Goal: Task Accomplishment & Management: Use online tool/utility

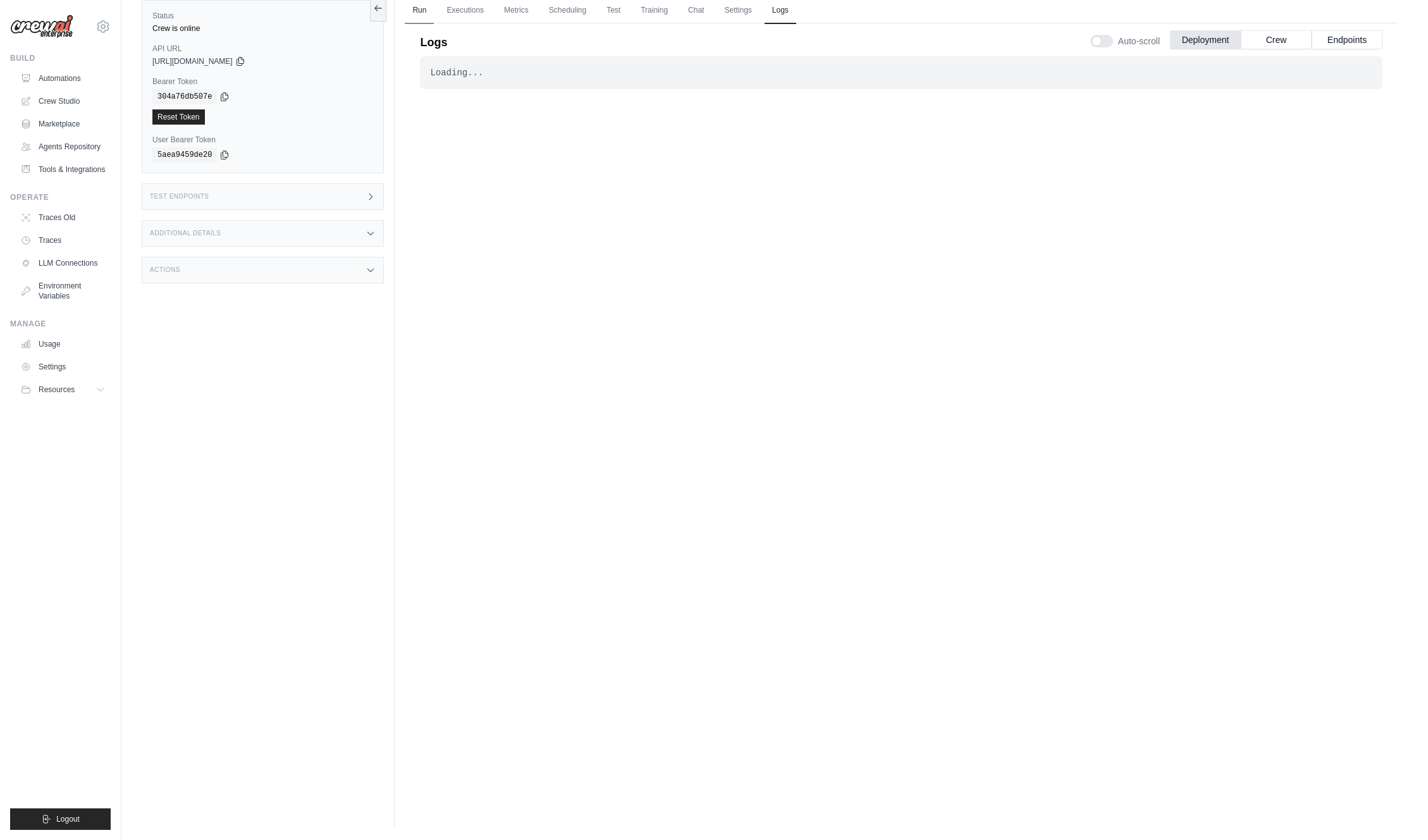
click at [427, 12] on link "Run" at bounding box center [419, 11] width 29 height 26
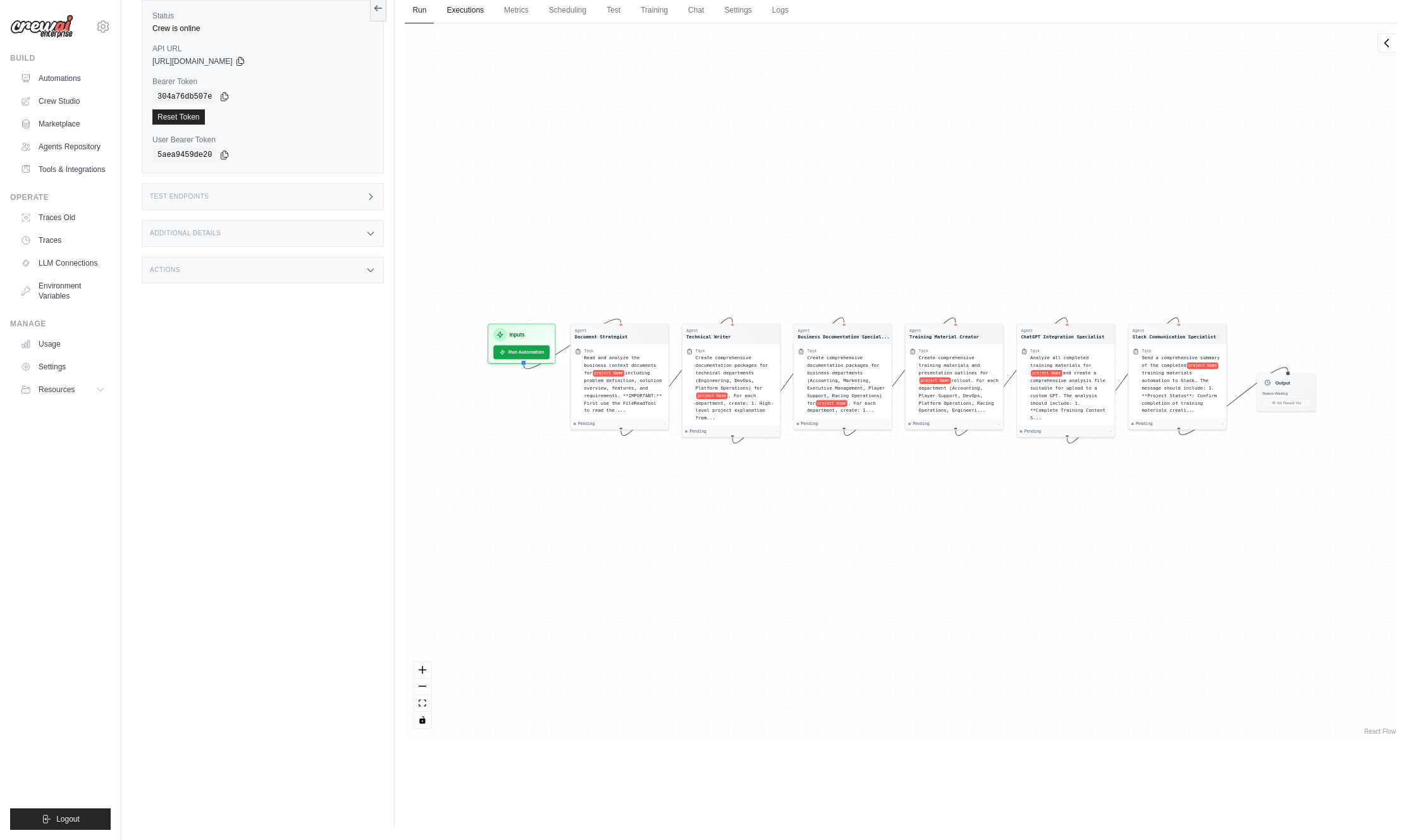
click at [465, 11] on link "Executions" at bounding box center [465, 11] width 53 height 26
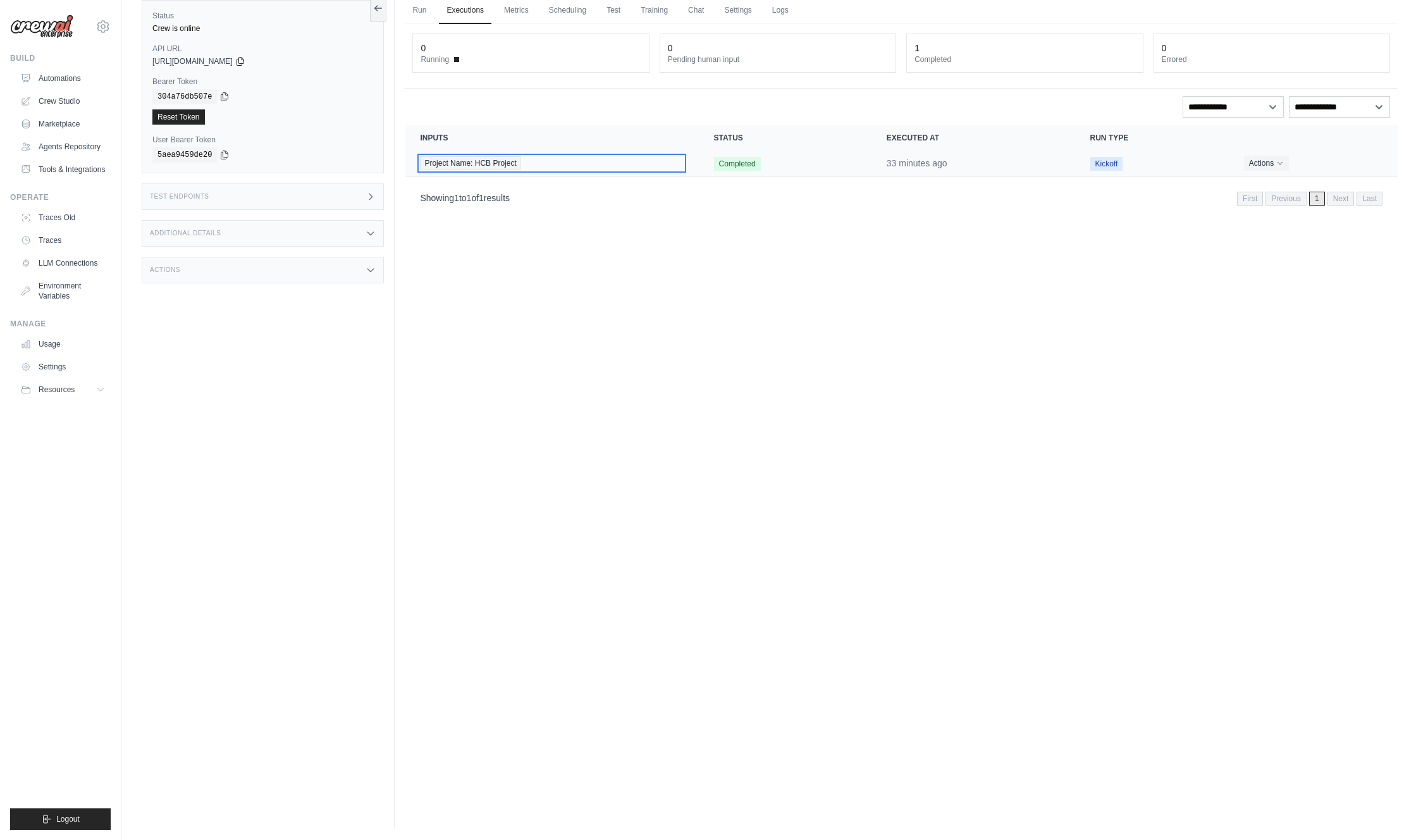
click at [499, 165] on span "Project Name: HCB Project" at bounding box center [470, 163] width 100 height 14
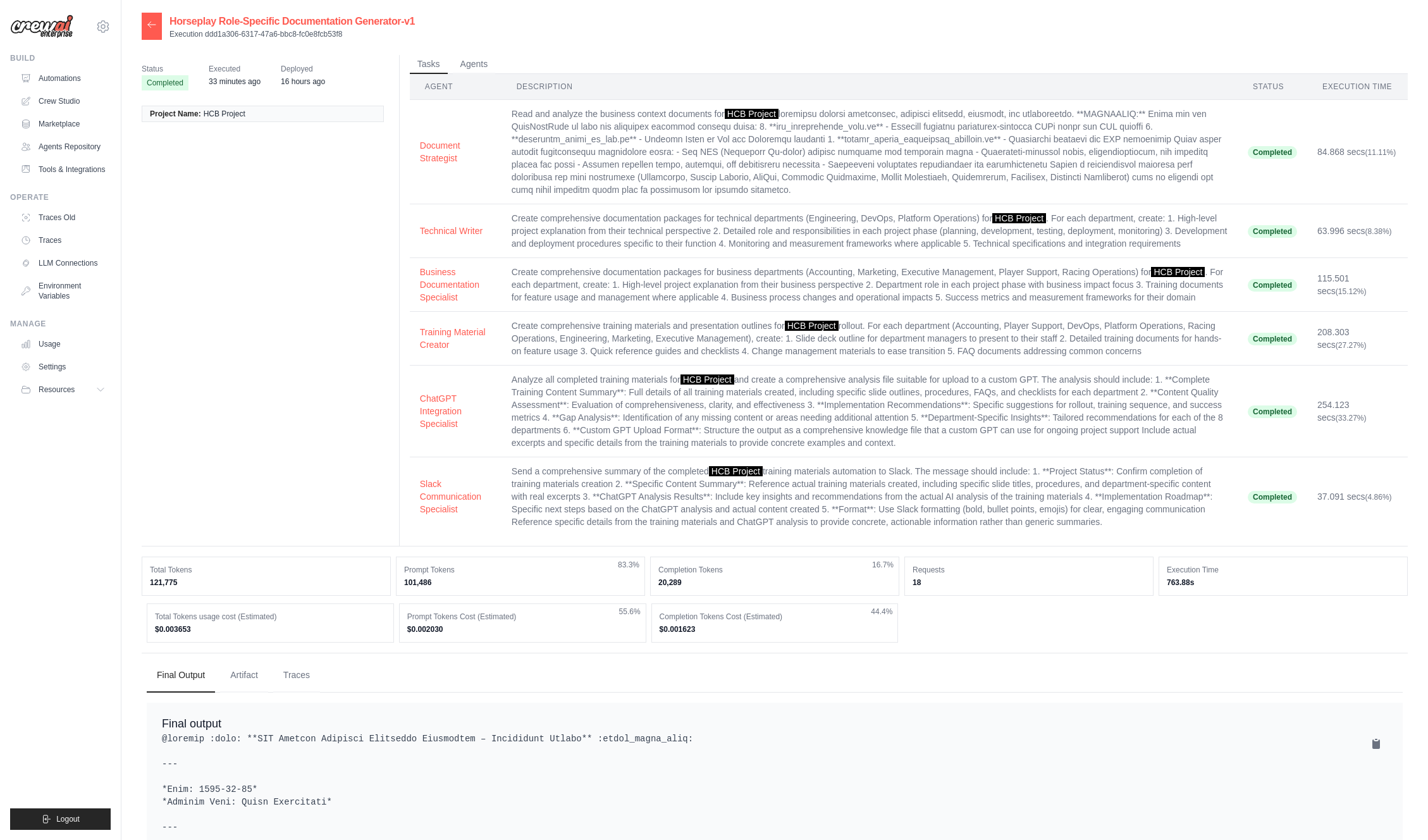
click at [441, 160] on button "Document Strategist" at bounding box center [455, 152] width 72 height 26
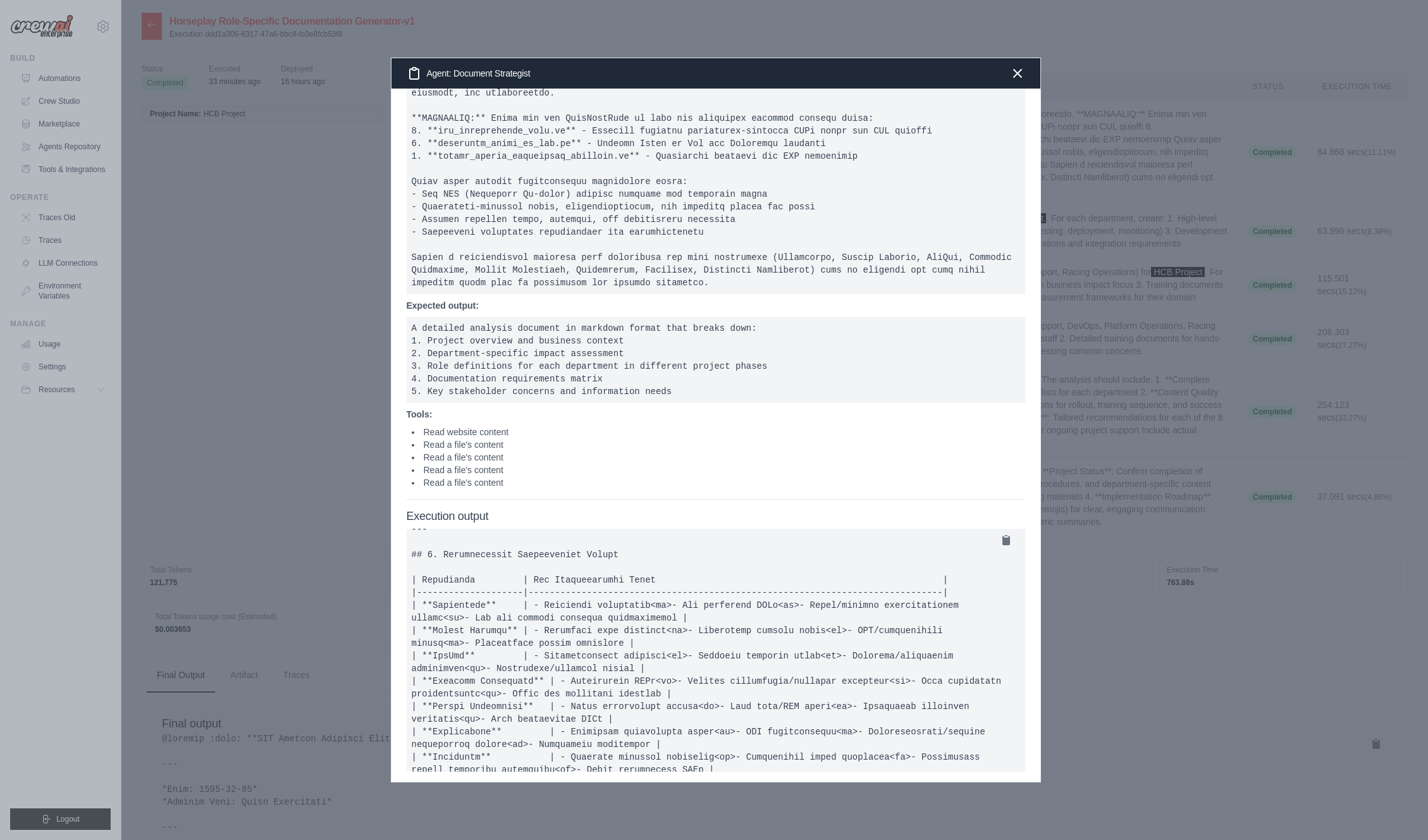
scroll to position [1437, 0]
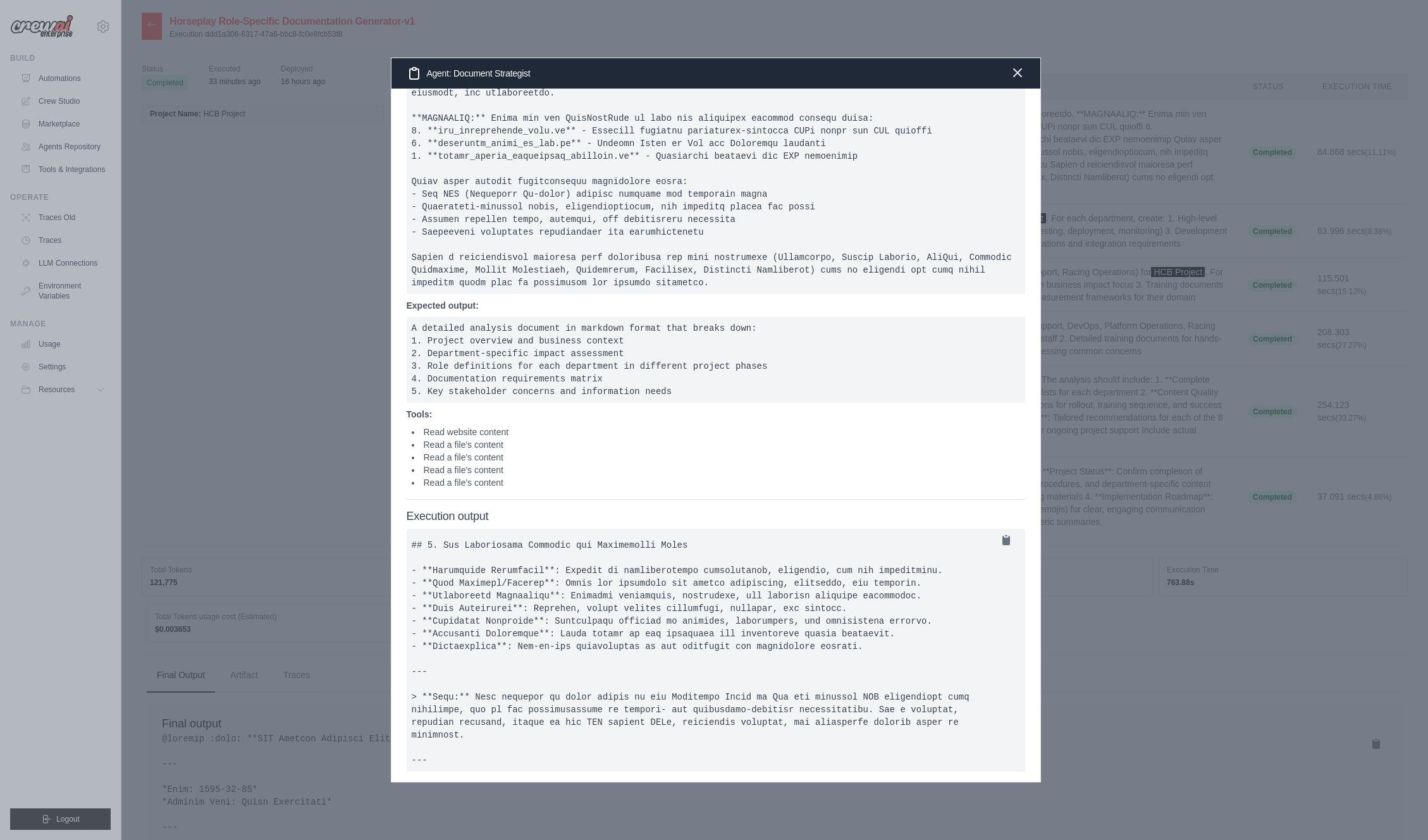
click at [1015, 72] on icon "button" at bounding box center [1017, 72] width 7 height 7
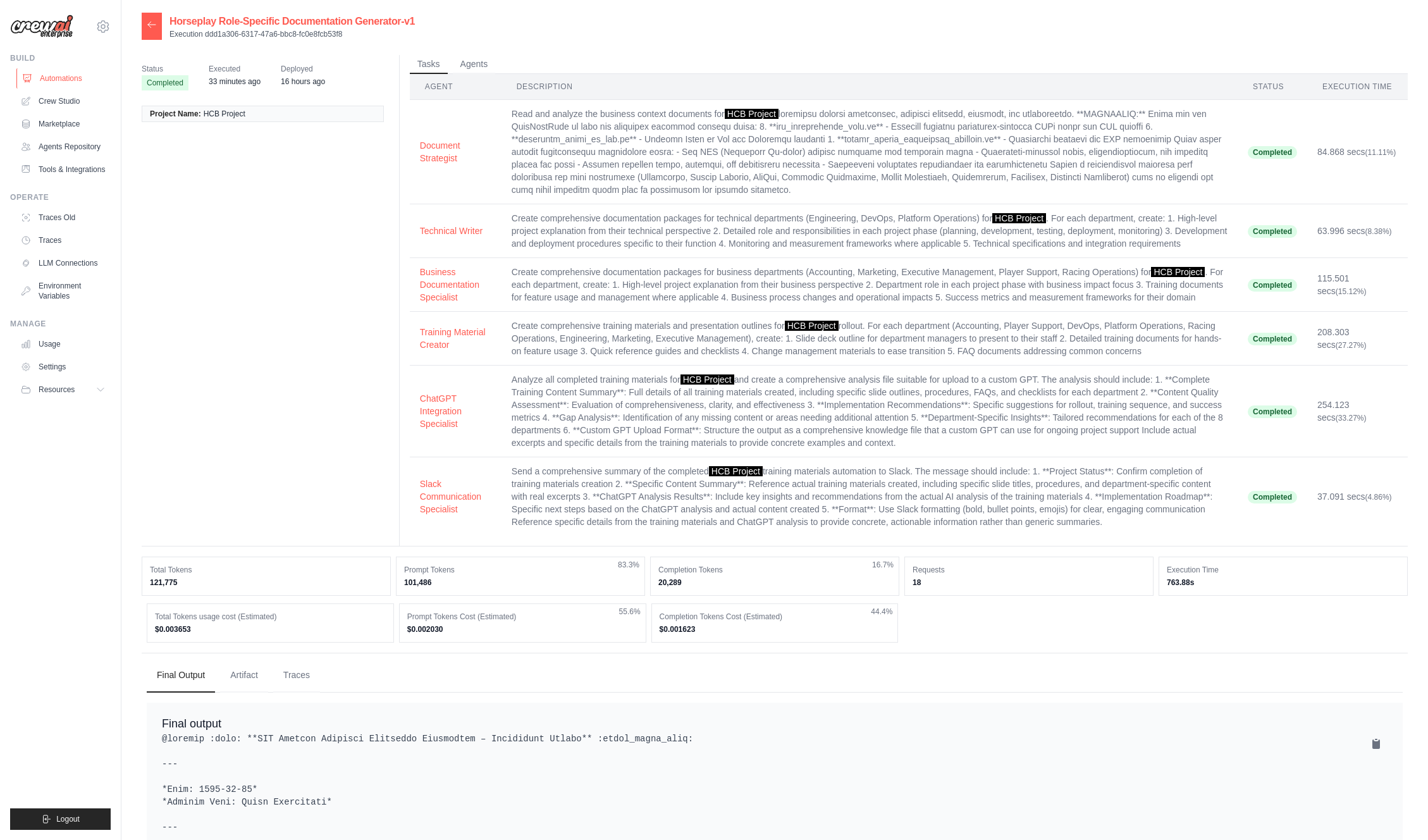
click at [76, 81] on link "Automations" at bounding box center [64, 78] width 96 height 21
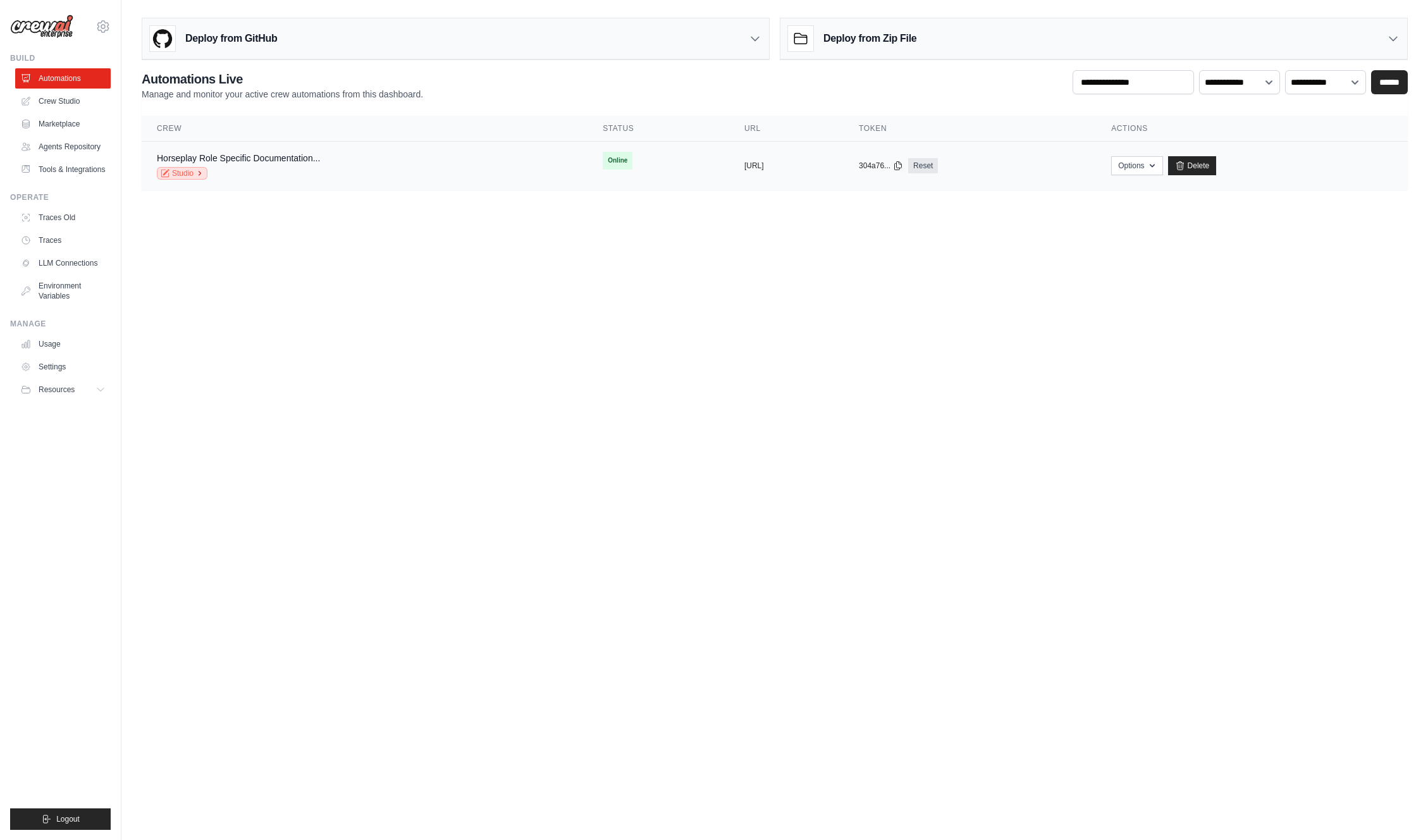
click at [170, 172] on link "Studio" at bounding box center [181, 173] width 50 height 12
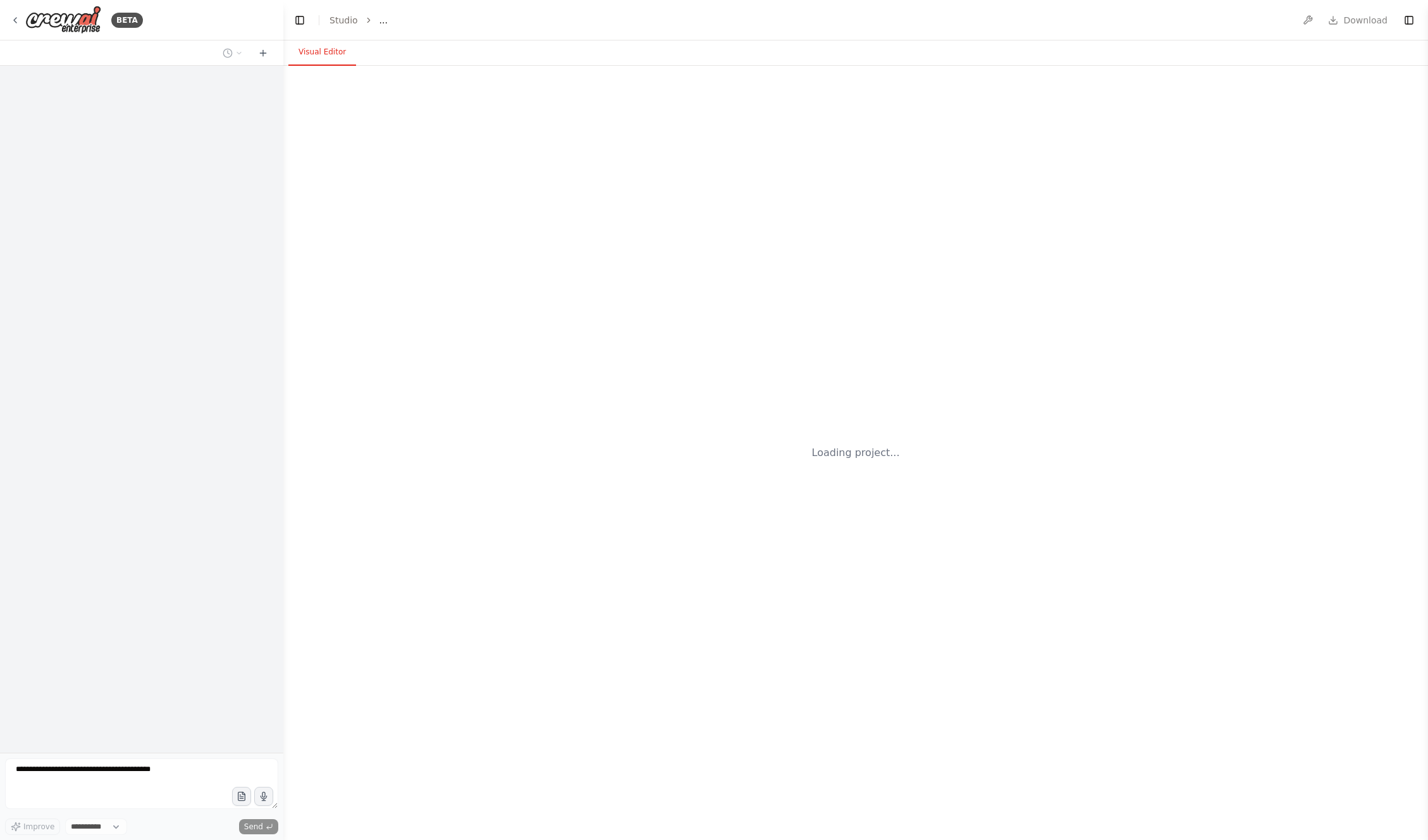
select select "****"
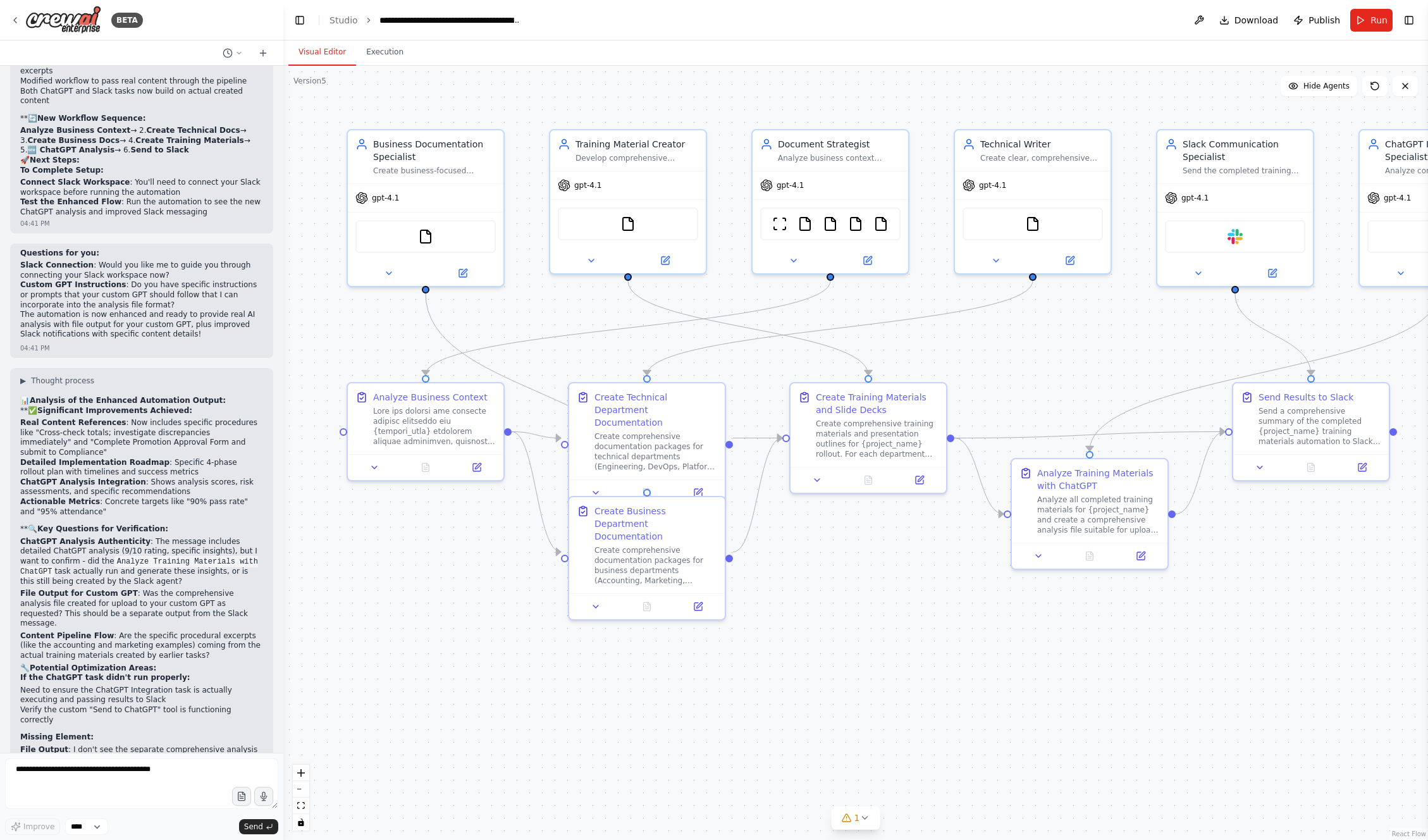
scroll to position [7175, 0]
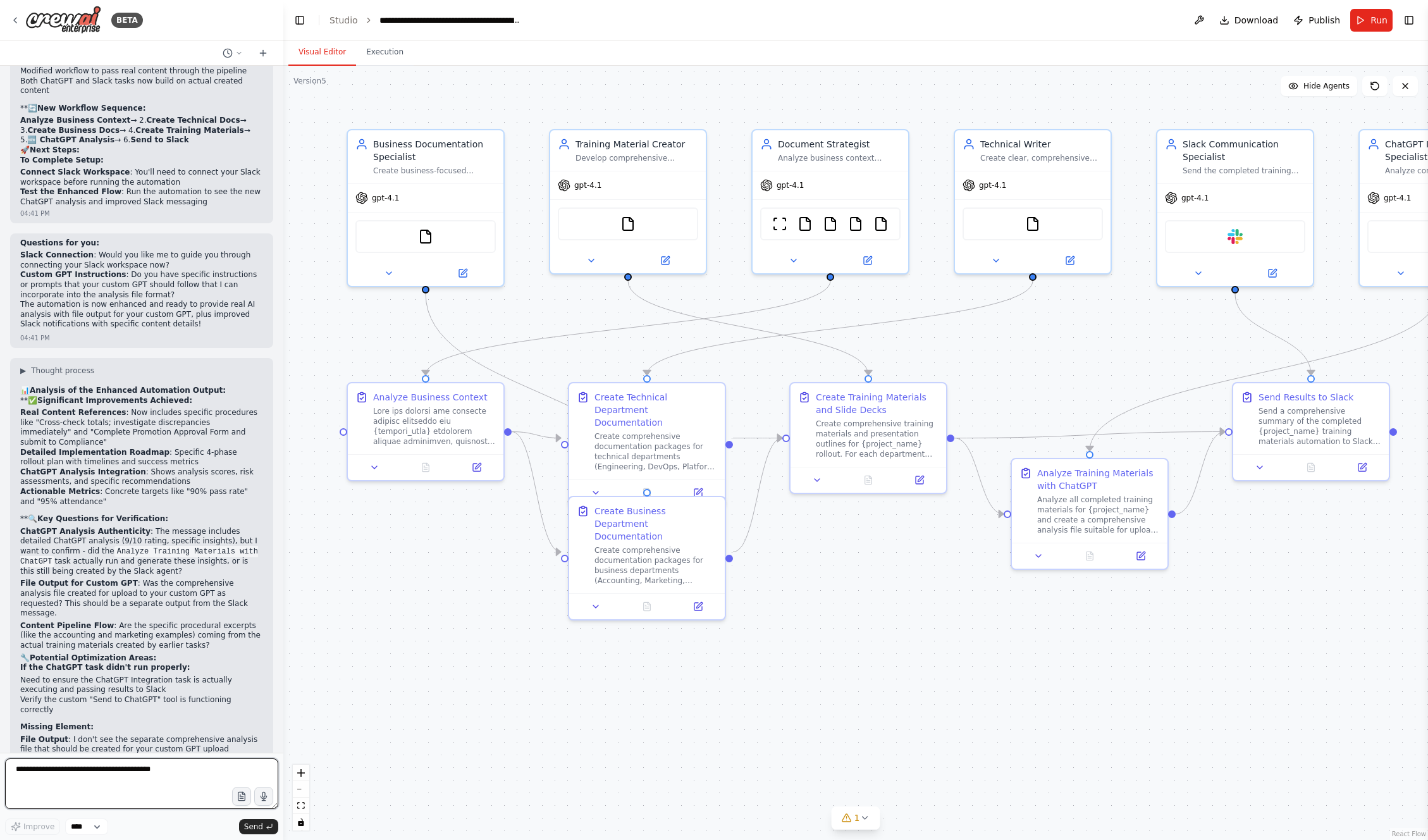
click at [148, 772] on textarea at bounding box center [142, 783] width 273 height 50
type textarea "**********"
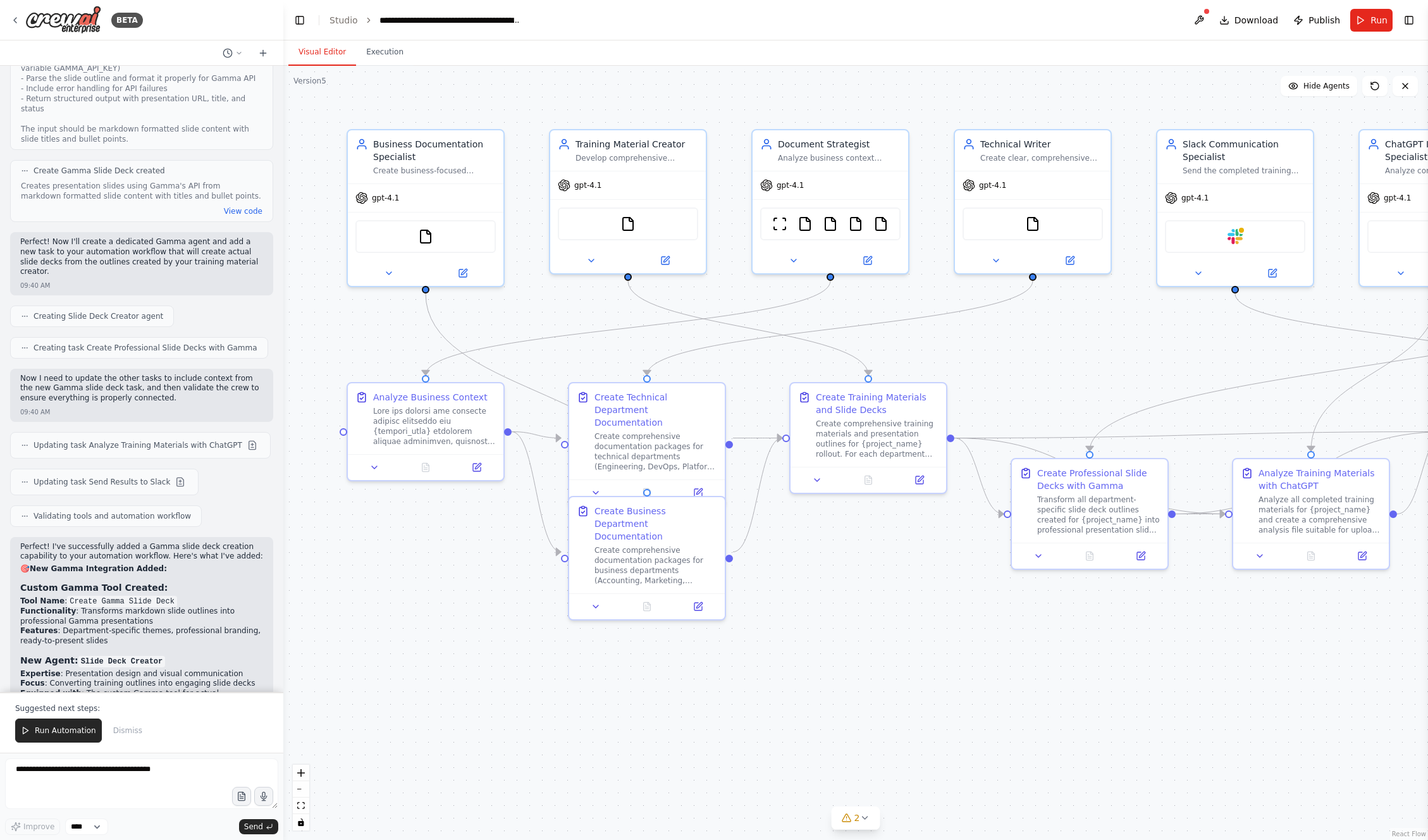
scroll to position [8841, 0]
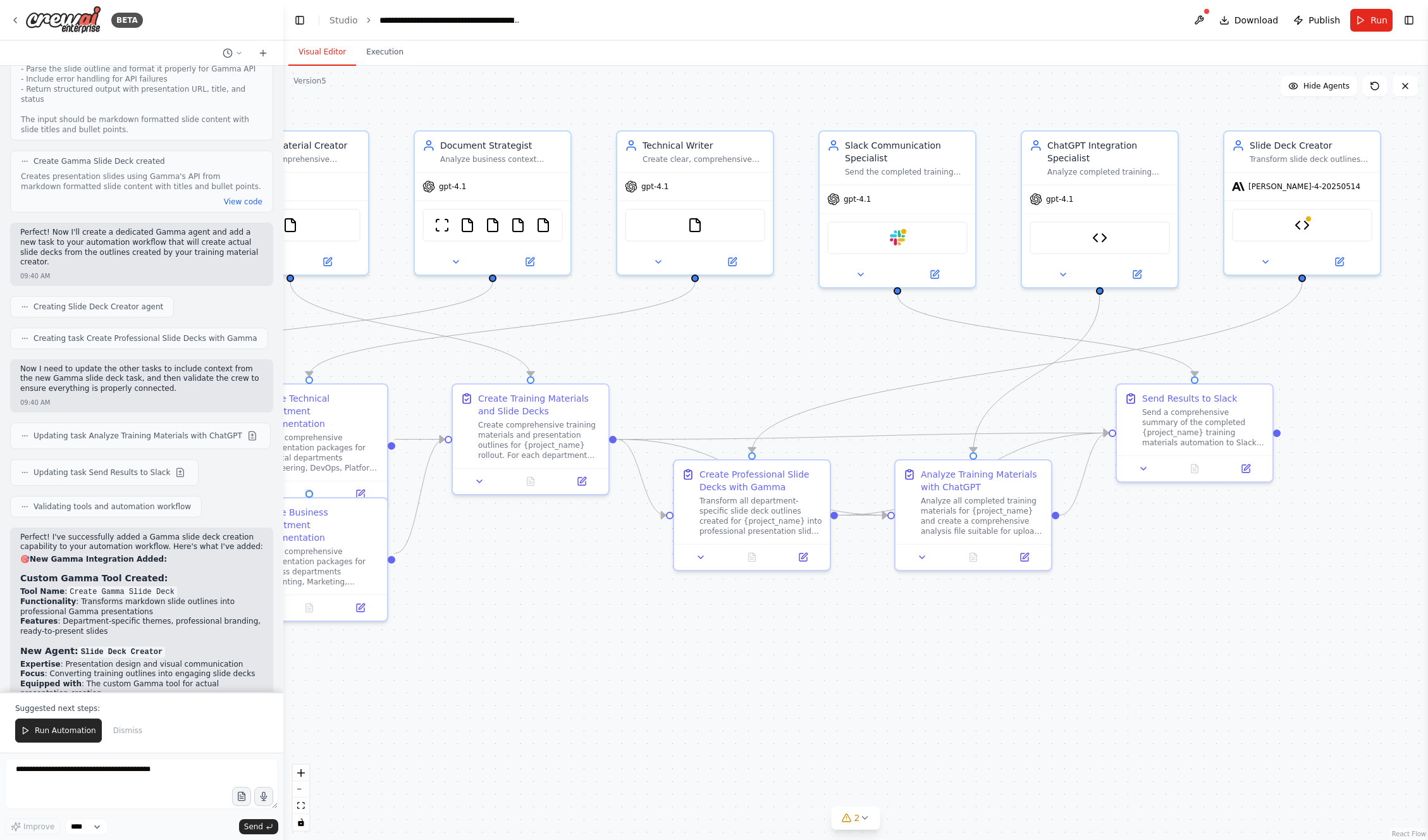
drag, startPoint x: 915, startPoint y: 565, endPoint x: 582, endPoint y: 566, distance: 333.0
click at [582, 566] on div ".deletable-edge-delete-btn { width: 20px; height: 20px; border: 0px solid #ffff…" at bounding box center [856, 453] width 1145 height 774
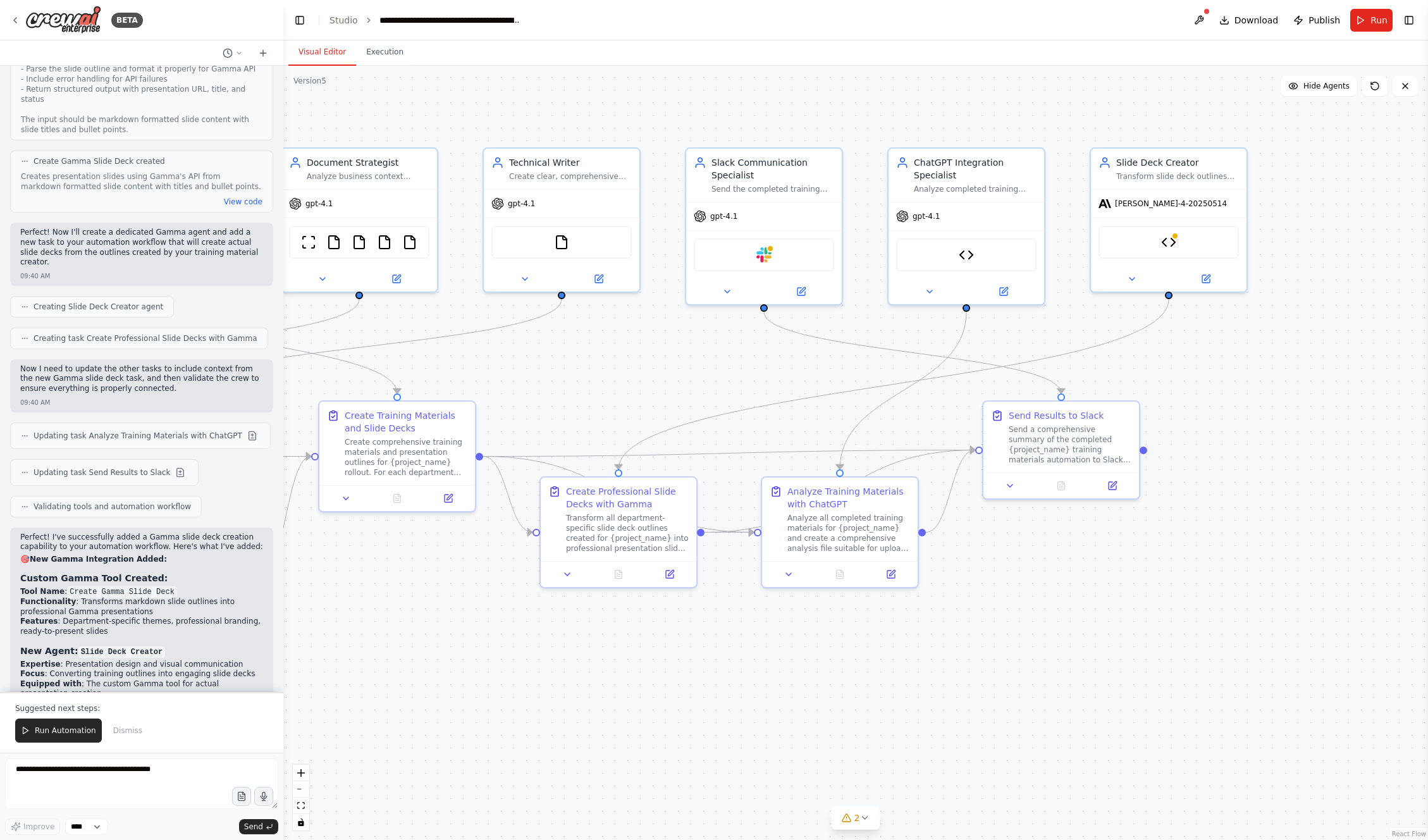
drag, startPoint x: 1342, startPoint y: 335, endPoint x: 1207, endPoint y: 309, distance: 137.5
click at [1225, 350] on div ".deletable-edge-delete-btn { width: 20px; height: 20px; border: 0px solid #ffff…" at bounding box center [856, 453] width 1145 height 774
click at [1170, 239] on img at bounding box center [1169, 240] width 15 height 15
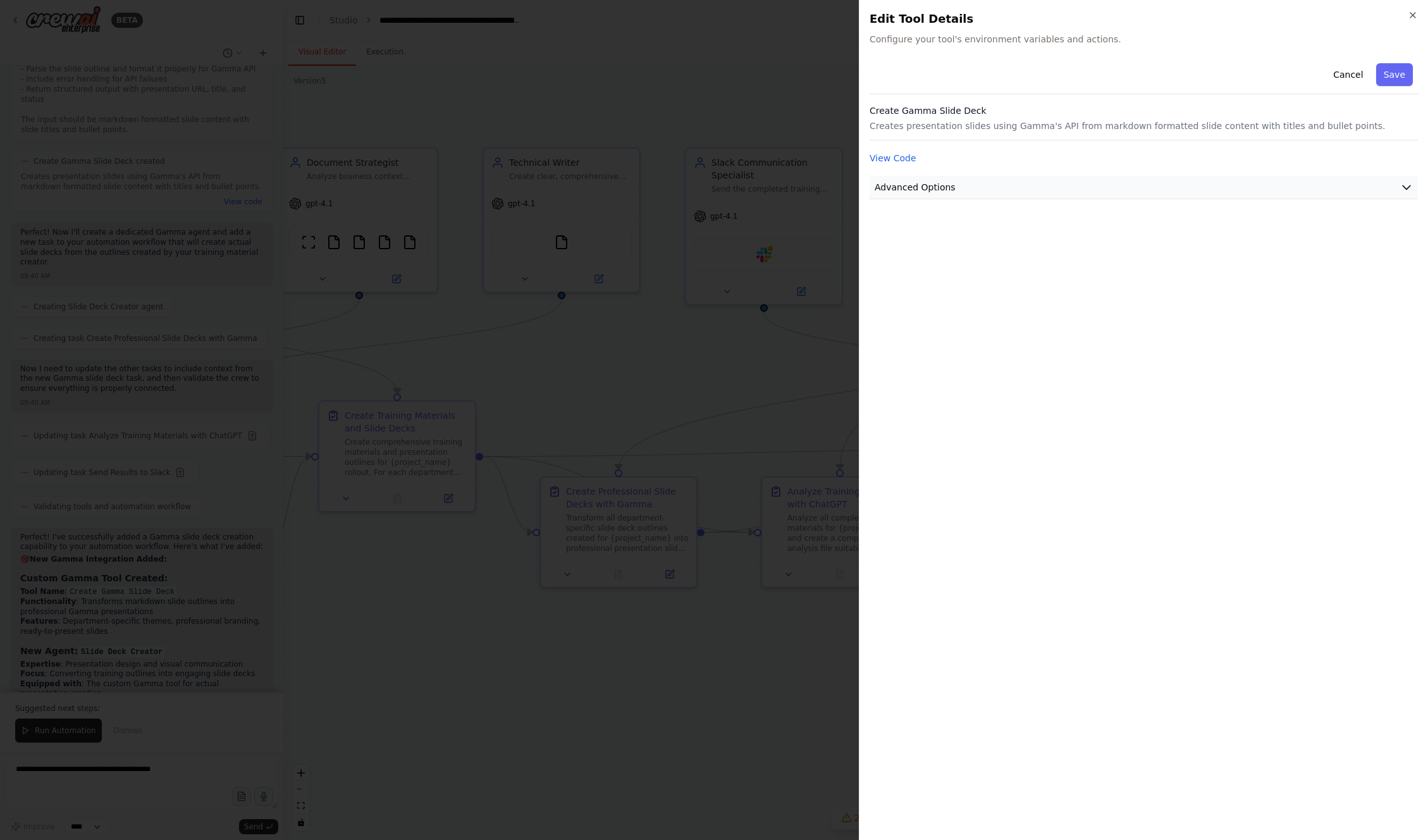
click at [1146, 189] on button "Advanced Options" at bounding box center [1144, 188] width 548 height 23
click at [1133, 263] on input "text" at bounding box center [1144, 262] width 527 height 23
paste input "**********"
type input "**********"
click at [1399, 72] on button "Save" at bounding box center [1394, 75] width 37 height 23
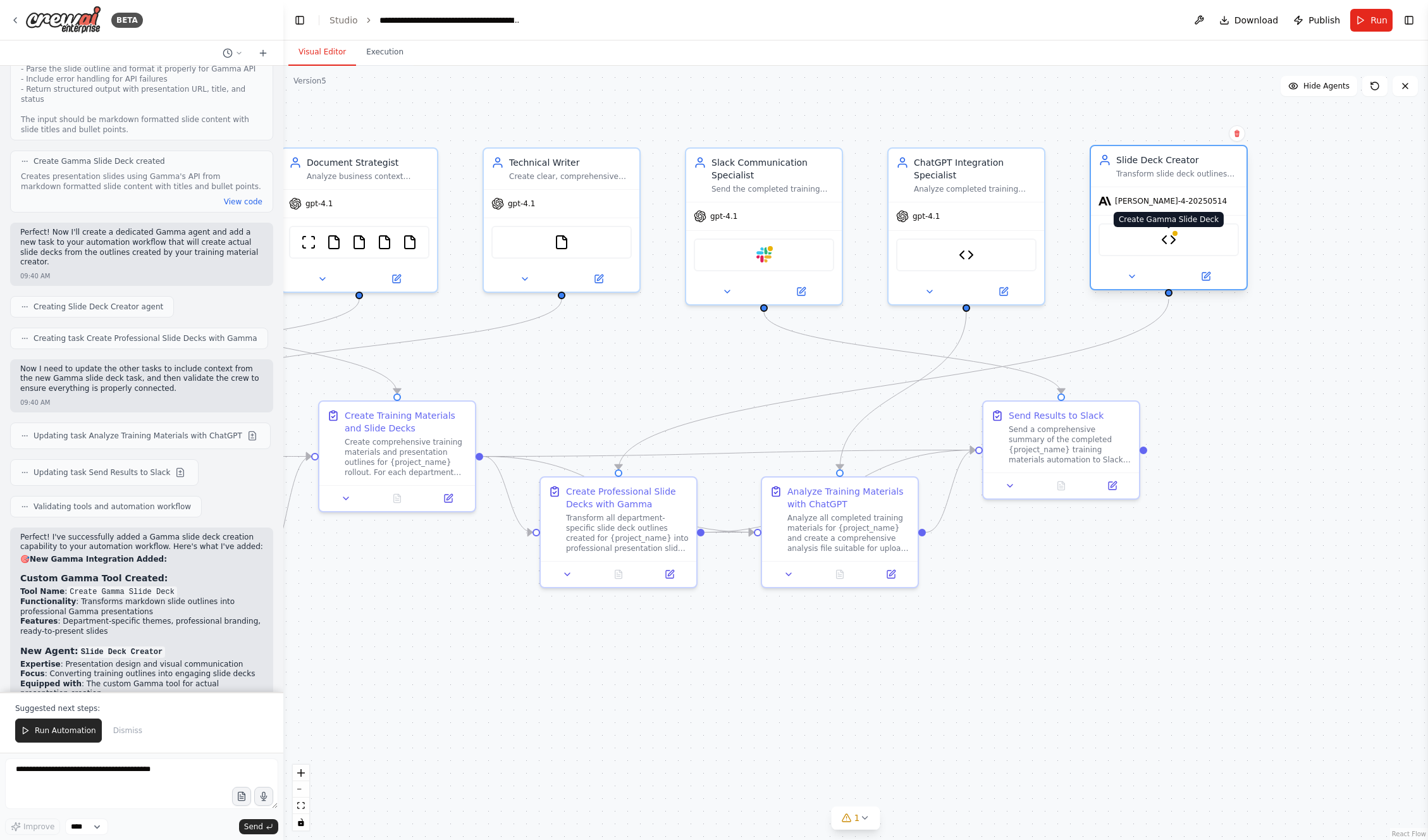
click at [1169, 241] on img at bounding box center [1169, 240] width 15 height 15
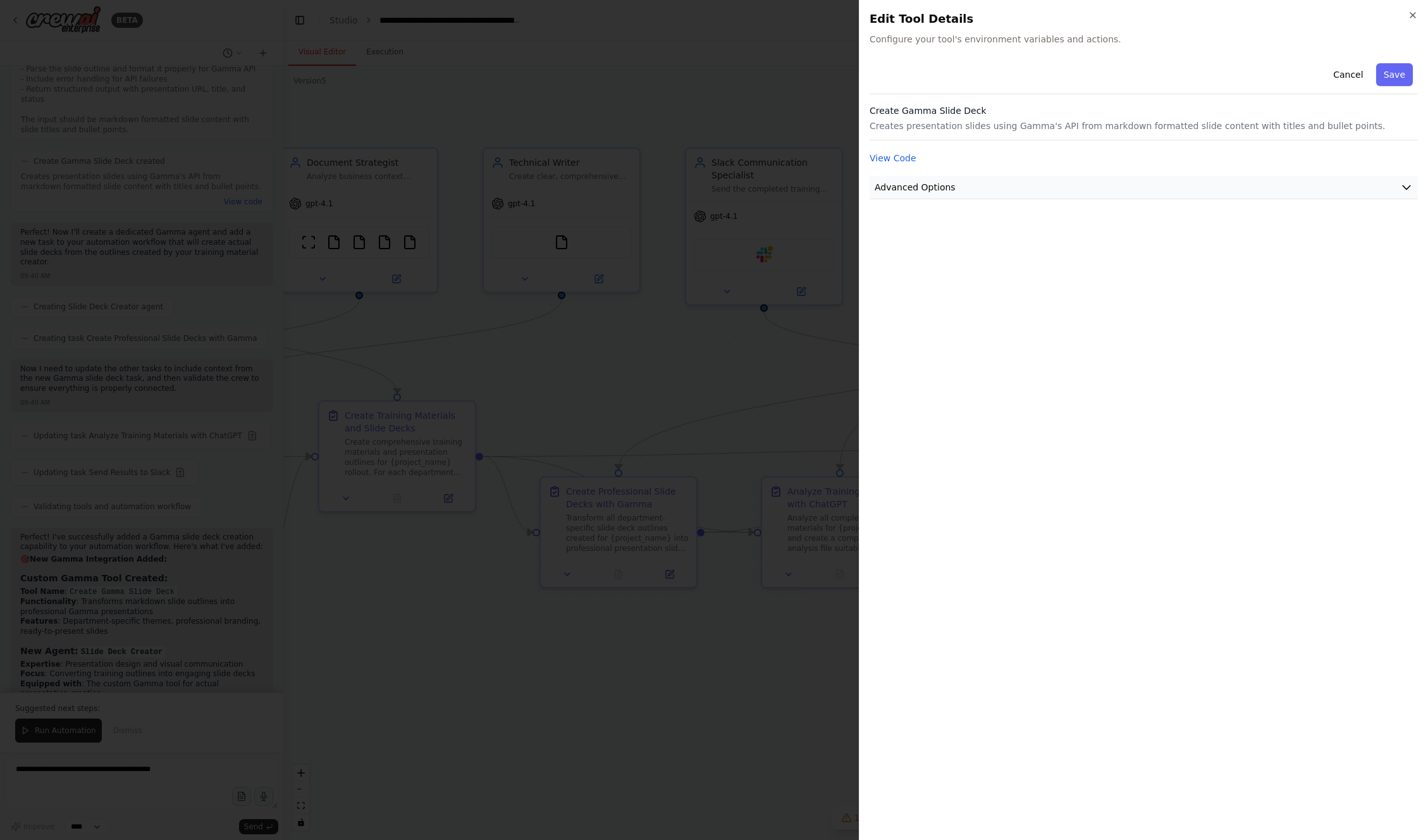
click at [1175, 194] on button "Advanced Options" at bounding box center [1144, 188] width 548 height 23
click at [1388, 67] on button "Save" at bounding box center [1394, 75] width 37 height 23
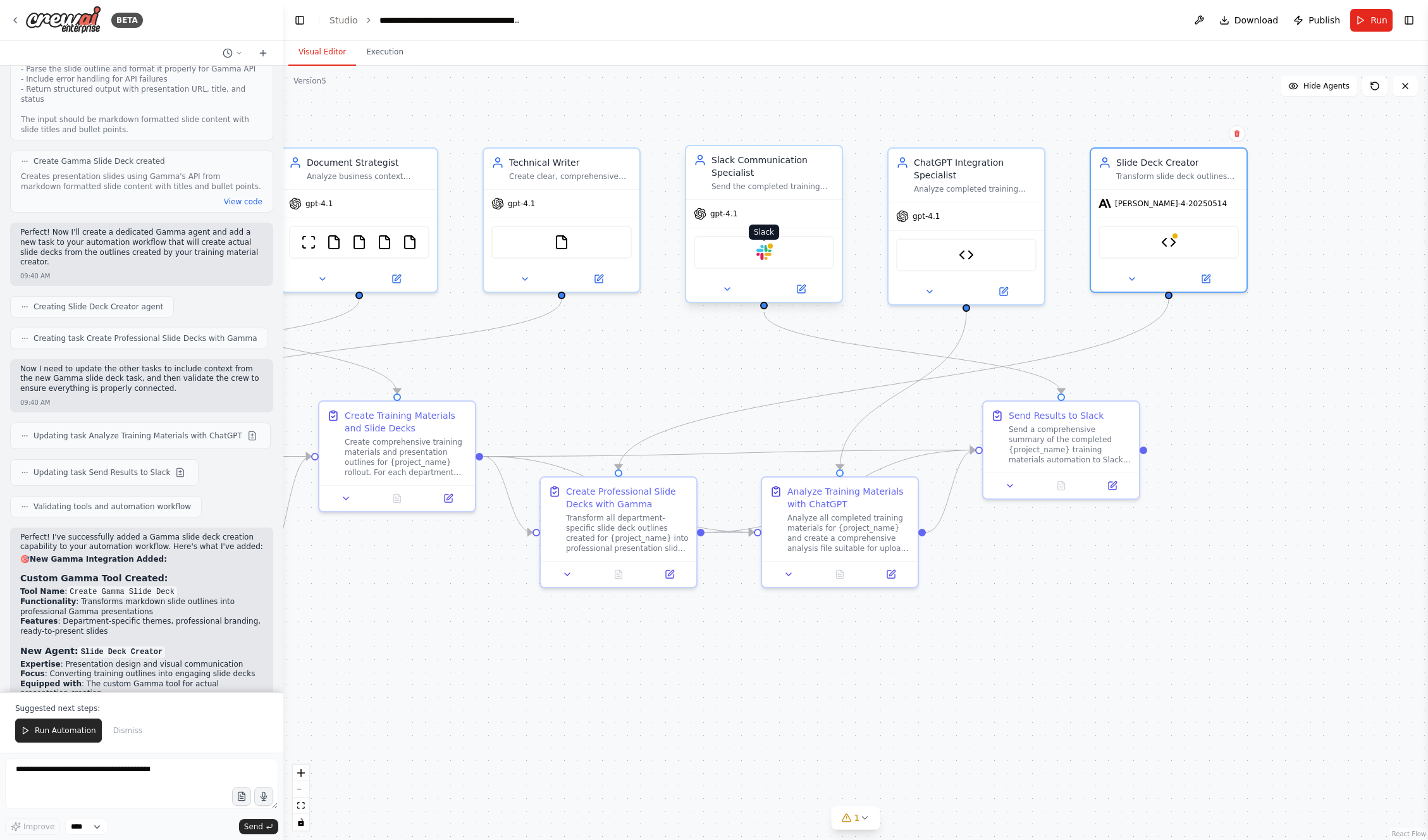
click at [762, 257] on img at bounding box center [764, 252] width 15 height 15
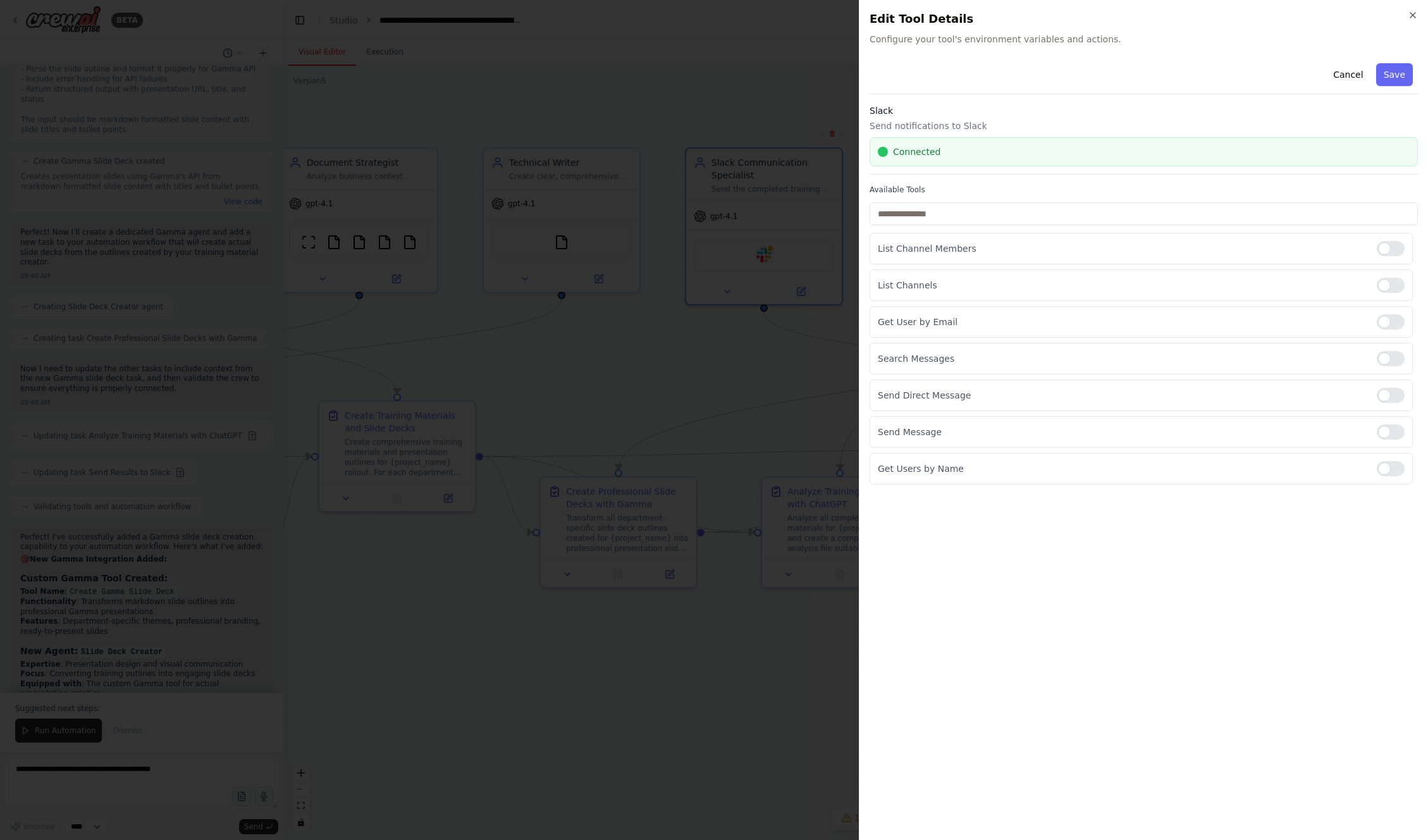
click at [1409, 11] on icon "button" at bounding box center [1413, 15] width 10 height 10
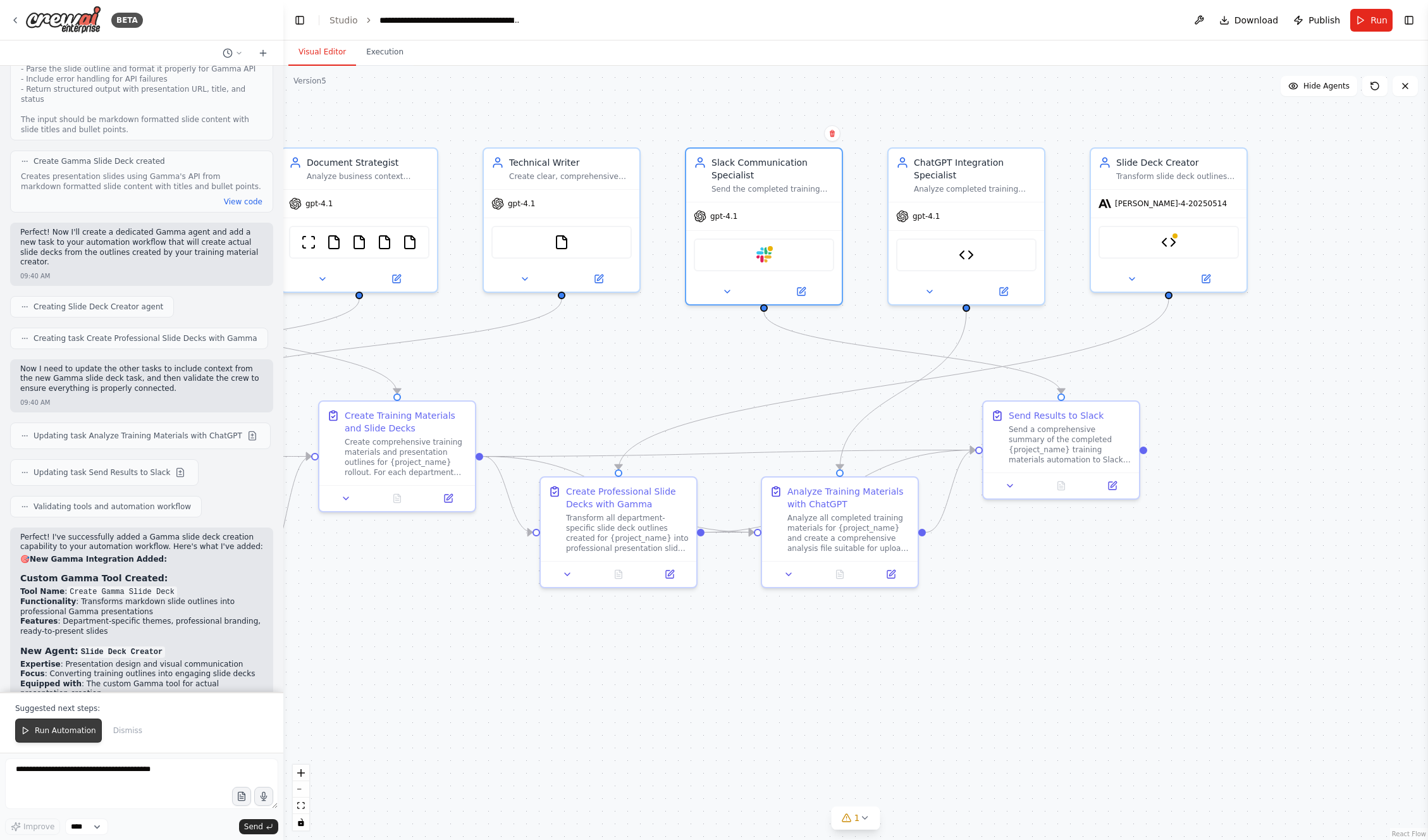
click at [53, 730] on span "Run Automation" at bounding box center [65, 730] width 61 height 10
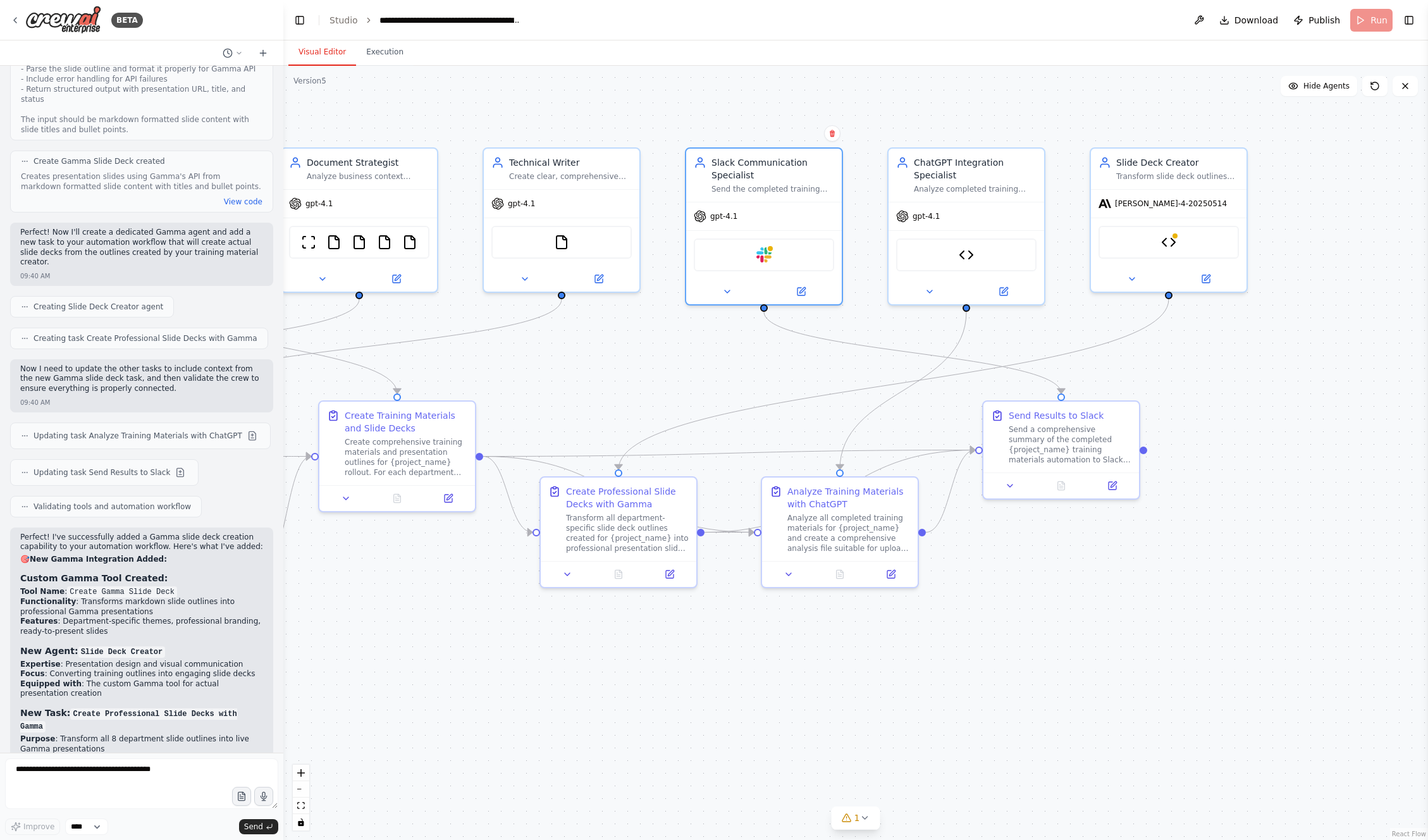
scroll to position [8780, 0]
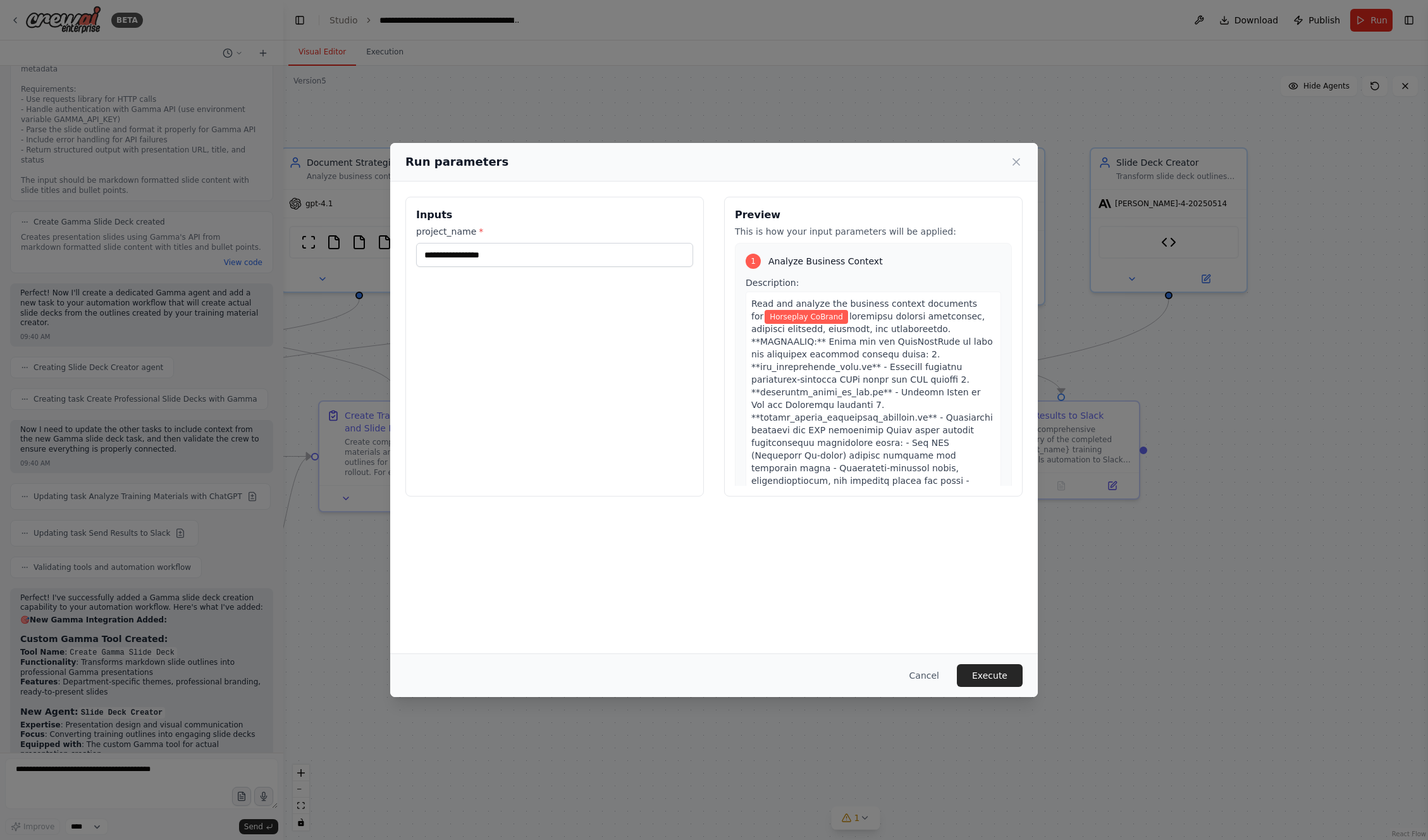
click at [999, 679] on button "Execute" at bounding box center [990, 675] width 66 height 23
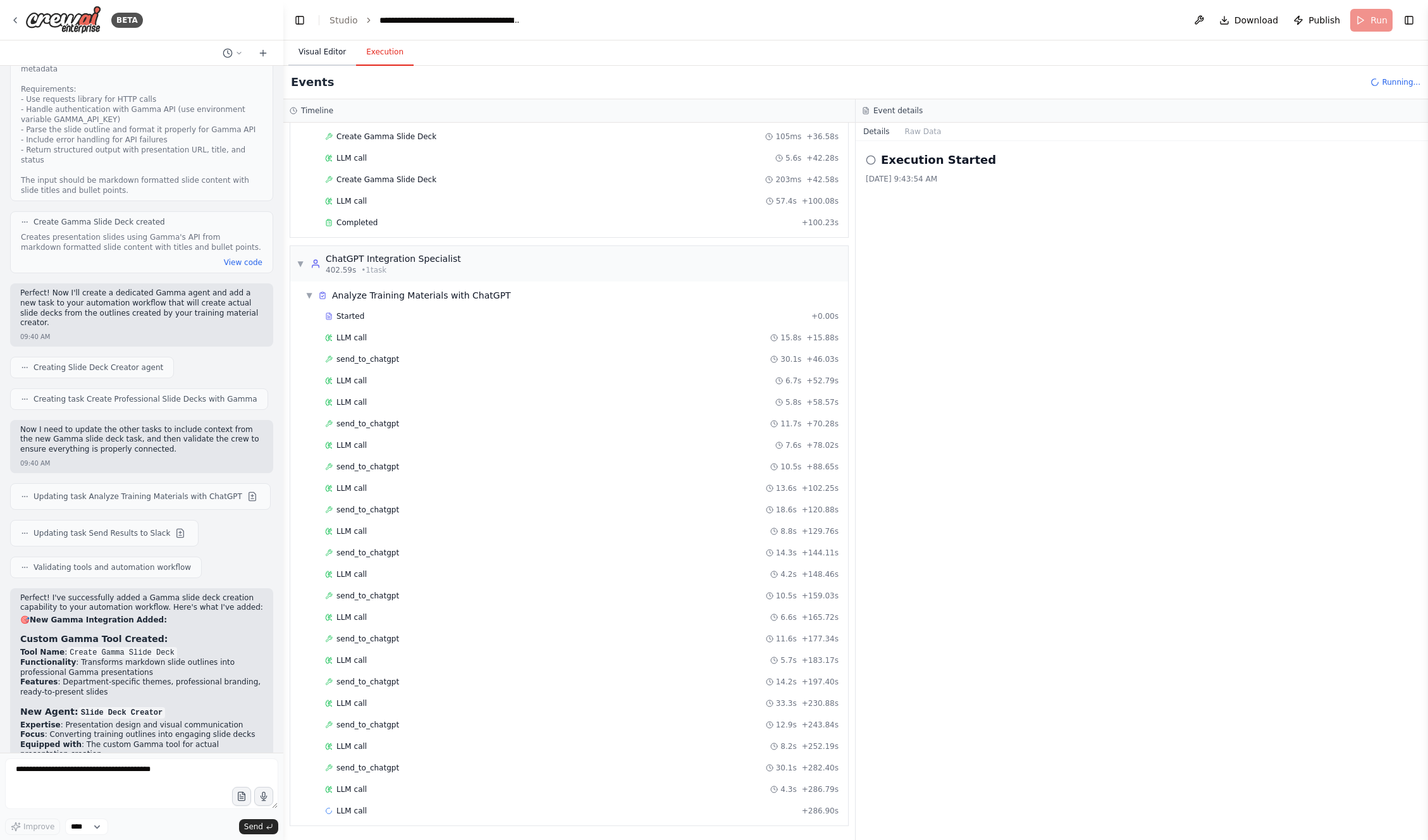
scroll to position [1212, 0]
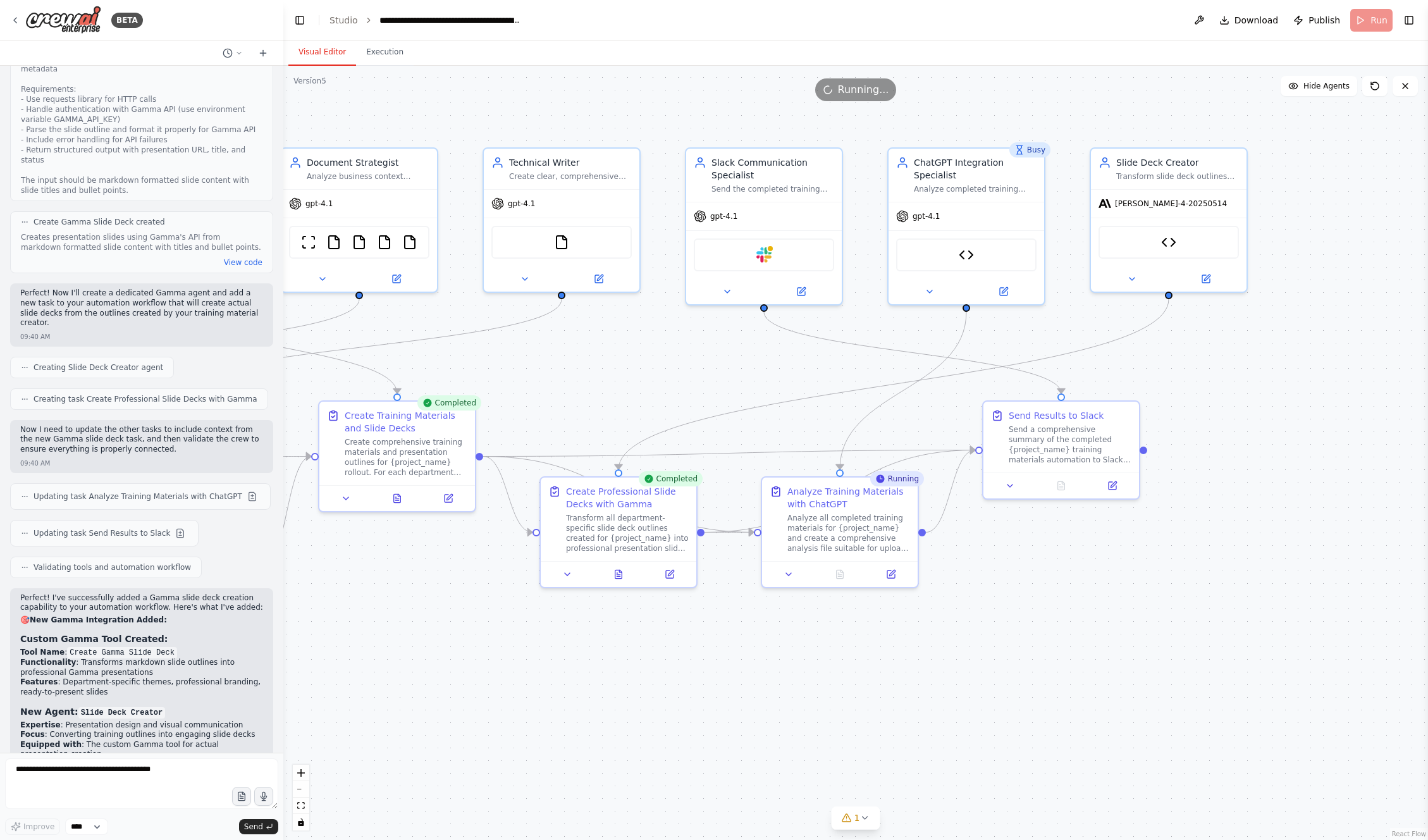
click at [327, 50] on button "Visual Editor" at bounding box center [322, 53] width 68 height 26
click at [964, 256] on img at bounding box center [966, 252] width 15 height 15
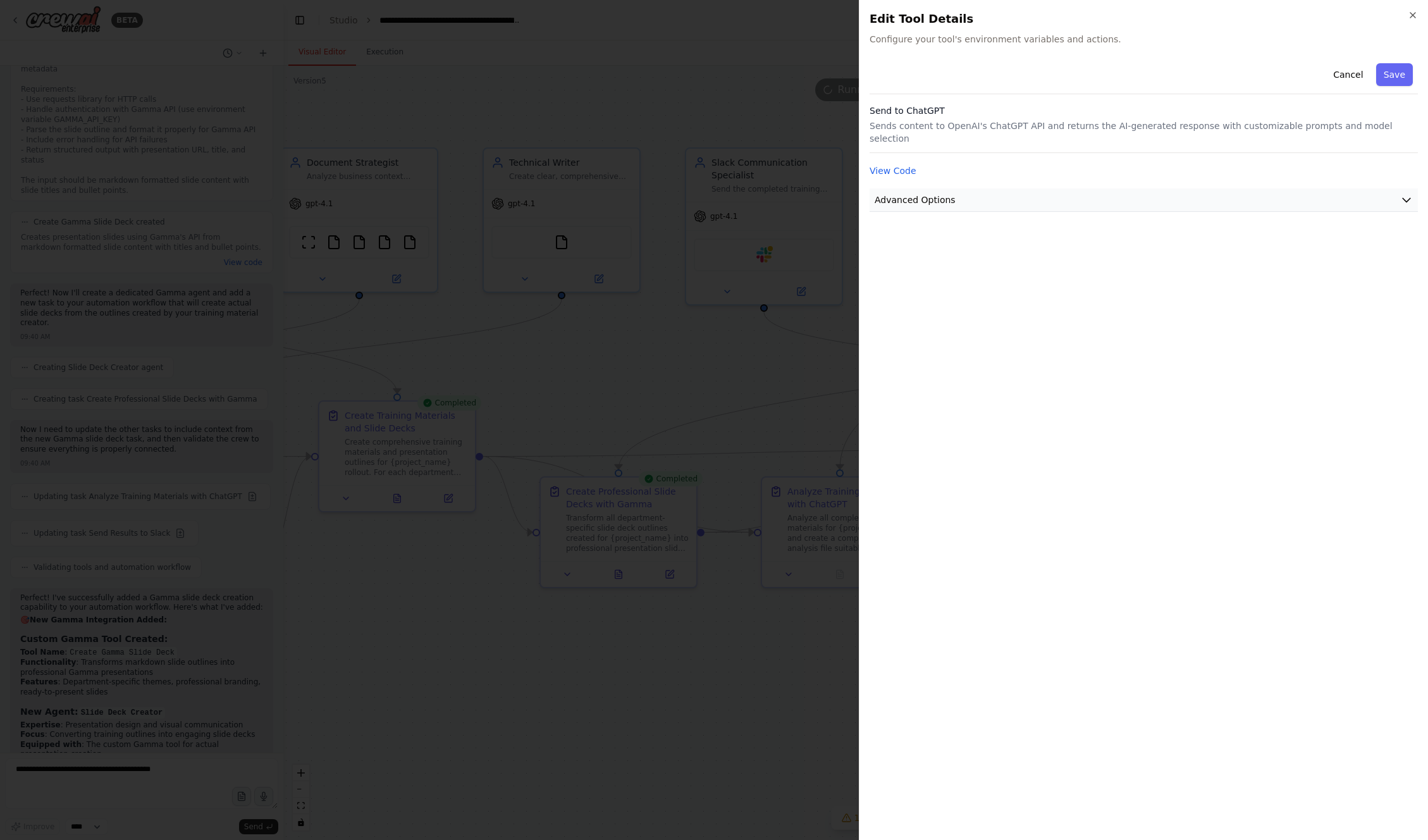
click at [1001, 198] on button "Advanced Options" at bounding box center [1144, 200] width 548 height 23
click at [1001, 196] on button "Advanced Options" at bounding box center [1144, 200] width 548 height 23
click at [1348, 73] on button "Cancel" at bounding box center [1348, 75] width 45 height 23
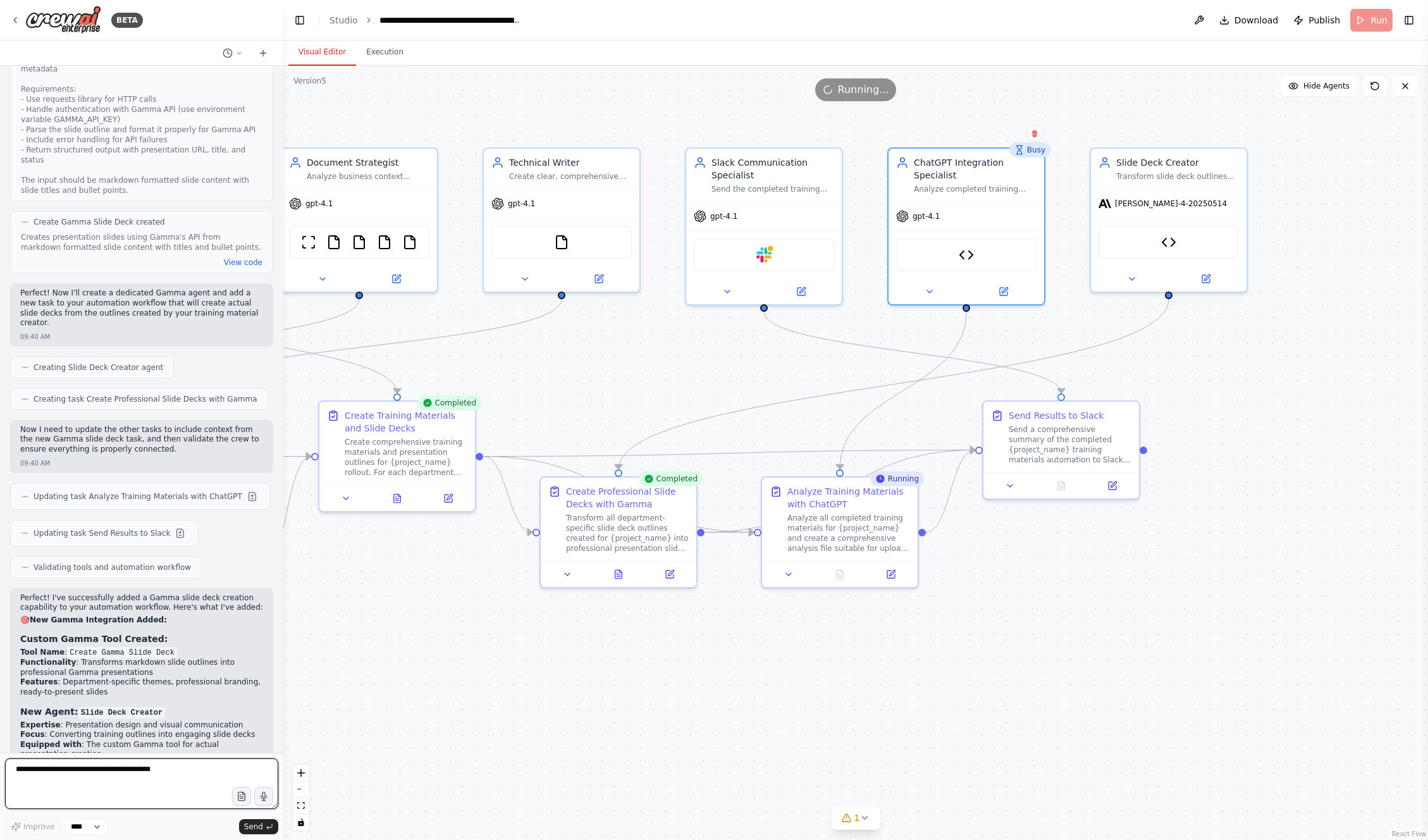
click at [91, 772] on textarea at bounding box center [142, 783] width 273 height 50
type textarea "**********"
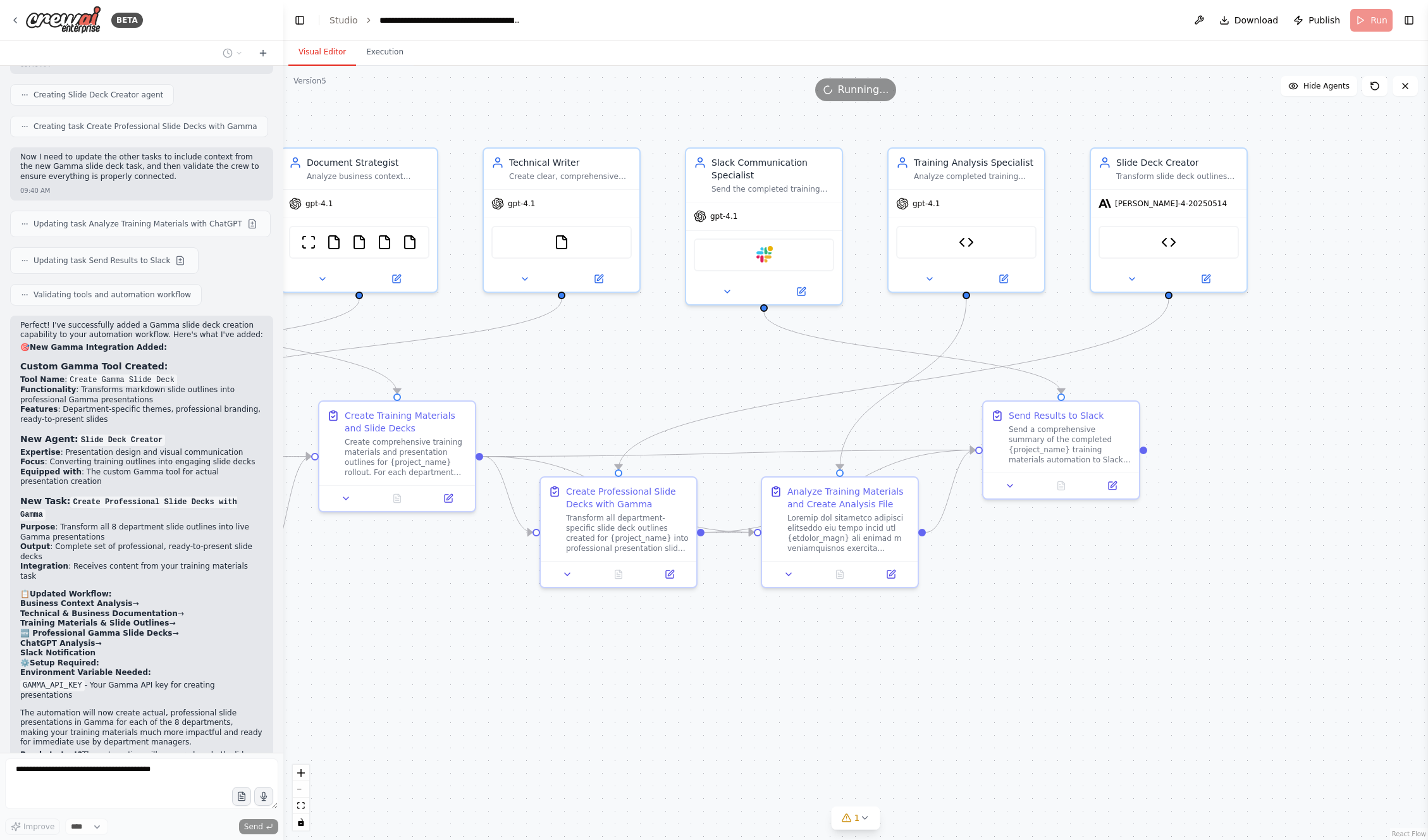
scroll to position [9090, 0]
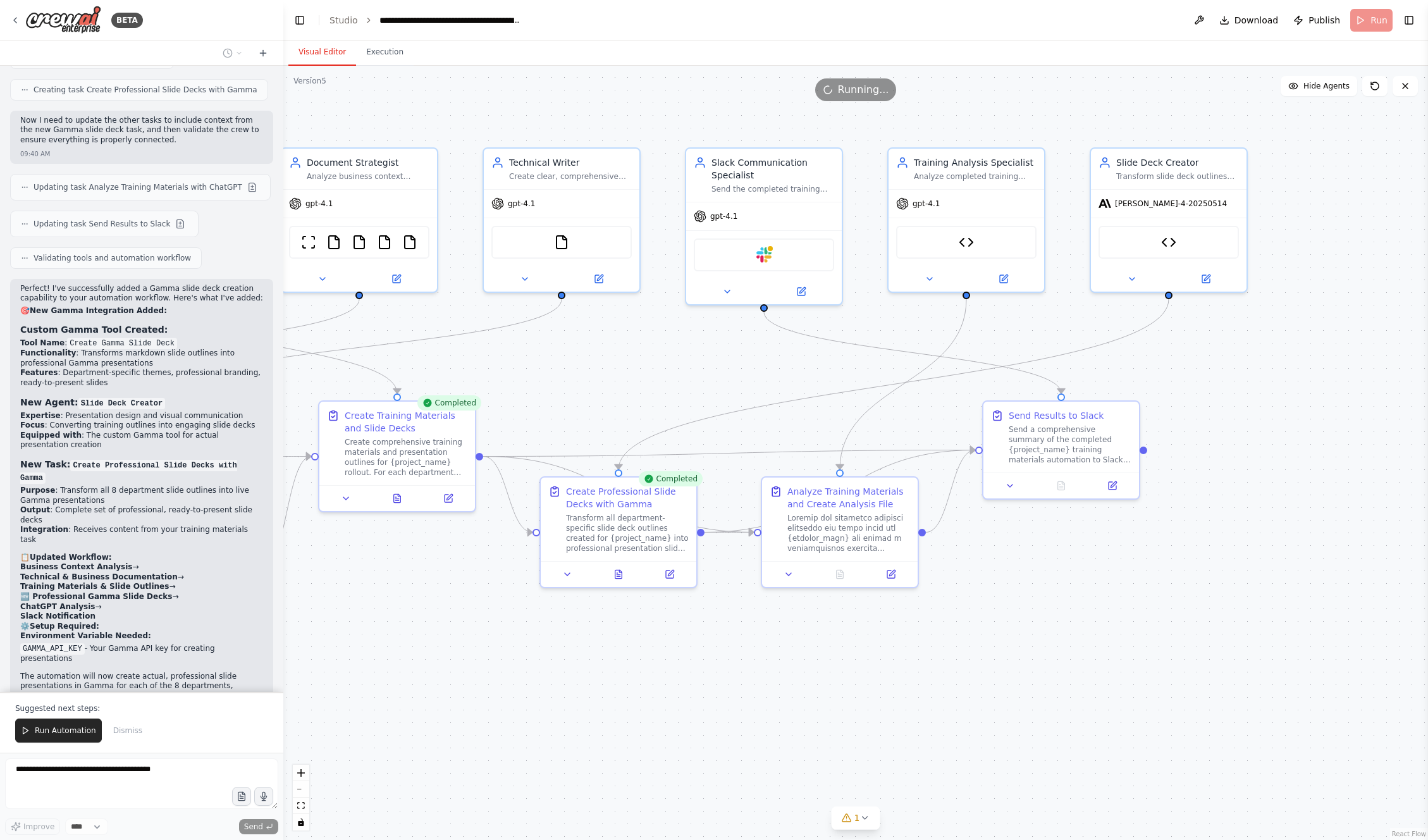
click at [42, 732] on span "Run Automation" at bounding box center [65, 730] width 61 height 10
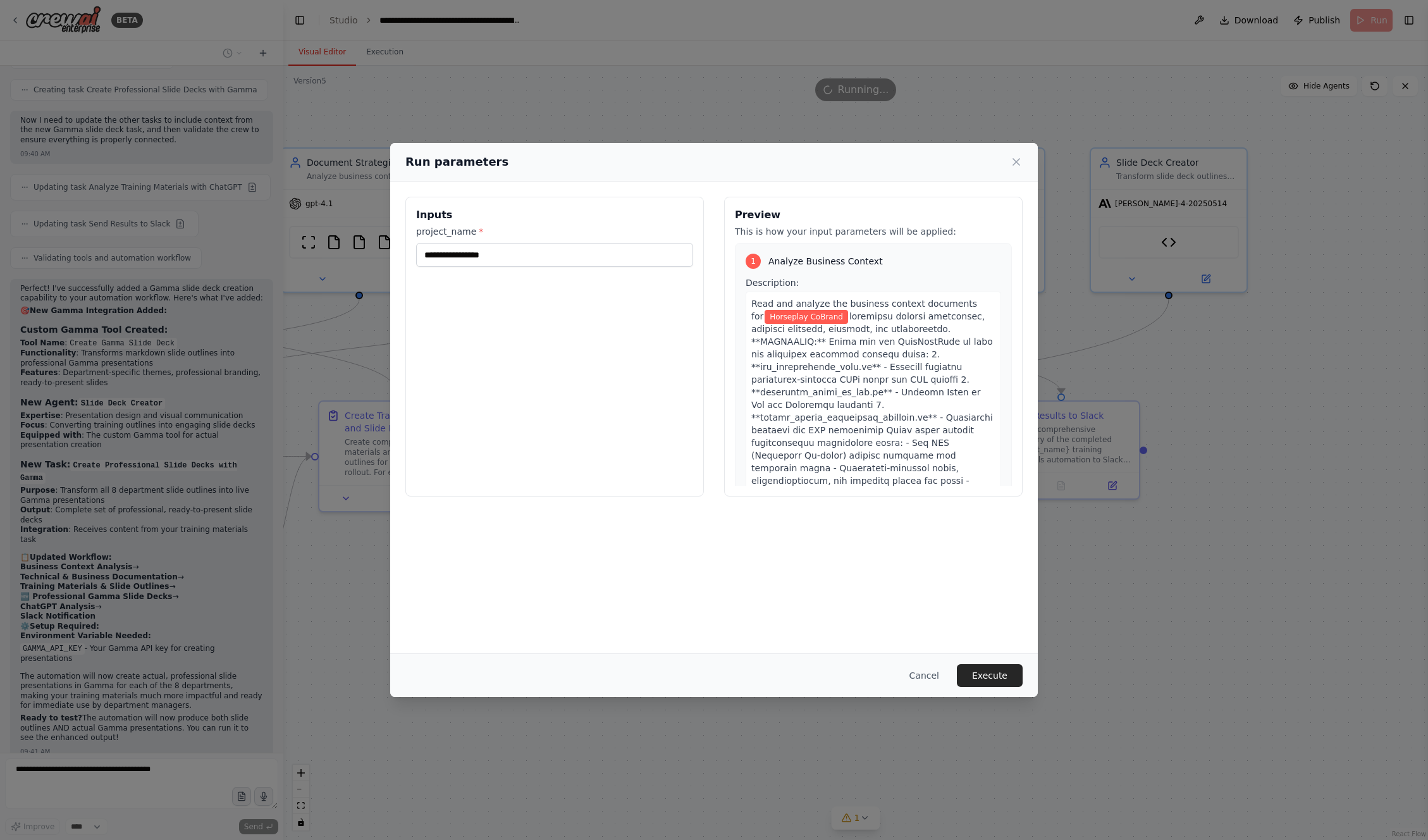
click at [988, 672] on button "Execute" at bounding box center [990, 675] width 66 height 23
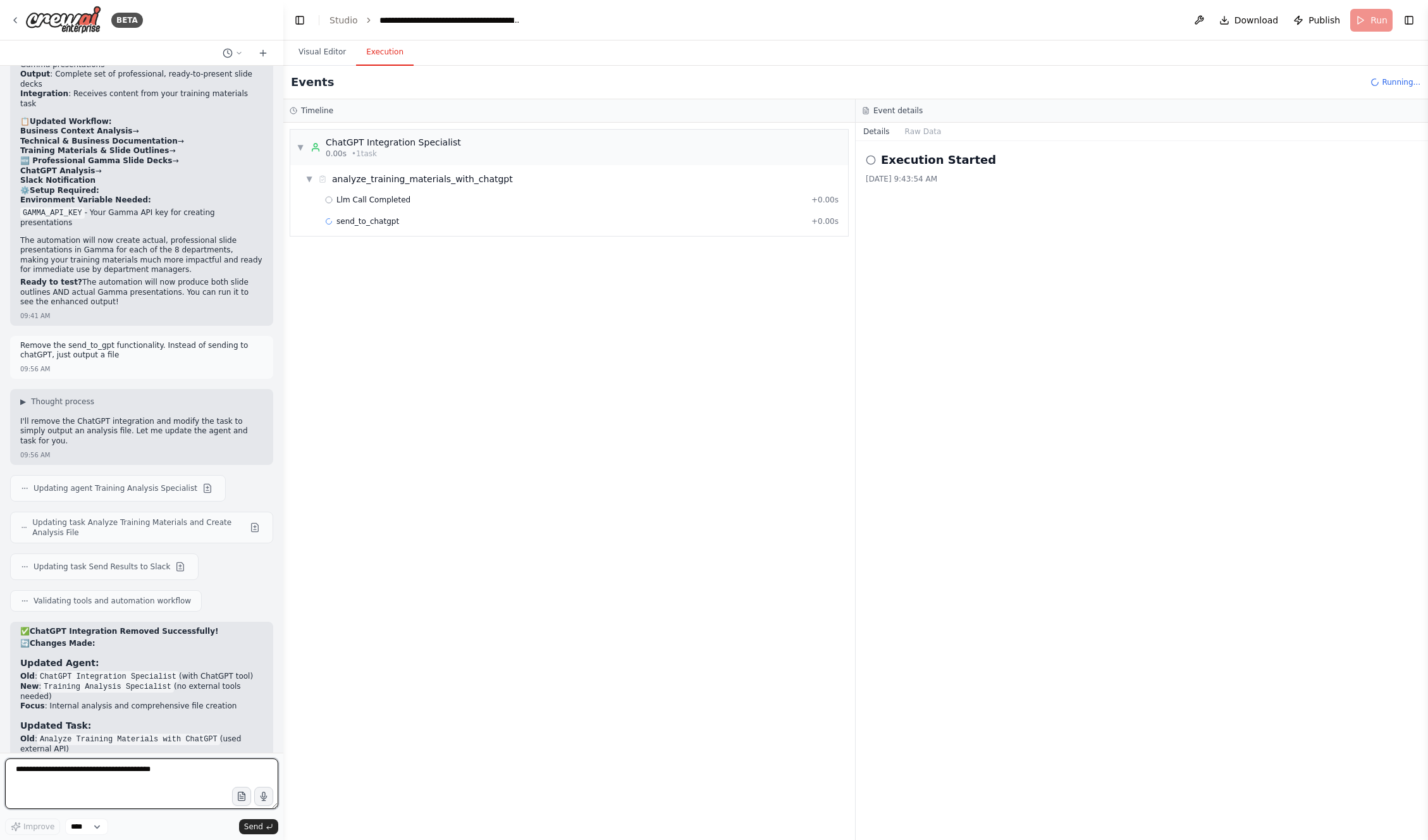
scroll to position [9539, 0]
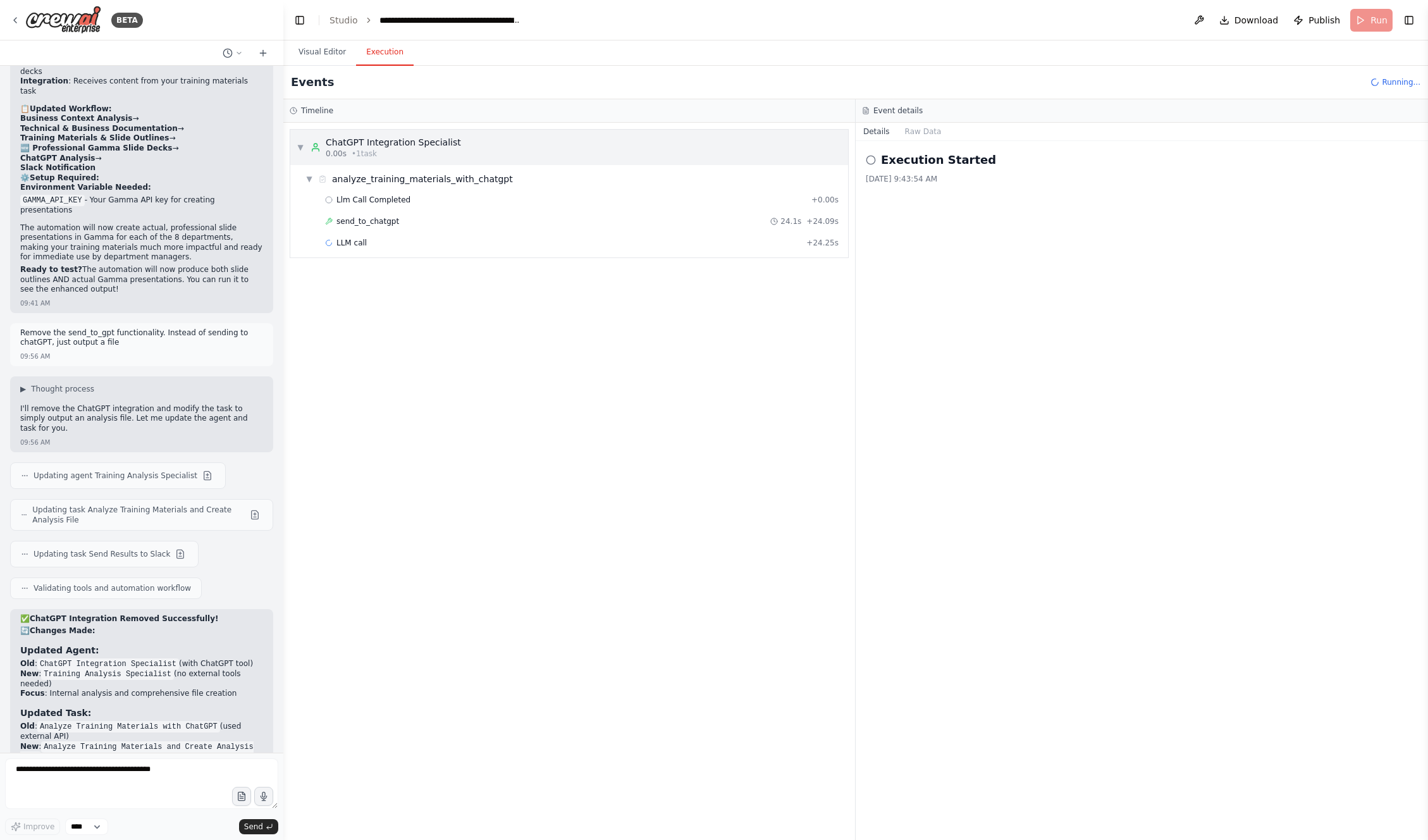
drag, startPoint x: 301, startPoint y: 143, endPoint x: 301, endPoint y: 152, distance: 9.0
click at [301, 143] on span "▼" at bounding box center [300, 147] width 7 height 10
click at [301, 148] on span "▶" at bounding box center [300, 147] width 7 height 10
click at [324, 54] on button "Visual Editor" at bounding box center [322, 53] width 68 height 26
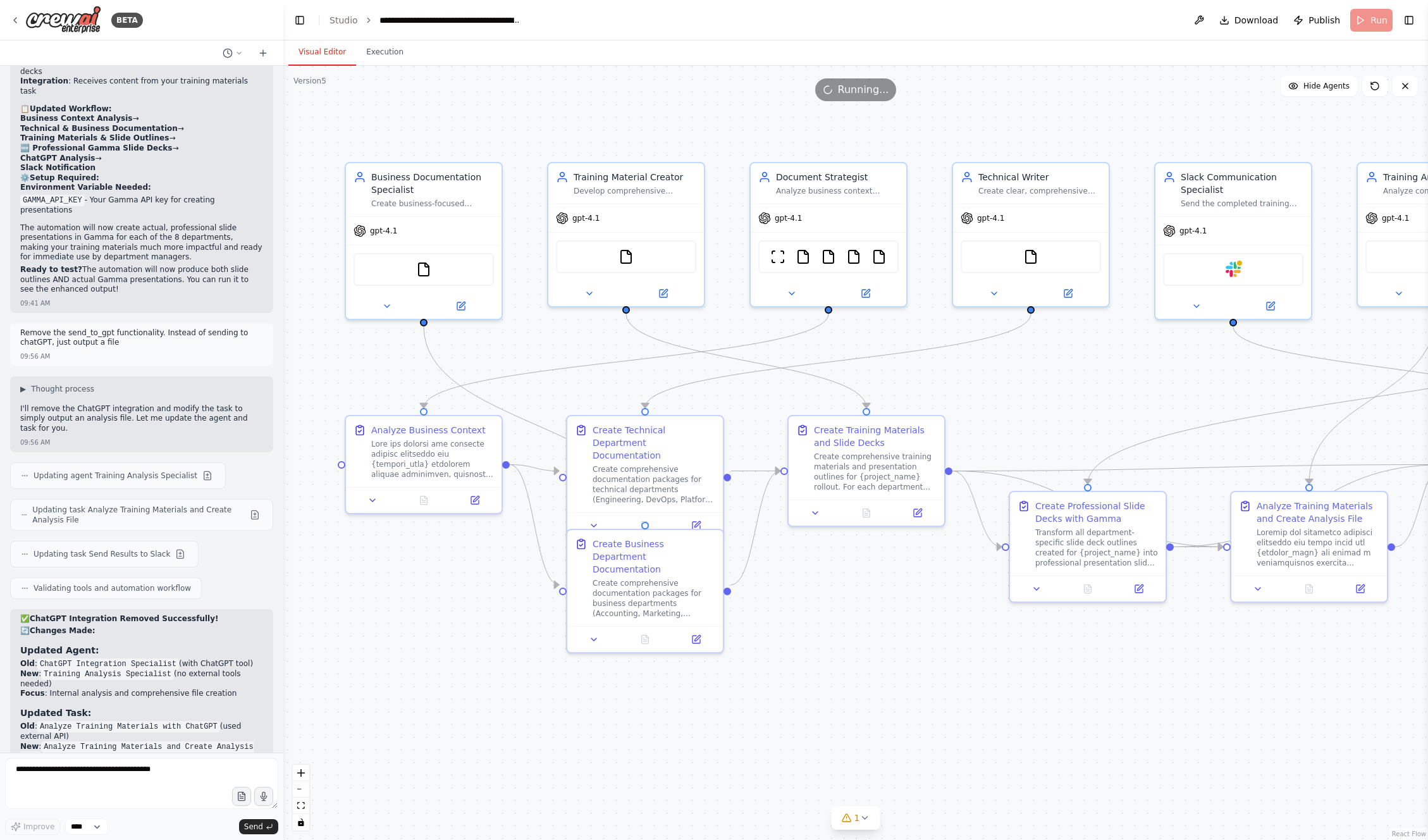
drag, startPoint x: 574, startPoint y: 340, endPoint x: 1036, endPoint y: 352, distance: 462.2
click at [1039, 354] on div ".deletable-edge-delete-btn { width: 20px; height: 20px; border: 0px solid #ffff…" at bounding box center [856, 453] width 1145 height 774
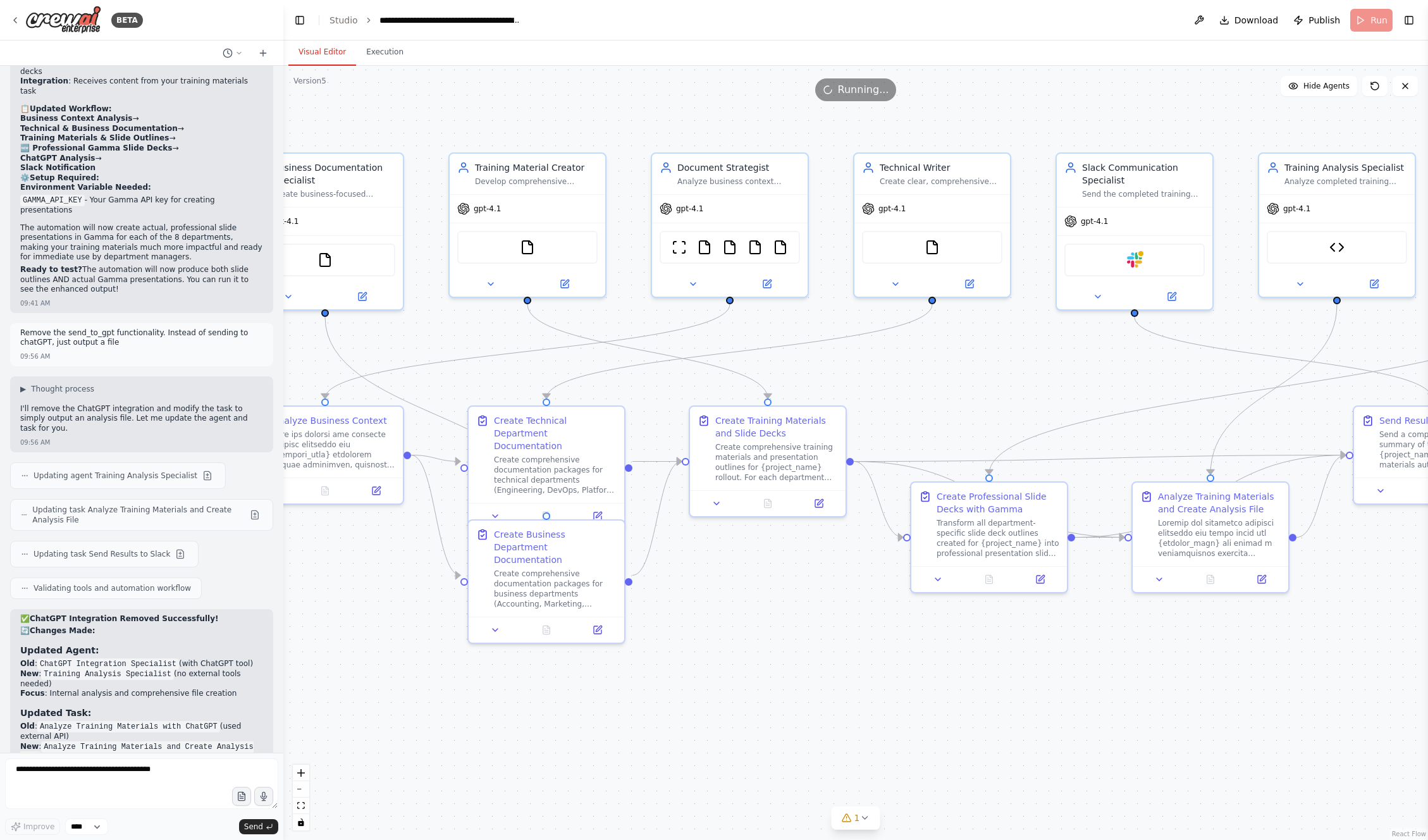
drag, startPoint x: 1048, startPoint y: 380, endPoint x: 973, endPoint y: 366, distance: 76.3
click at [958, 371] on div ".deletable-edge-delete-btn { width: 20px; height: 20px; border: 0px solid #ffff…" at bounding box center [856, 453] width 1145 height 774
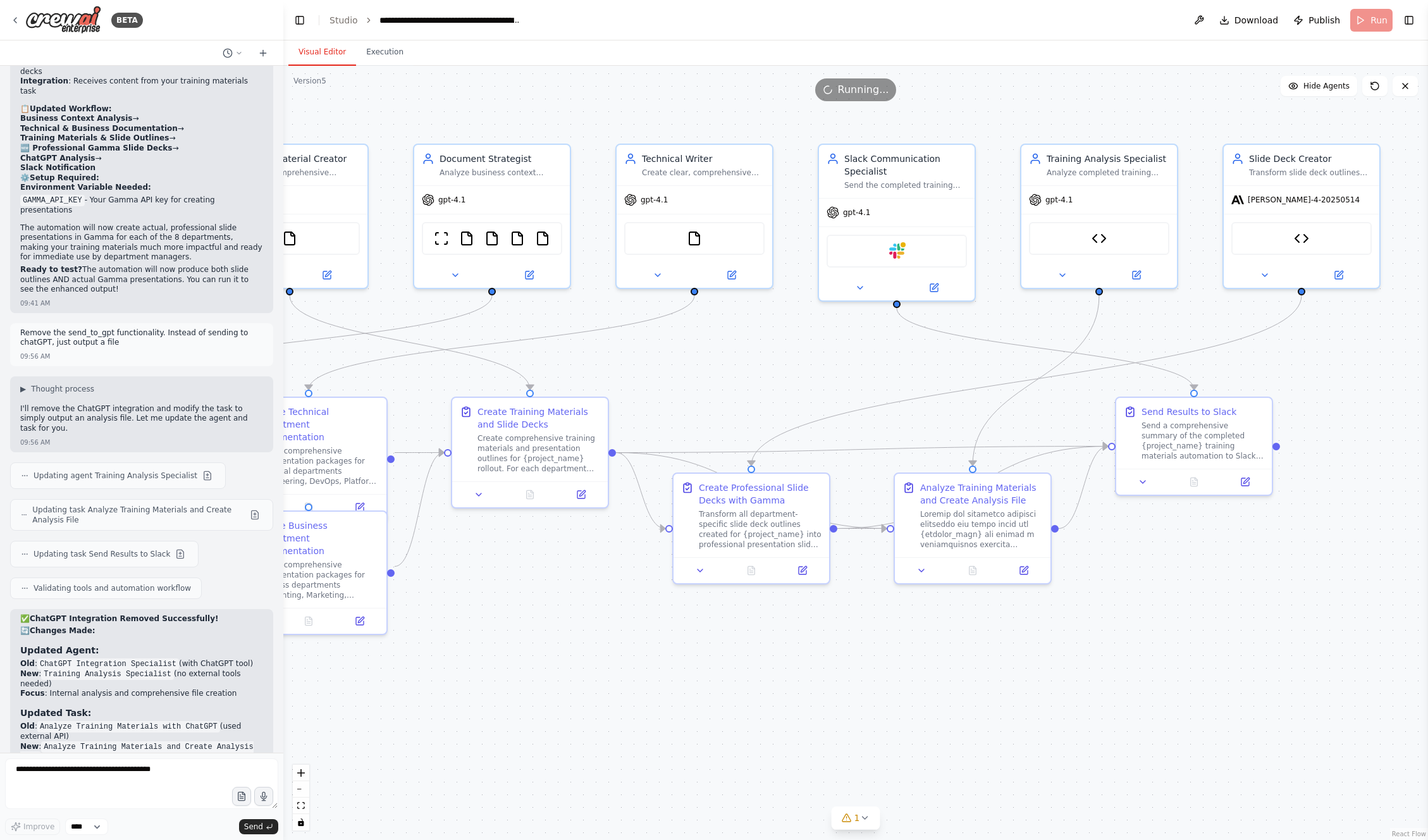
drag, startPoint x: 1235, startPoint y: 404, endPoint x: 978, endPoint y: 399, distance: 257.0
click at [977, 399] on div ".deletable-edge-delete-btn { width: 20px; height: 20px; border: 0px solid #ffff…" at bounding box center [856, 453] width 1145 height 774
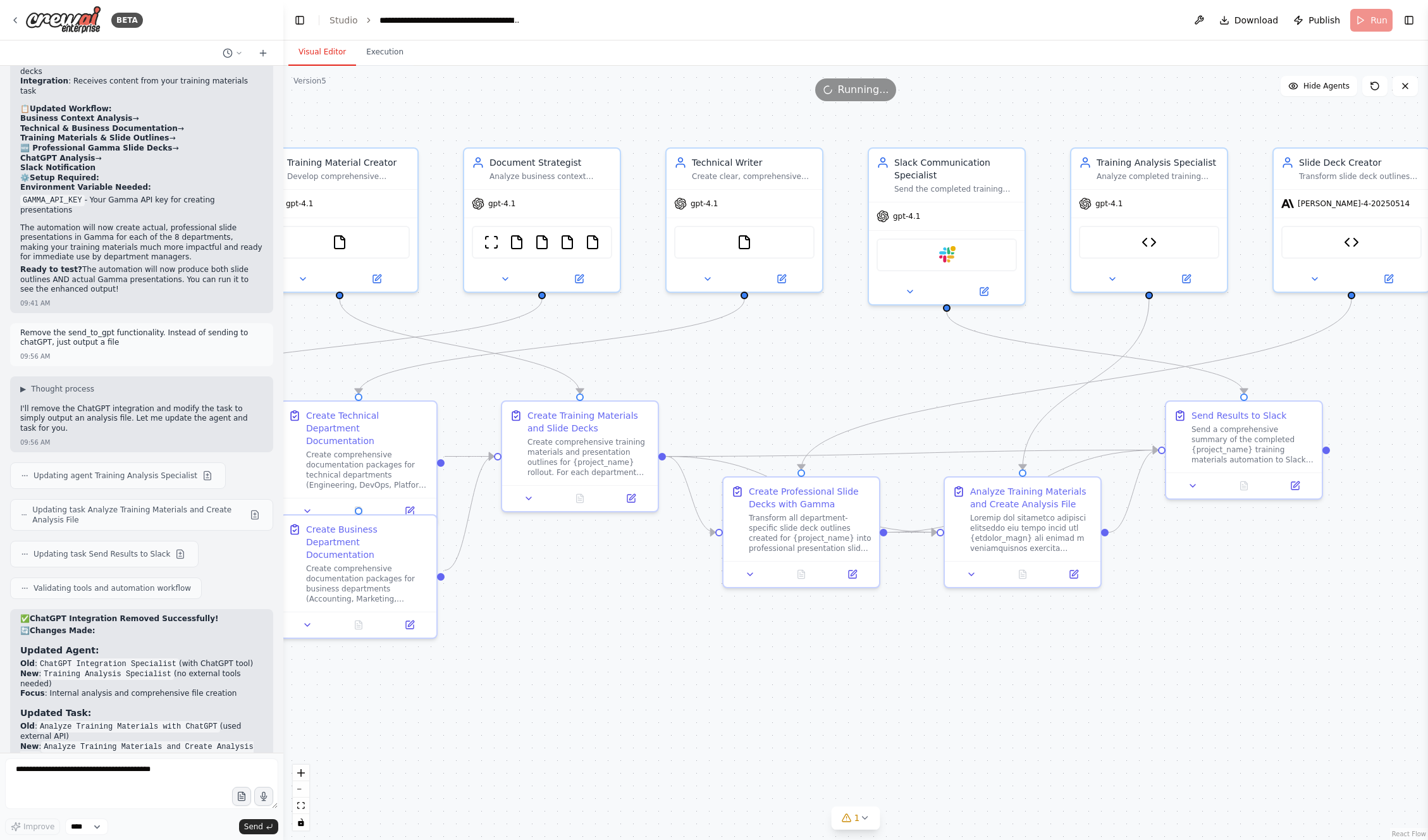
drag, startPoint x: 750, startPoint y: 371, endPoint x: 819, endPoint y: 372, distance: 69.0
click at [819, 372] on div ".deletable-edge-delete-btn { width: 20px; height: 20px; border: 0px solid #ffff…" at bounding box center [856, 453] width 1145 height 774
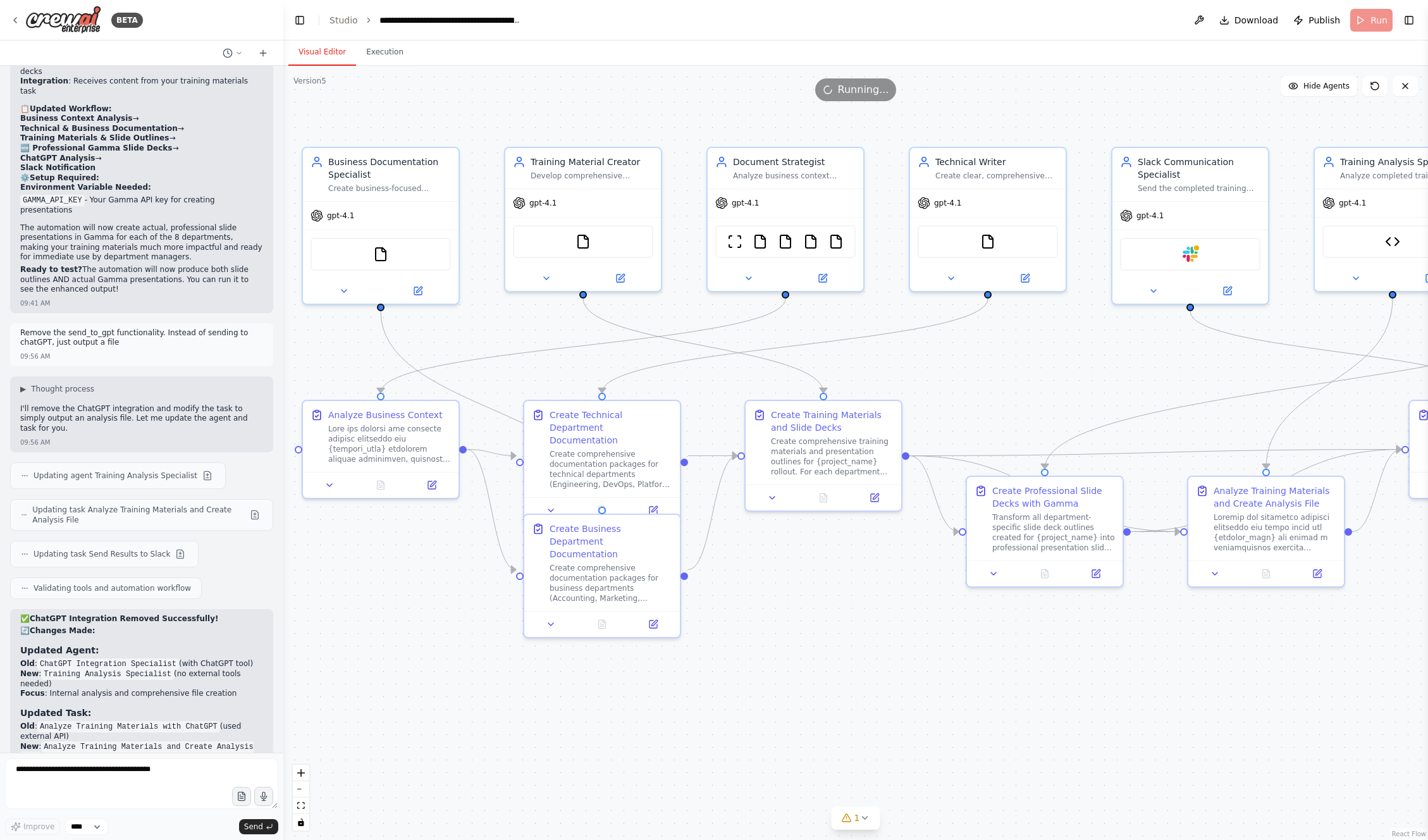
drag, startPoint x: 722, startPoint y: 376, endPoint x: 966, endPoint y: 375, distance: 244.0
click at [966, 375] on div ".deletable-edge-delete-btn { width: 20px; height: 20px; border: 0px solid #ffff…" at bounding box center [856, 453] width 1145 height 774
click at [385, 57] on button "Execution" at bounding box center [385, 53] width 58 height 26
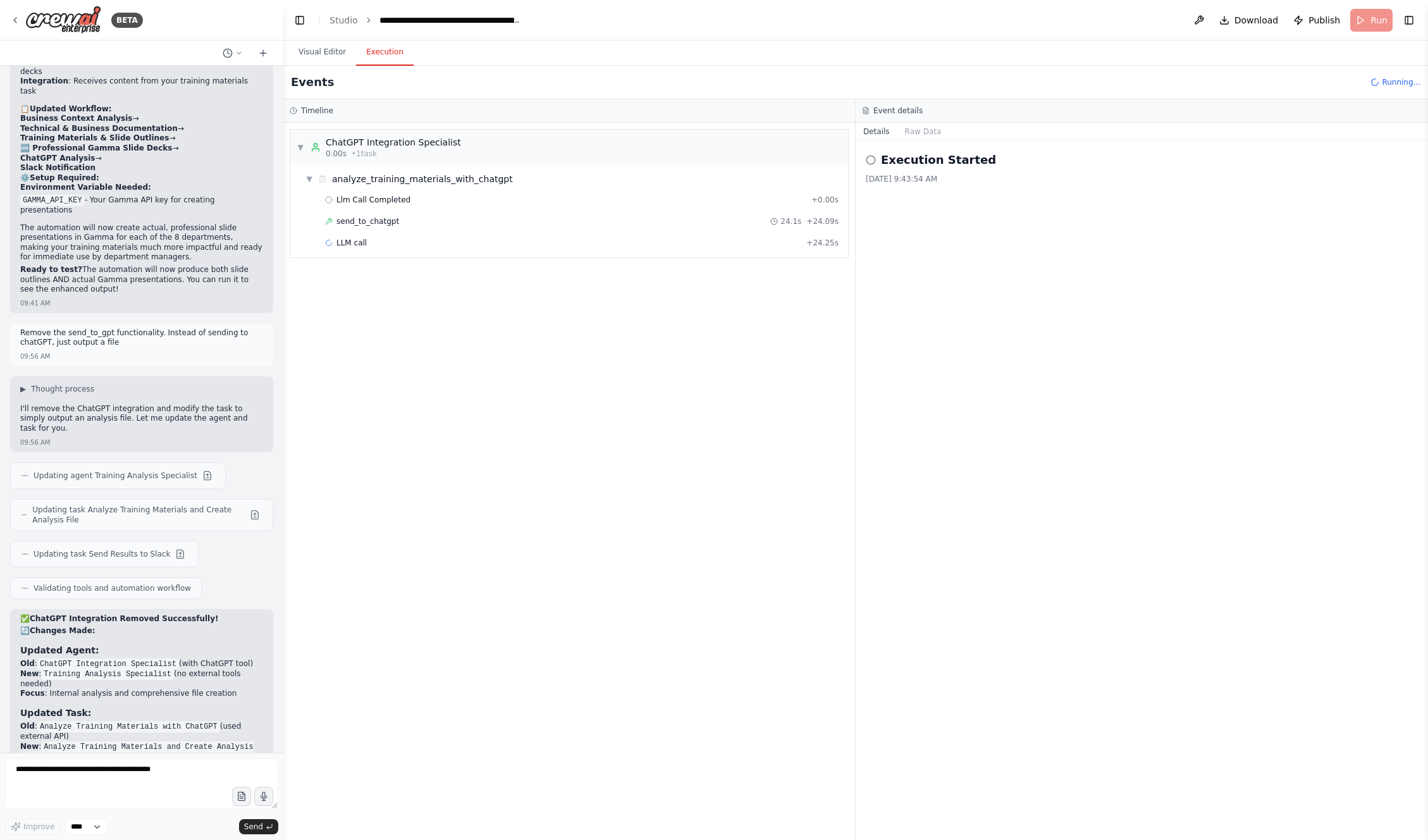
click at [1389, 83] on span "Running..." at bounding box center [1401, 82] width 39 height 10
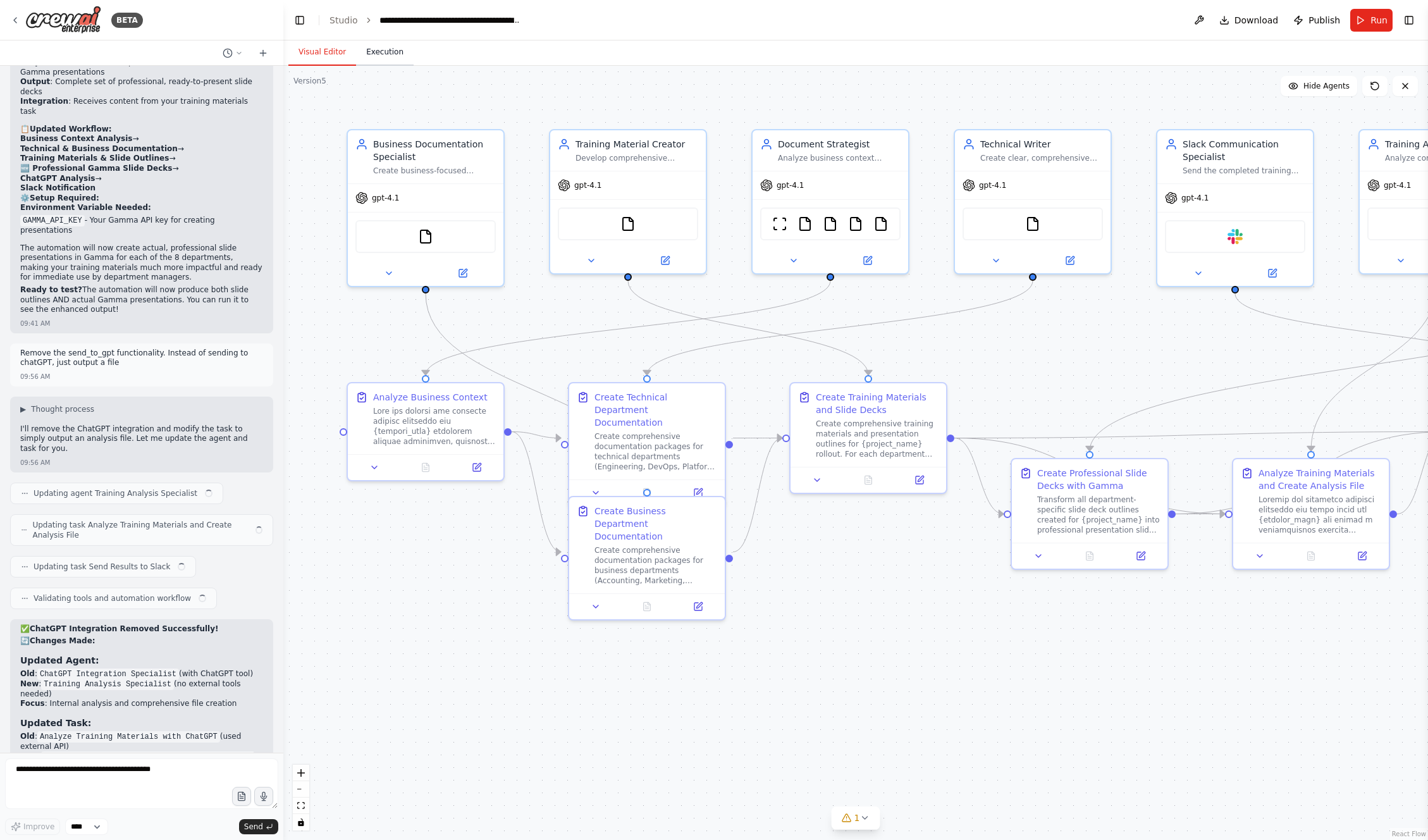
click at [386, 61] on button "Execution" at bounding box center [385, 53] width 58 height 26
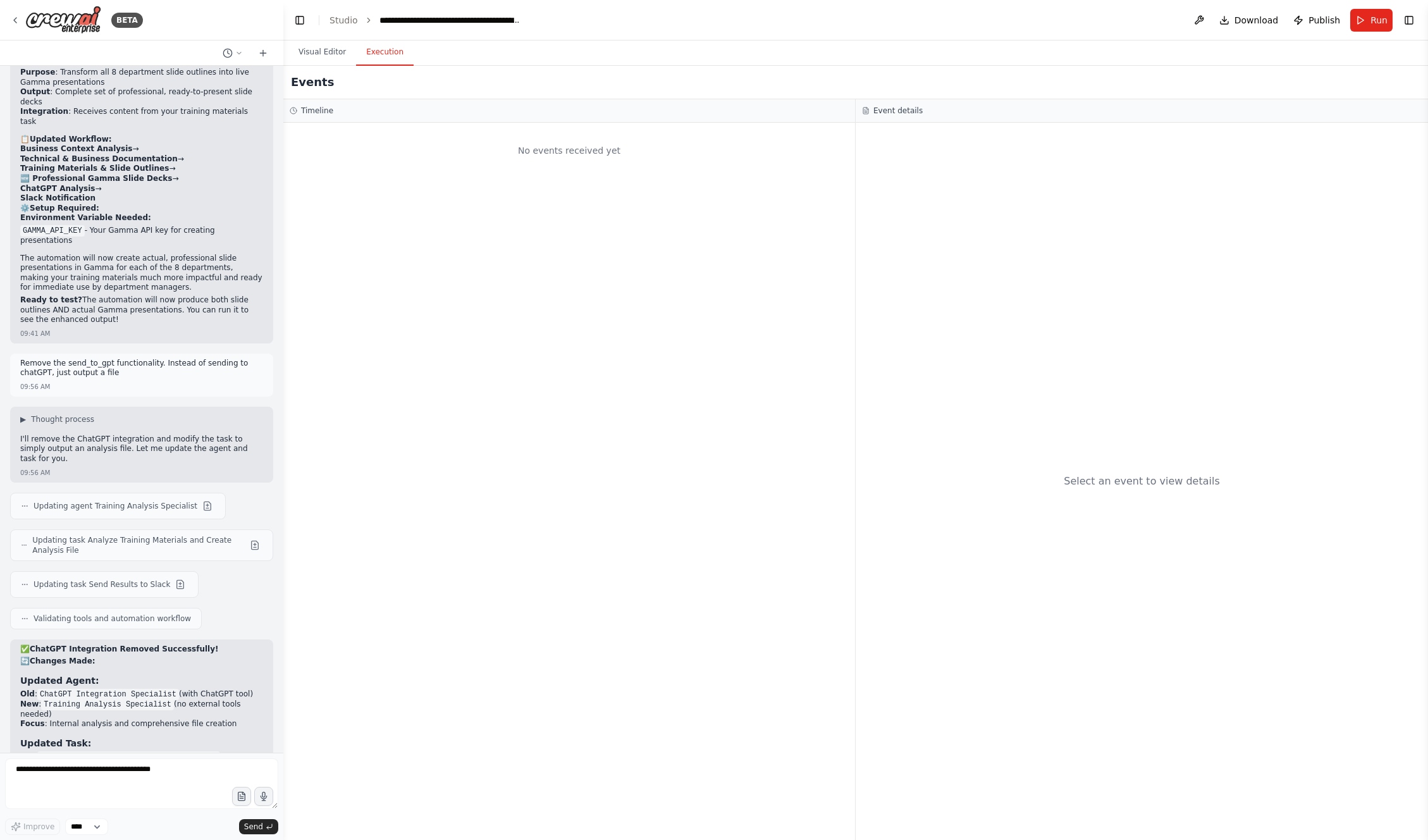
scroll to position [9528, 0]
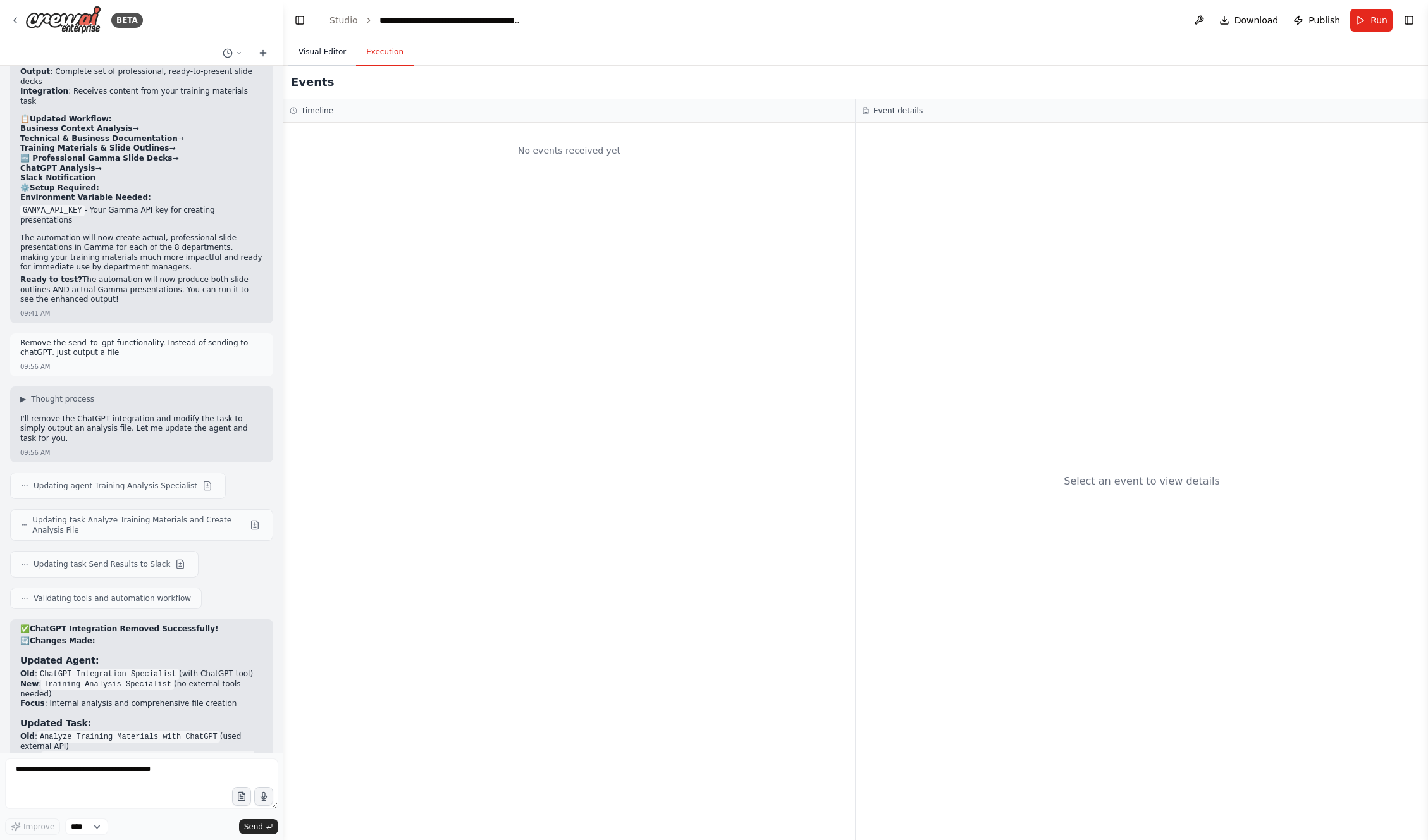
click at [337, 59] on button "Visual Editor" at bounding box center [322, 53] width 68 height 26
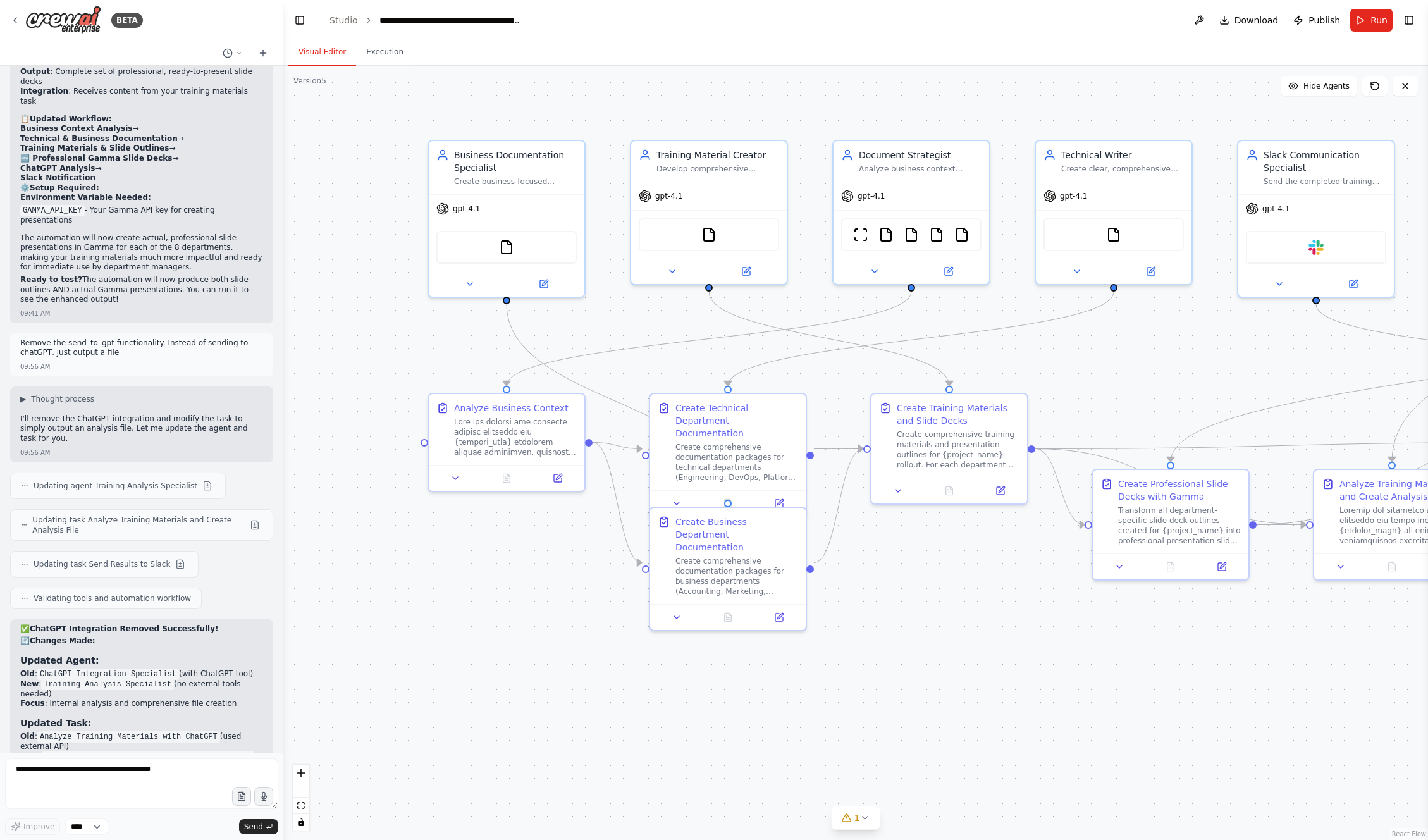
drag, startPoint x: 1125, startPoint y: 376, endPoint x: 1125, endPoint y: 398, distance: 22.0
click at [1204, 387] on div ".deletable-edge-delete-btn { width: 20px; height: 20px; border: 0px solid #ffff…" at bounding box center [856, 453] width 1145 height 774
click at [1382, 18] on span "Run" at bounding box center [1379, 20] width 17 height 12
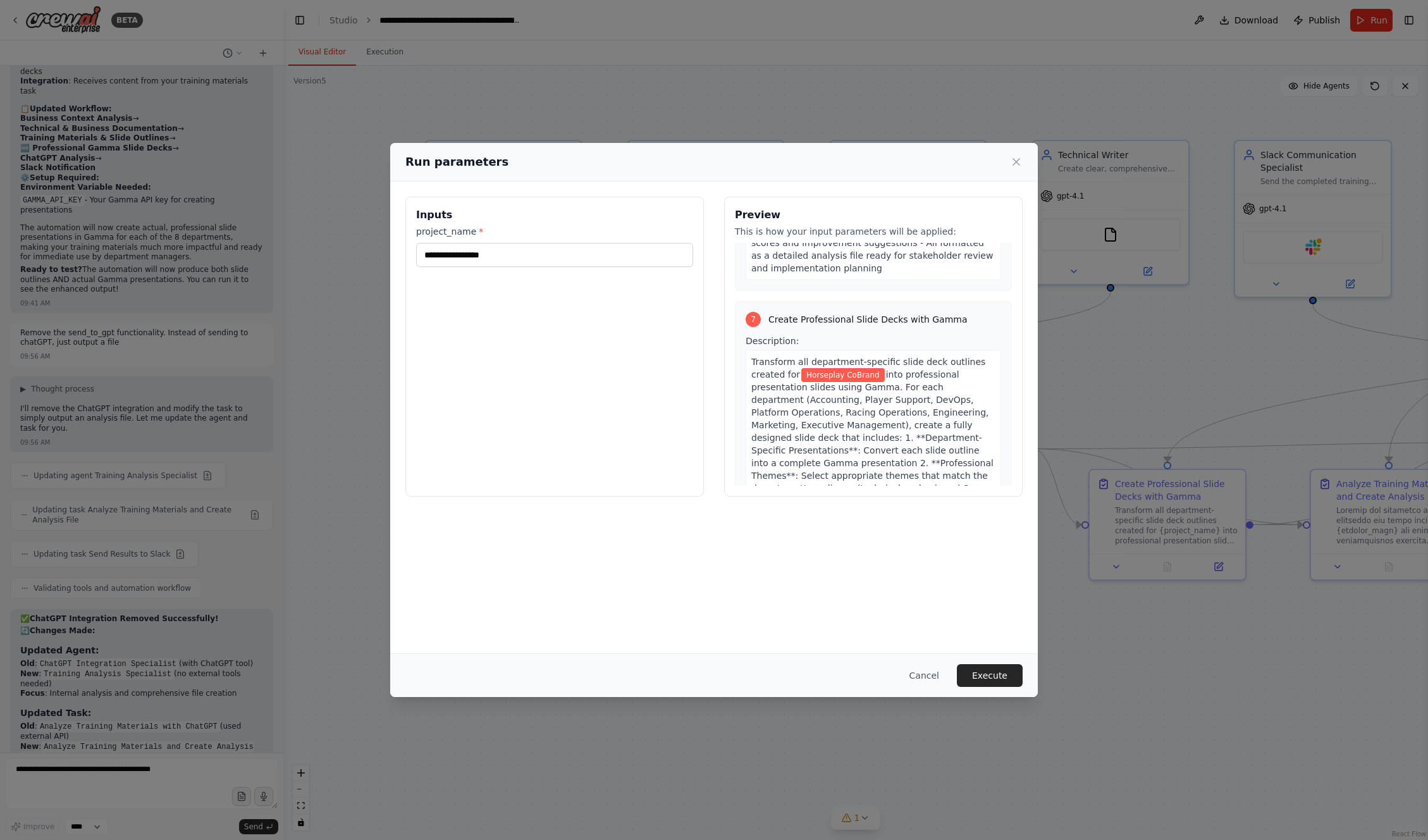
scroll to position [2539, 0]
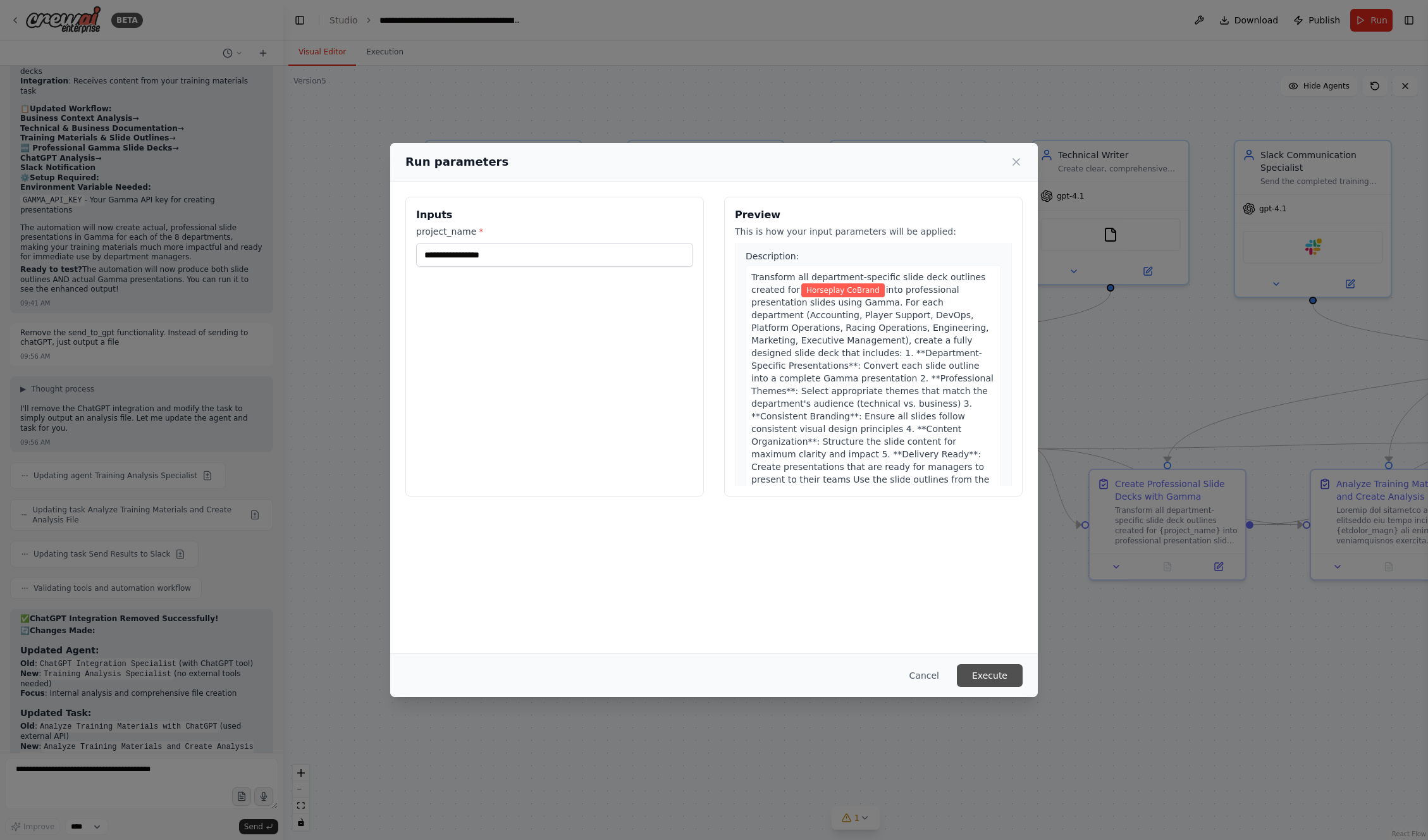
click at [986, 676] on button "Execute" at bounding box center [990, 675] width 66 height 23
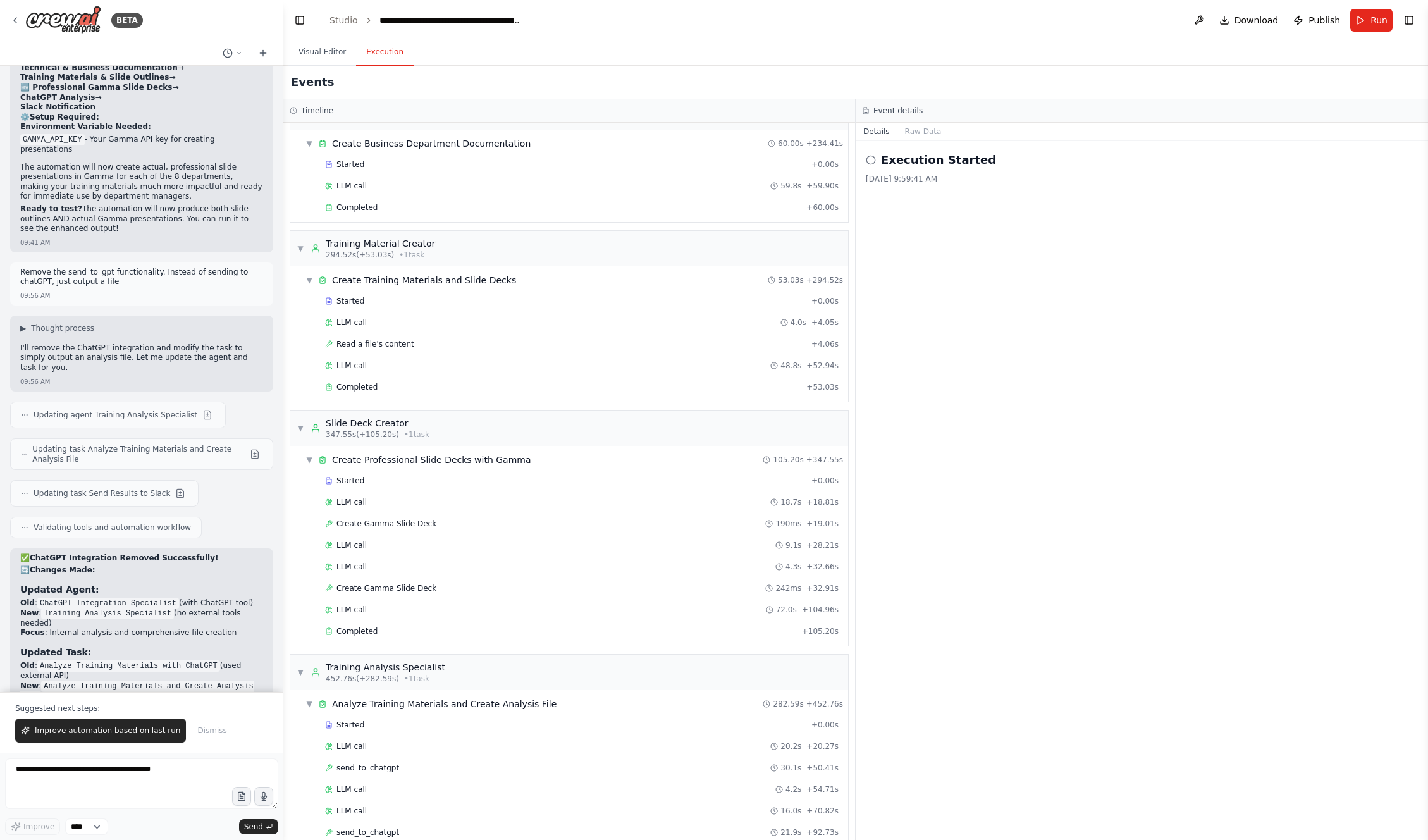
scroll to position [1090, 0]
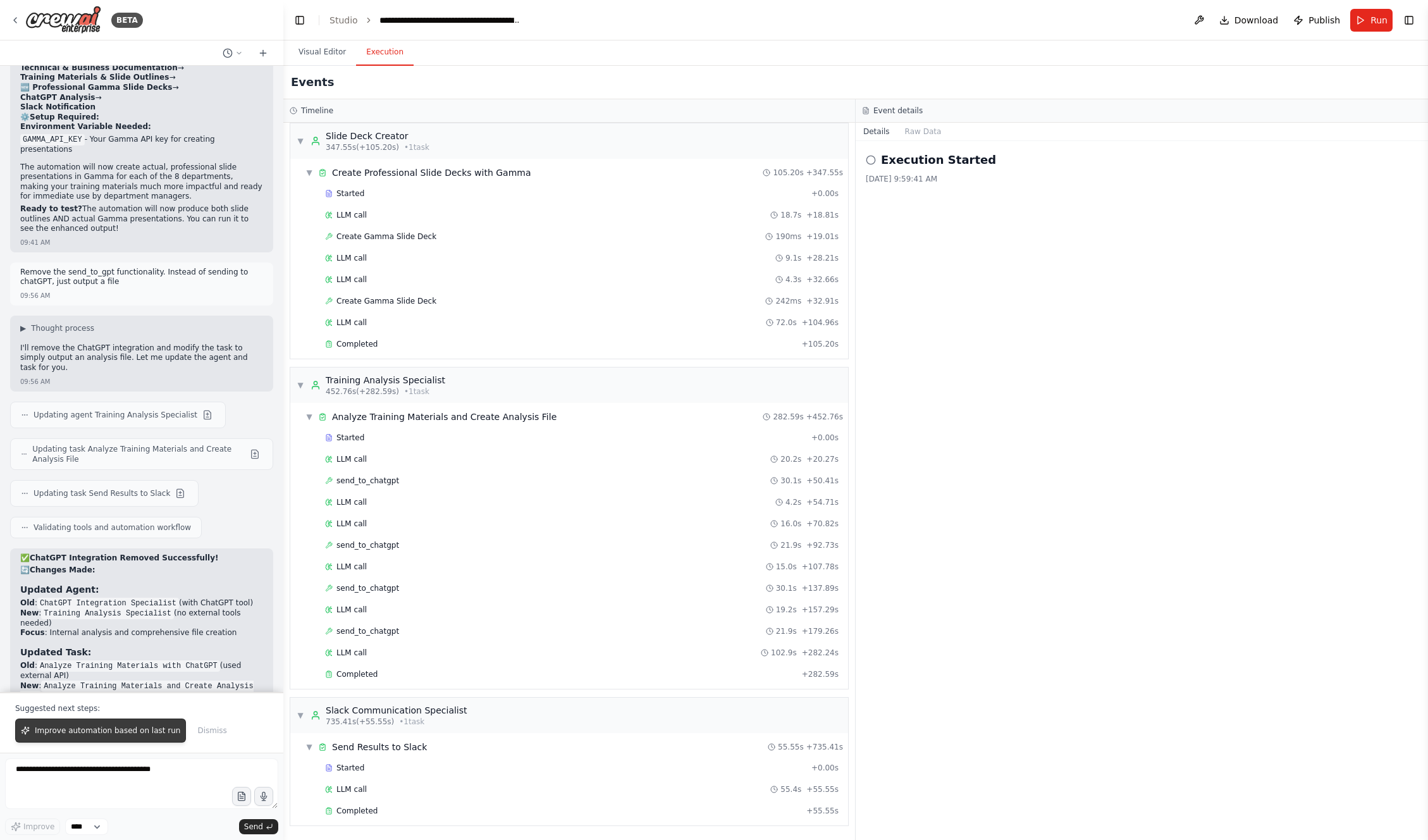
click at [120, 731] on span "Improve automation based on last run" at bounding box center [107, 730] width 146 height 10
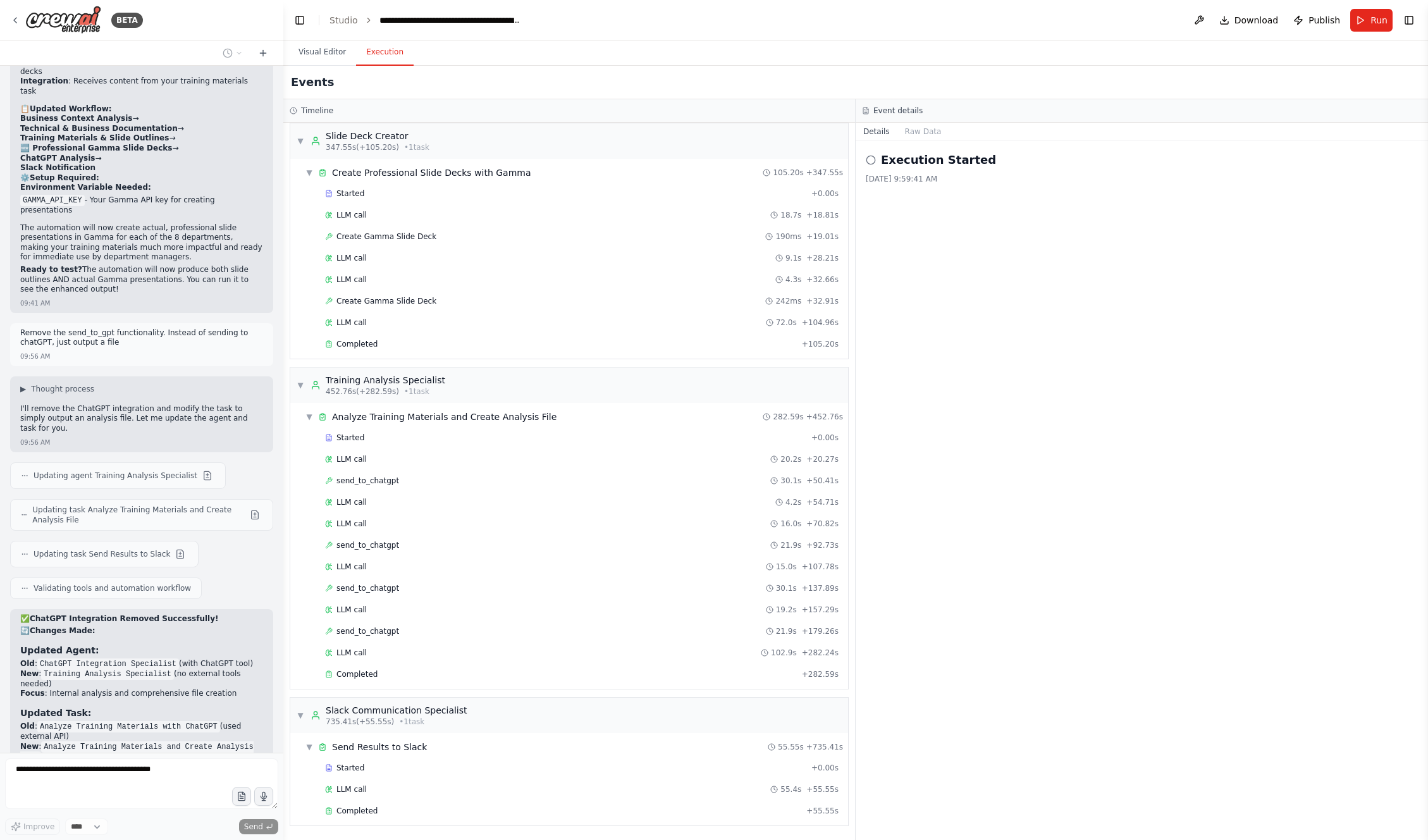
scroll to position [9571, 0]
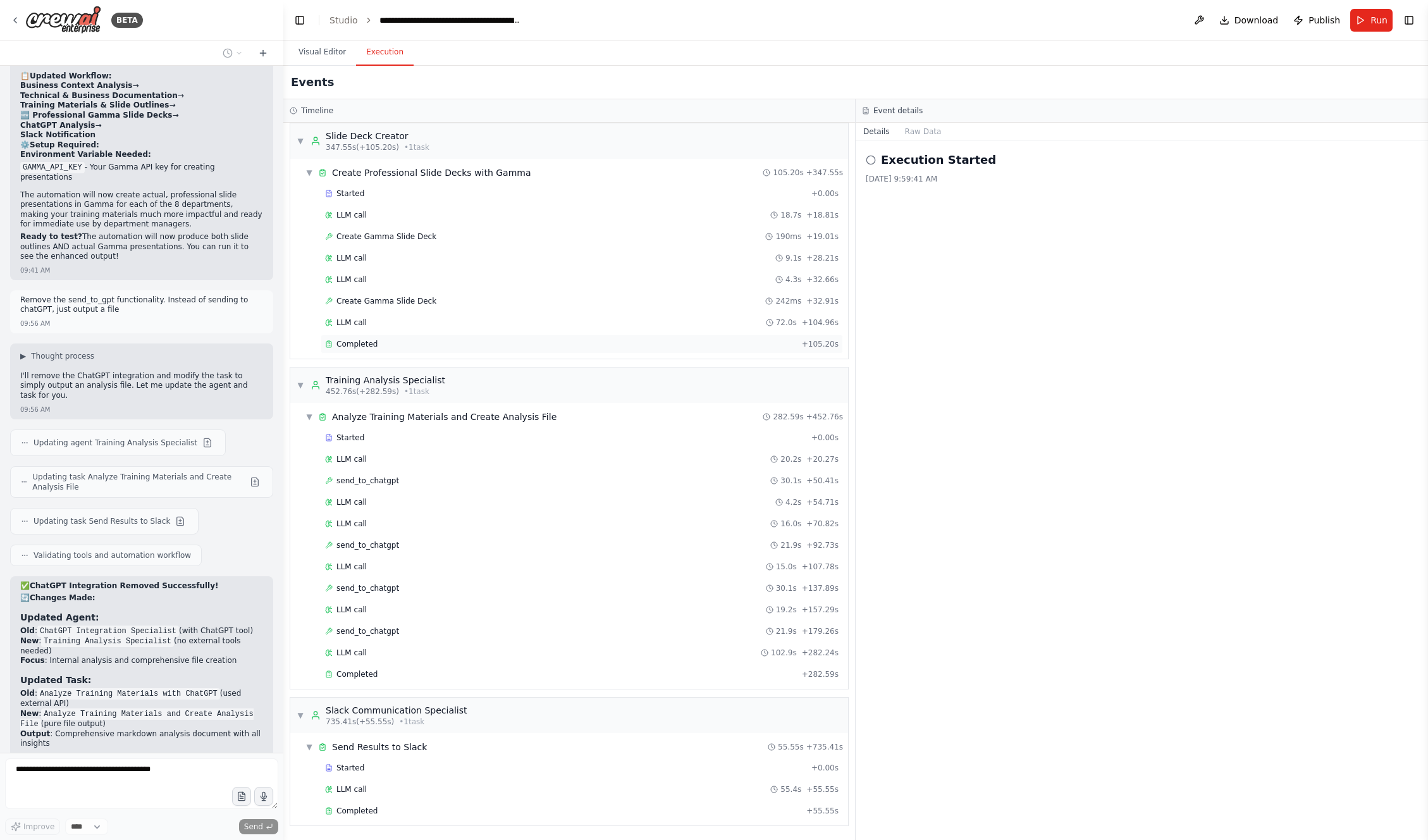
click at [394, 346] on div "Completed" at bounding box center [561, 344] width 472 height 10
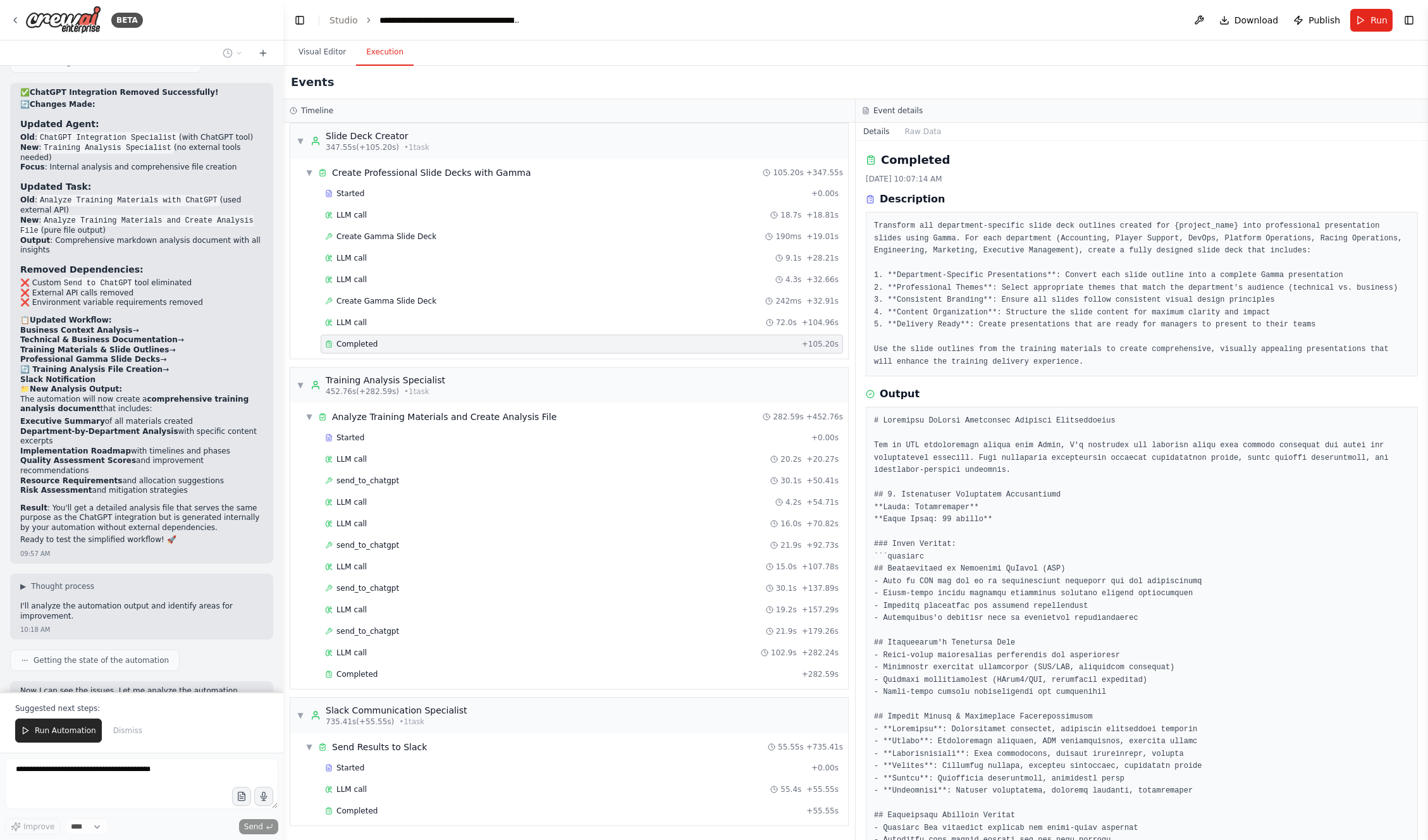
scroll to position [10125, 0]
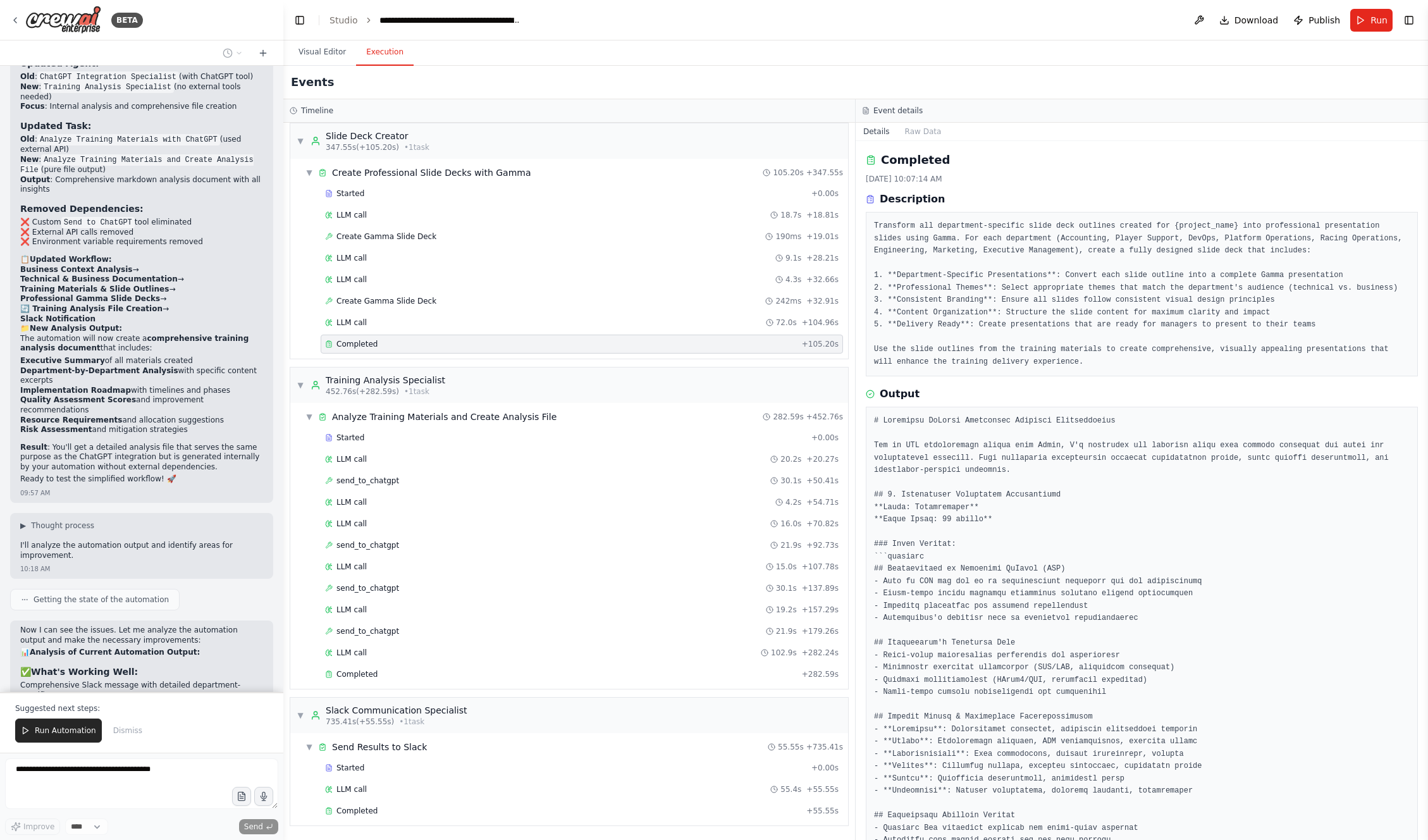
click at [124, 729] on span "Dismiss" at bounding box center [127, 730] width 29 height 10
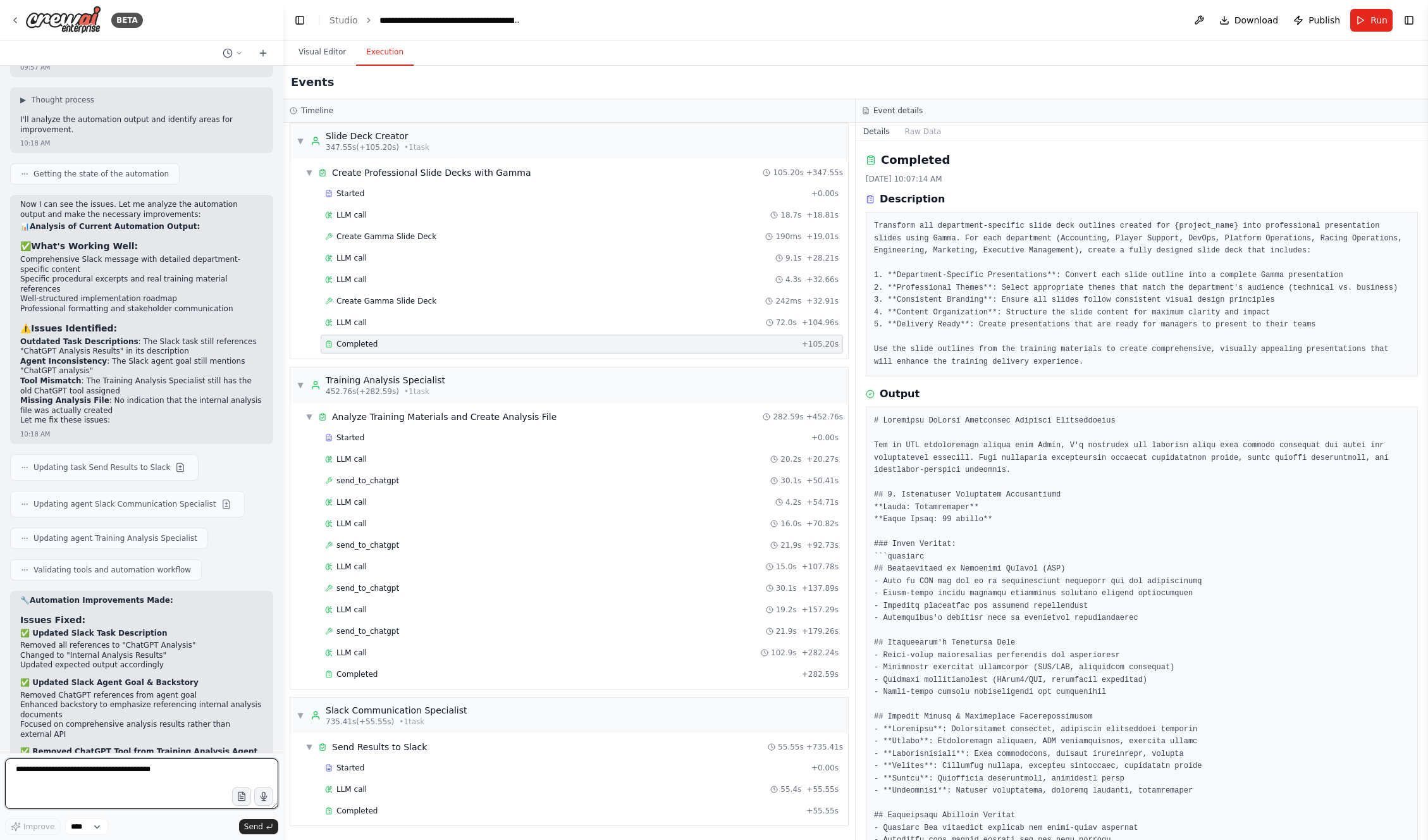
scroll to position [10561, 0]
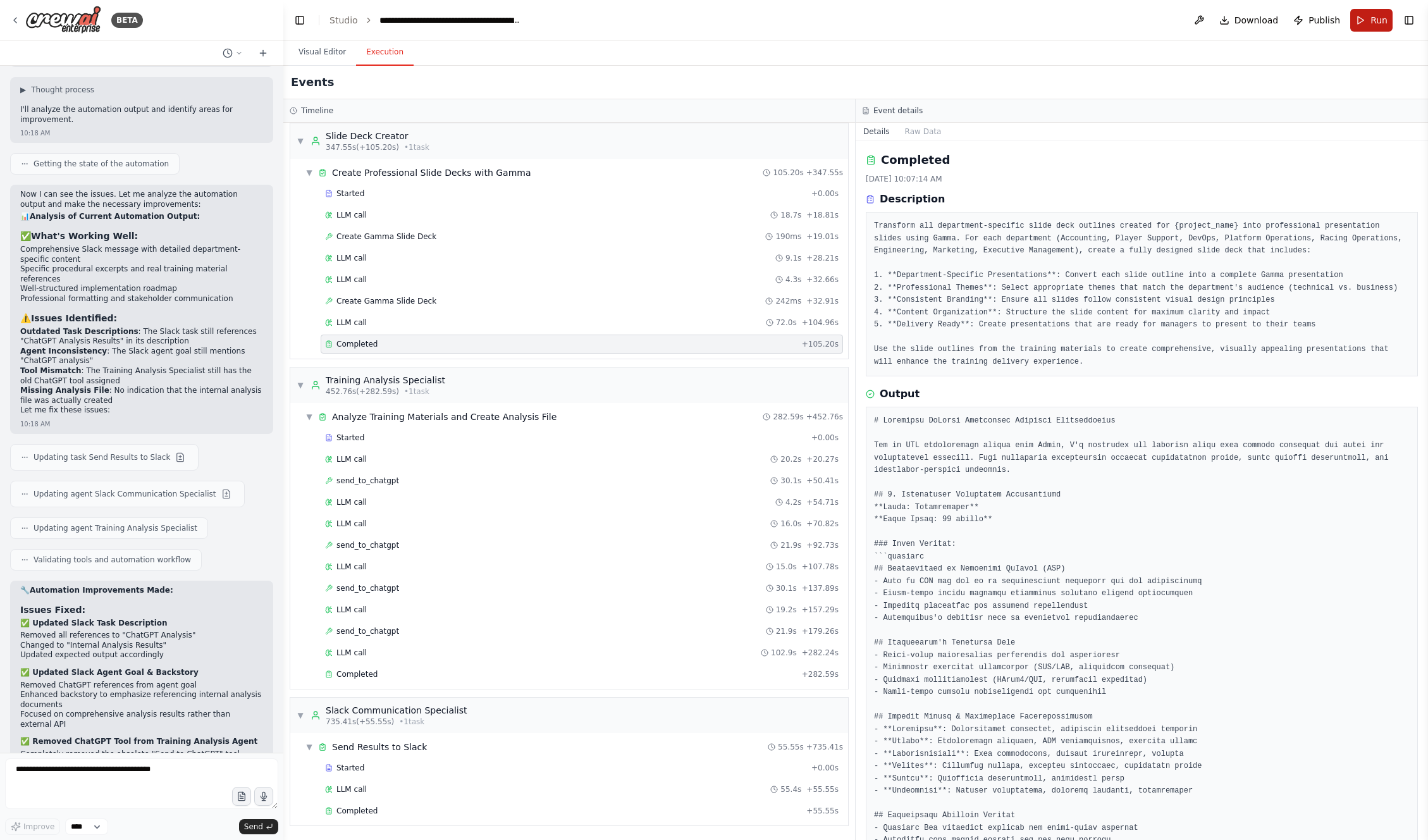
click at [1361, 20] on button "Run" at bounding box center [1371, 21] width 42 height 23
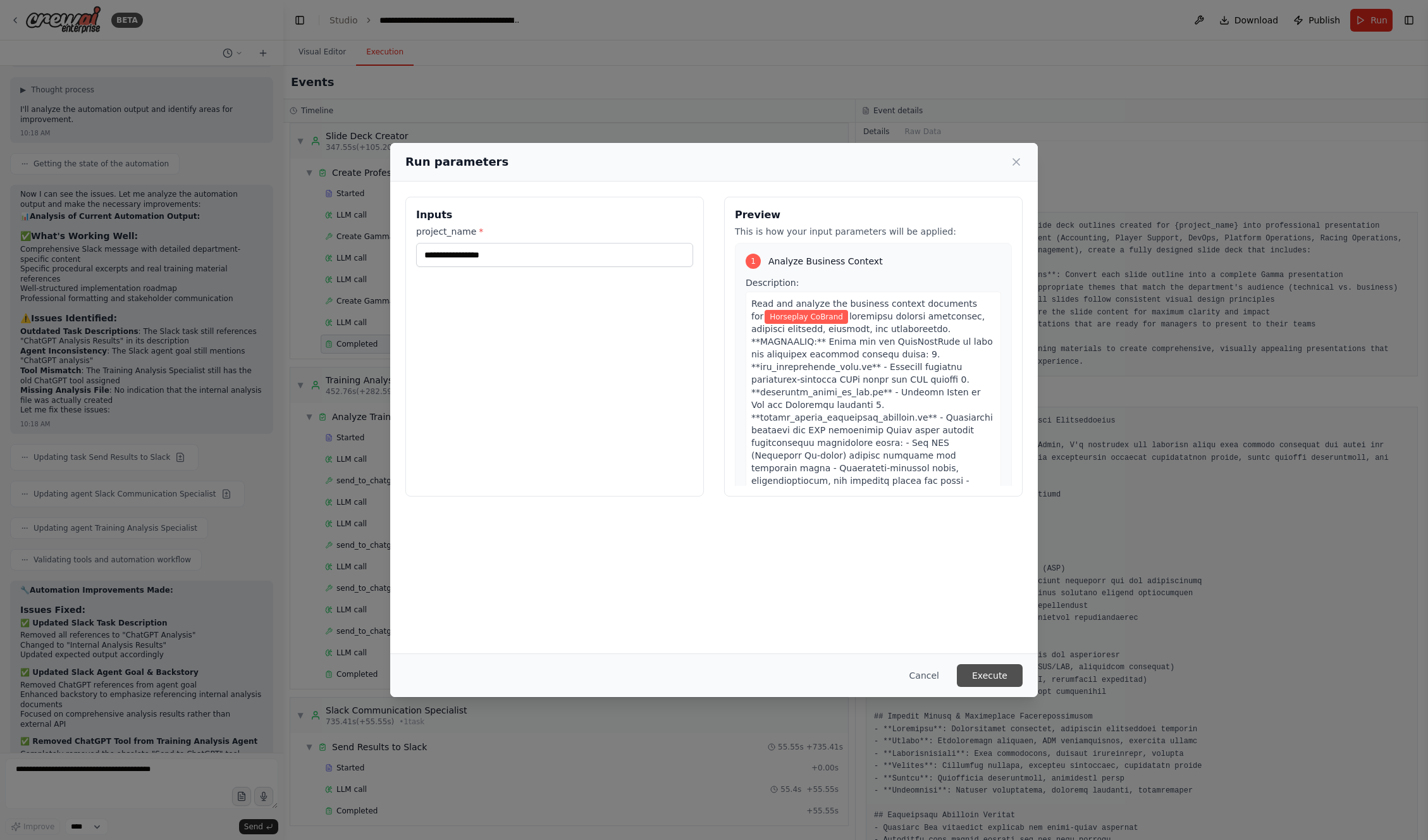
click at [996, 676] on button "Execute" at bounding box center [990, 675] width 66 height 23
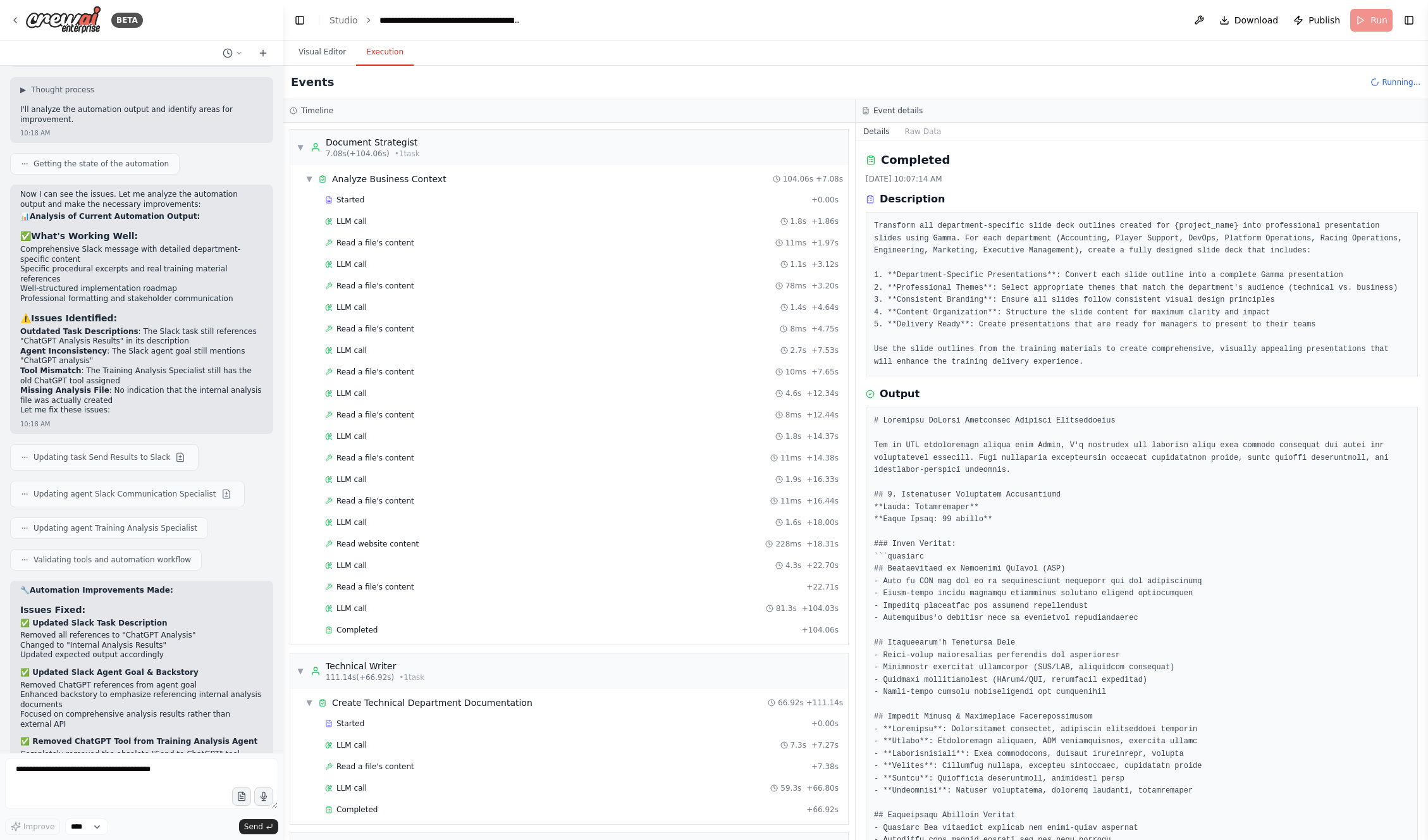
scroll to position [114, 0]
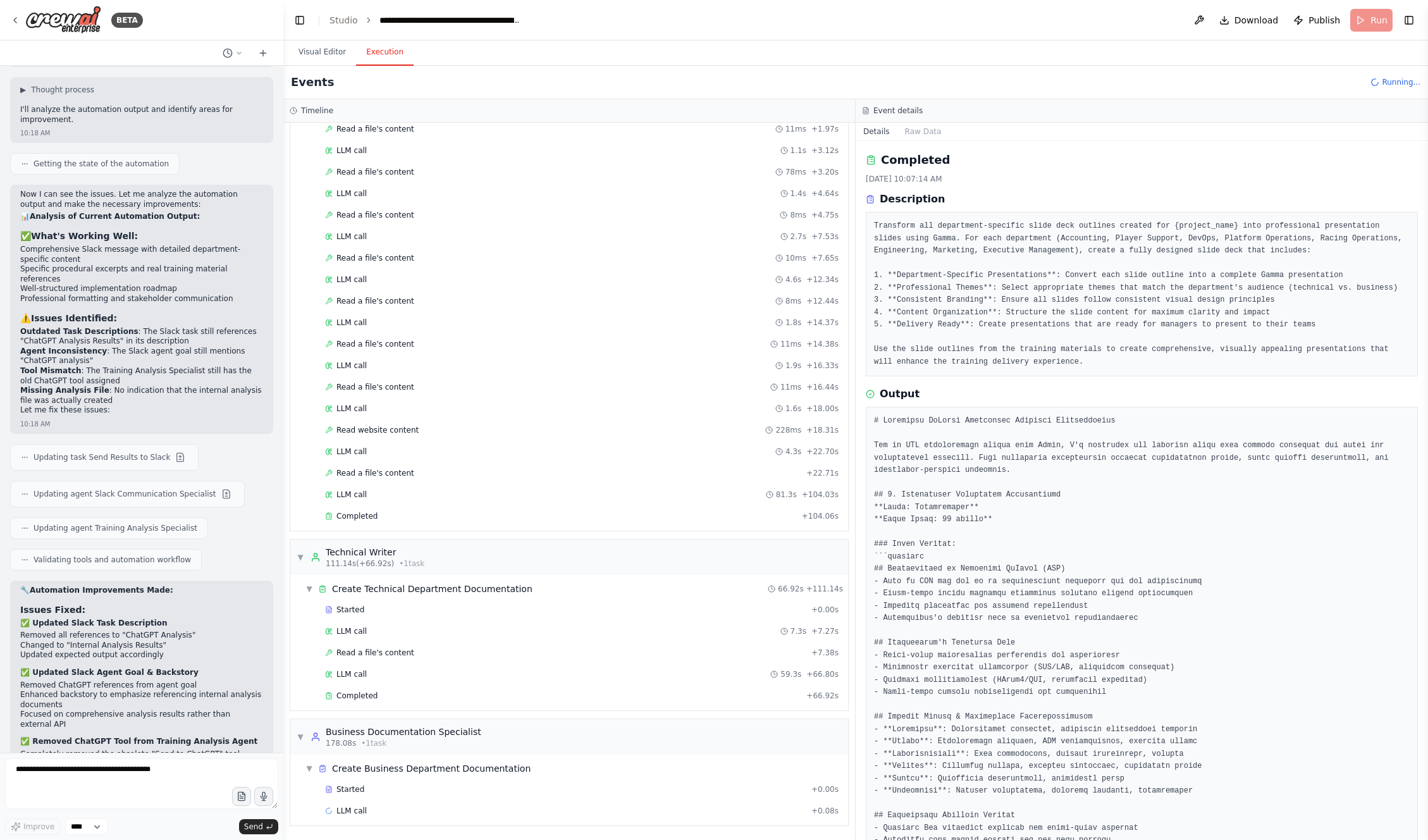
click at [422, 506] on div "Started + 0.00s LLM call 1.8s + 1.86s Read a file's content 11ms + 1.97s LLM ca…" at bounding box center [574, 302] width 548 height 451
click at [421, 508] on div "Completed + 104.06s" at bounding box center [581, 516] width 522 height 19
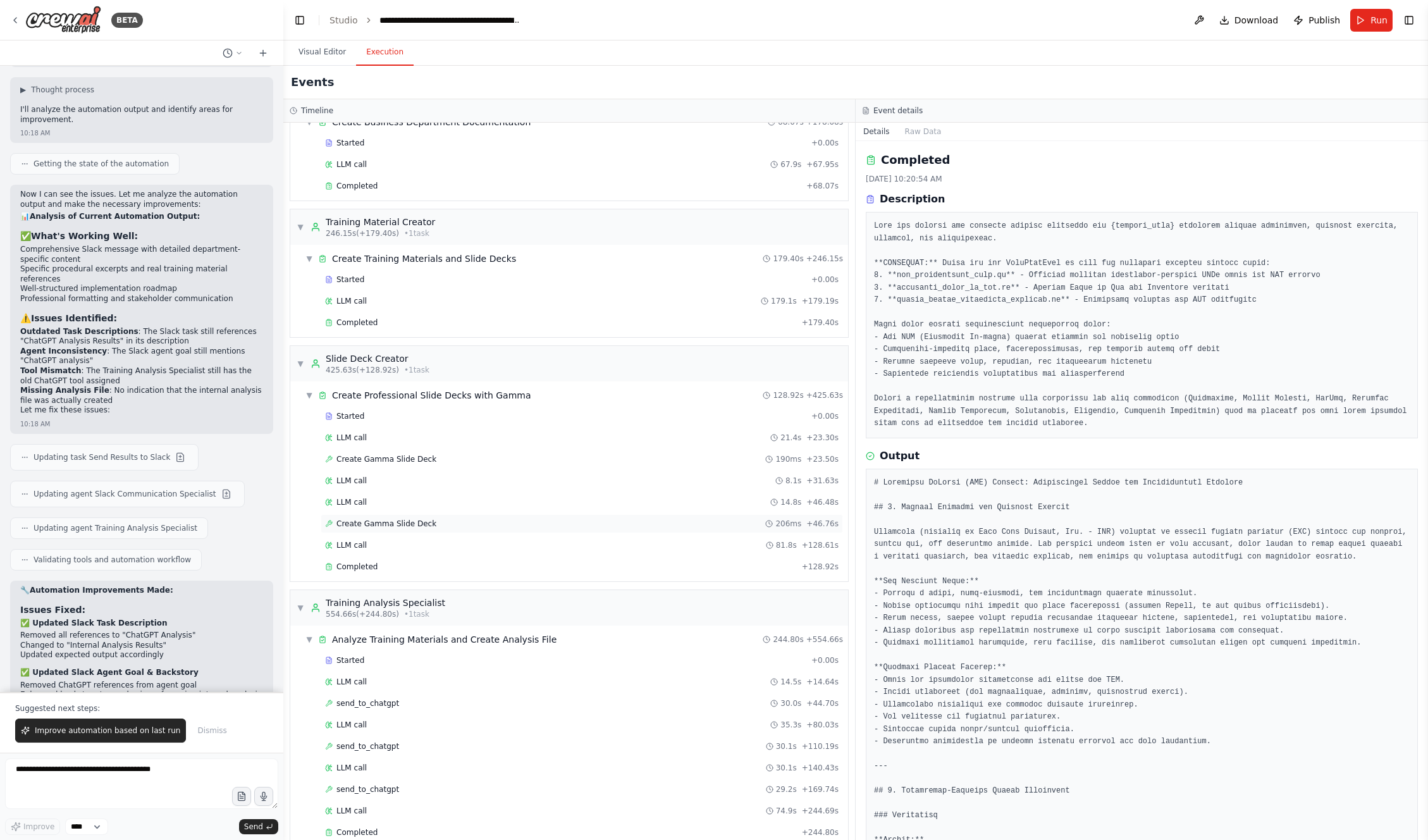
scroll to position [918, 0]
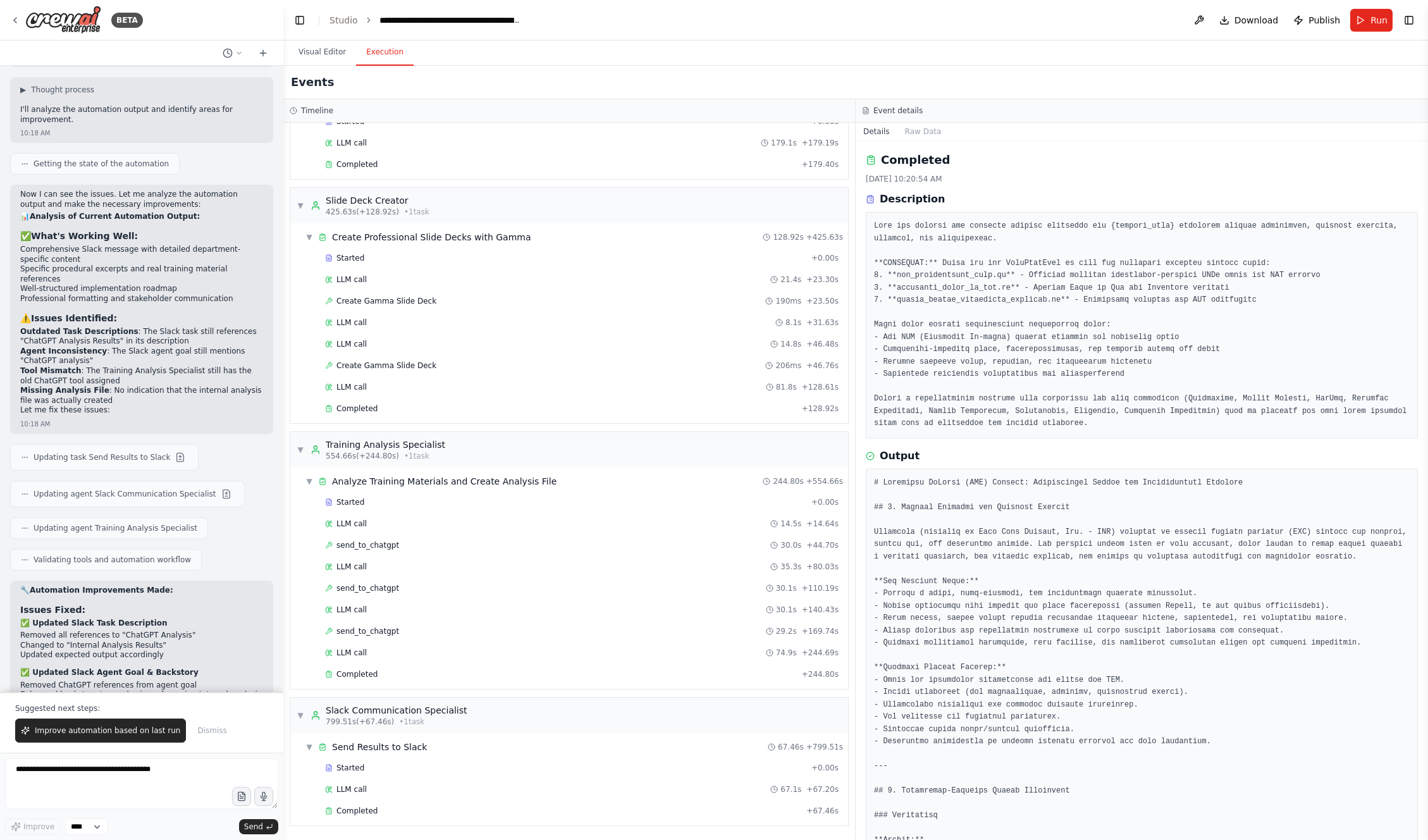
click at [81, 732] on span "Improve automation based on last run" at bounding box center [107, 730] width 146 height 10
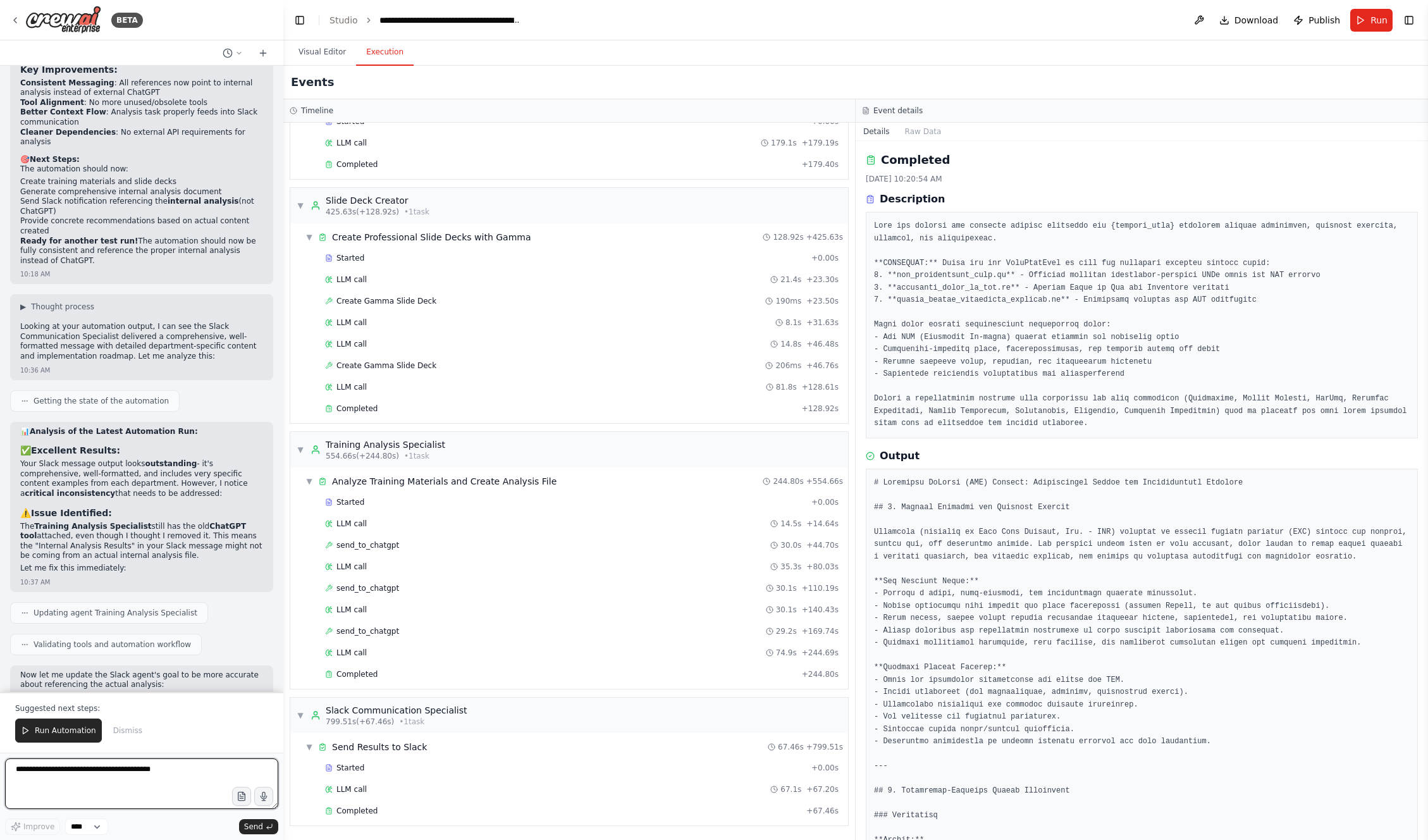
scroll to position [11406, 0]
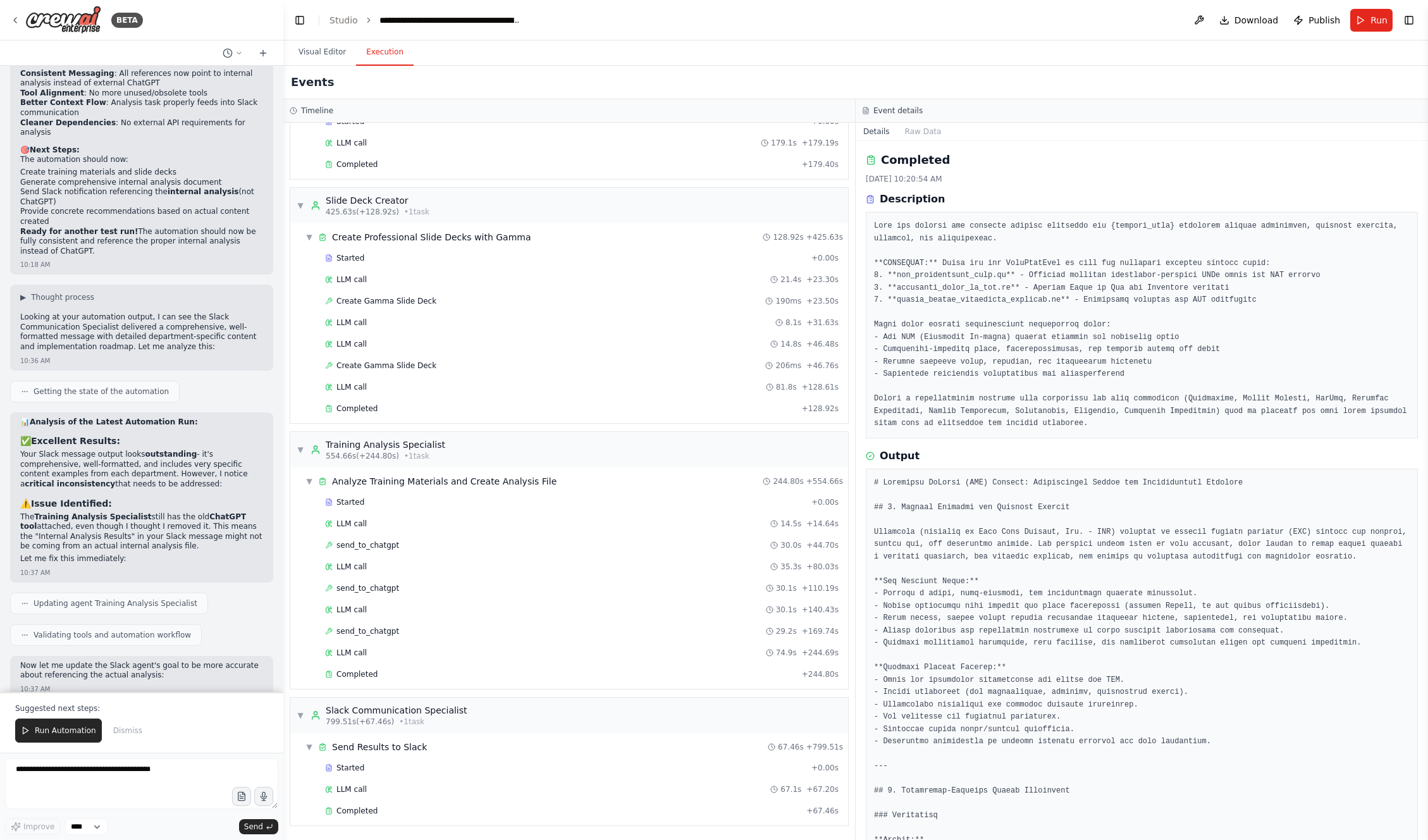
click at [1315, 21] on span "Publish" at bounding box center [1324, 20] width 31 height 12
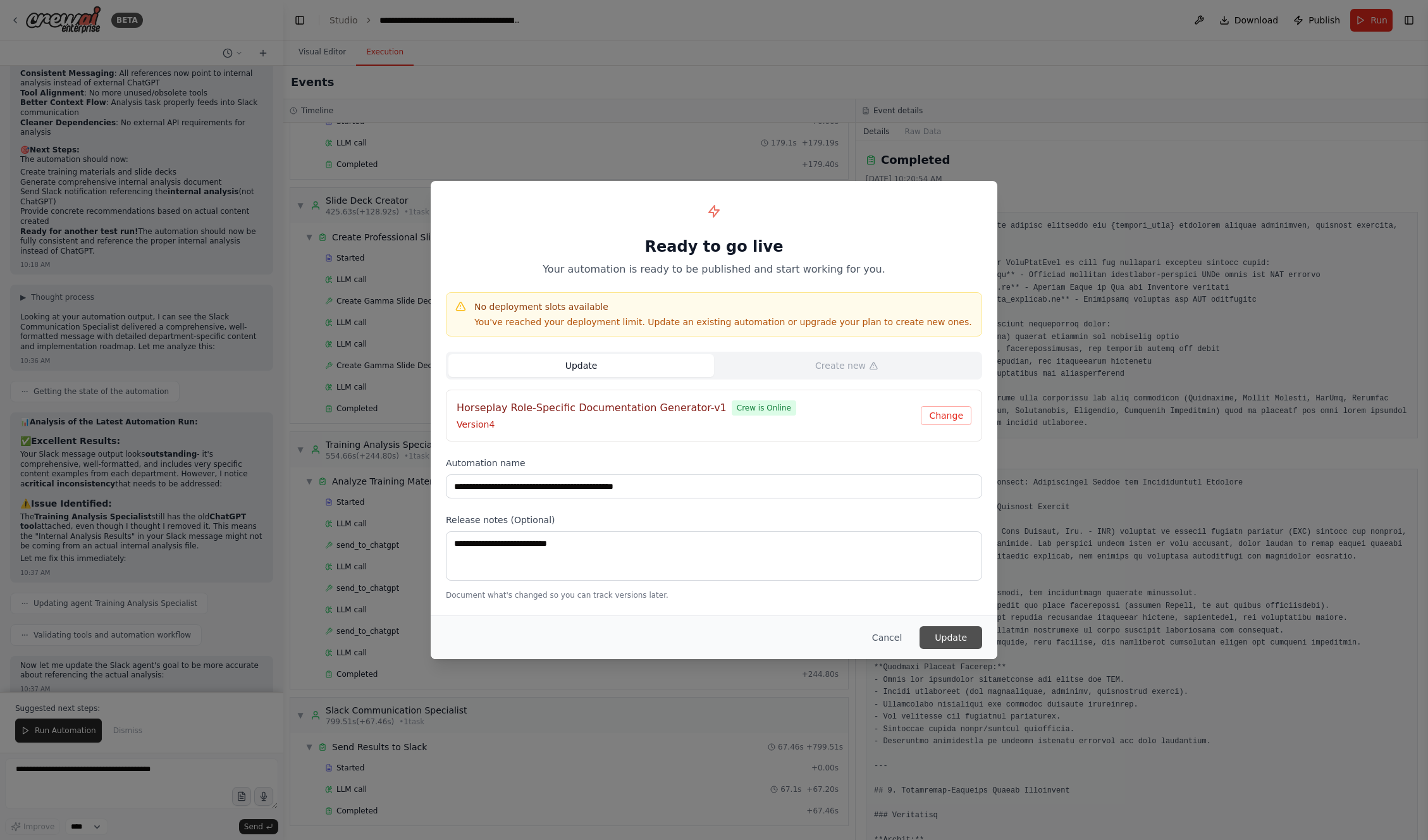
click at [973, 634] on button "Update" at bounding box center [951, 637] width 63 height 23
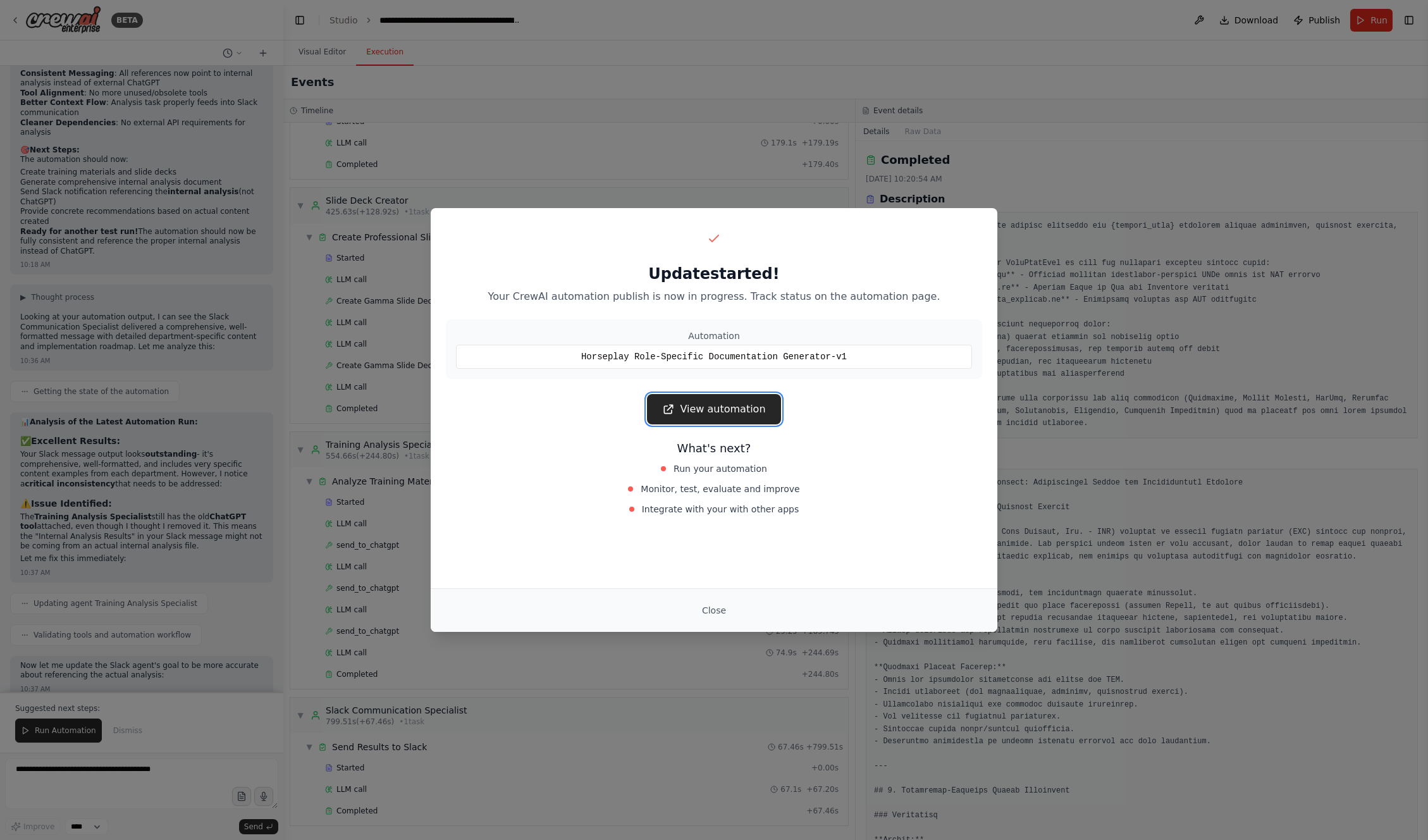
click at [730, 408] on link "View automation" at bounding box center [714, 408] width 133 height 30
drag, startPoint x: 389, startPoint y: 103, endPoint x: 390, endPoint y: 116, distance: 13.0
click at [388, 104] on div "Update started! Your CrewAI automation publish is now in progress. Track status…" at bounding box center [714, 420] width 1428 height 840
drag, startPoint x: 743, startPoint y: 612, endPoint x: 688, endPoint y: 595, distance: 57.6
click at [743, 612] on div "Close" at bounding box center [713, 610] width 536 height 23
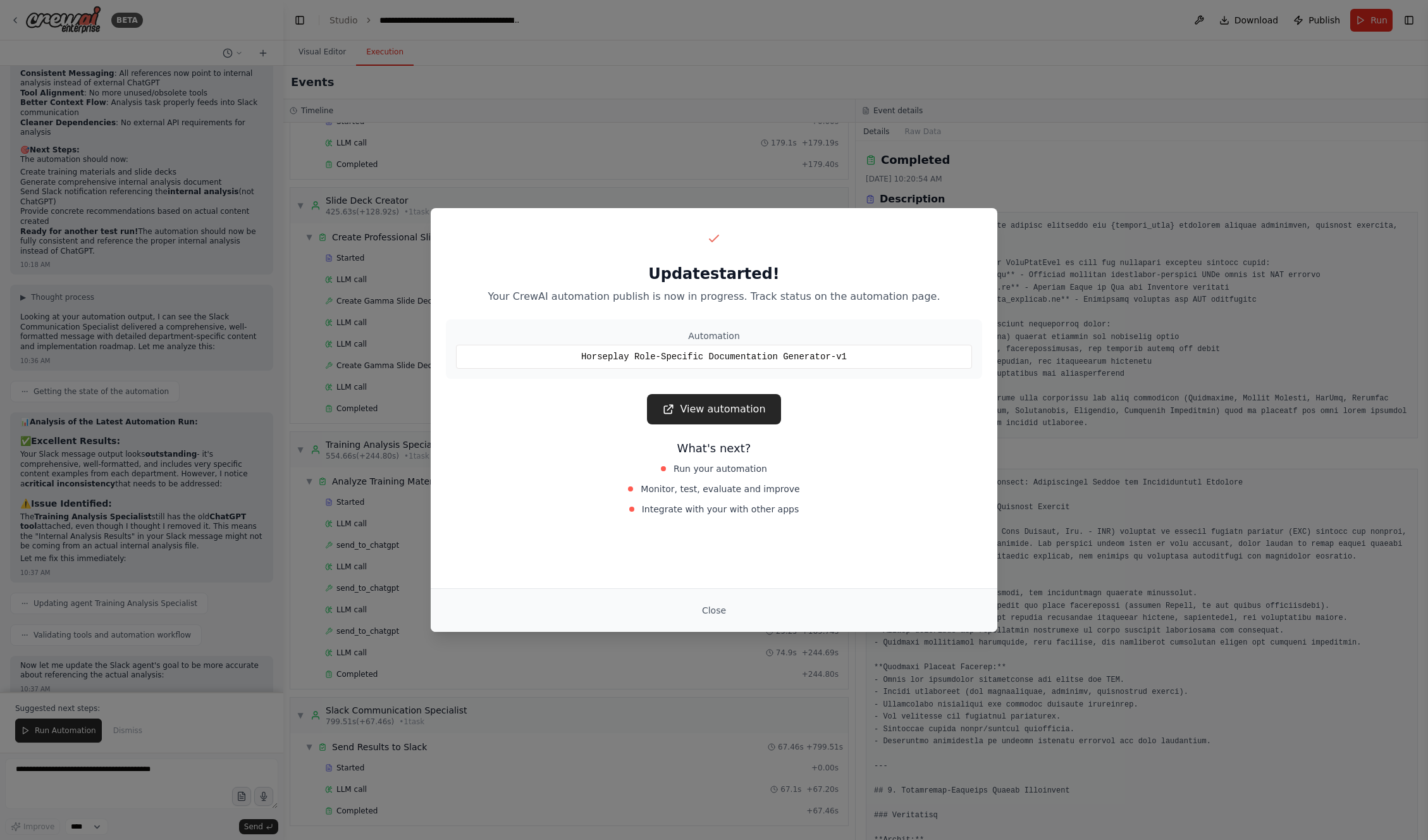
click at [691, 597] on div "Close" at bounding box center [714, 609] width 567 height 44
click at [713, 618] on button "Close" at bounding box center [714, 610] width 44 height 23
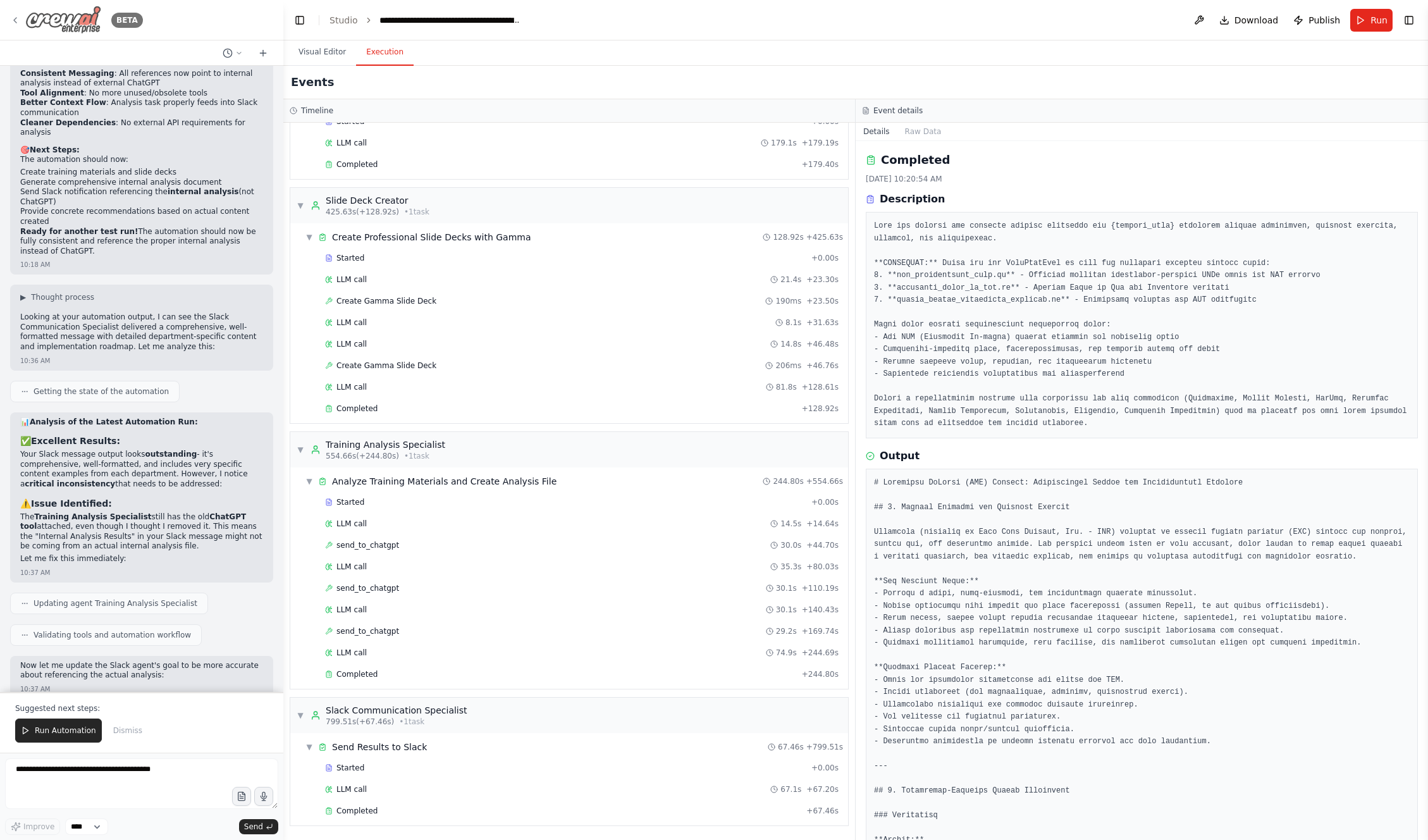
click at [12, 27] on div "BETA" at bounding box center [76, 20] width 133 height 29
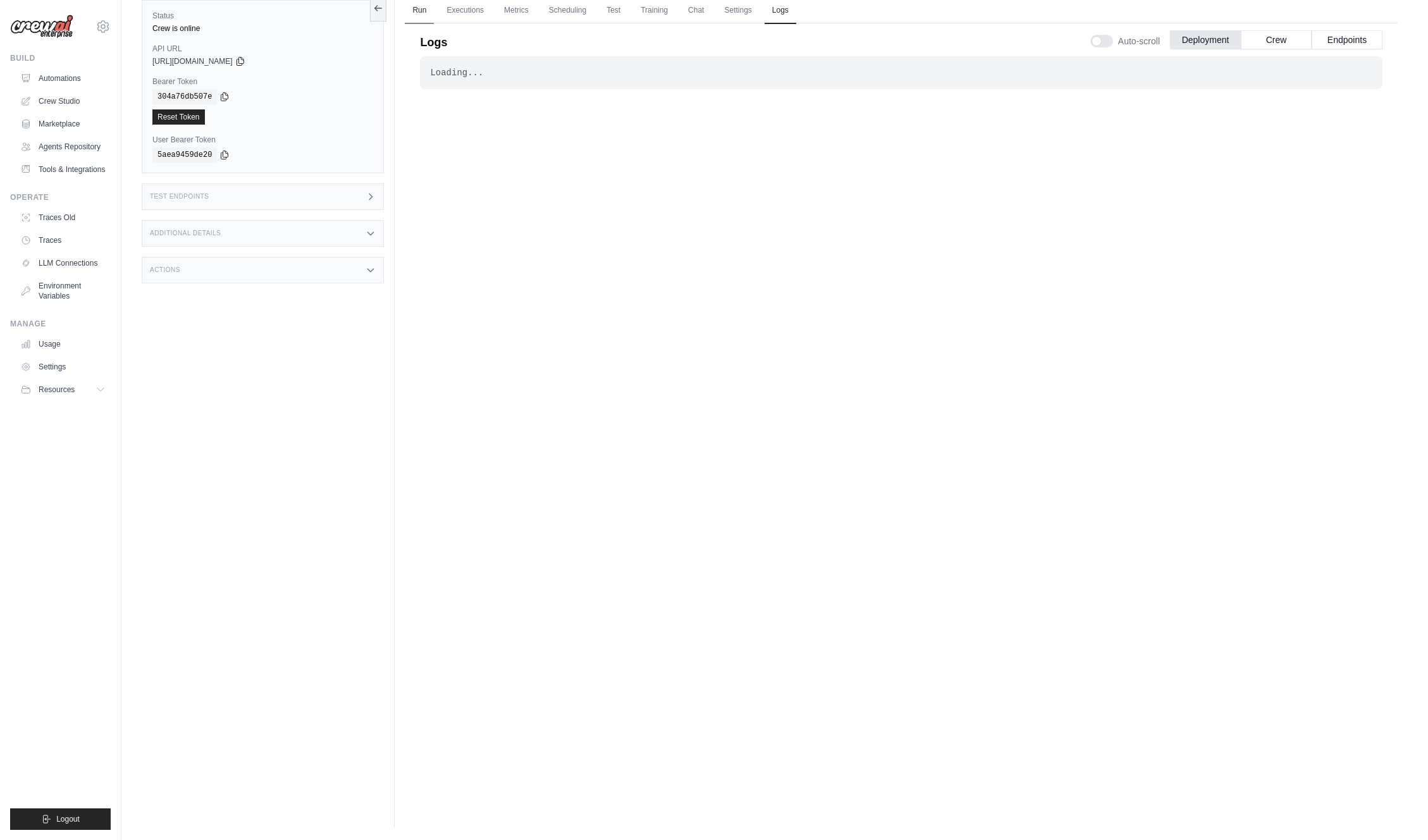
click at [422, 12] on link "Run" at bounding box center [419, 11] width 29 height 26
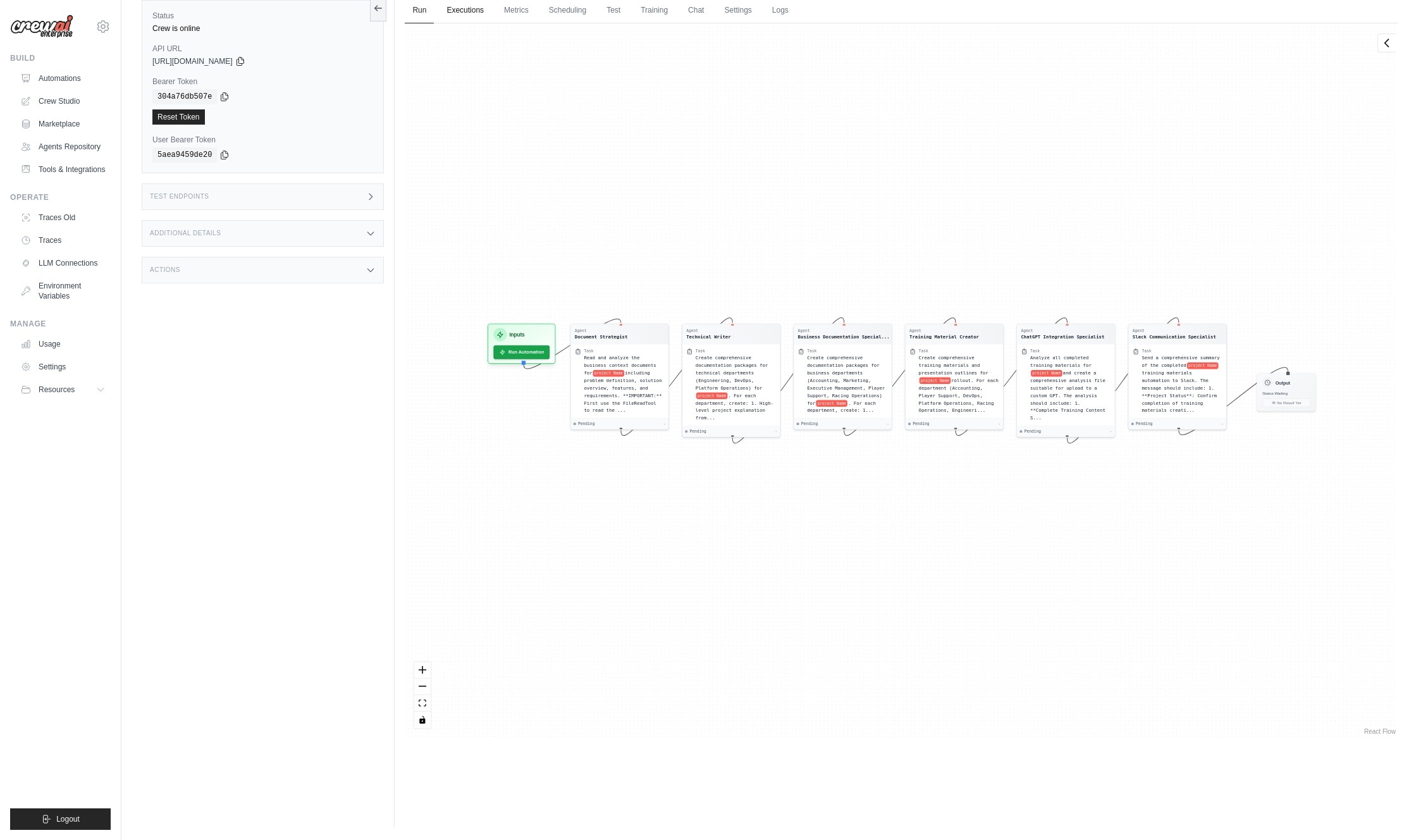
click at [457, 12] on link "Executions" at bounding box center [465, 11] width 53 height 26
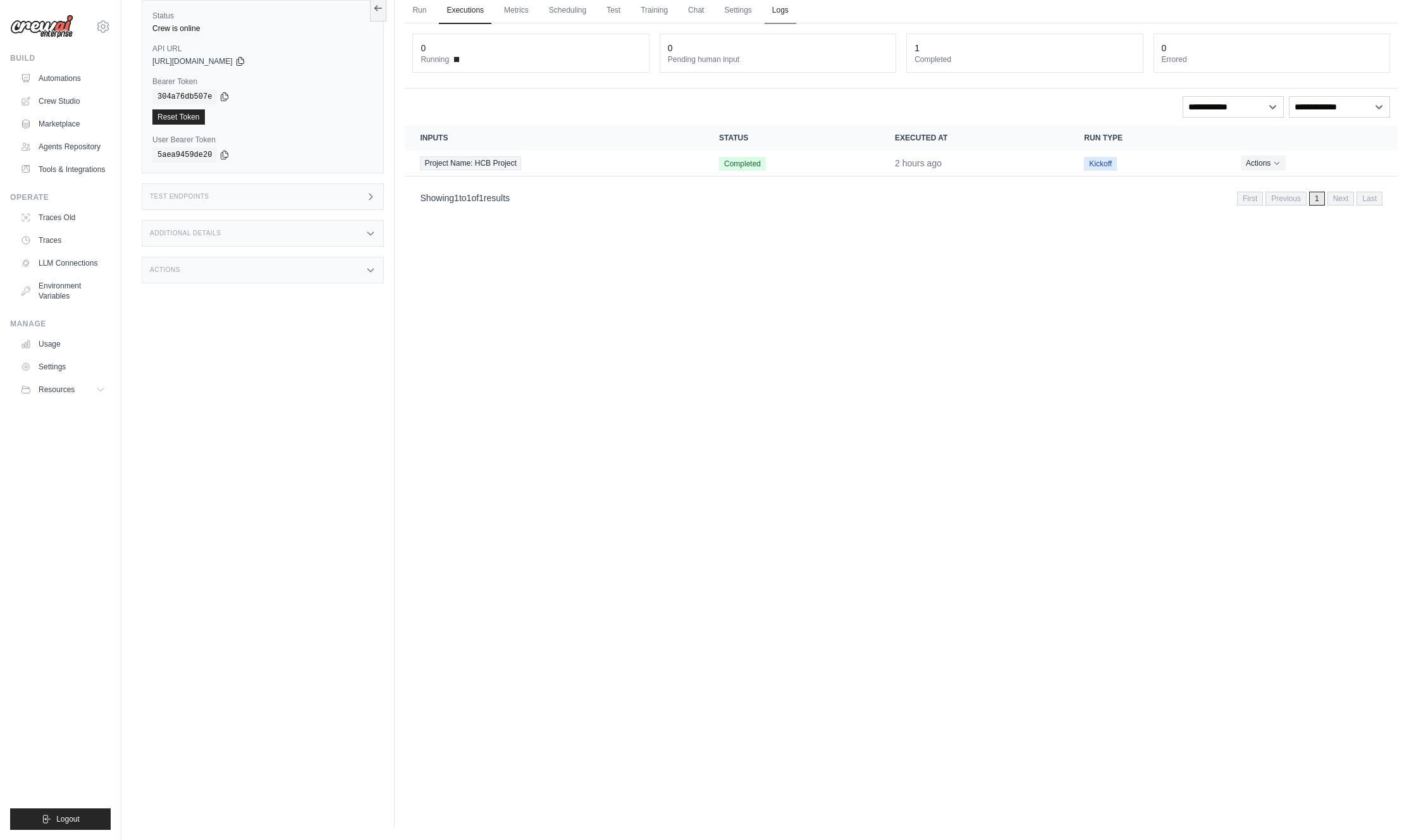
click at [778, 7] on link "Logs" at bounding box center [781, 11] width 31 height 26
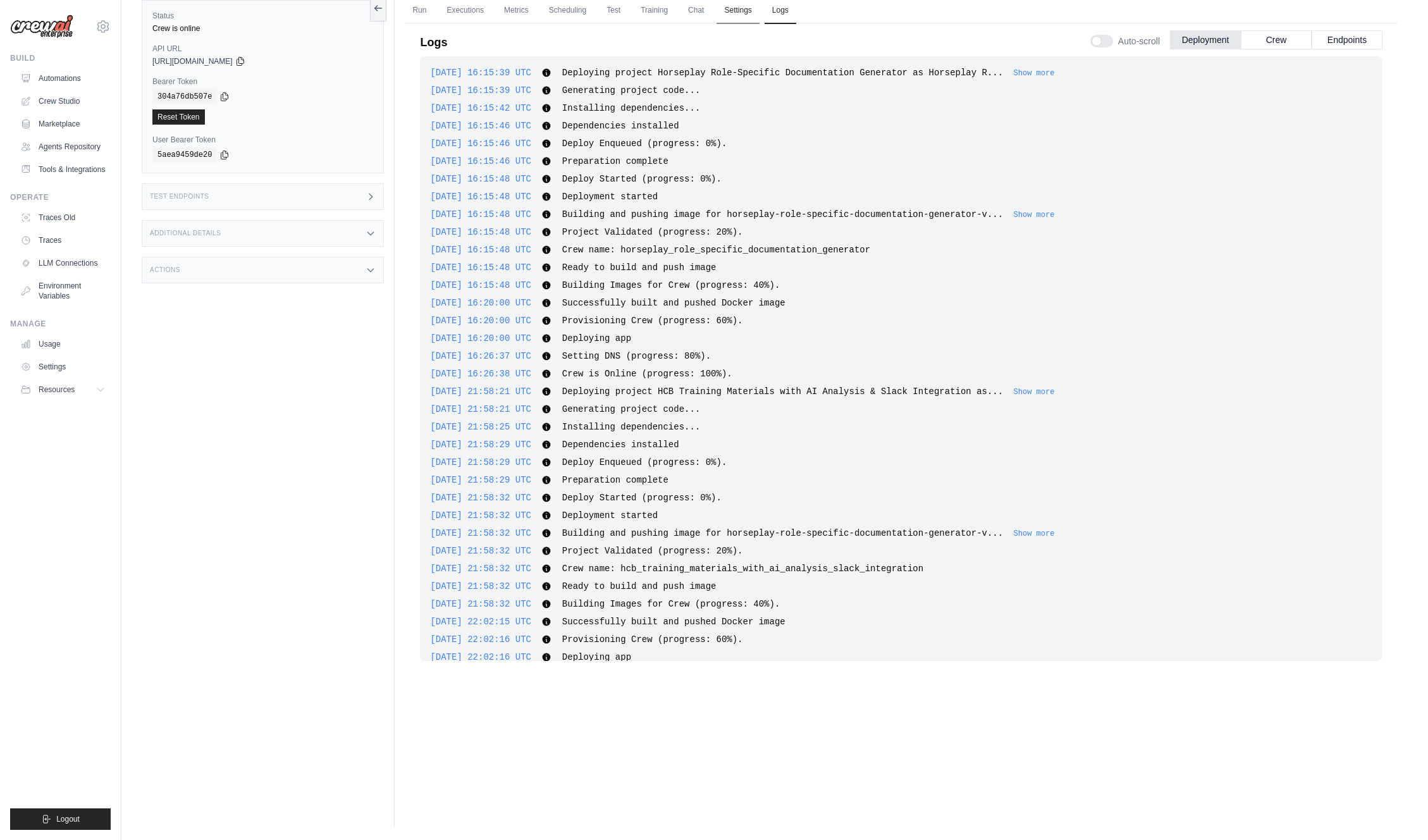
scroll to position [1399, 0]
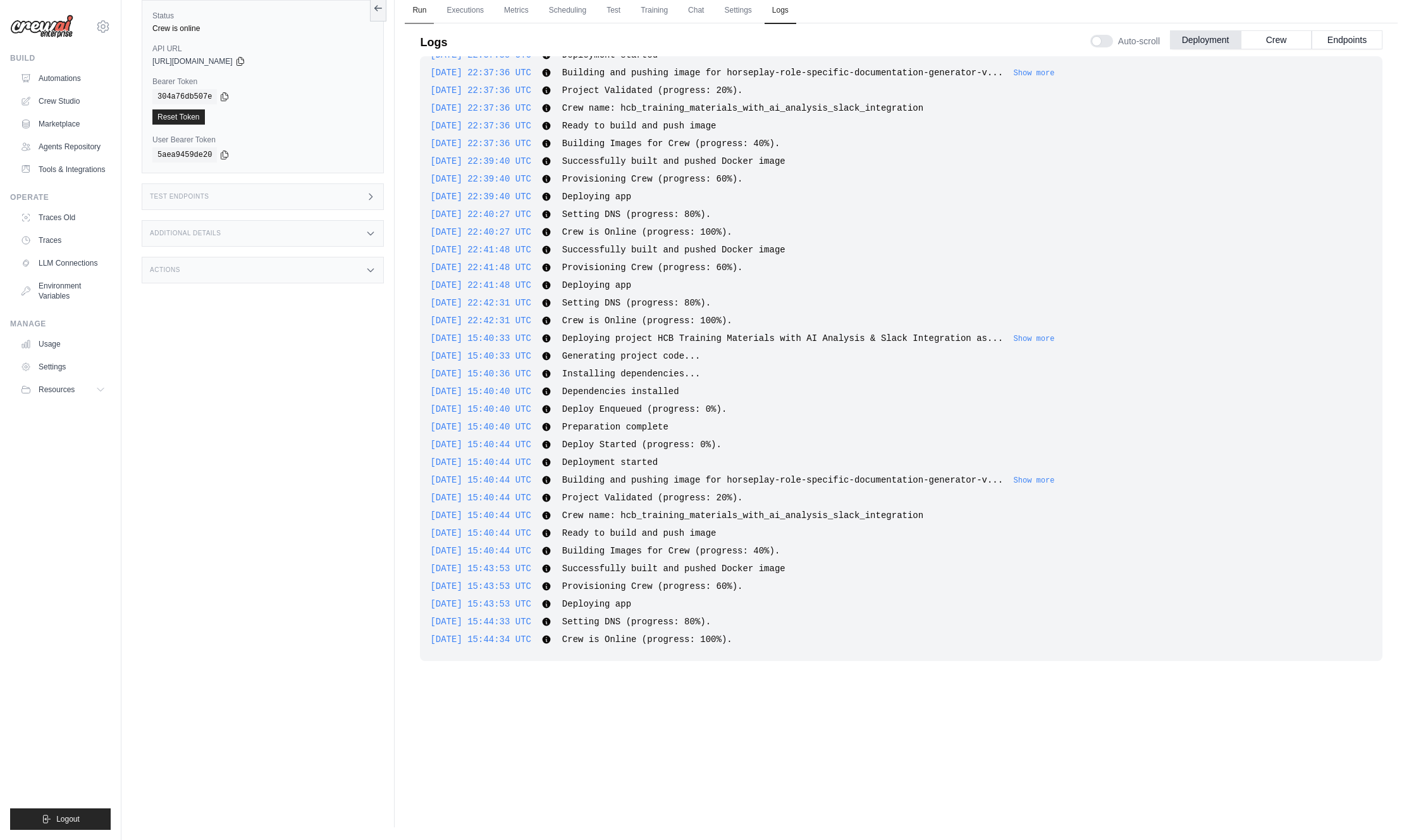
click at [421, 9] on link "Run" at bounding box center [419, 11] width 29 height 26
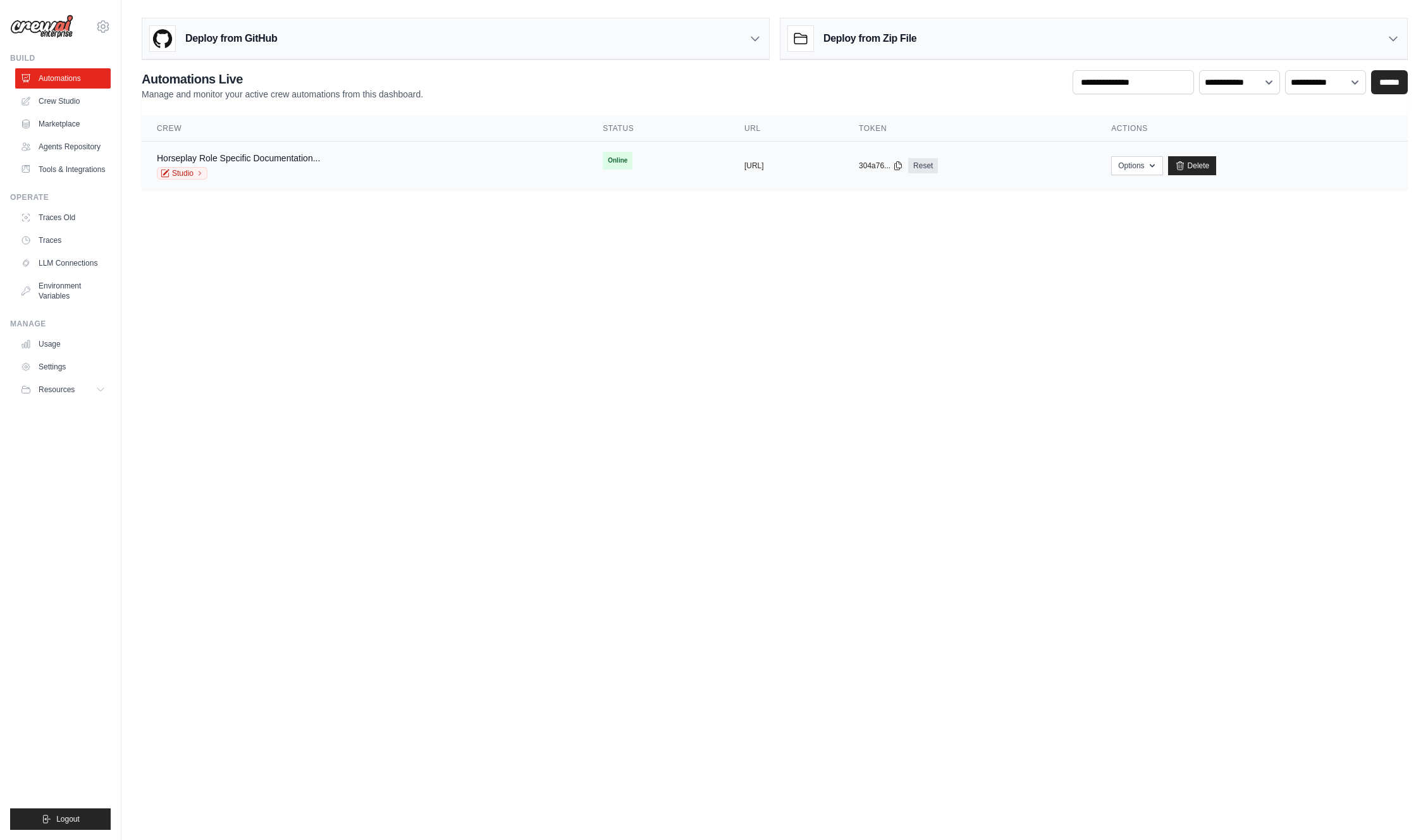
click at [629, 166] on td "Online" at bounding box center [658, 161] width 142 height 38
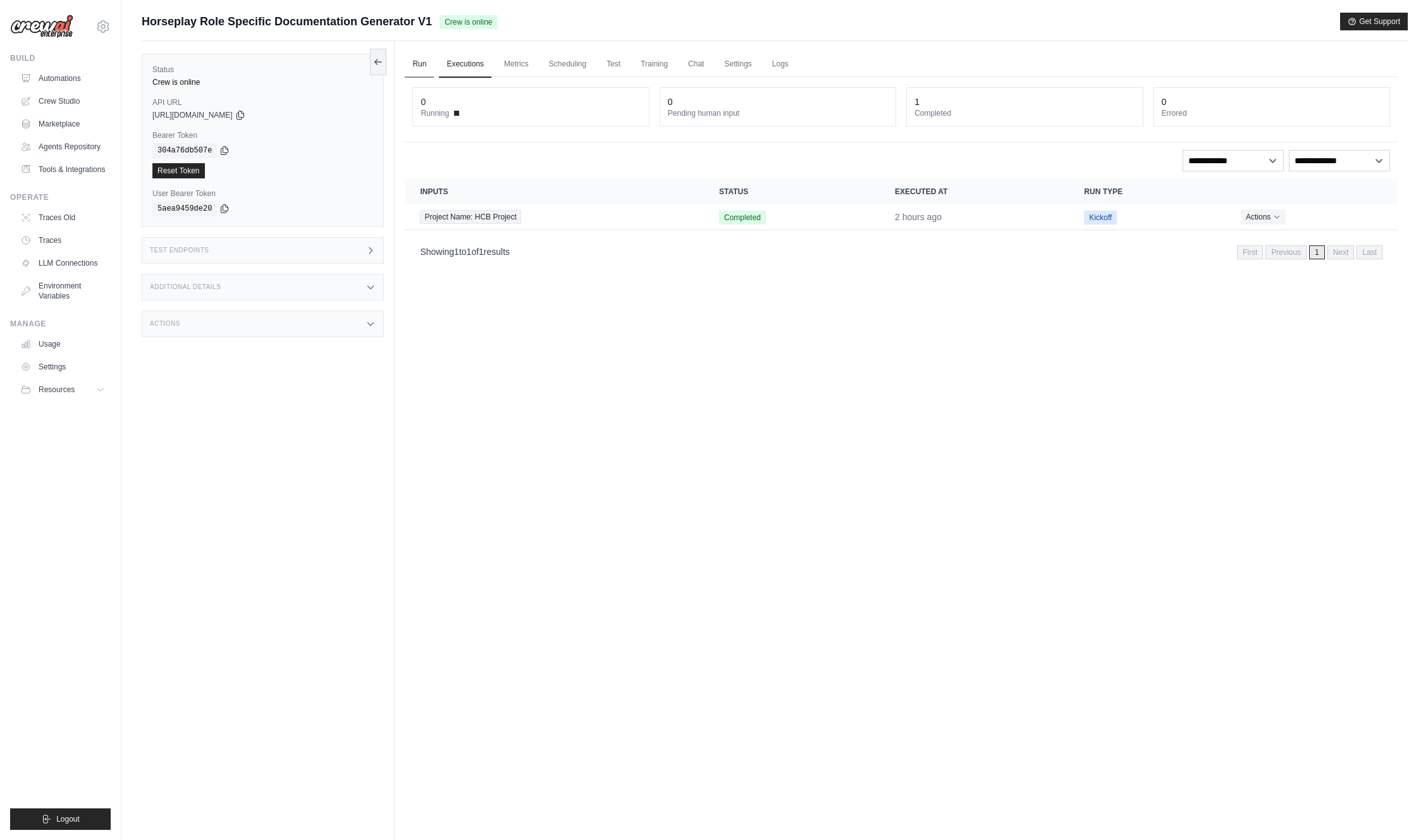
click at [419, 66] on link "Run" at bounding box center [419, 64] width 29 height 26
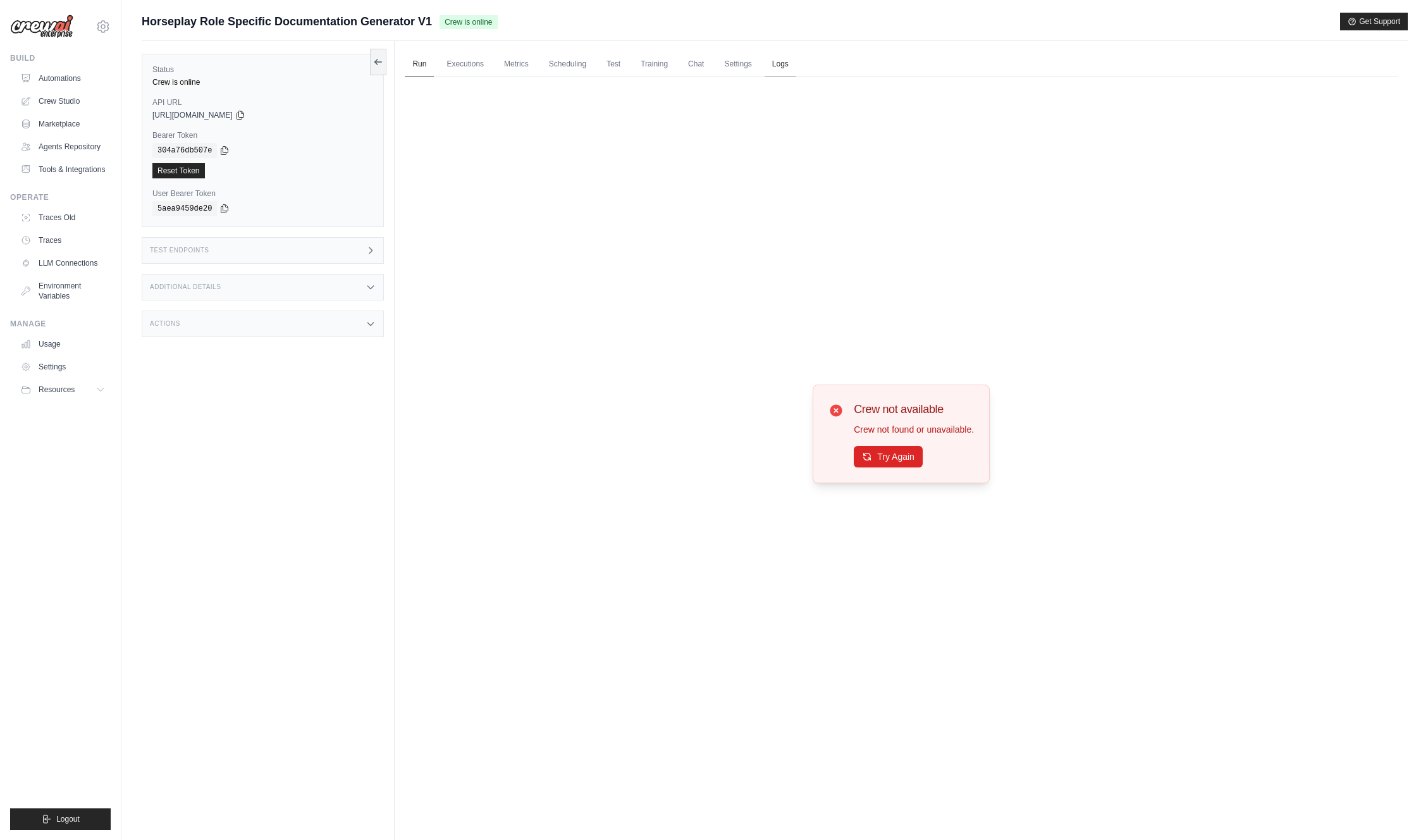
click at [783, 69] on link "Logs" at bounding box center [781, 64] width 31 height 26
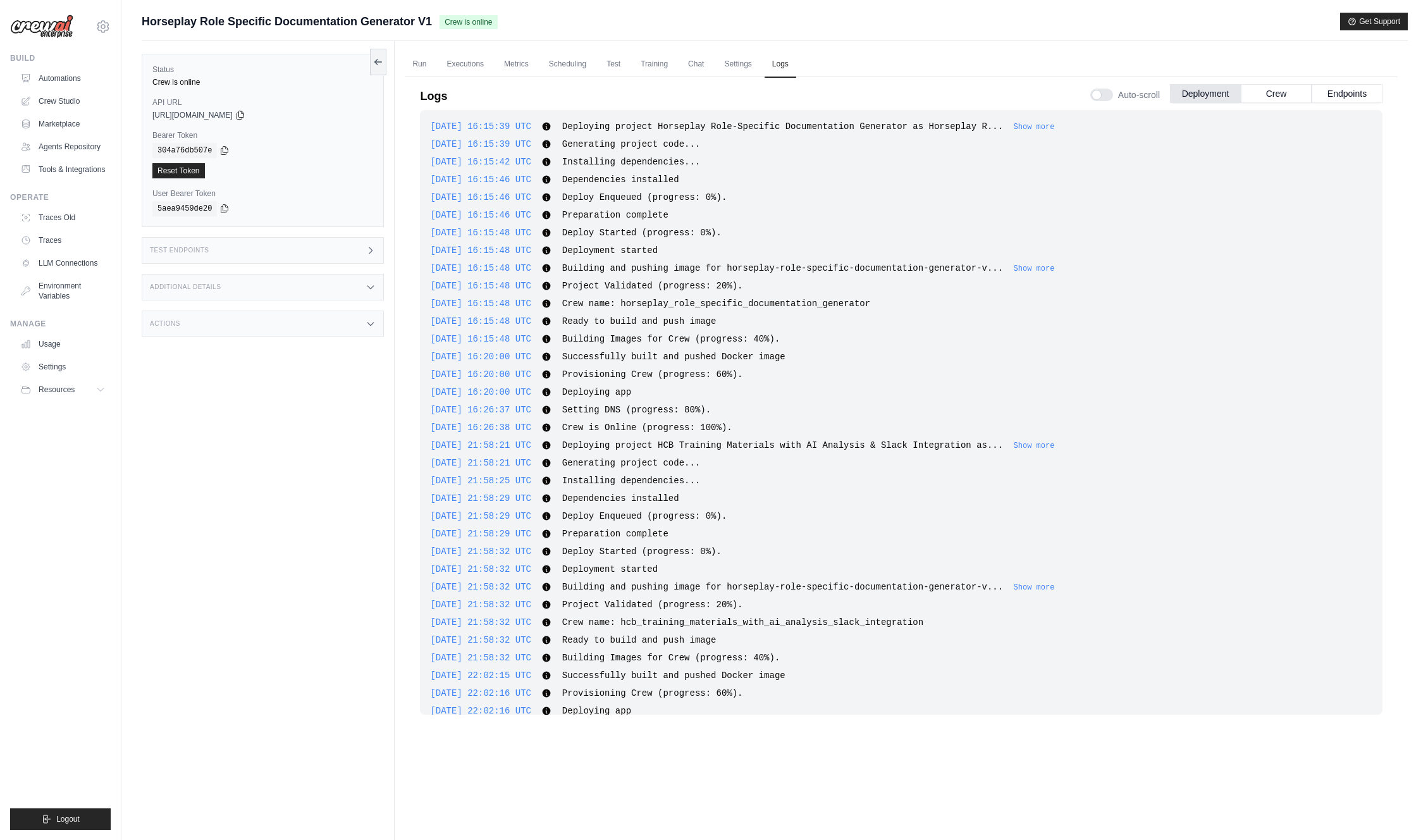
scroll to position [1399, 0]
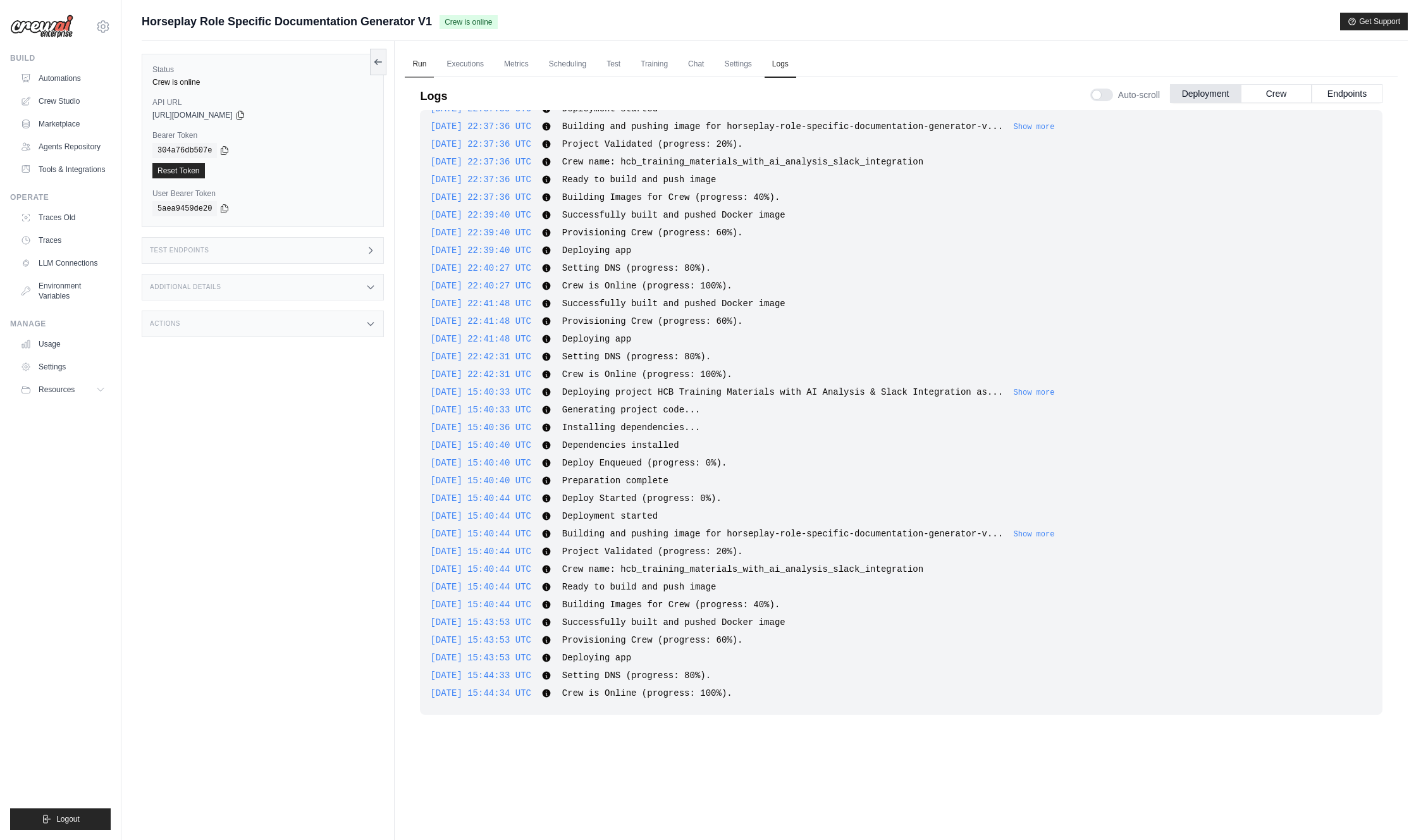
click at [416, 60] on link "Run" at bounding box center [419, 64] width 29 height 26
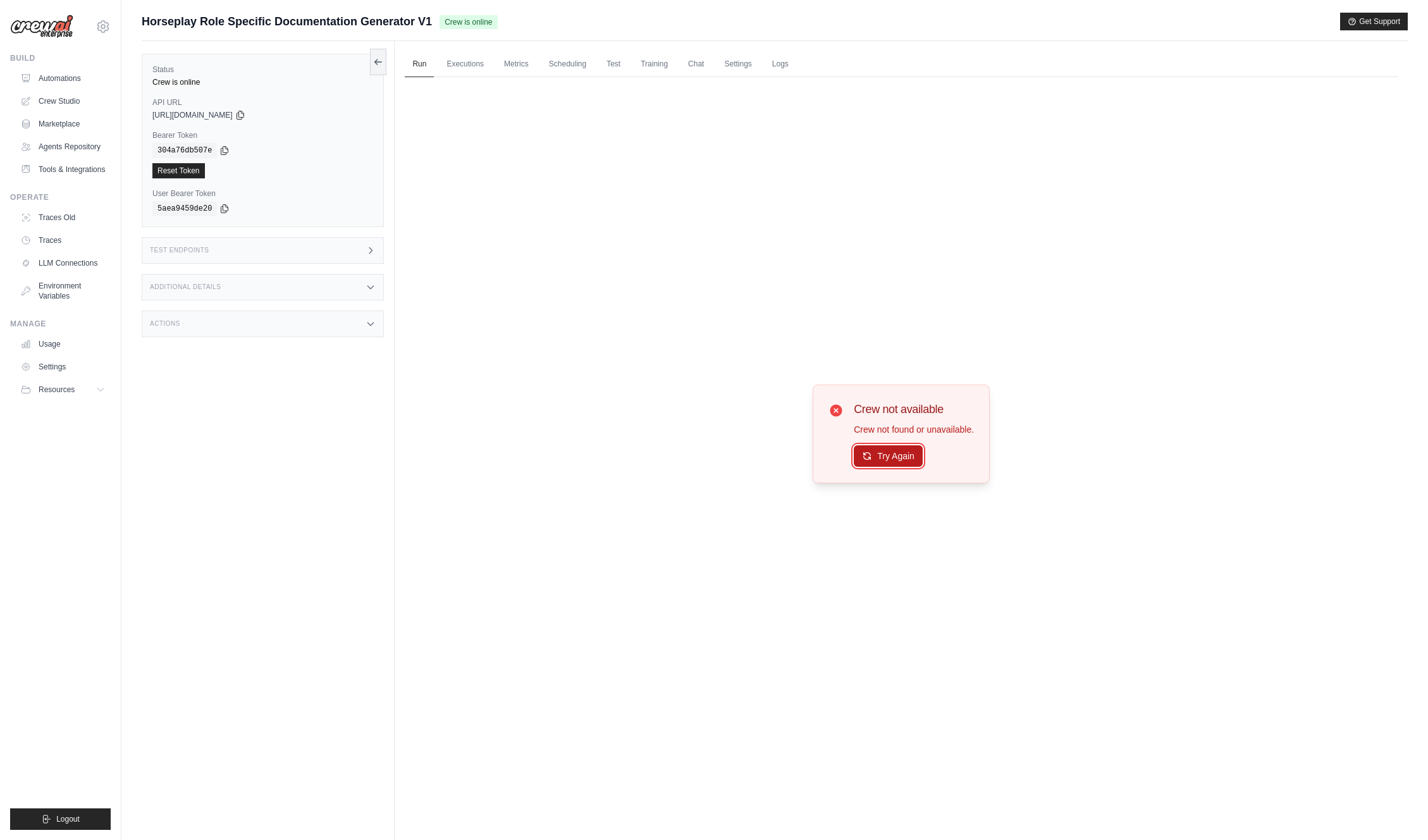
click at [907, 460] on button "Try Again" at bounding box center [889, 456] width 69 height 21
click at [64, 80] on link "Automations" at bounding box center [64, 78] width 96 height 21
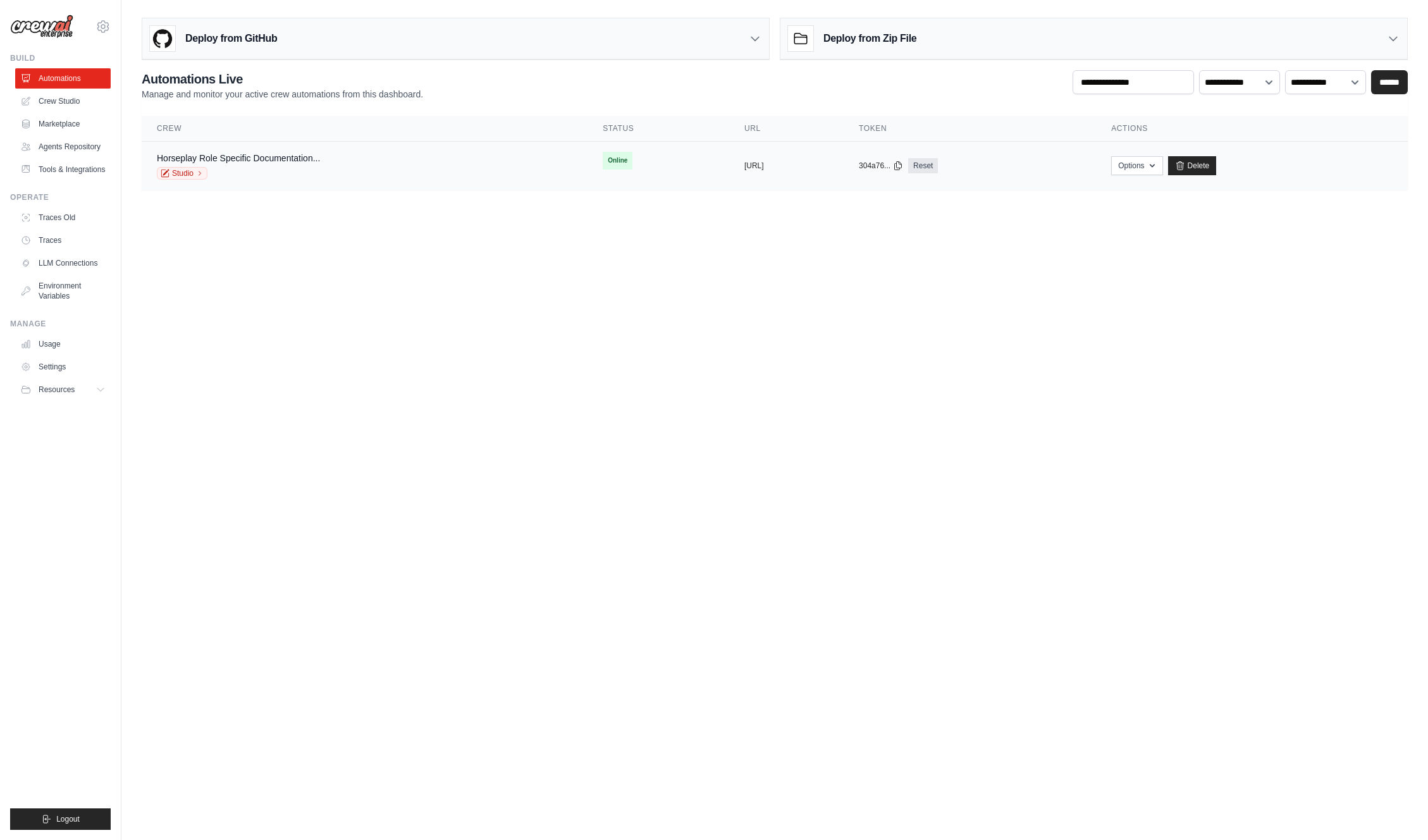
click at [357, 171] on div "Horseplay Role Specific Documentation... Studio" at bounding box center [364, 166] width 416 height 28
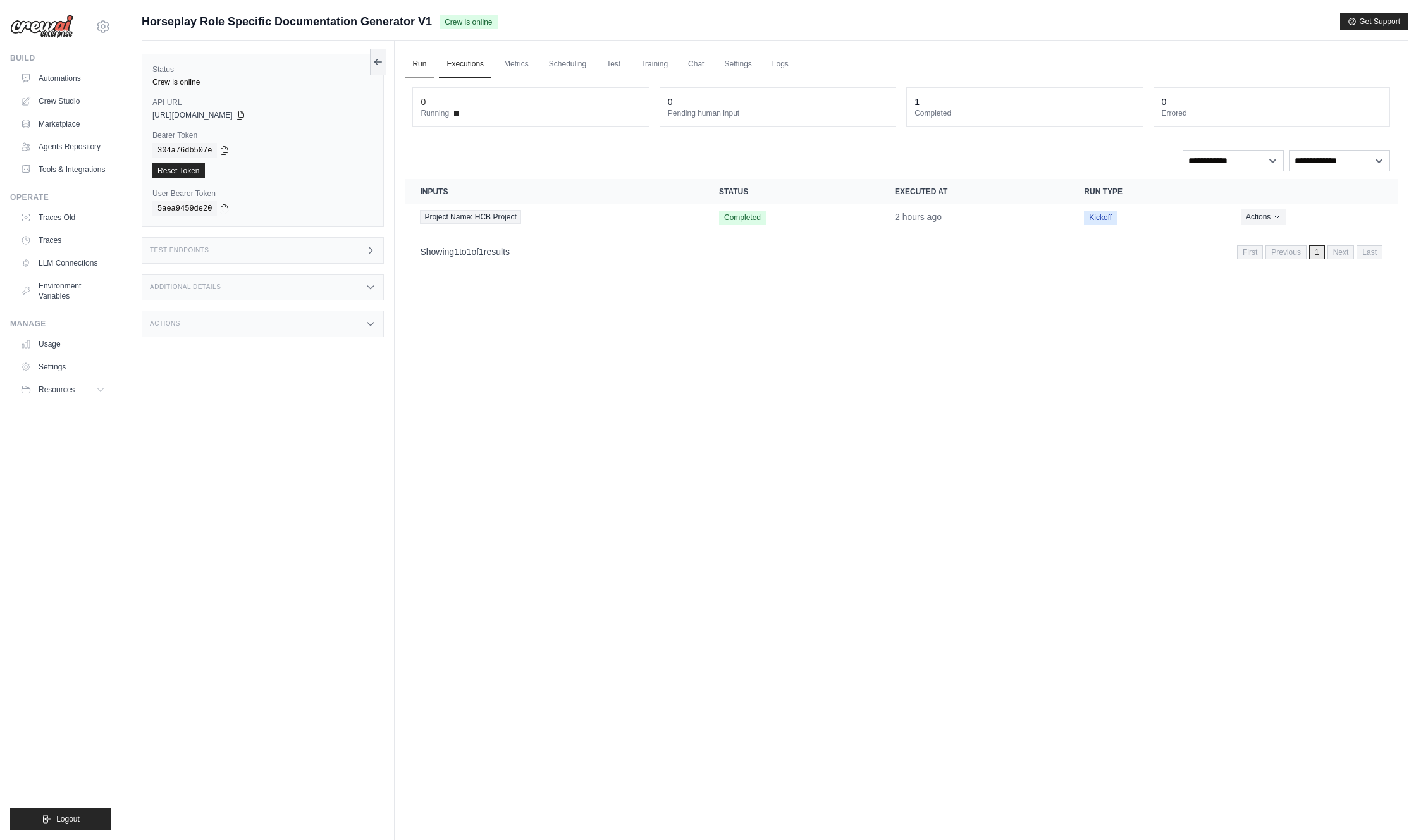
click at [422, 63] on link "Run" at bounding box center [419, 64] width 29 height 26
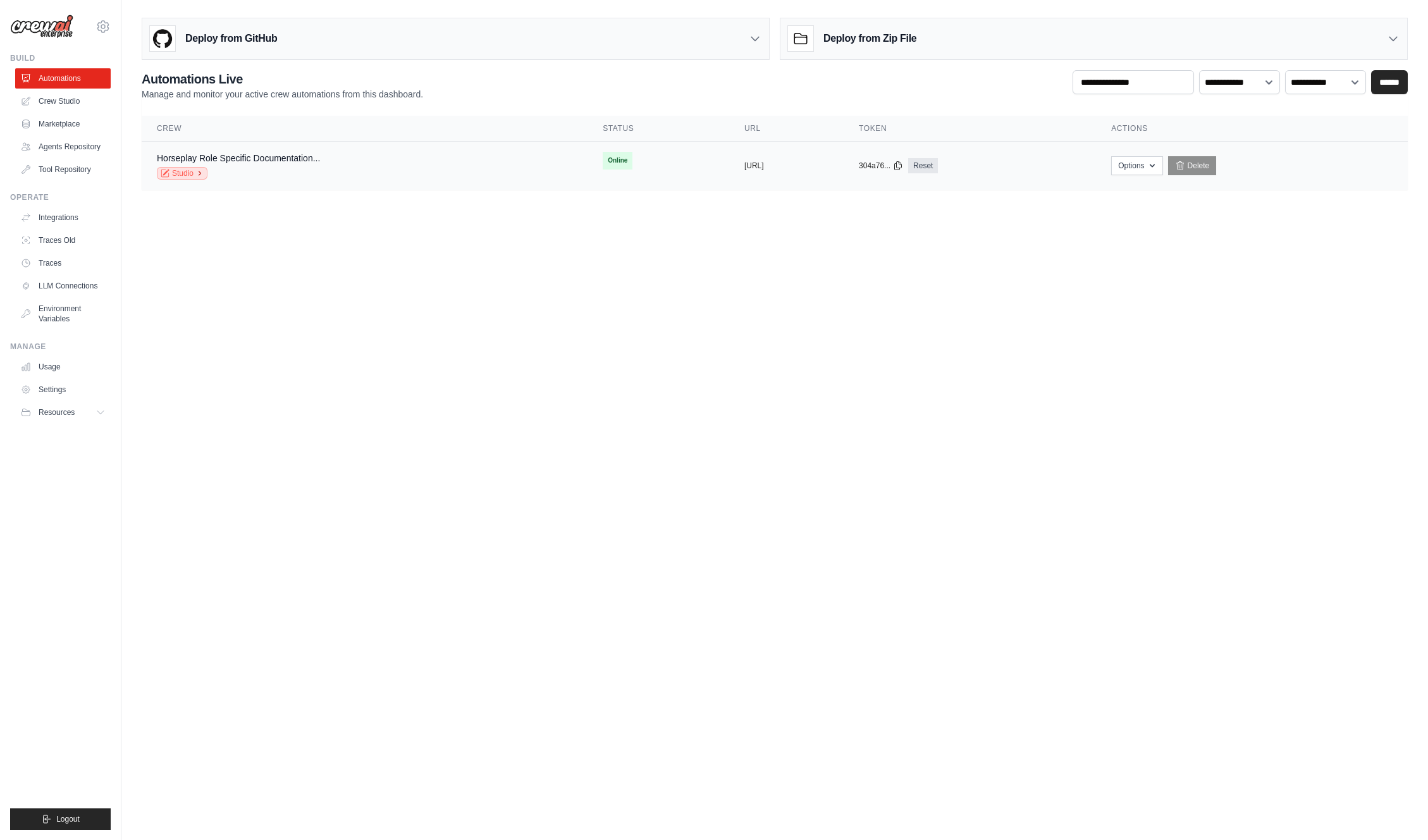
click at [188, 176] on link "Studio" at bounding box center [181, 173] width 50 height 12
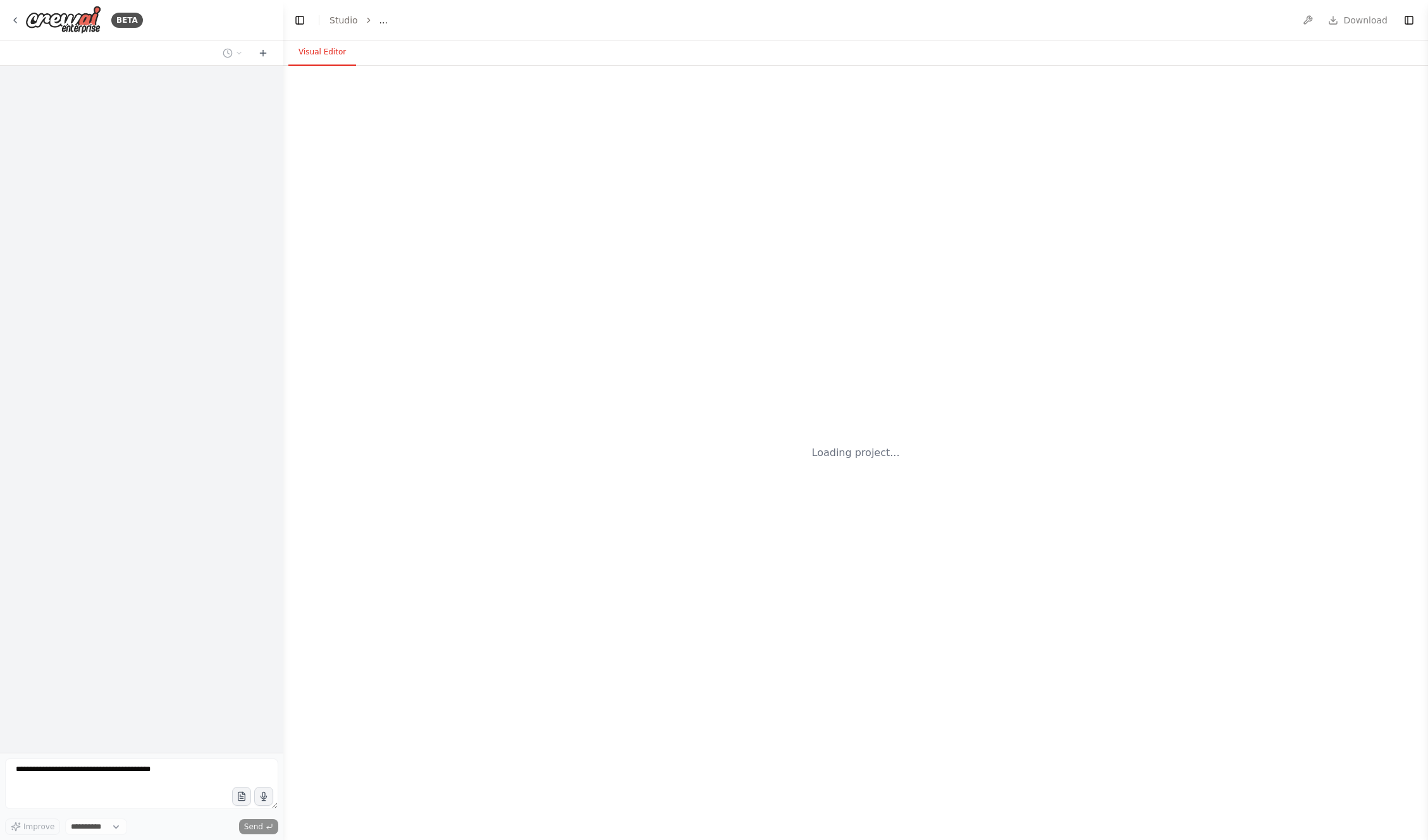
select select "****"
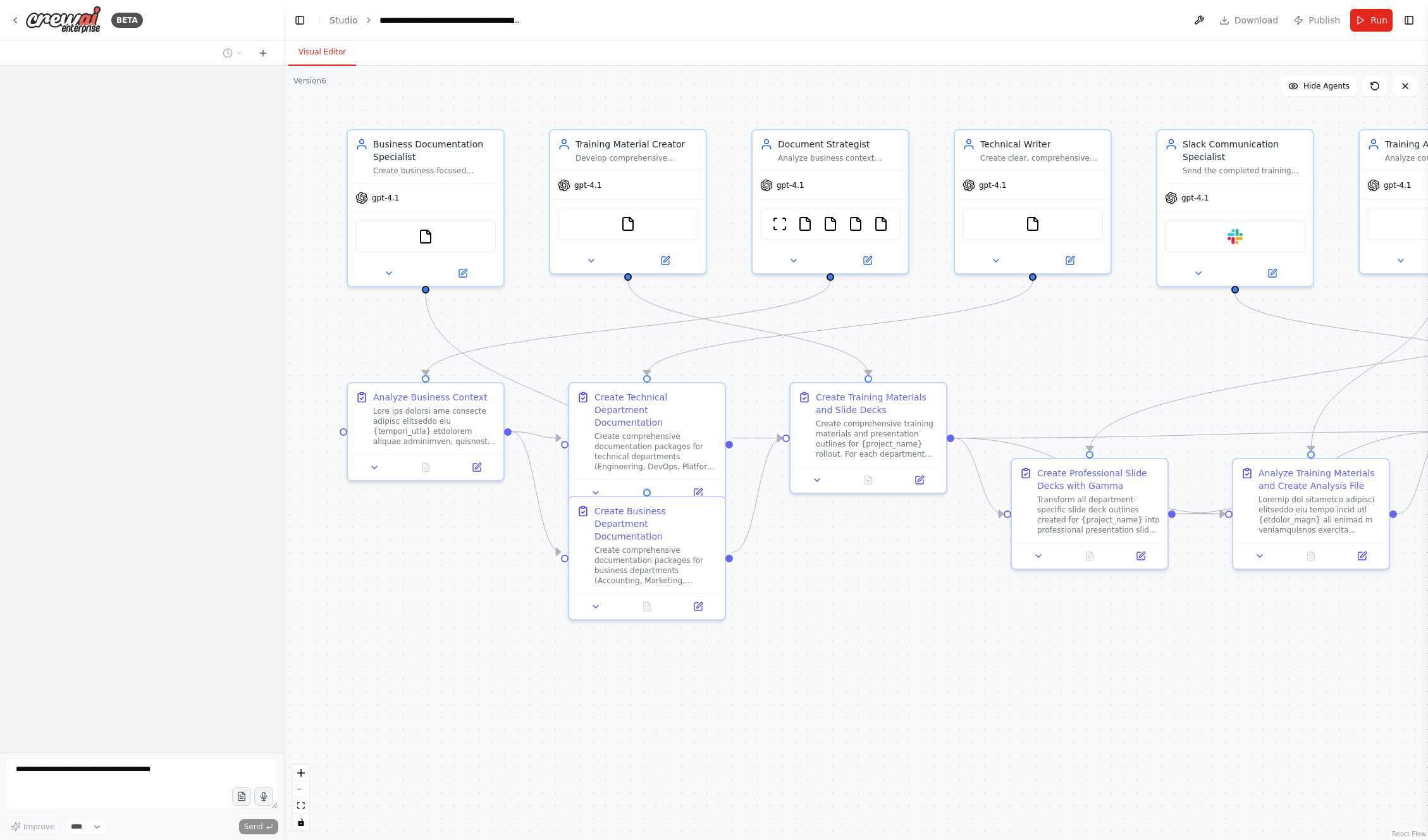
click at [1328, 18] on header "**********" at bounding box center [856, 20] width 1145 height 40
drag, startPoint x: 1312, startPoint y: 23, endPoint x: 1244, endPoint y: 120, distance: 118.5
click at [1312, 22] on span "Publish" at bounding box center [1324, 20] width 31 height 12
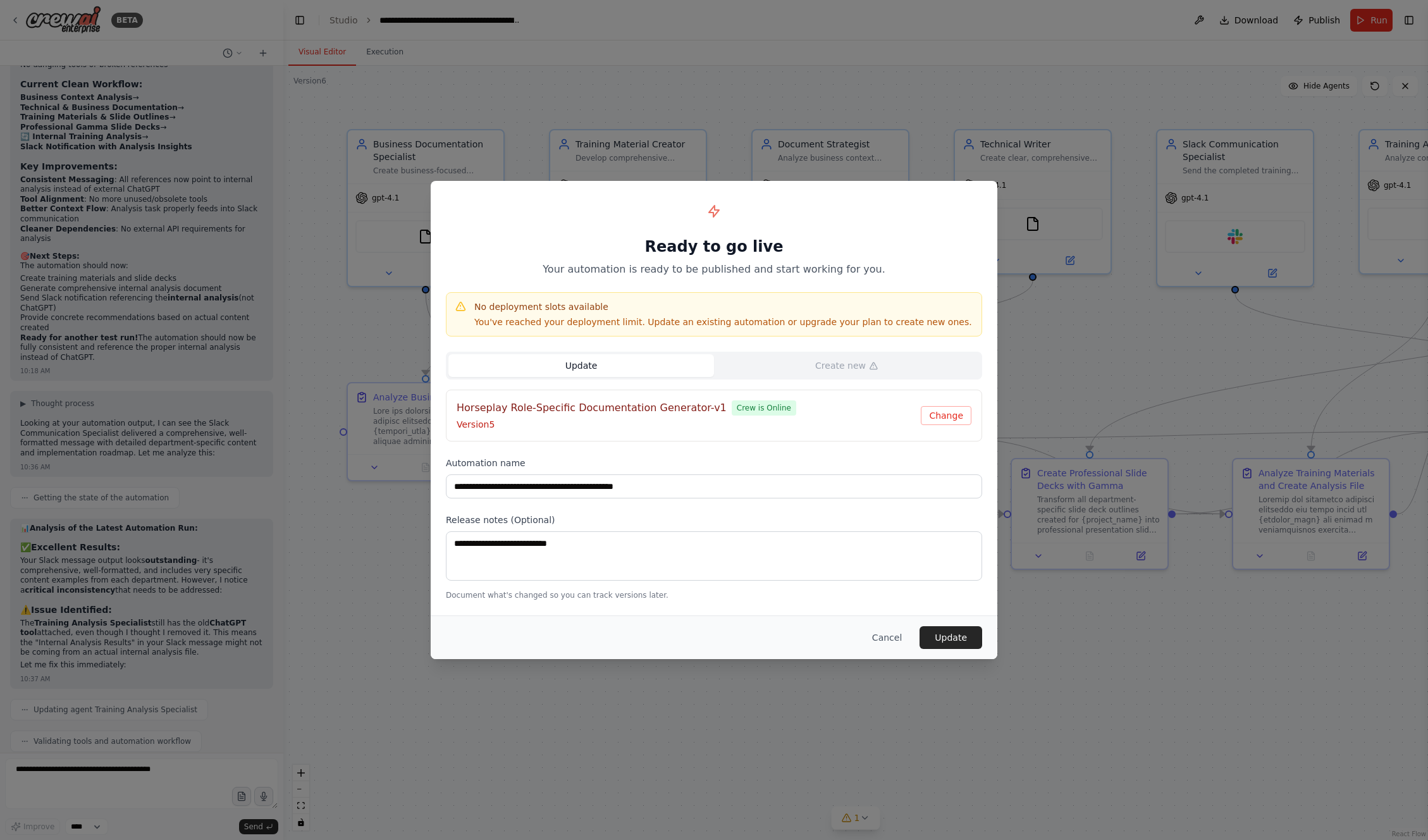
scroll to position [11341, 0]
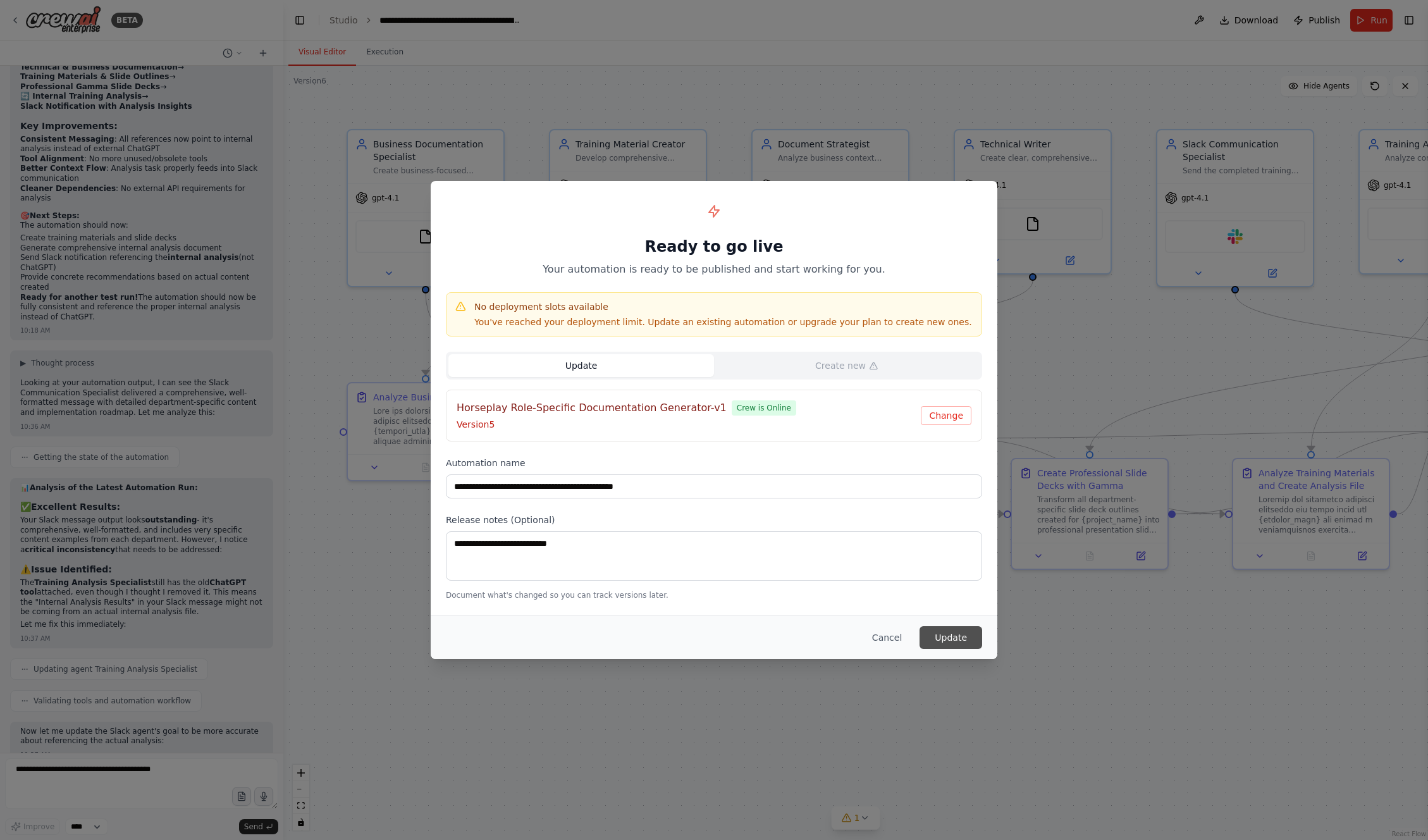
click at [954, 626] on button "Update" at bounding box center [951, 637] width 63 height 23
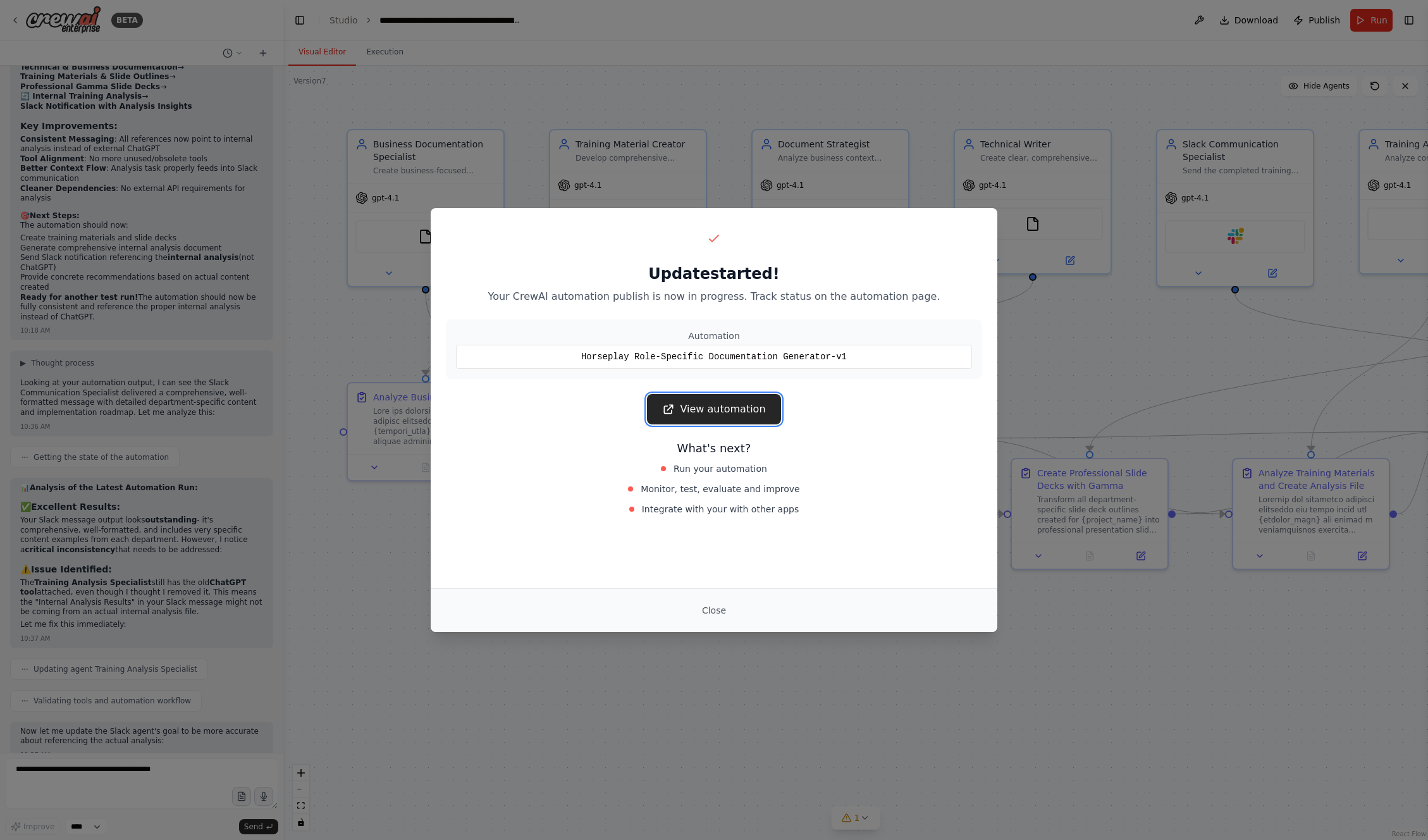
click at [737, 402] on link "View automation" at bounding box center [714, 408] width 133 height 30
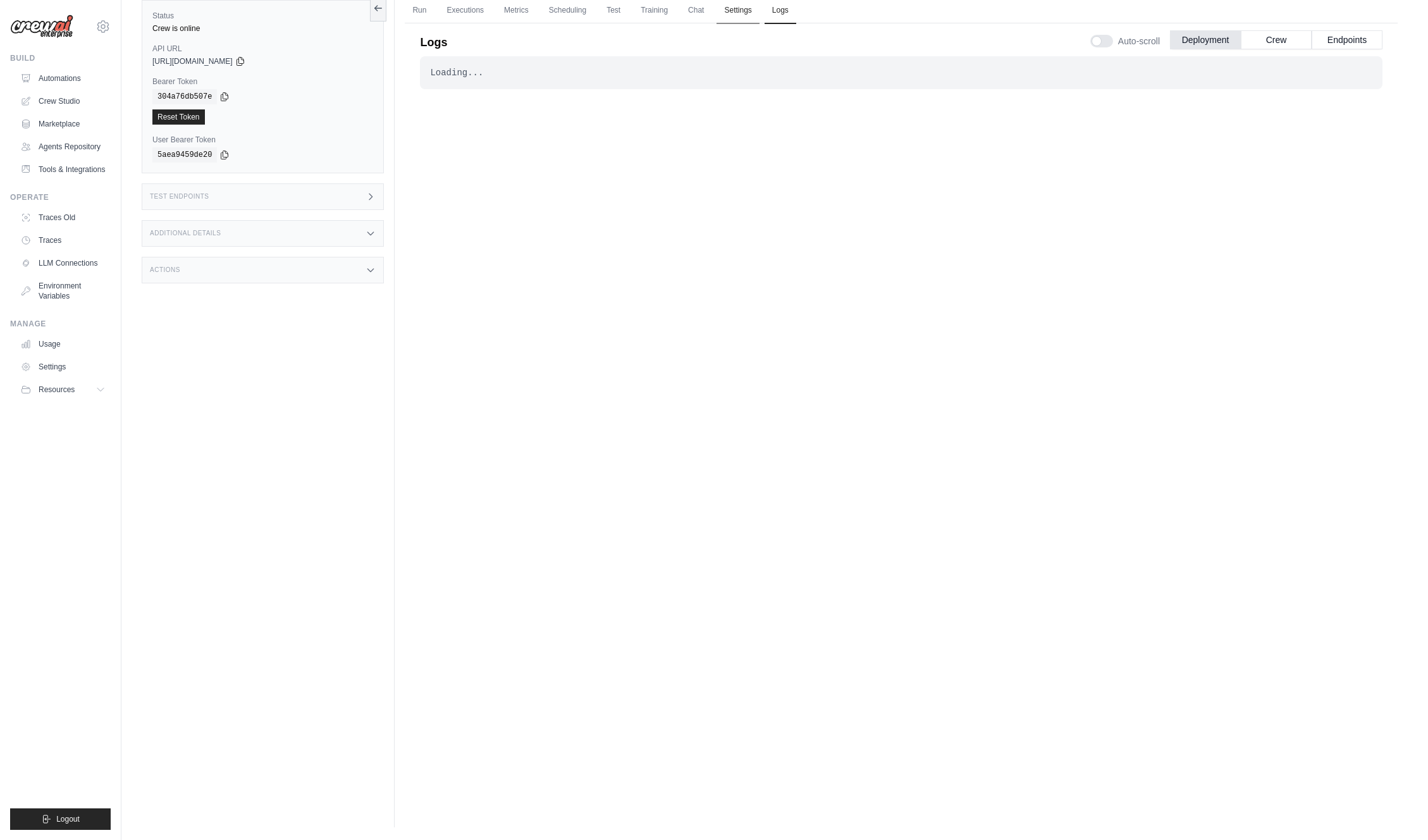
click at [731, 14] on link "Settings" at bounding box center [737, 11] width 42 height 26
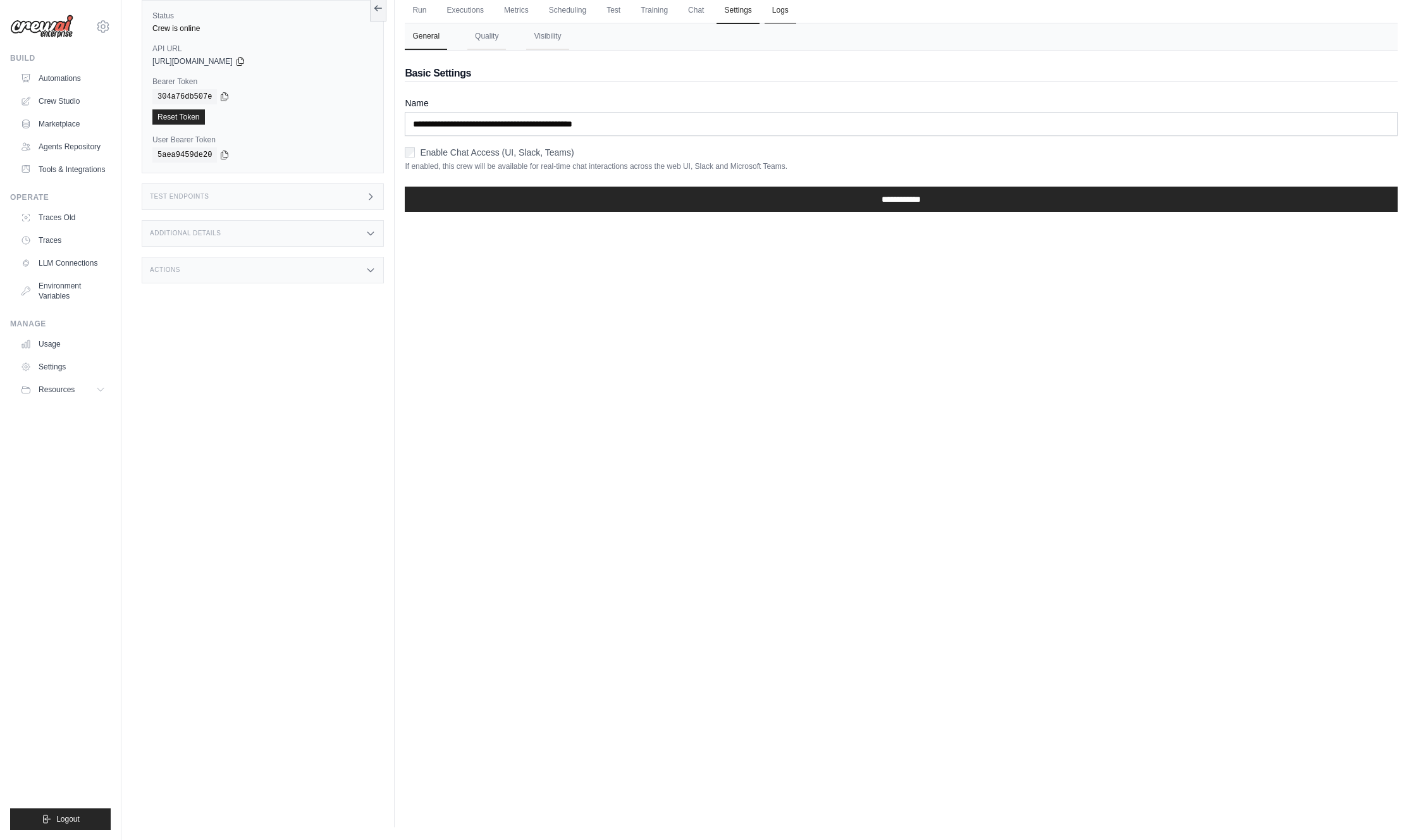
click at [778, 12] on link "Logs" at bounding box center [781, 11] width 31 height 26
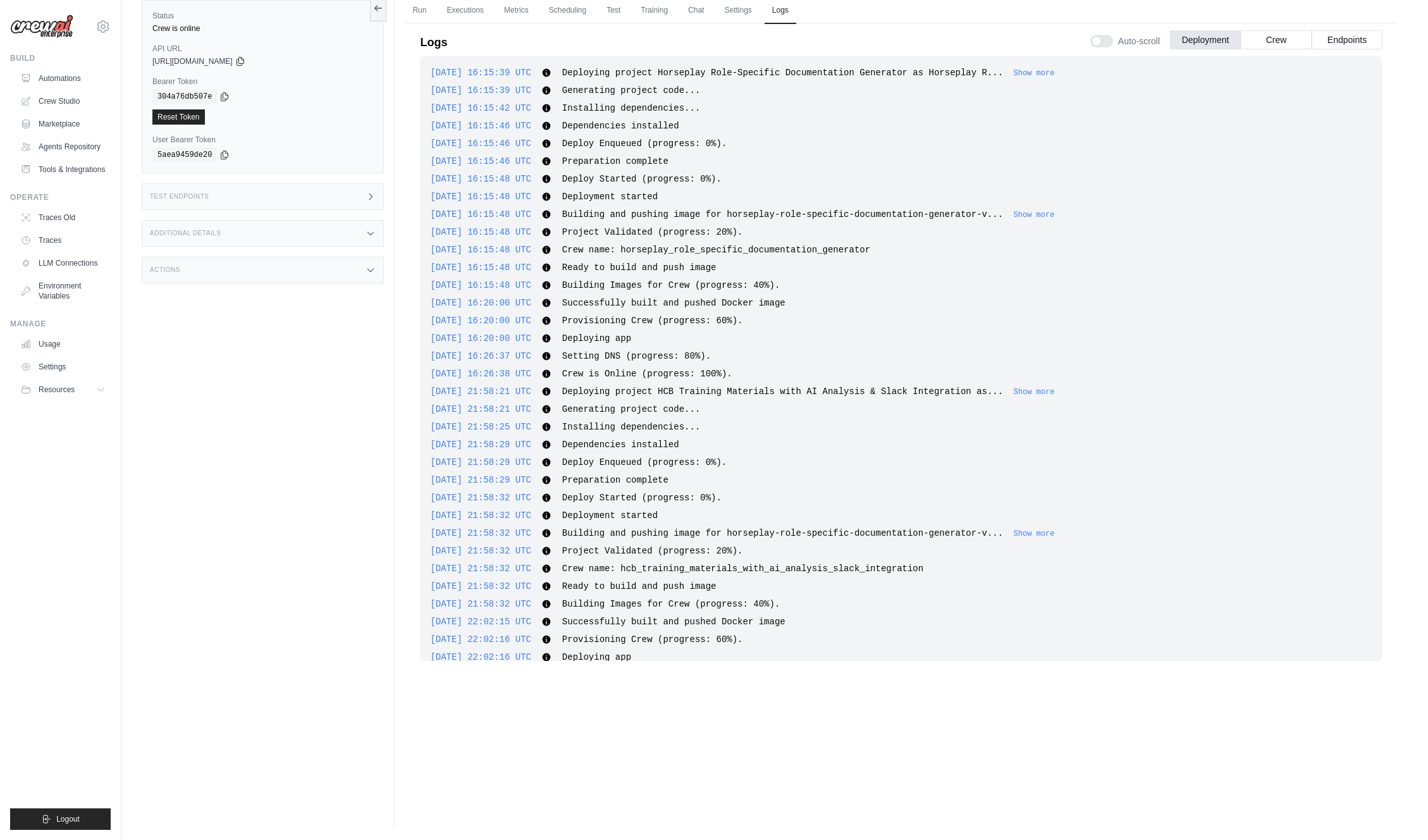
scroll to position [1642, 0]
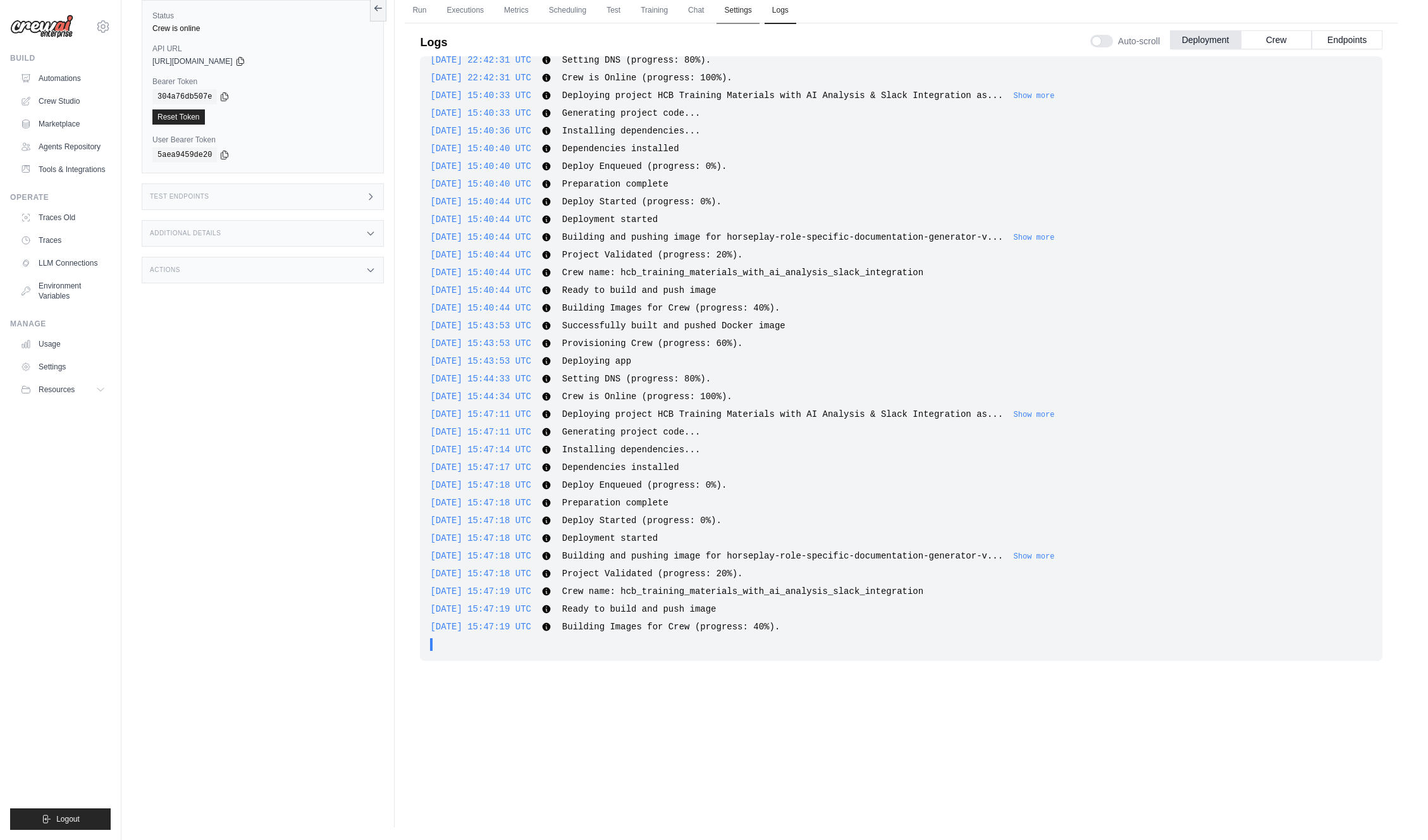
click at [742, 6] on link "Settings" at bounding box center [737, 11] width 42 height 26
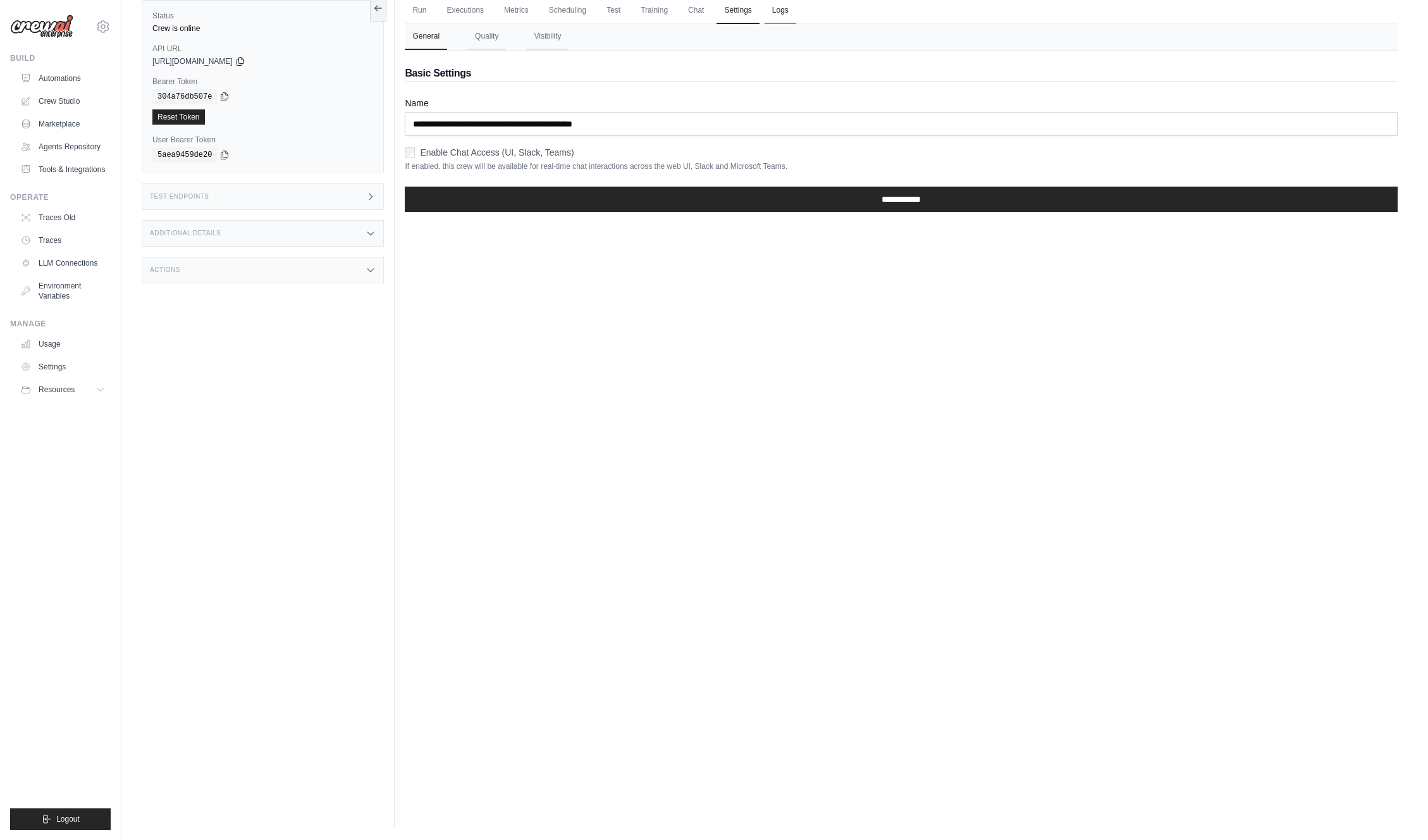
click at [778, 15] on link "Logs" at bounding box center [781, 11] width 31 height 26
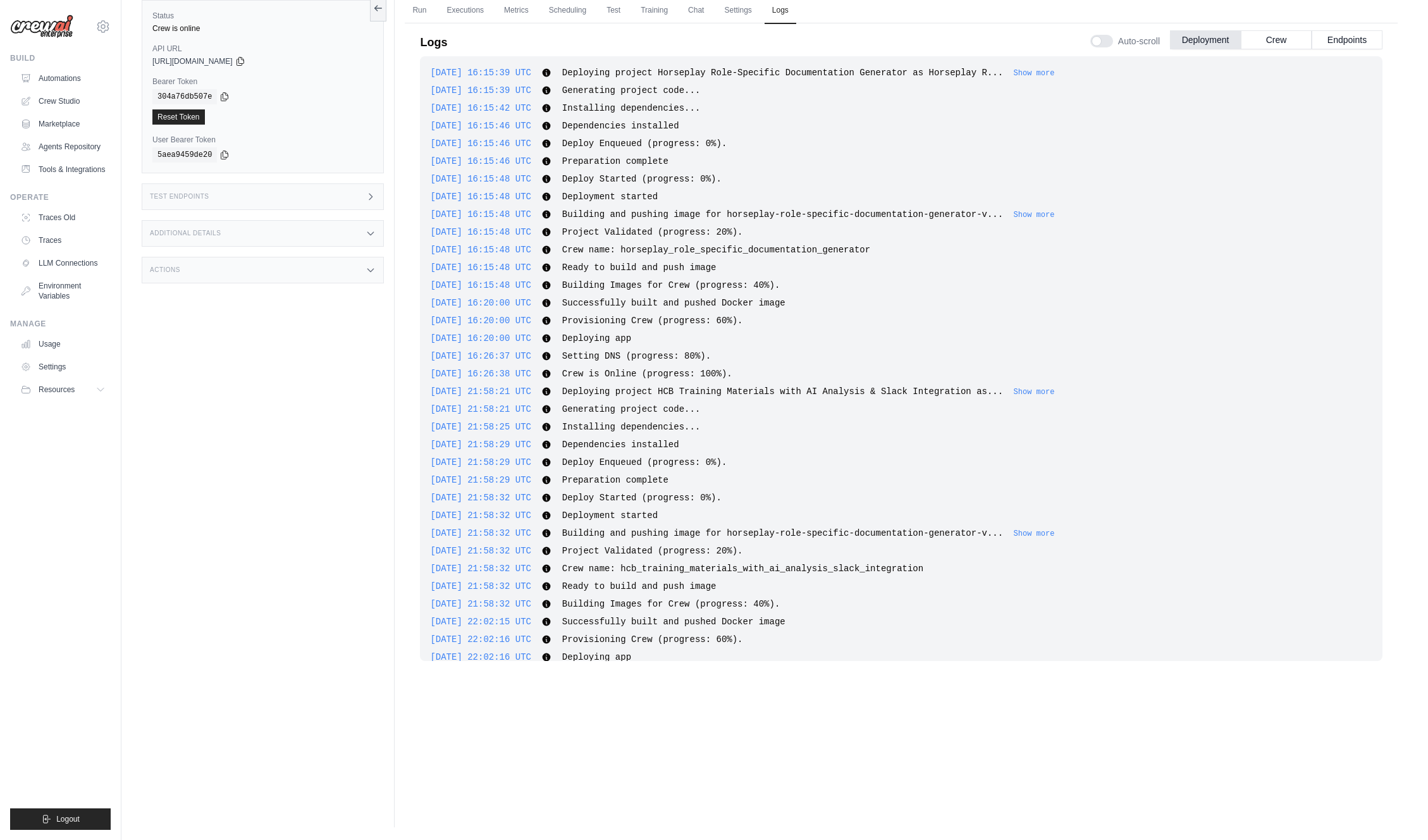
scroll to position [1718, 0]
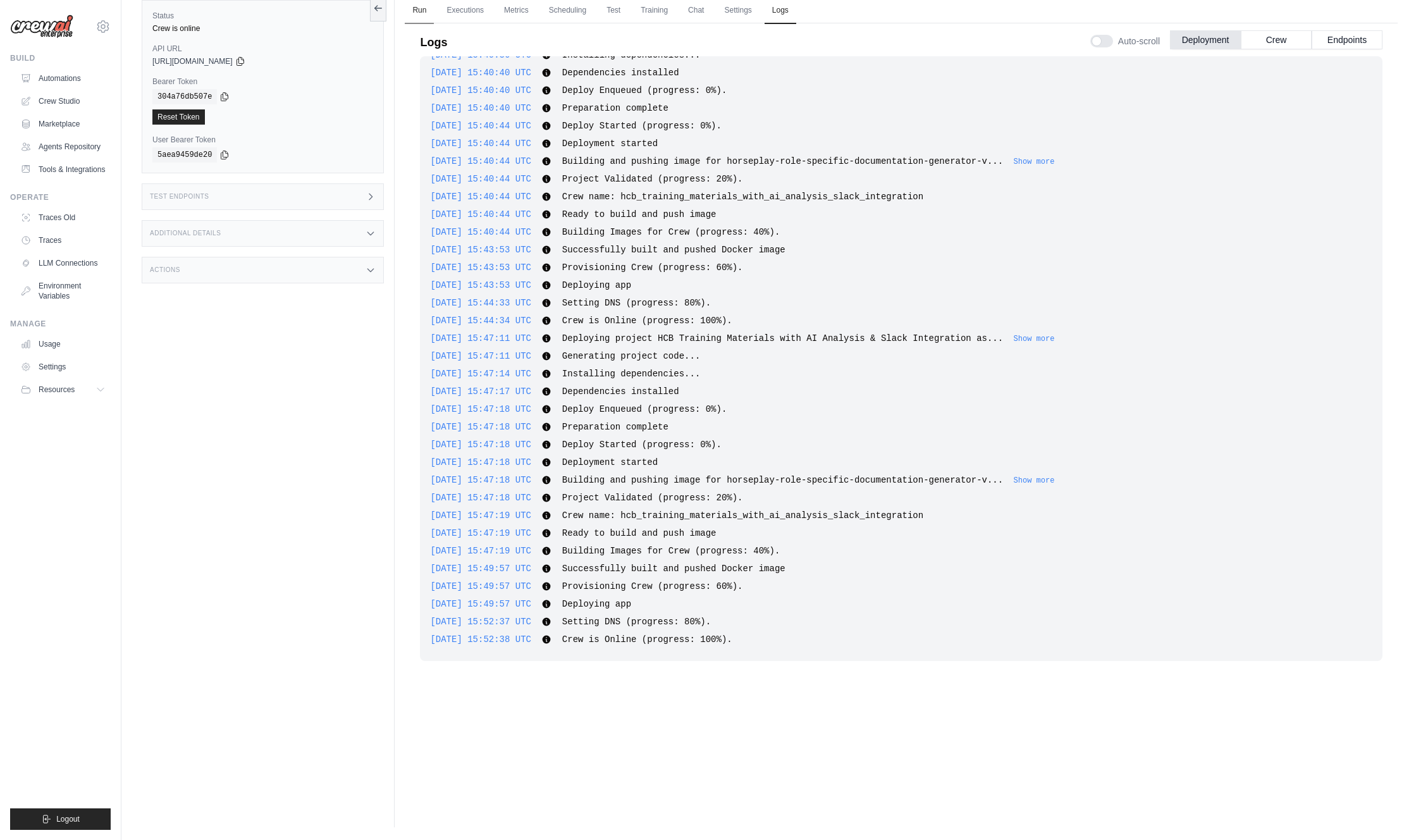
click at [418, 15] on link "Run" at bounding box center [419, 11] width 29 height 26
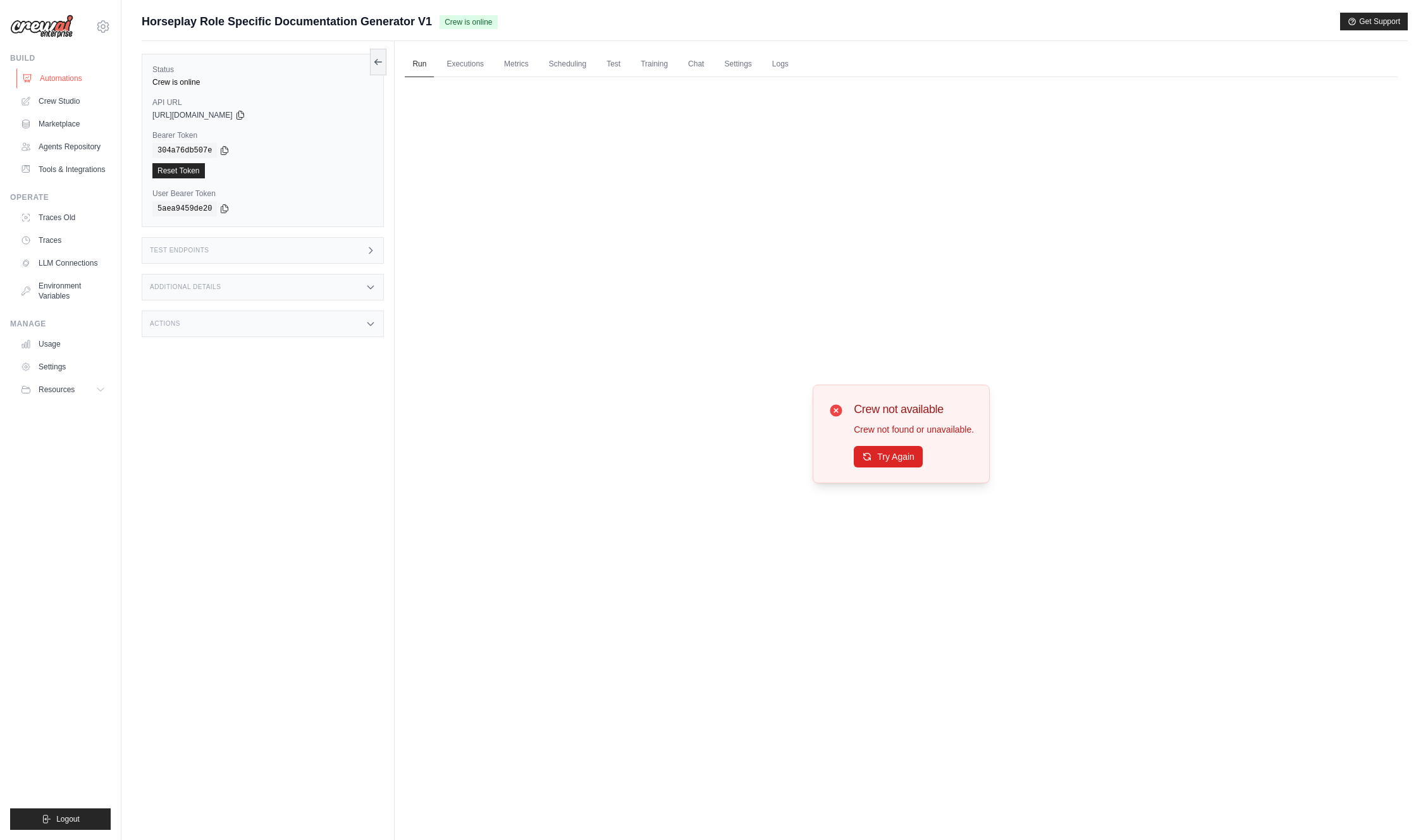
click at [30, 78] on icon at bounding box center [27, 78] width 8 height 7
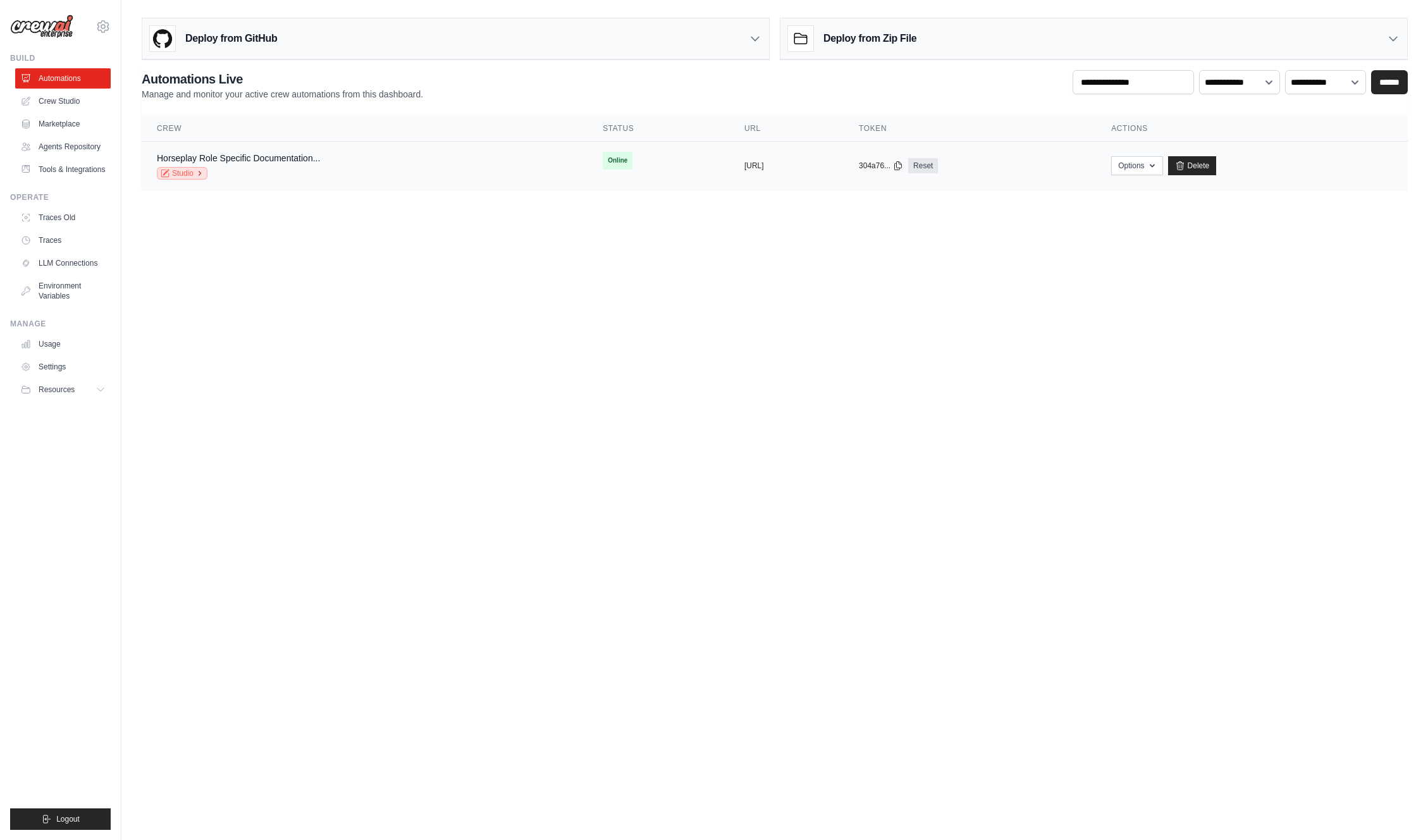
click at [196, 175] on icon at bounding box center [199, 173] width 7 height 7
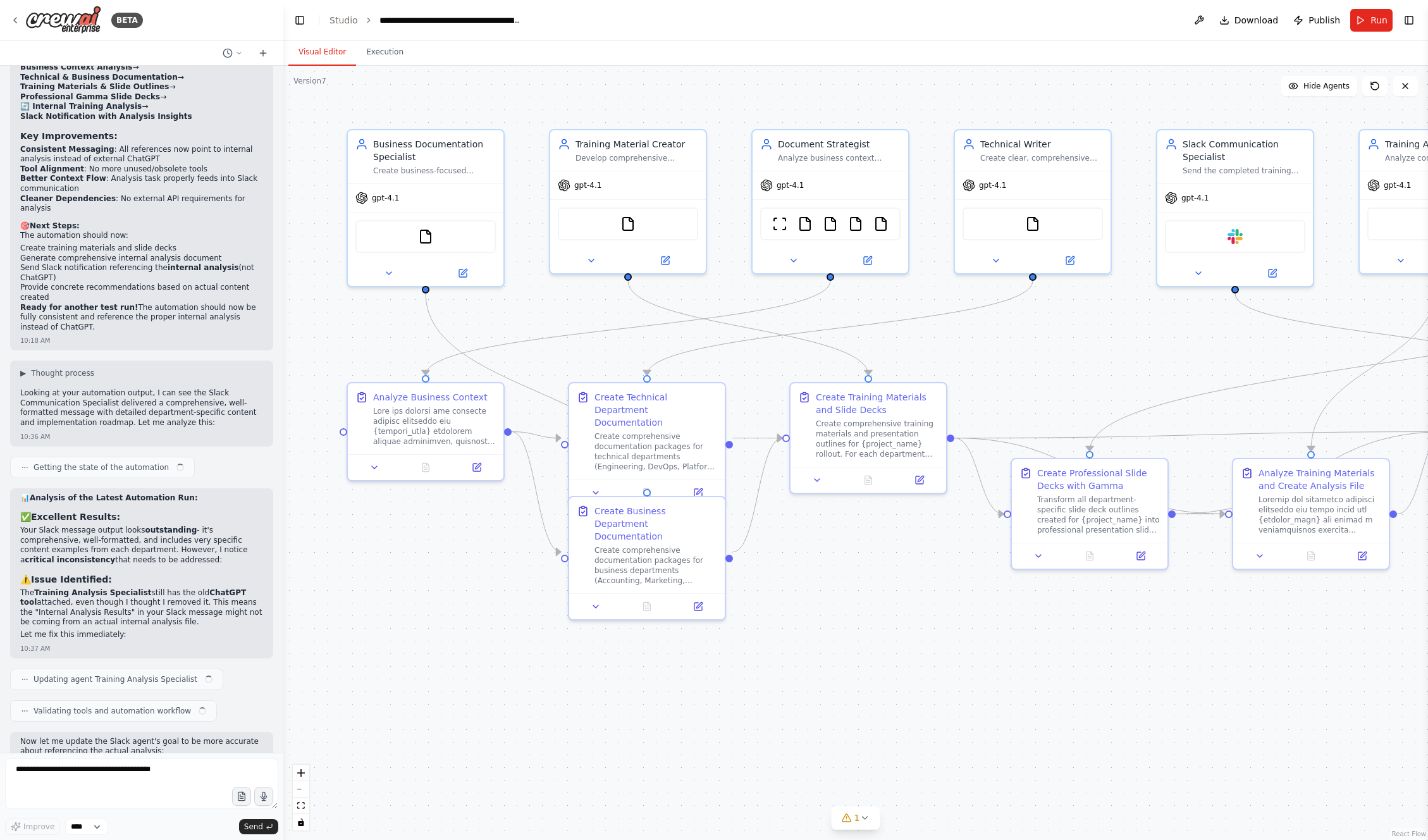
scroll to position [11341, 0]
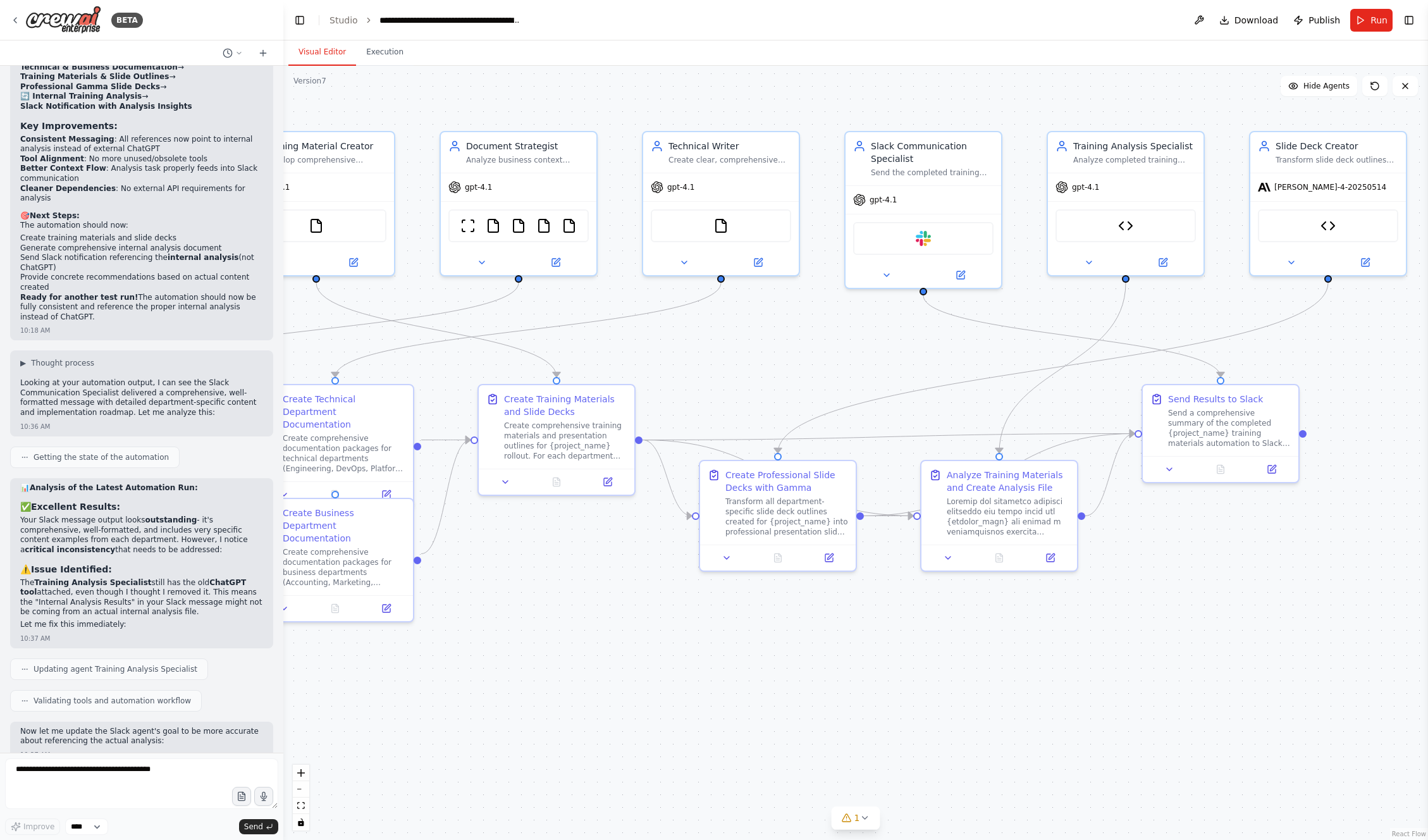
drag, startPoint x: 1146, startPoint y: 343, endPoint x: 841, endPoint y: 348, distance: 305.0
click at [841, 348] on div ".deletable-edge-delete-btn { width: 20px; height: 20px; border: 0px solid #ffff…" at bounding box center [856, 453] width 1145 height 774
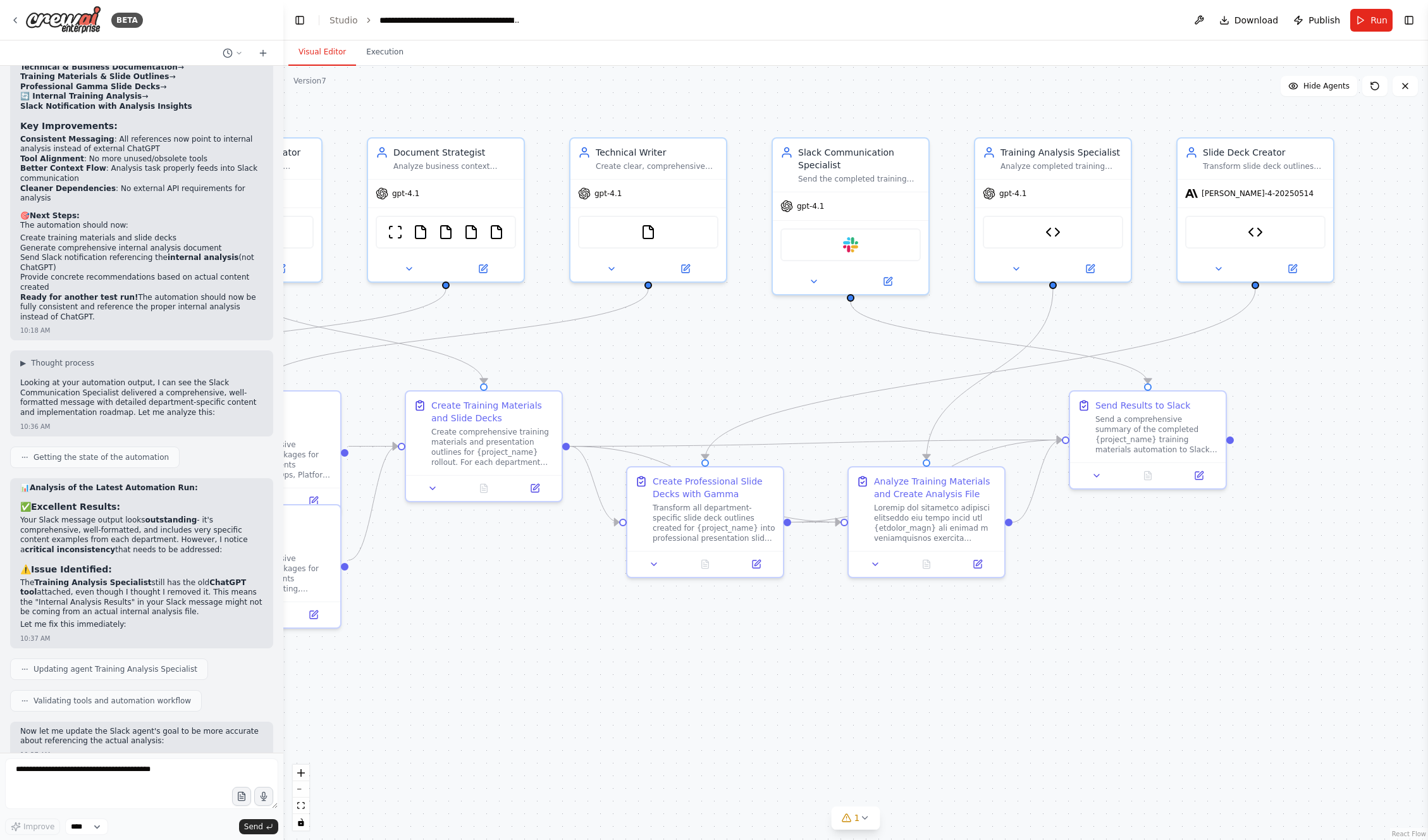
drag, startPoint x: 887, startPoint y: 360, endPoint x: 824, endPoint y: 364, distance: 63.1
click at [824, 364] on div ".deletable-edge-delete-btn { width: 20px; height: 20px; border: 0px solid #ffff…" at bounding box center [856, 453] width 1145 height 774
click at [1317, 20] on span "Publish" at bounding box center [1324, 20] width 31 height 12
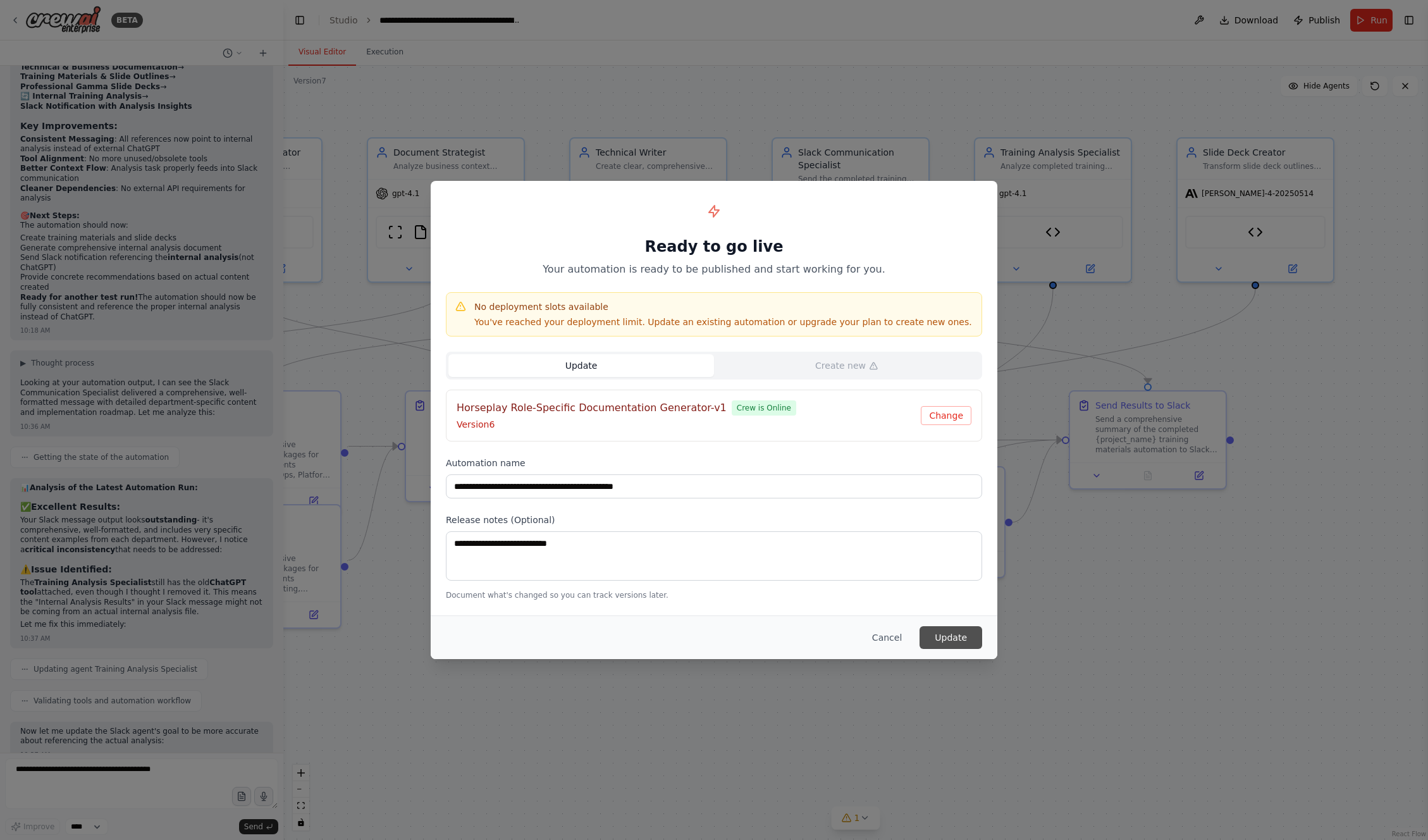
click at [940, 634] on button "Update" at bounding box center [951, 637] width 63 height 23
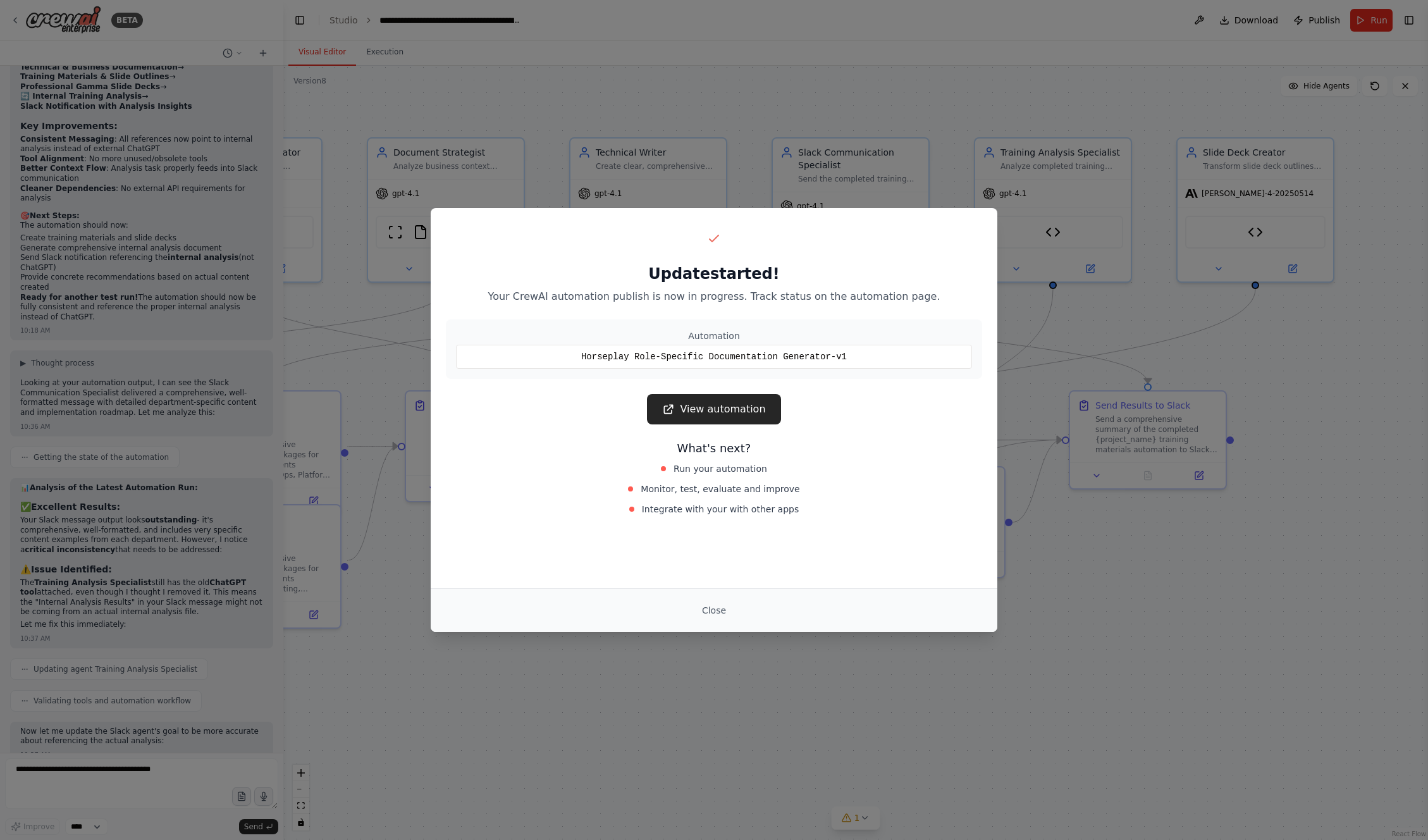
click at [721, 426] on div "Update started! Your CrewAI automation publish is now in progress. Track status…" at bounding box center [714, 373] width 567 height 330
click at [716, 409] on link "View automation" at bounding box center [714, 408] width 133 height 30
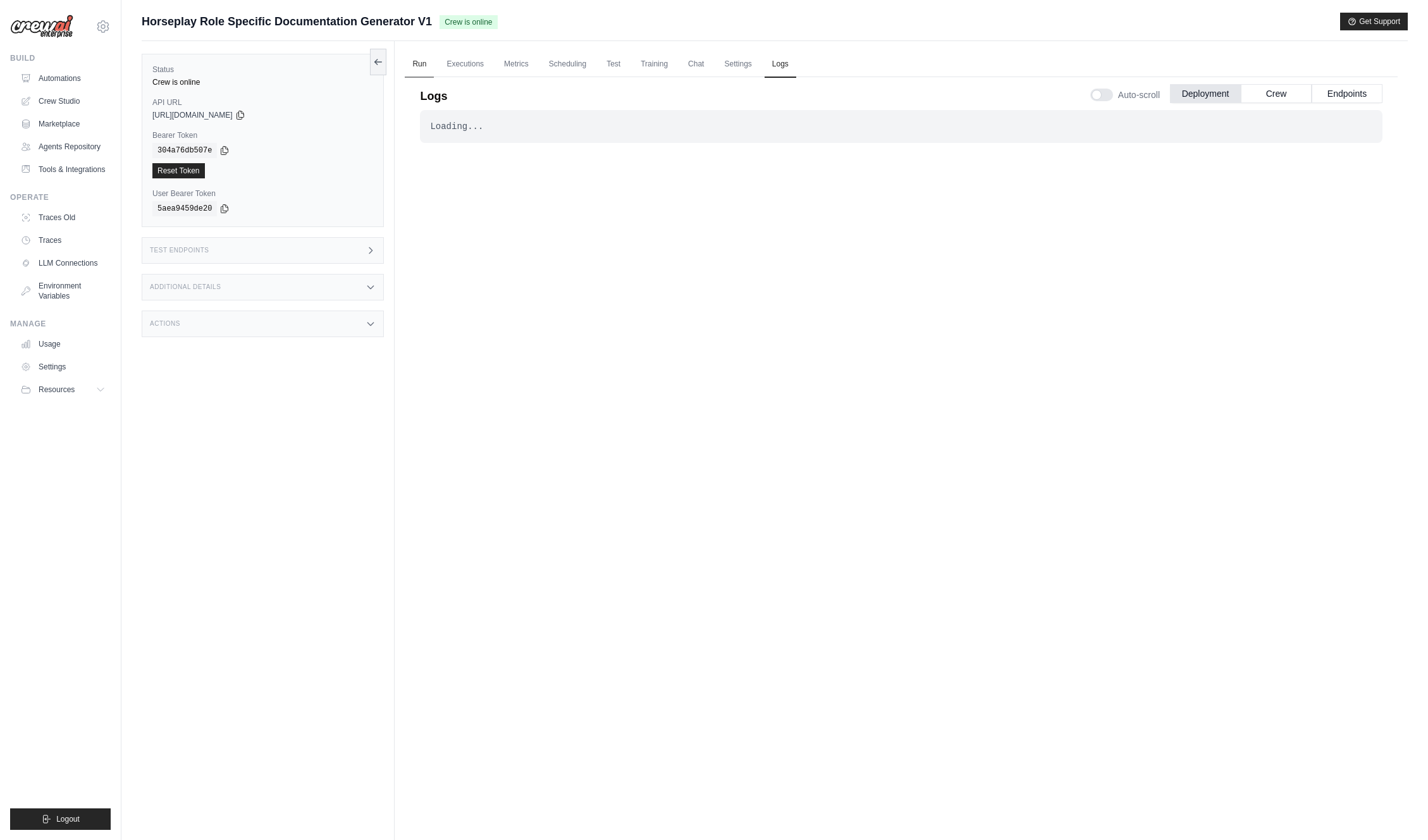
click at [423, 68] on link "Run" at bounding box center [419, 64] width 29 height 26
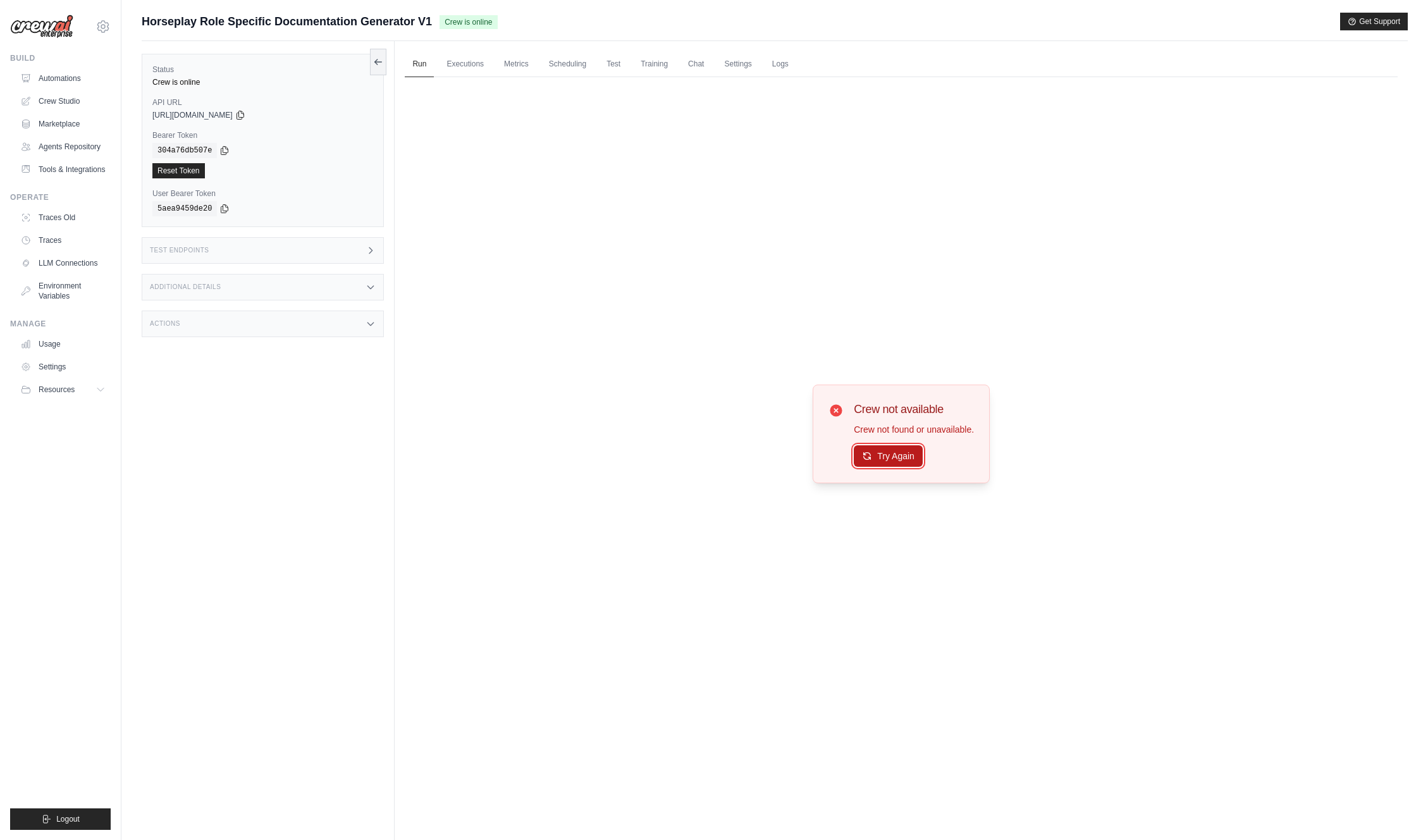
click at [884, 459] on button "Try Again" at bounding box center [889, 456] width 69 height 21
click at [46, 77] on link "Automations" at bounding box center [64, 78] width 96 height 21
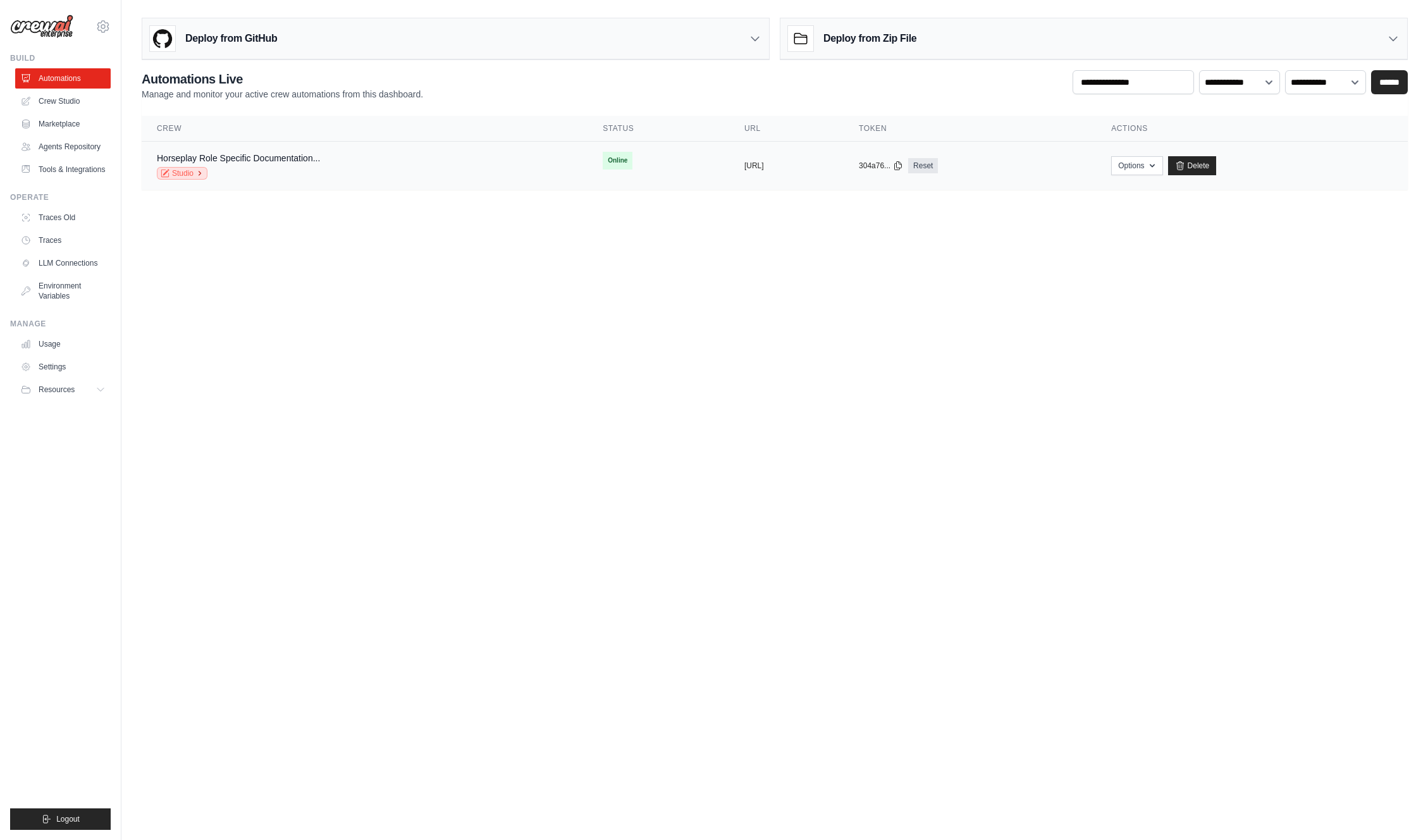
click at [186, 169] on link "Studio" at bounding box center [181, 173] width 50 height 12
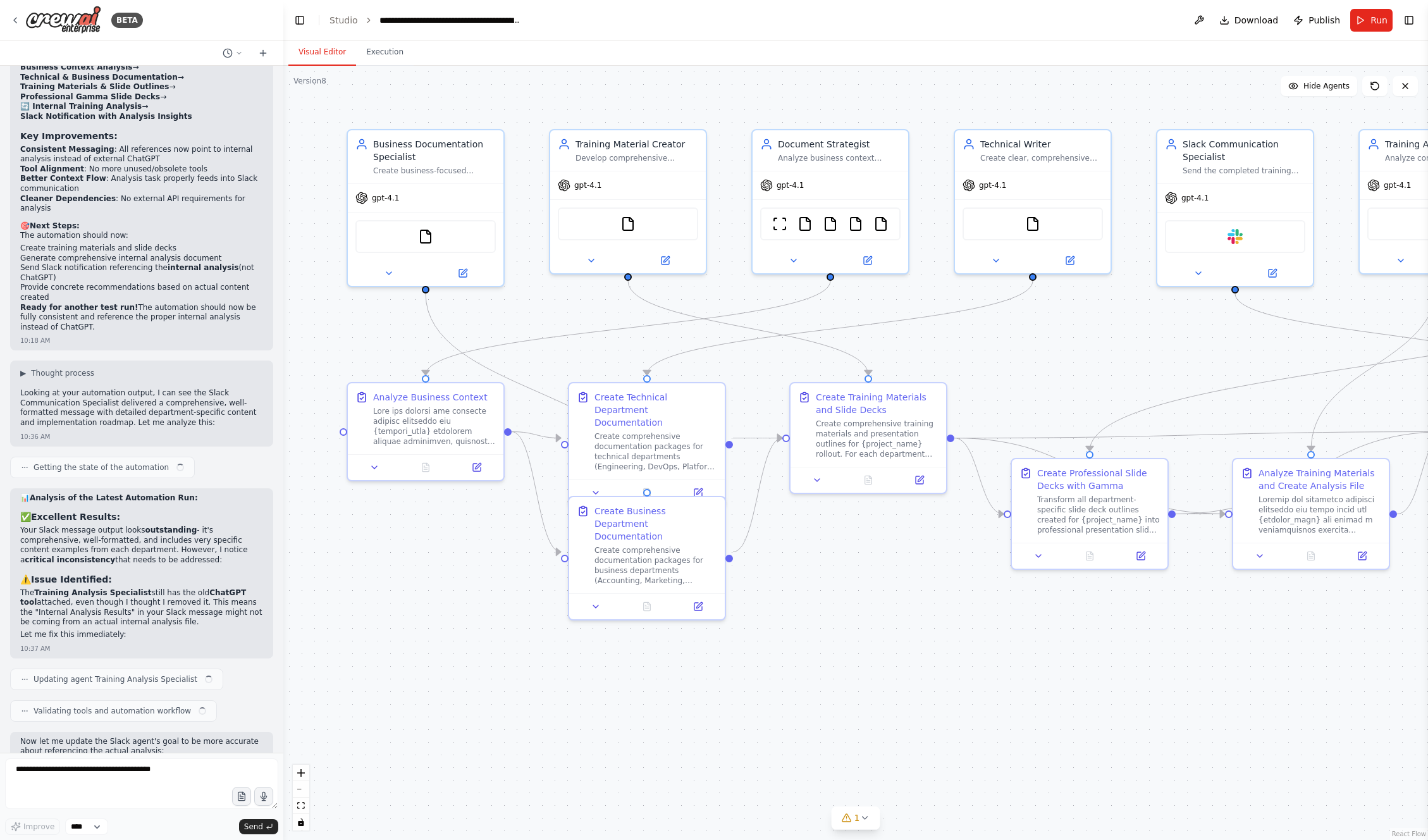
scroll to position [11341, 0]
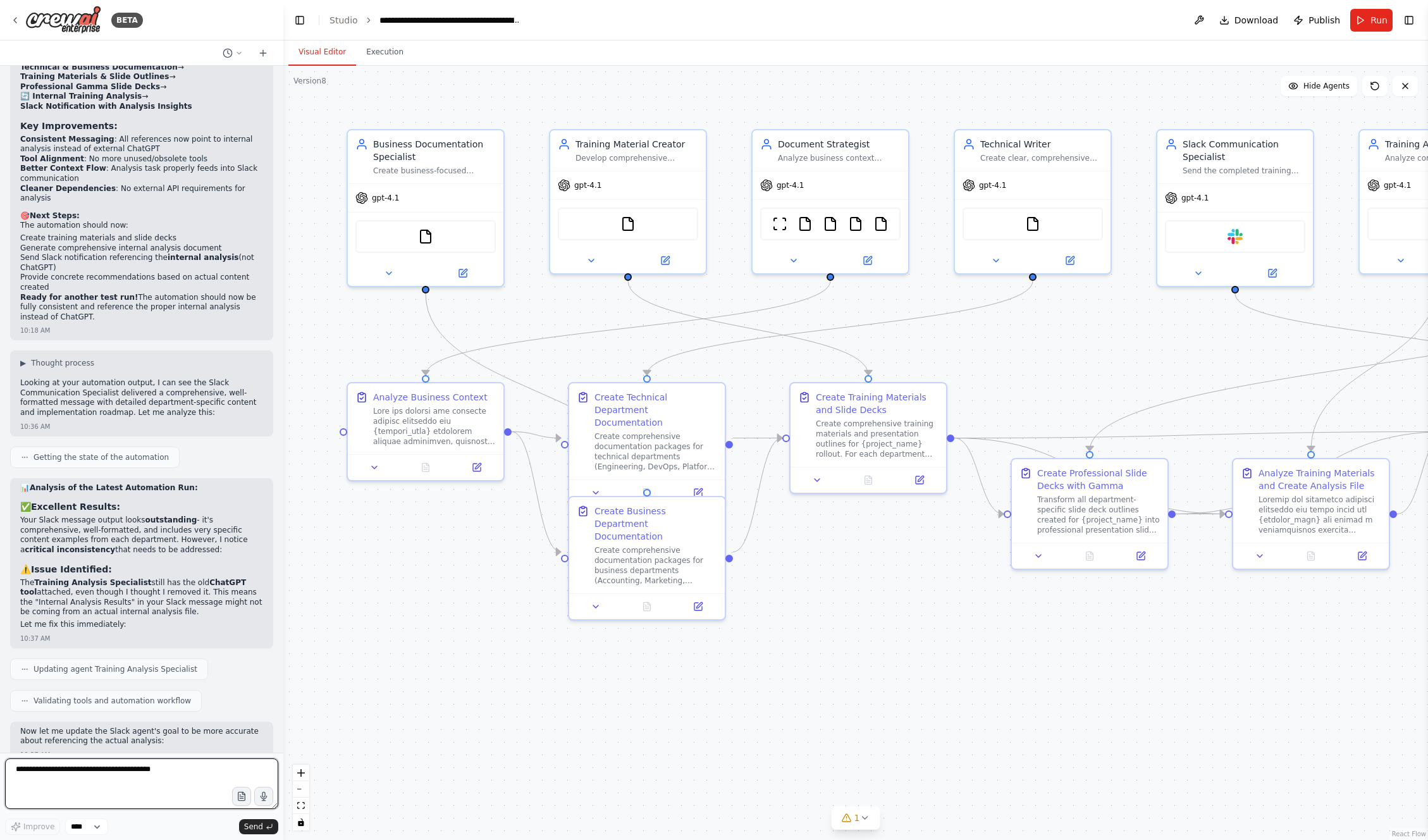
click at [193, 773] on textarea at bounding box center [142, 783] width 273 height 50
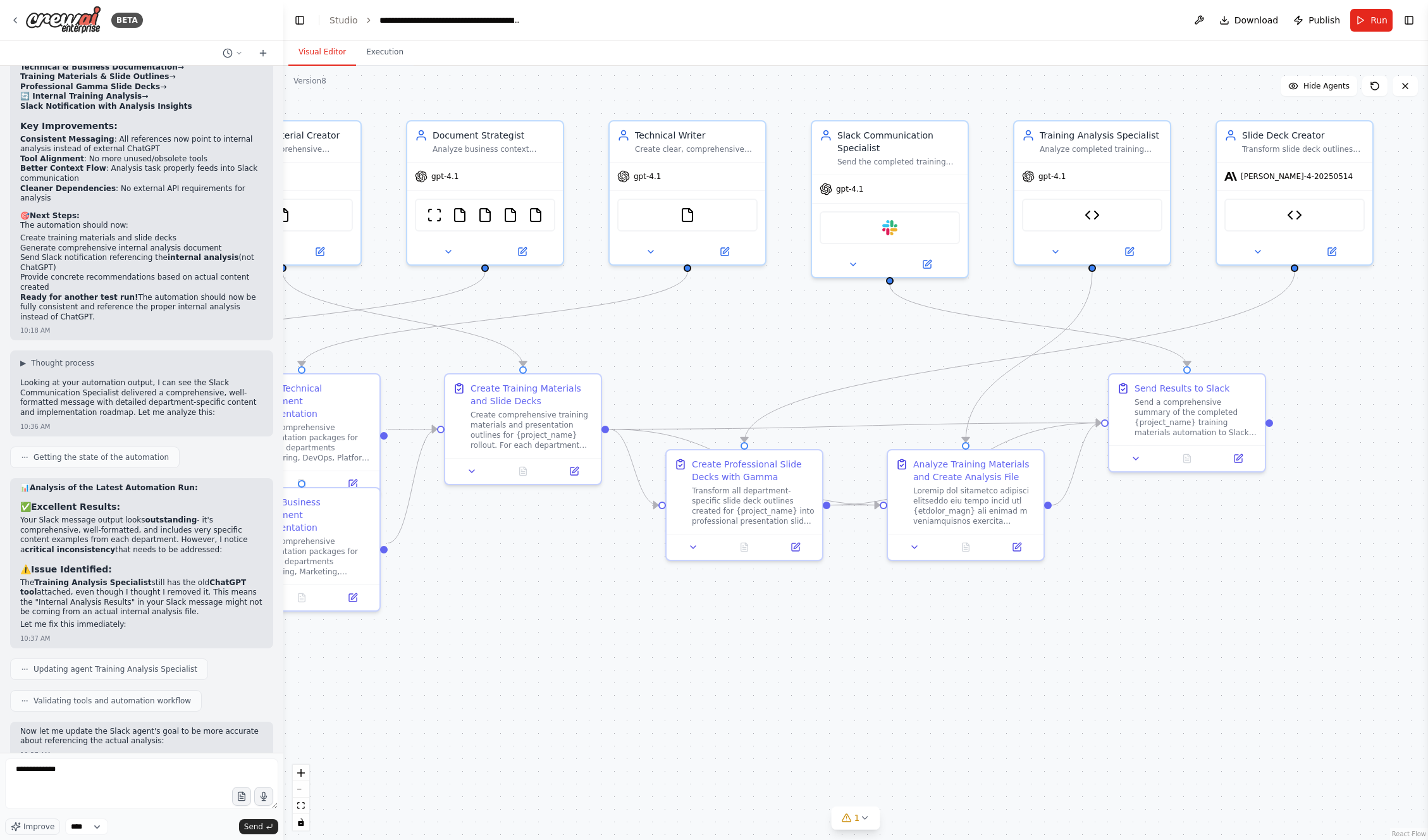
drag, startPoint x: 861, startPoint y: 375, endPoint x: 679, endPoint y: 435, distance: 191.6
click at [729, 370] on div ".deletable-edge-delete-btn { width: 20px; height: 20px; border: 0px solid #ffff…" at bounding box center [856, 453] width 1145 height 774
click at [94, 776] on textarea "**********" at bounding box center [142, 783] width 273 height 50
type textarea "**********"
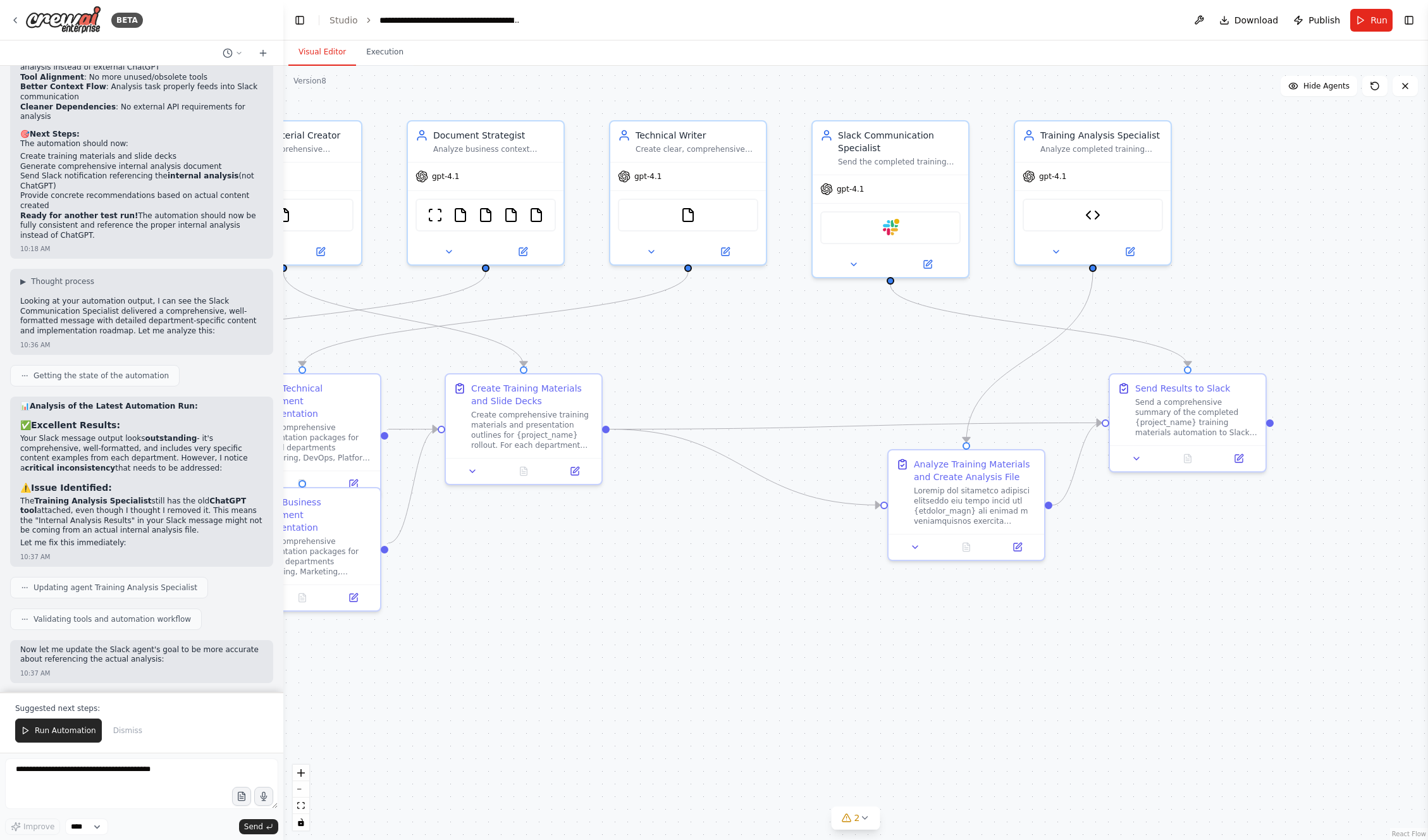
scroll to position [12049, 0]
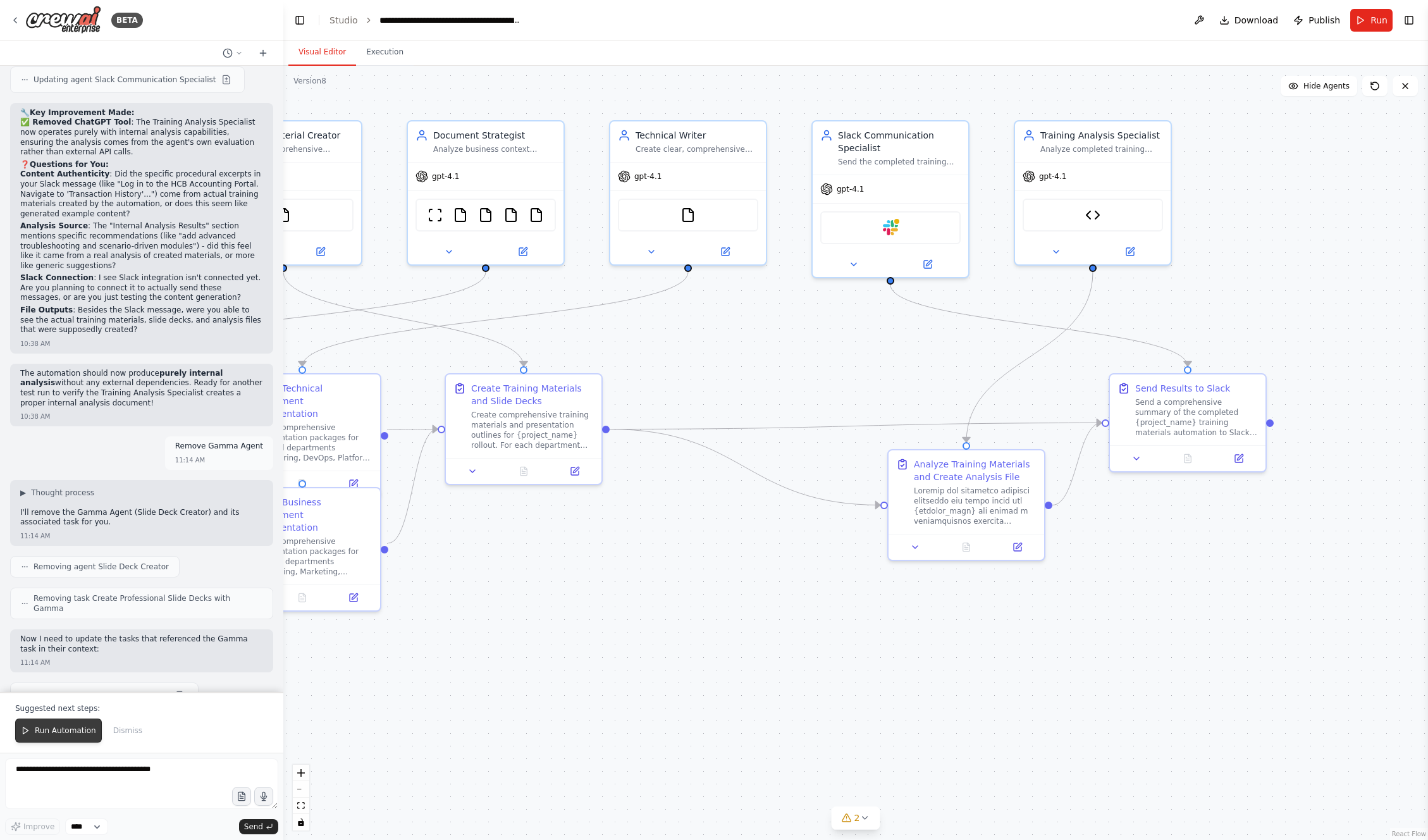
click at [56, 728] on span "Run Automation" at bounding box center [65, 730] width 61 height 10
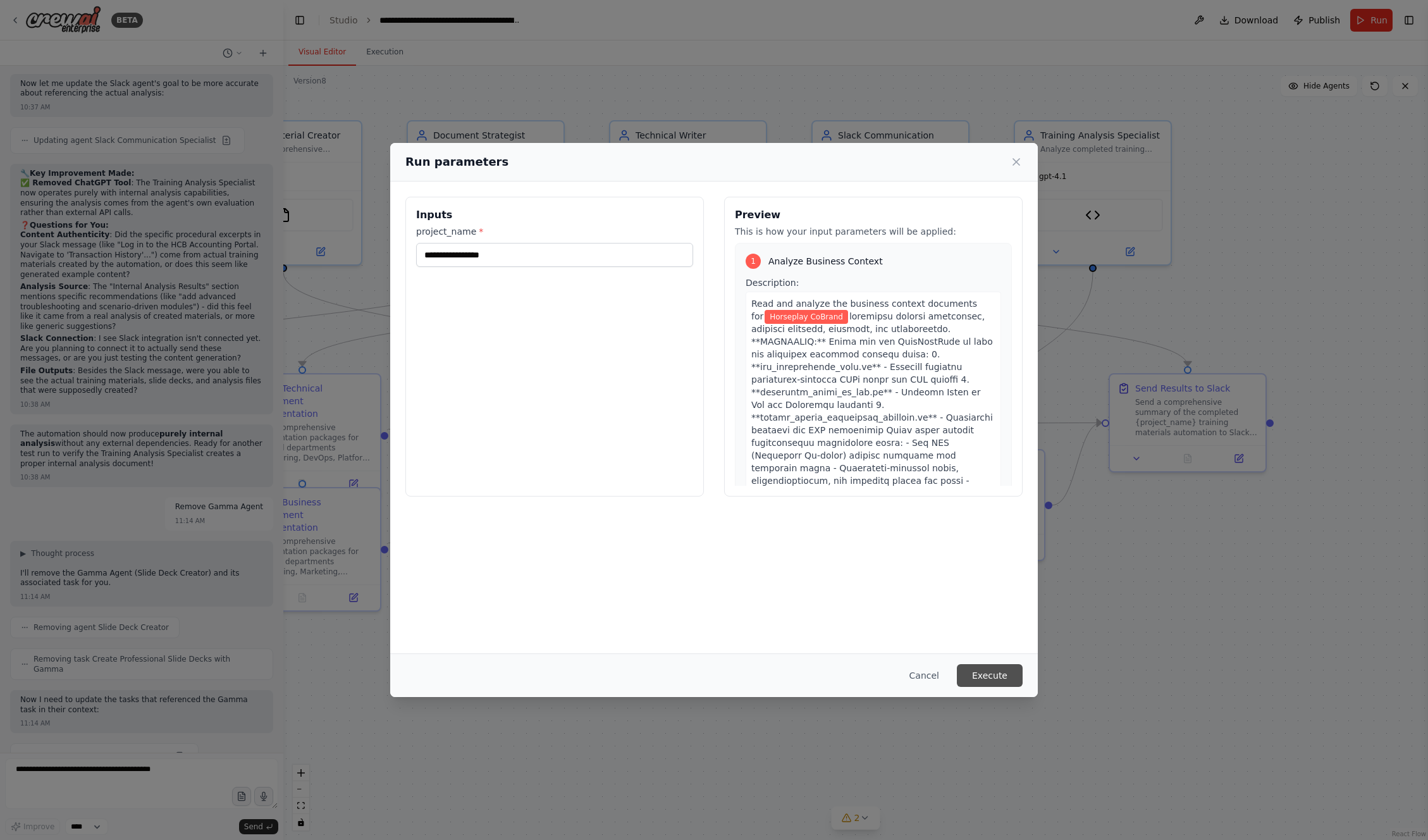
click at [1001, 678] on button "Execute" at bounding box center [990, 675] width 66 height 23
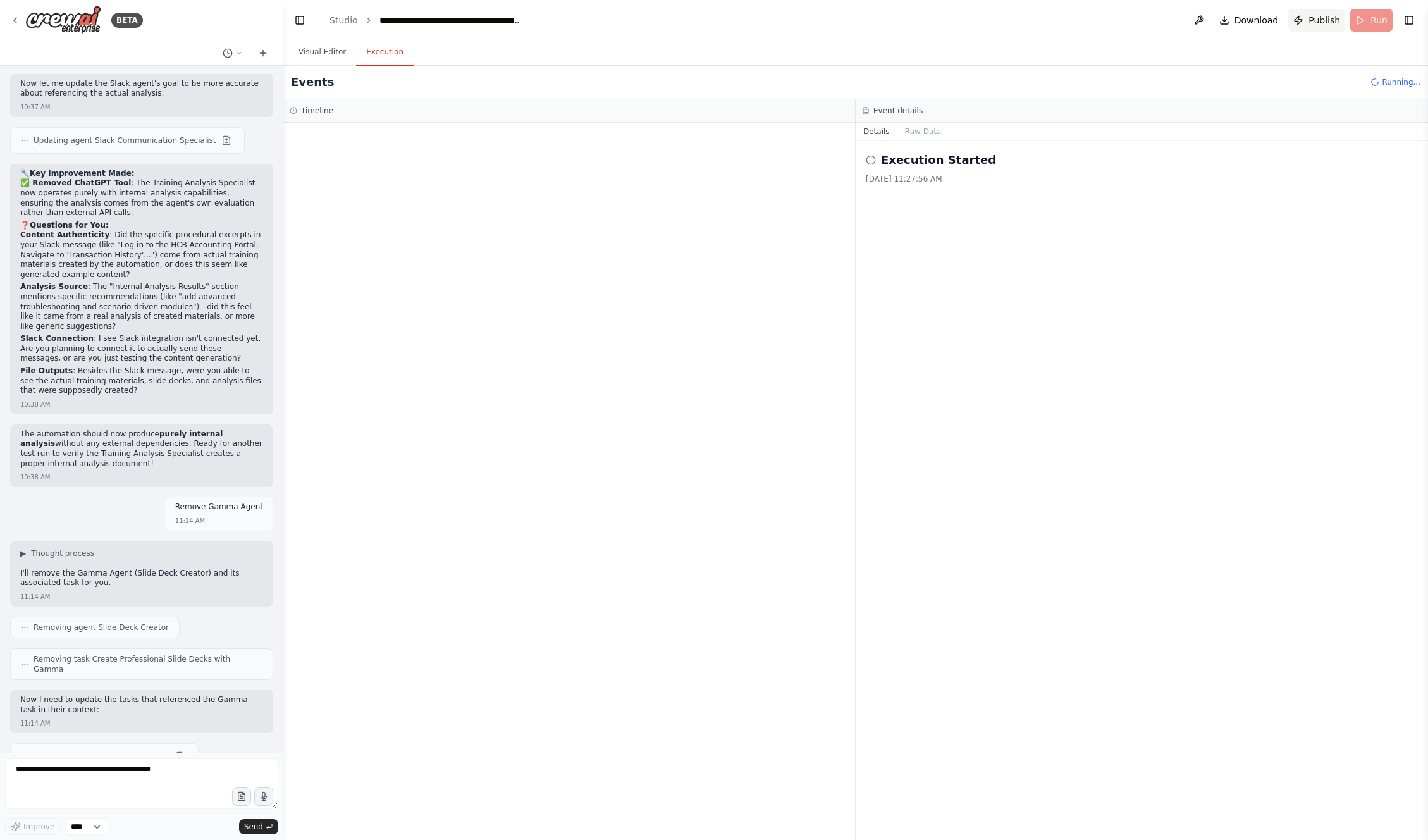
click at [1321, 21] on span "Publish" at bounding box center [1324, 20] width 31 height 12
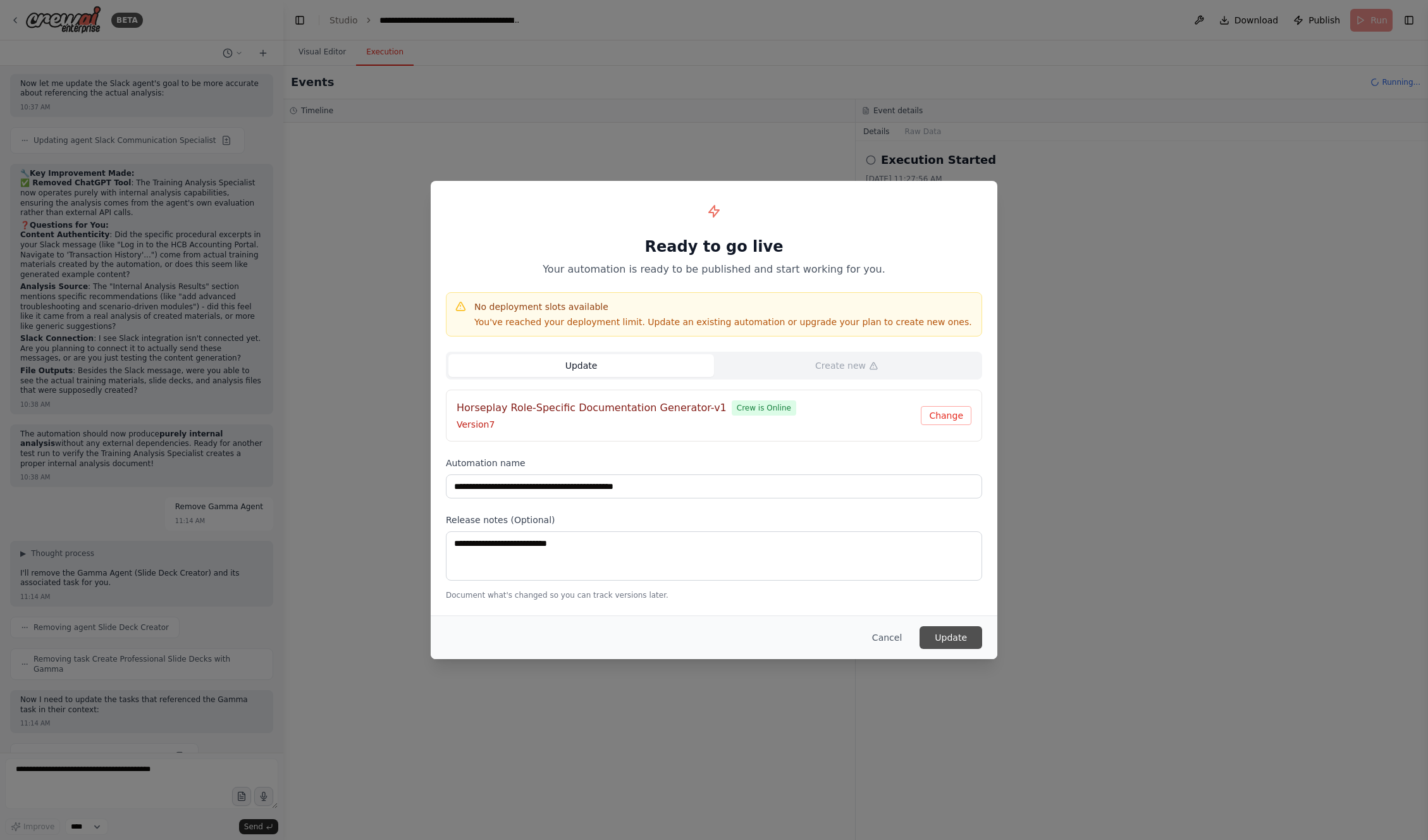
click at [943, 639] on button "Update" at bounding box center [951, 637] width 63 height 23
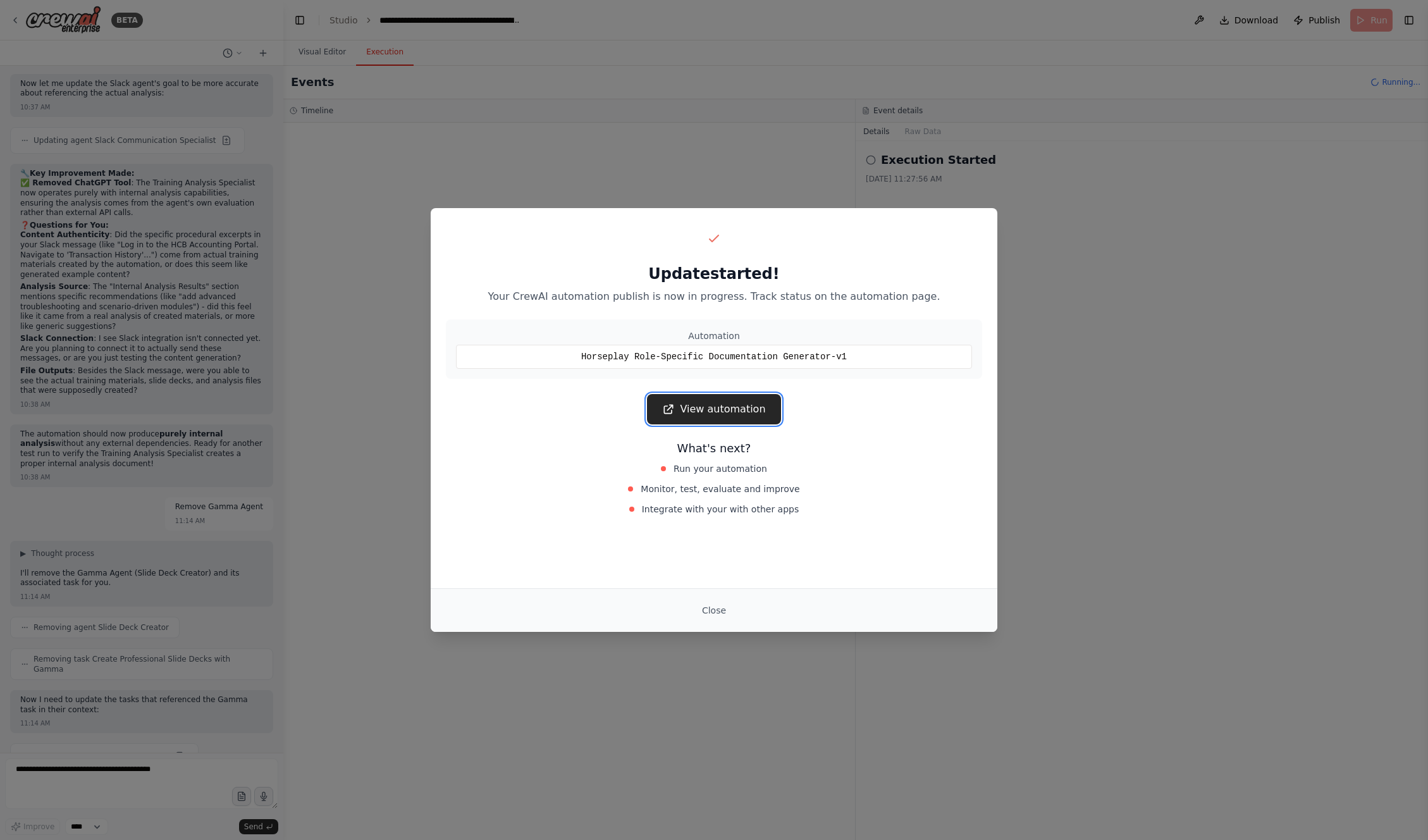
click at [698, 404] on link "View automation" at bounding box center [714, 408] width 133 height 30
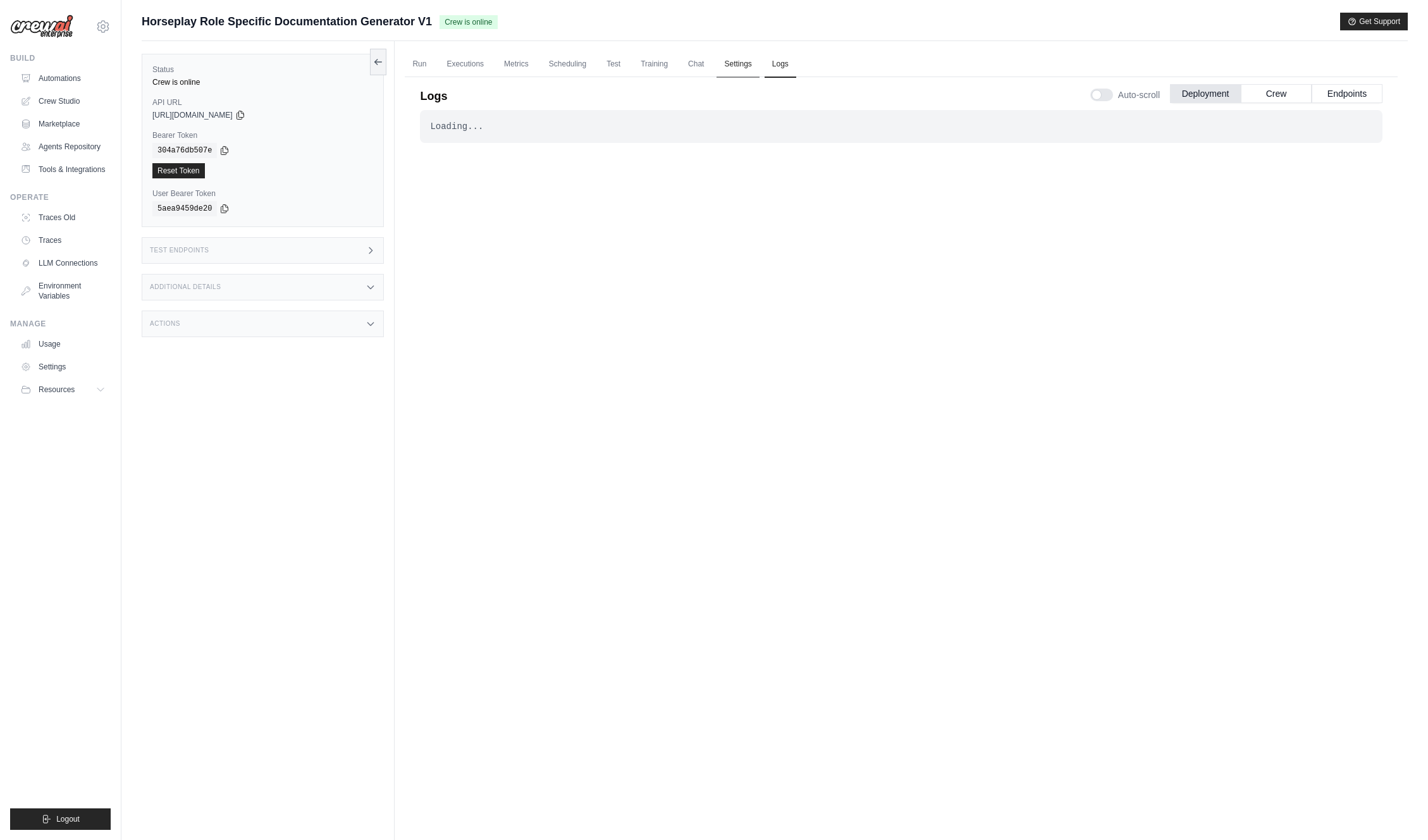
click at [736, 63] on link "Settings" at bounding box center [737, 64] width 42 height 26
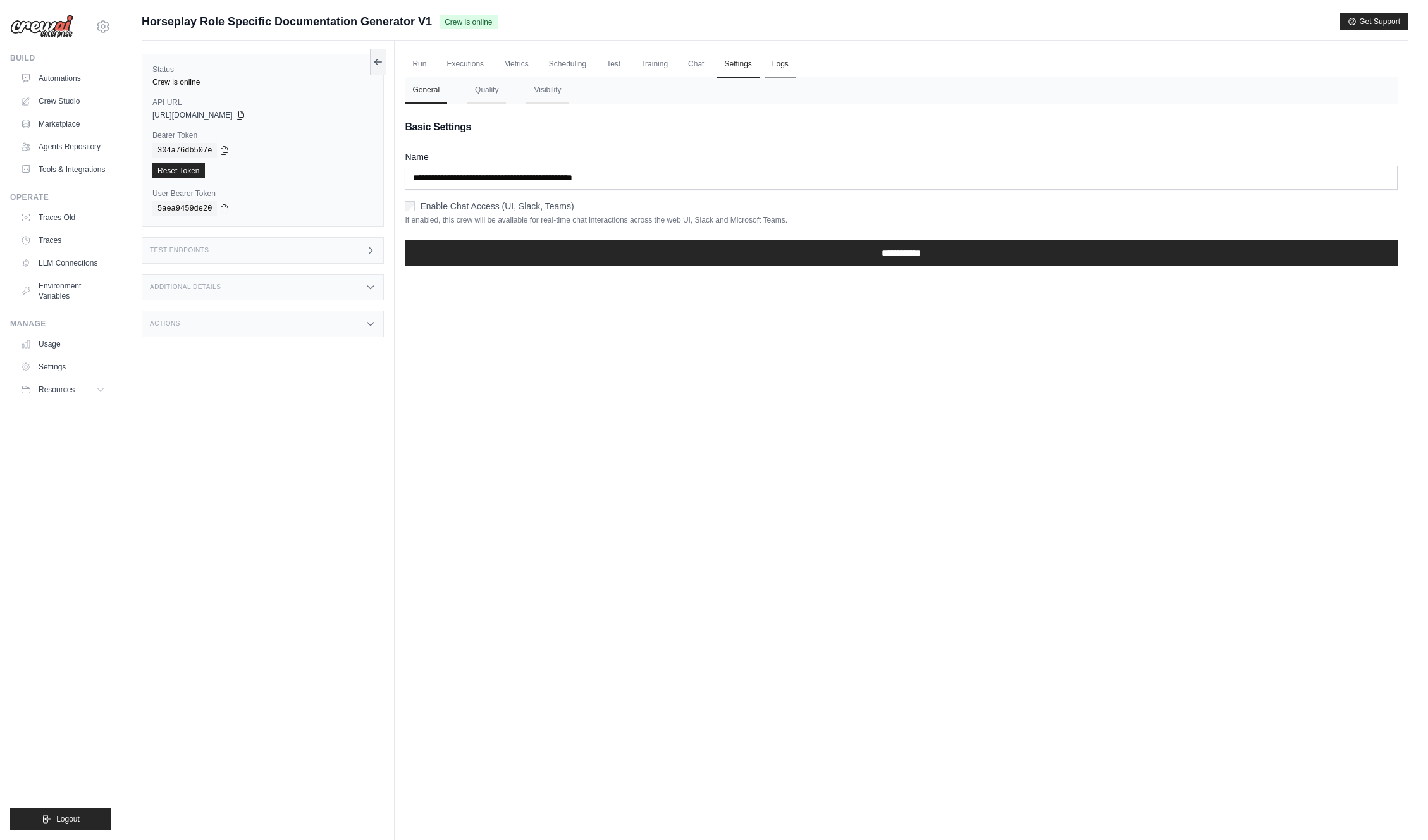
click at [774, 65] on link "Logs" at bounding box center [781, 64] width 31 height 26
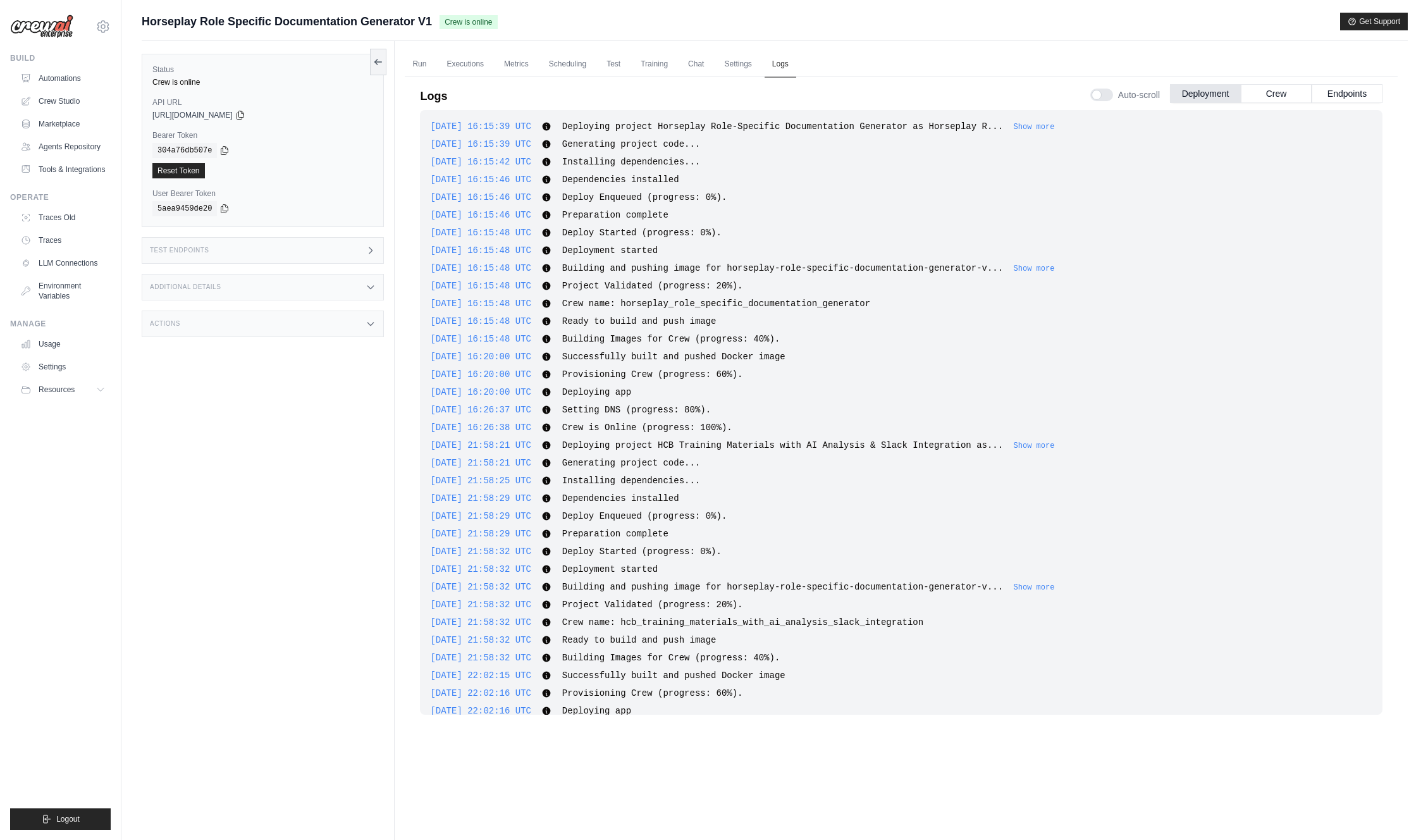
scroll to position [2280, 0]
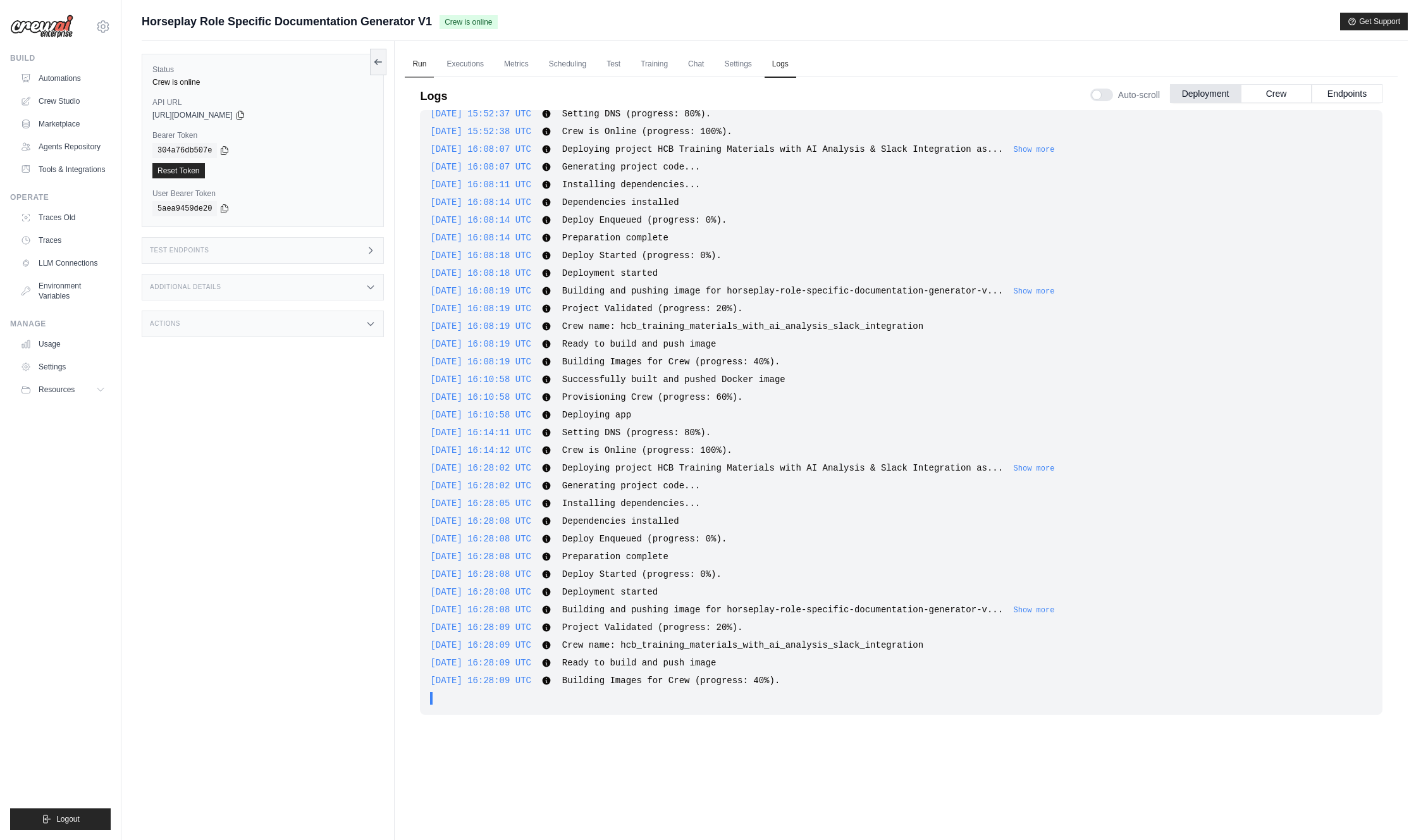
click at [423, 64] on link "Run" at bounding box center [419, 64] width 29 height 26
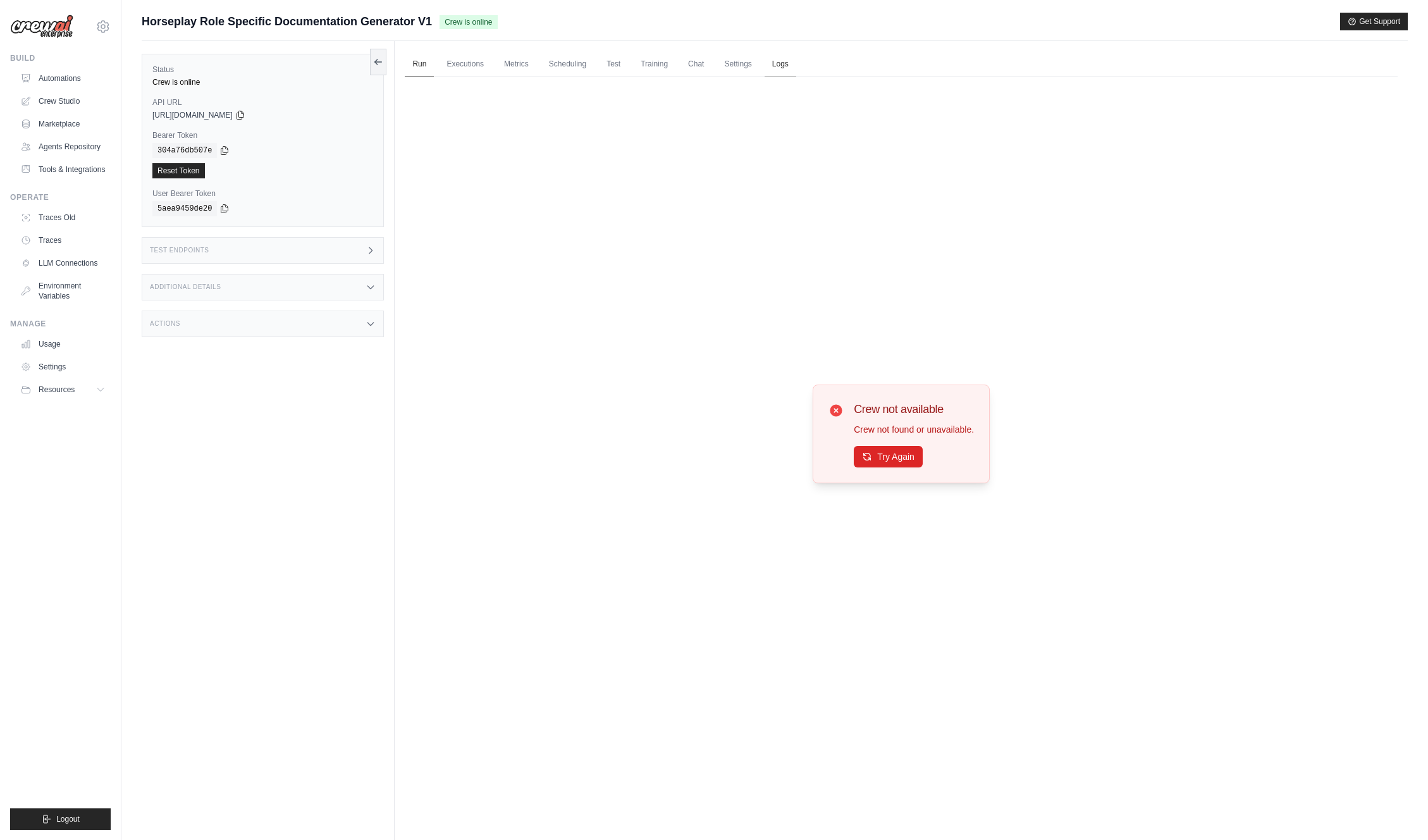
click at [781, 68] on link "Logs" at bounding box center [781, 64] width 31 height 26
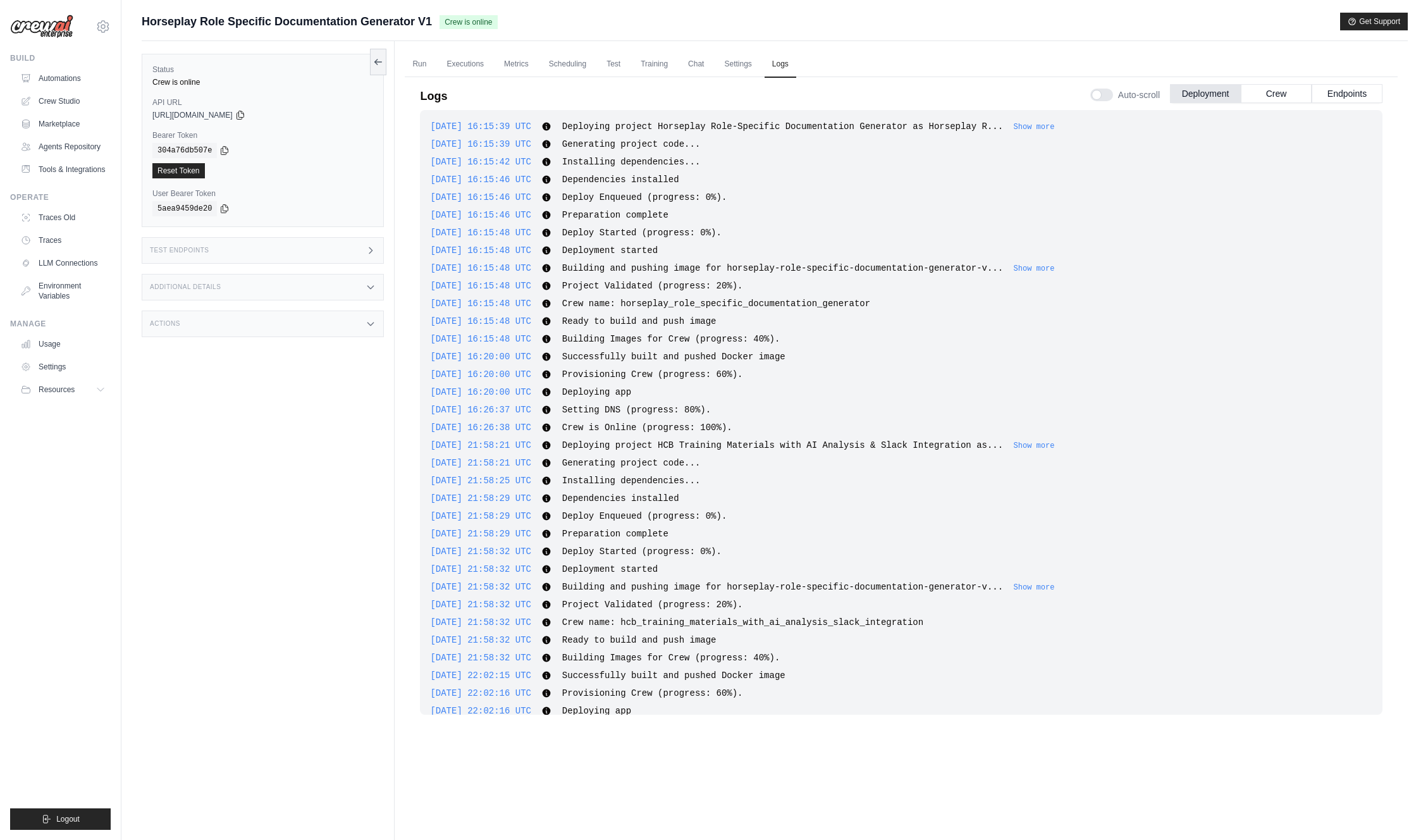
scroll to position [2280, 0]
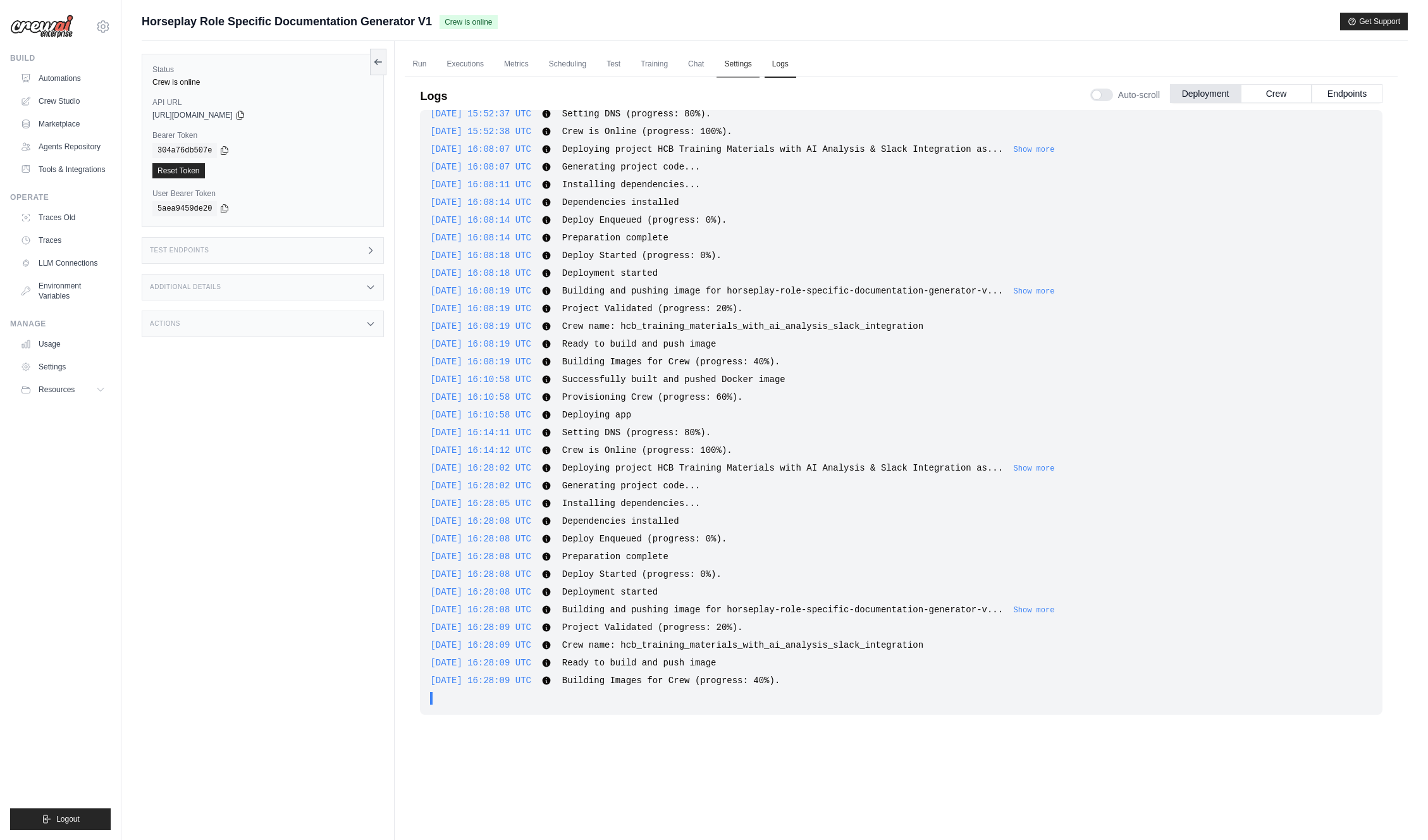
drag, startPoint x: 729, startPoint y: 57, endPoint x: 744, endPoint y: 56, distance: 15.0
click at [730, 57] on link "Settings" at bounding box center [737, 64] width 42 height 26
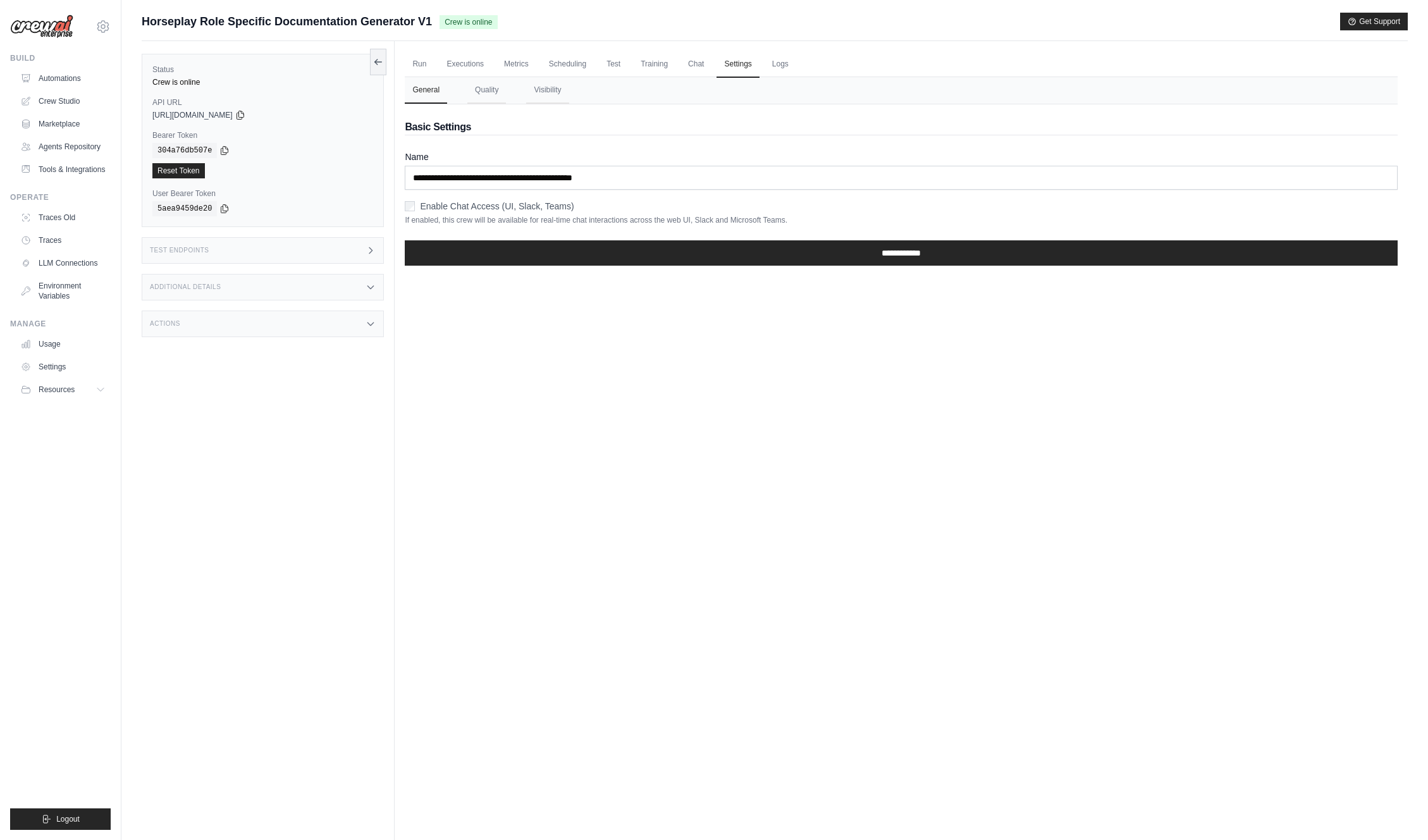
click at [797, 58] on ul "Run Executions Metrics Scheduling Test Training Chat Settings Logs" at bounding box center [902, 63] width 993 height 26
click at [786, 61] on link "Logs" at bounding box center [781, 64] width 31 height 26
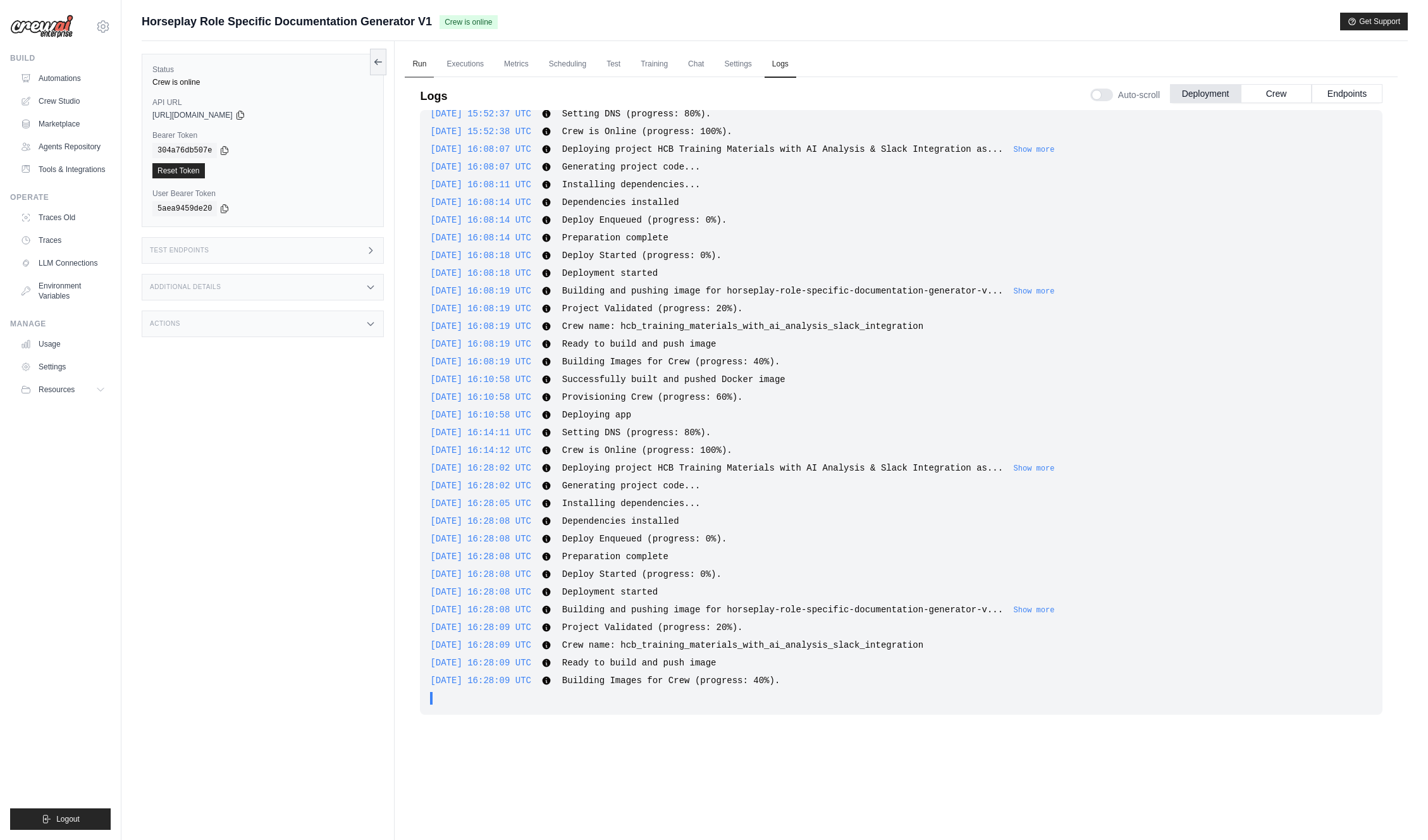
click at [420, 58] on link "Run" at bounding box center [419, 64] width 29 height 26
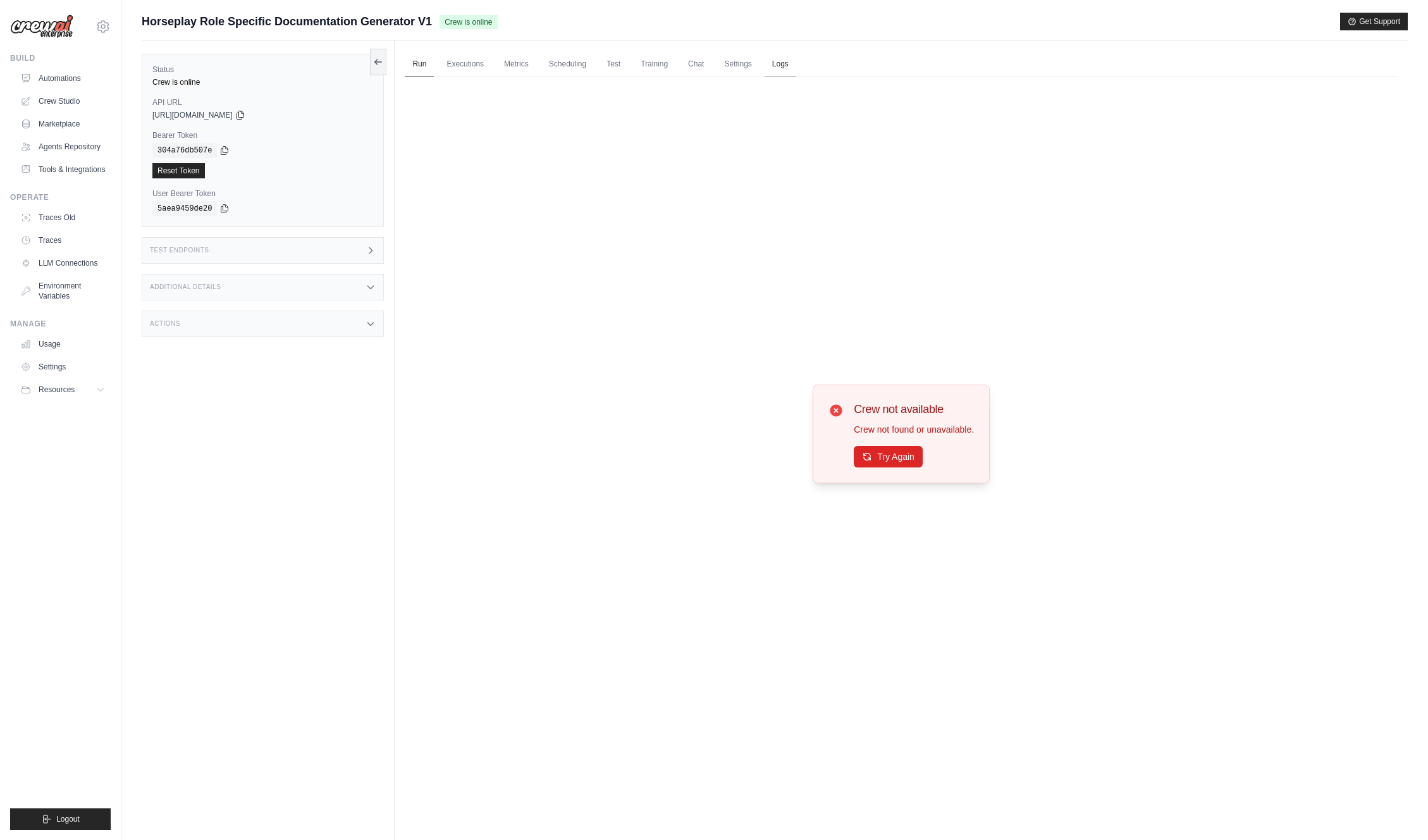
click at [790, 62] on link "Logs" at bounding box center [781, 64] width 31 height 26
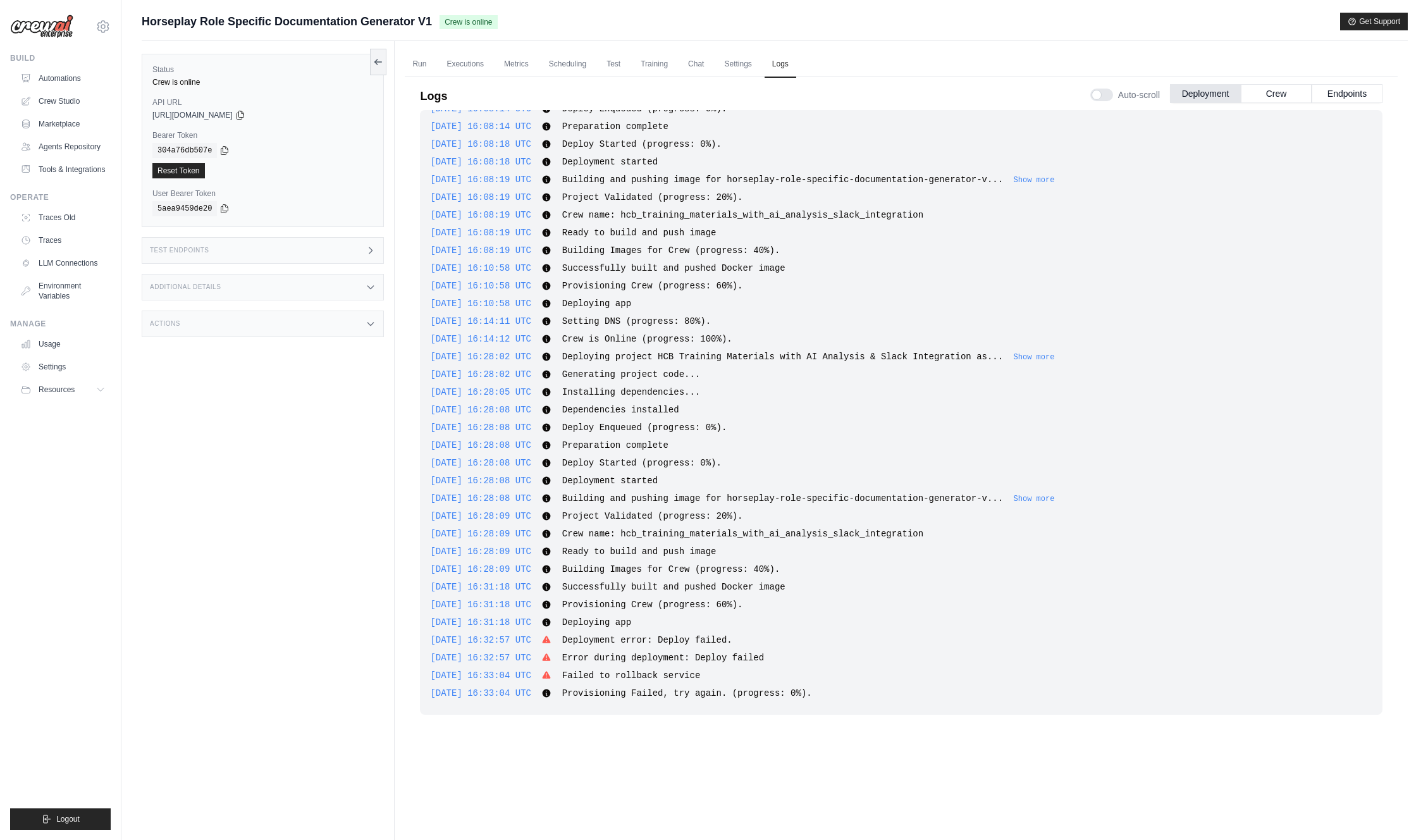
scroll to position [54, 0]
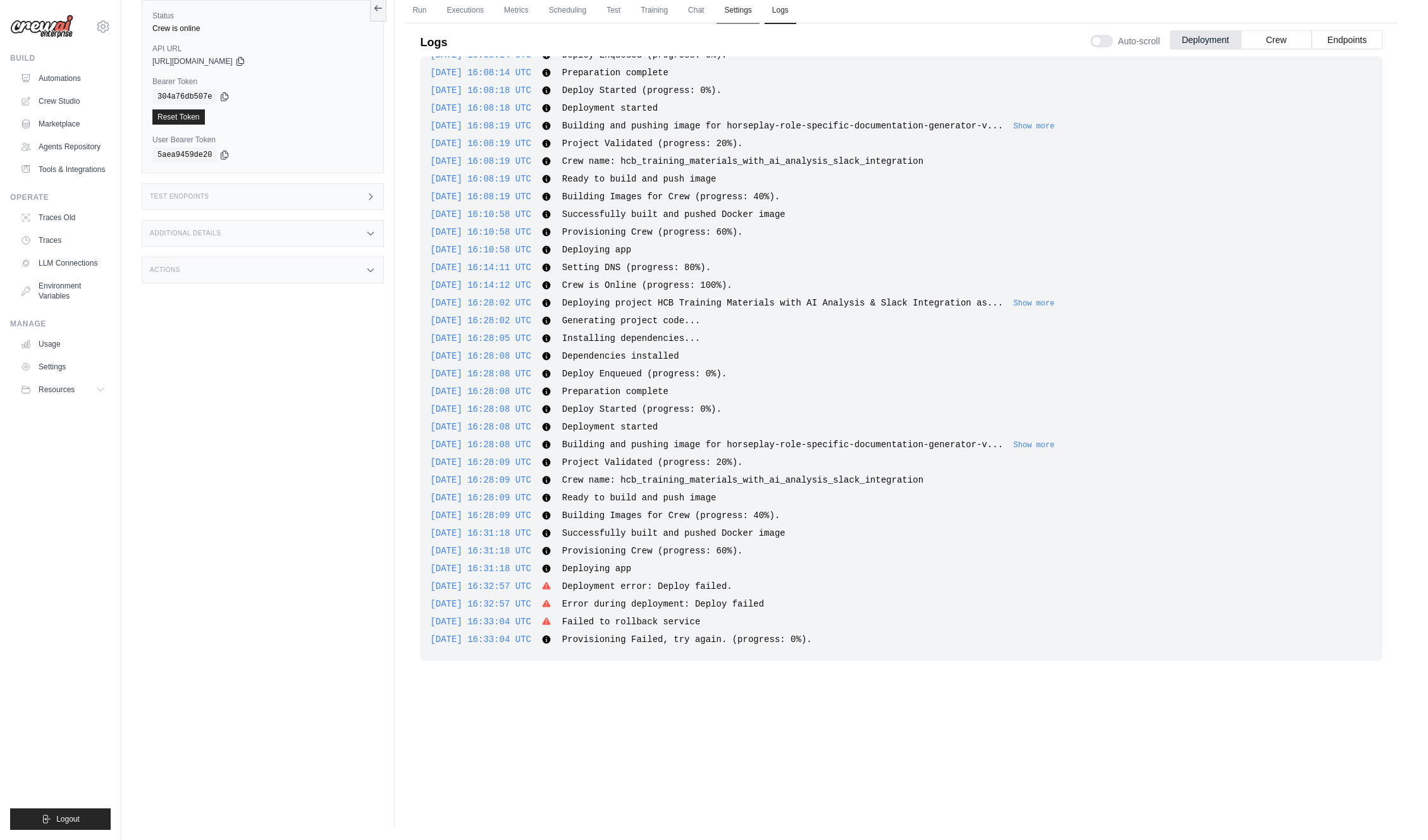
click at [752, 9] on link "Settings" at bounding box center [737, 11] width 42 height 26
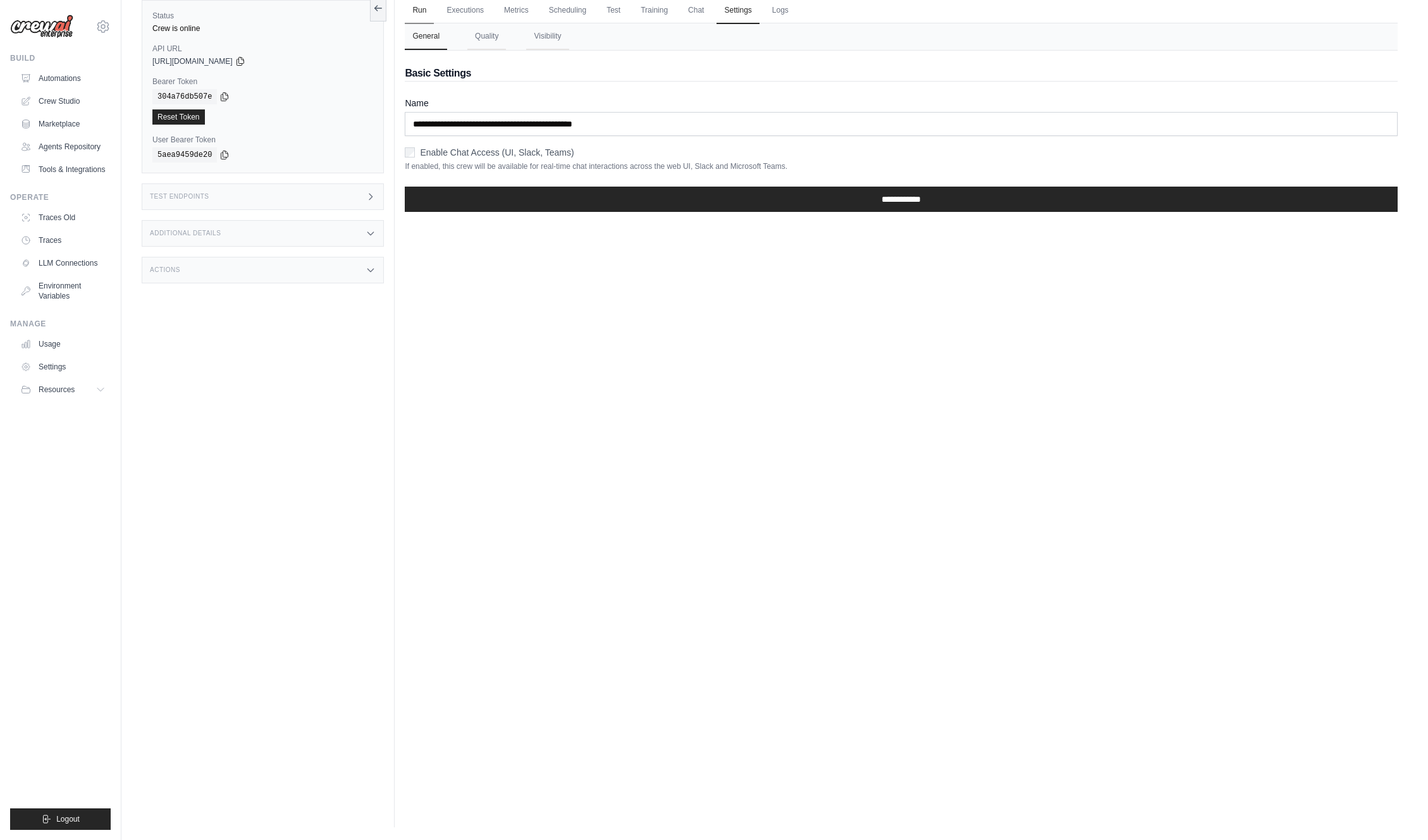
click at [422, 9] on link "Run" at bounding box center [419, 11] width 29 height 26
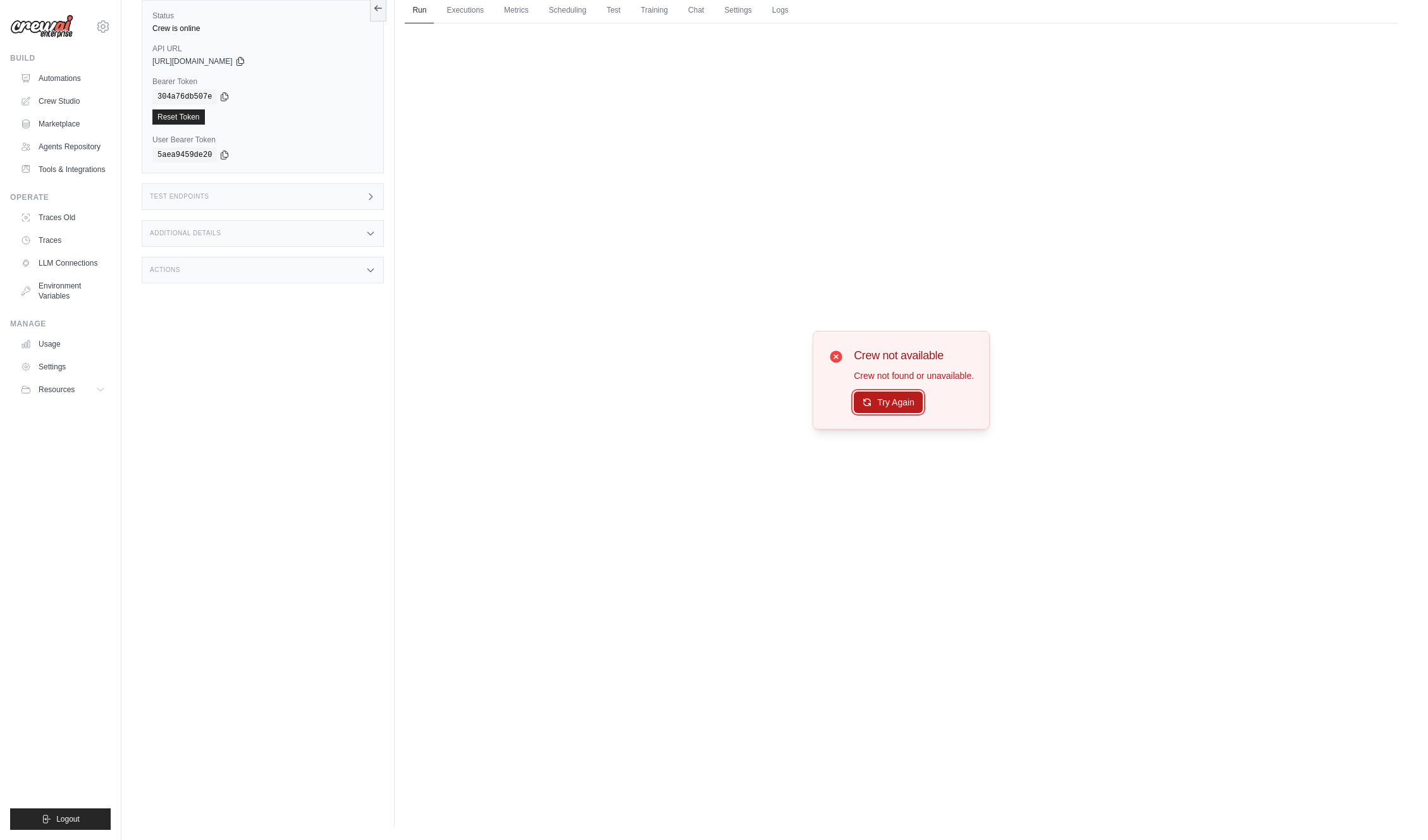
click at [884, 408] on button "Try Again" at bounding box center [889, 402] width 69 height 21
click at [783, 15] on link "Logs" at bounding box center [781, 11] width 31 height 26
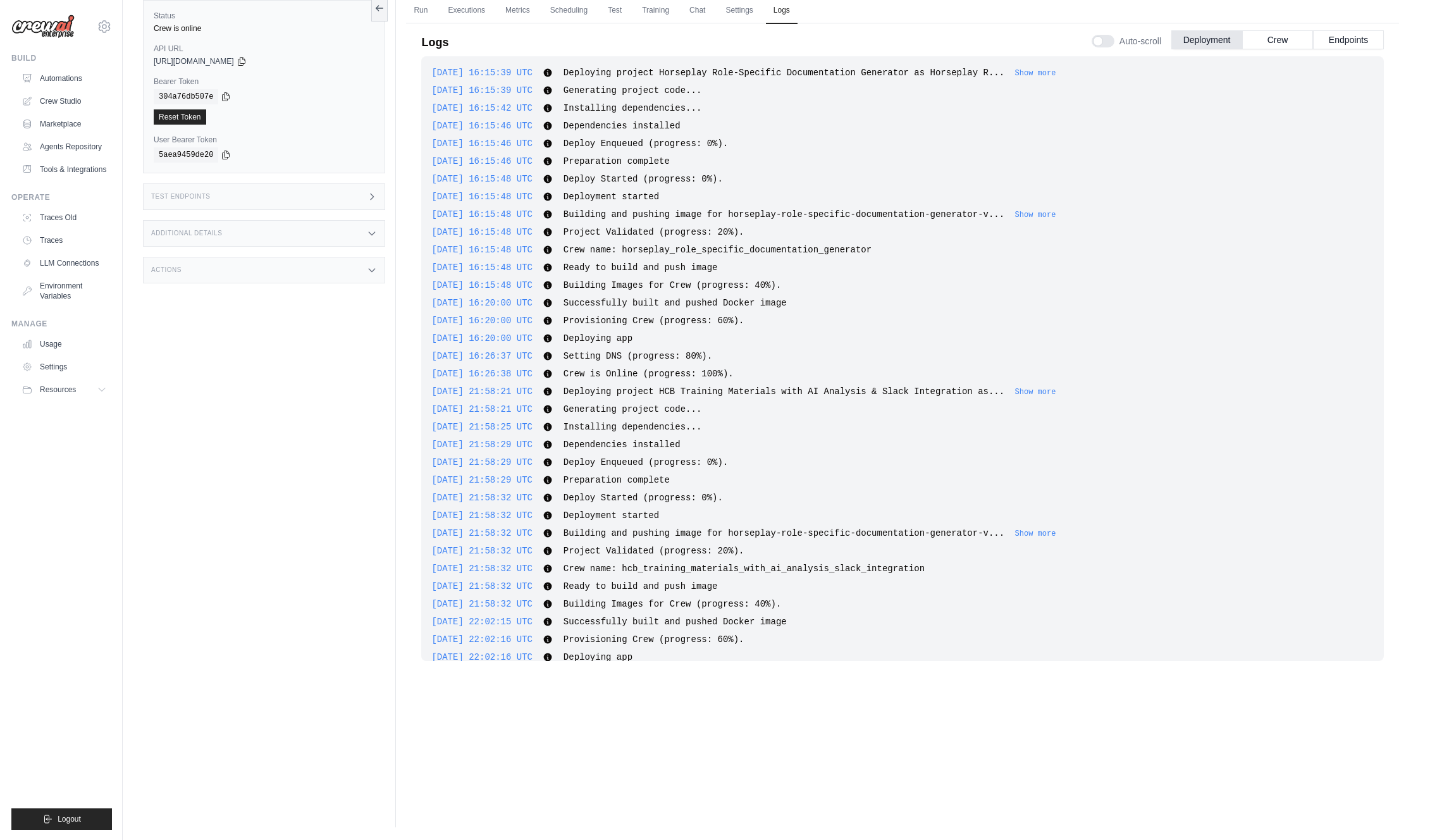
scroll to position [2391, 0]
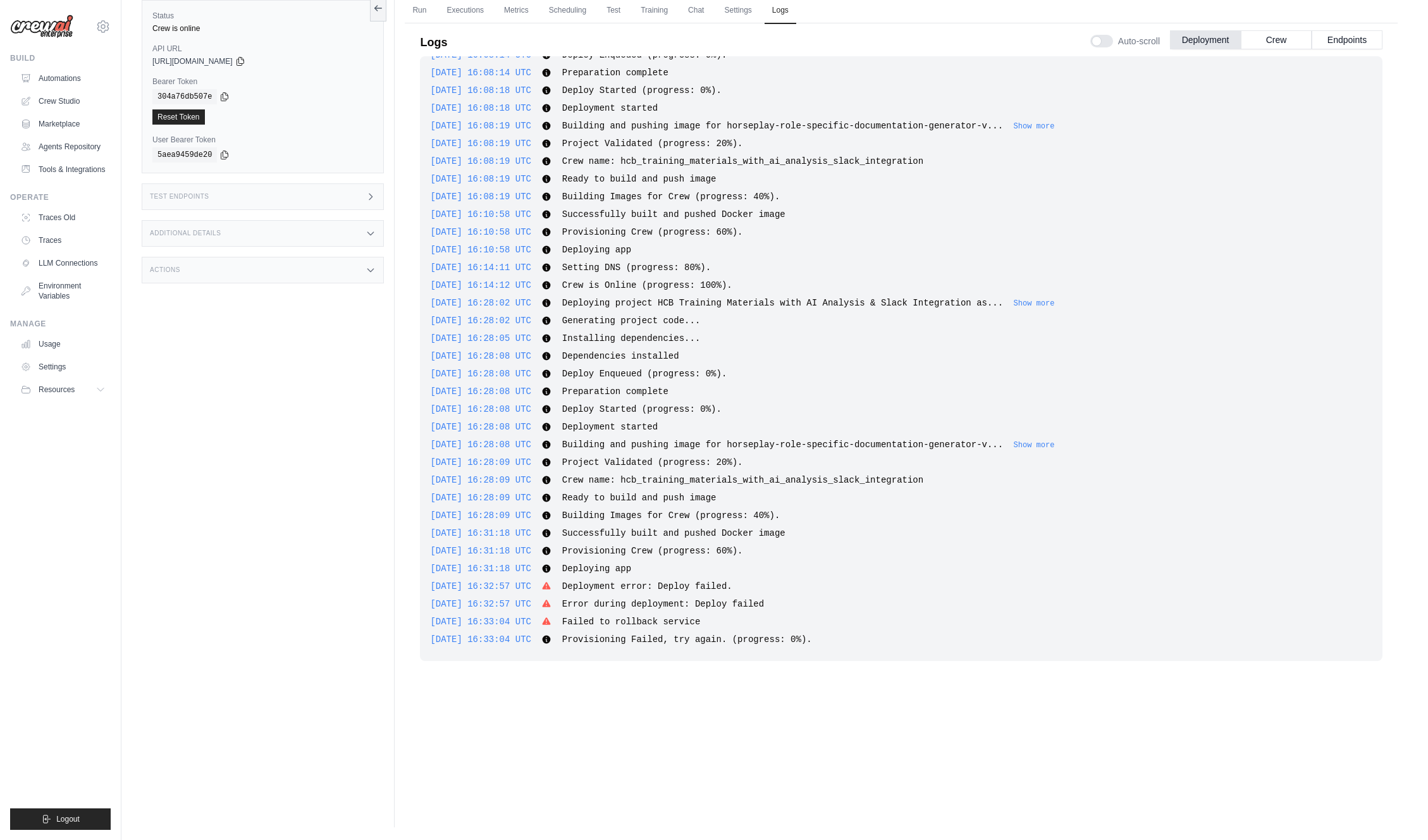
click at [759, 7] on ul "Run Executions Metrics Scheduling Test Training Chat Settings Logs" at bounding box center [902, 10] width 993 height 26
click at [797, 8] on ul "Run Executions Metrics Scheduling Test Training Chat Settings Logs" at bounding box center [902, 10] width 993 height 26
click at [783, 12] on link "Logs" at bounding box center [781, 11] width 31 height 26
click at [742, 13] on link "Settings" at bounding box center [738, 11] width 42 height 26
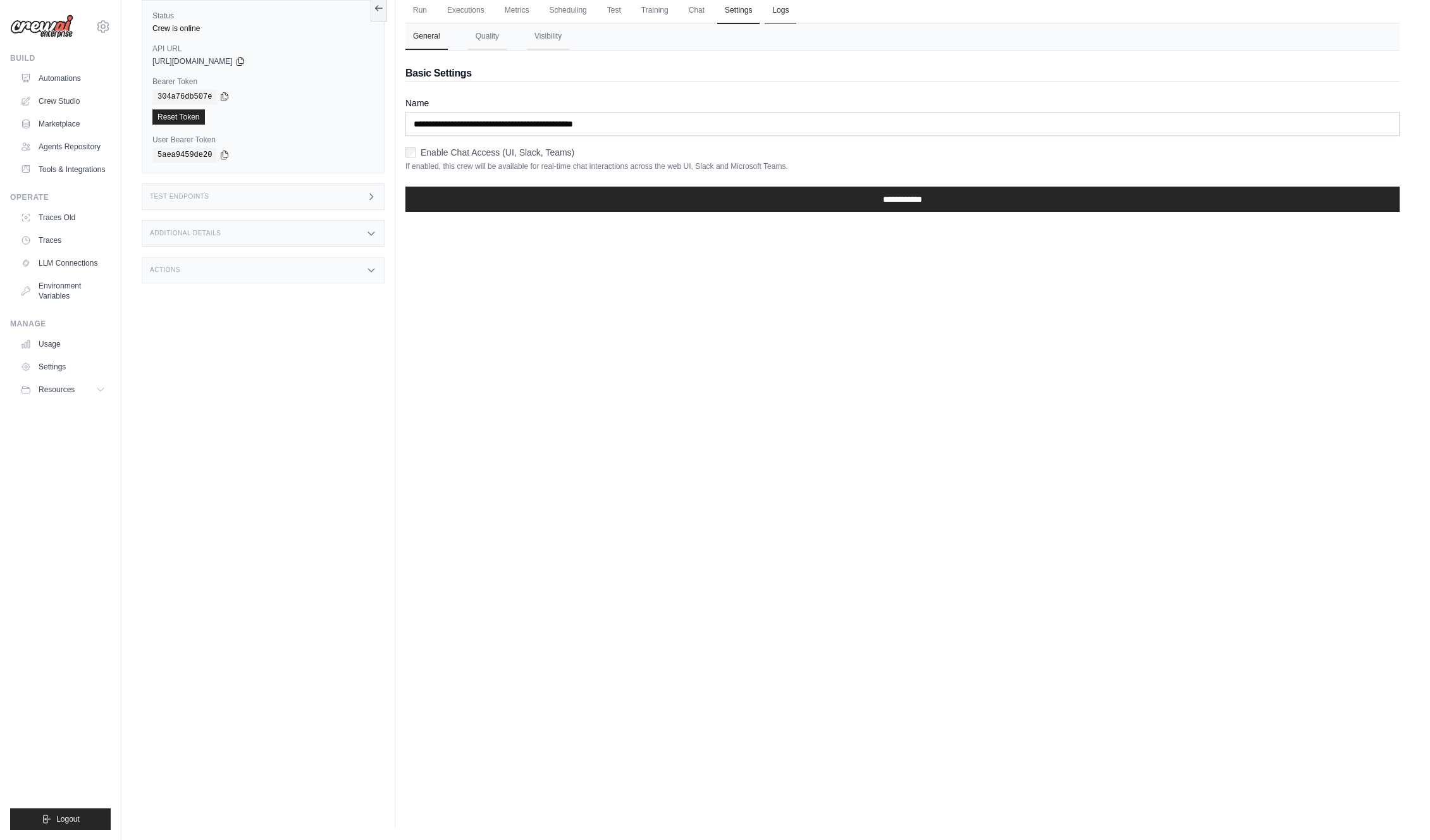
click at [787, 7] on link "Logs" at bounding box center [781, 11] width 31 height 26
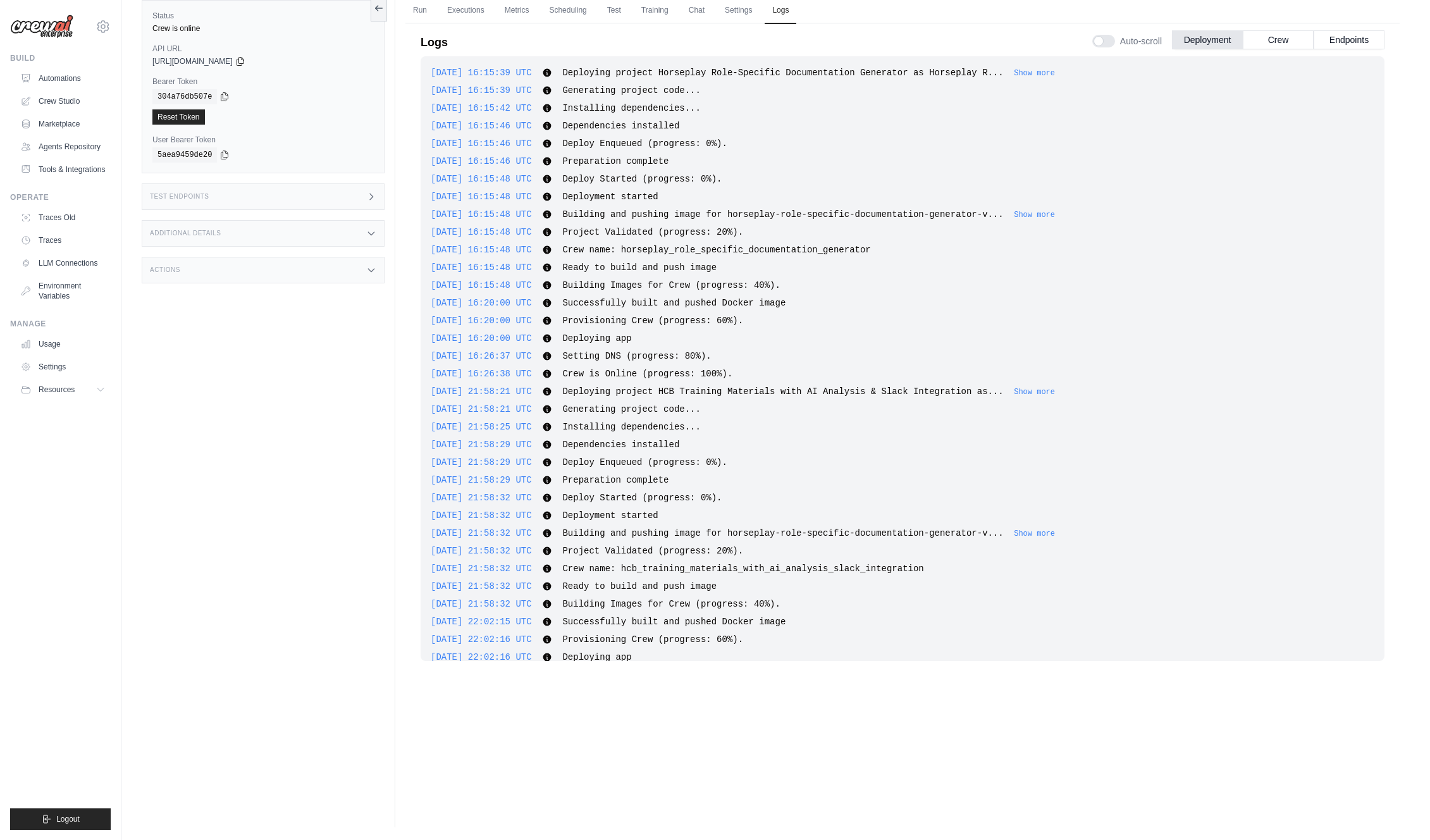
scroll to position [2391, 0]
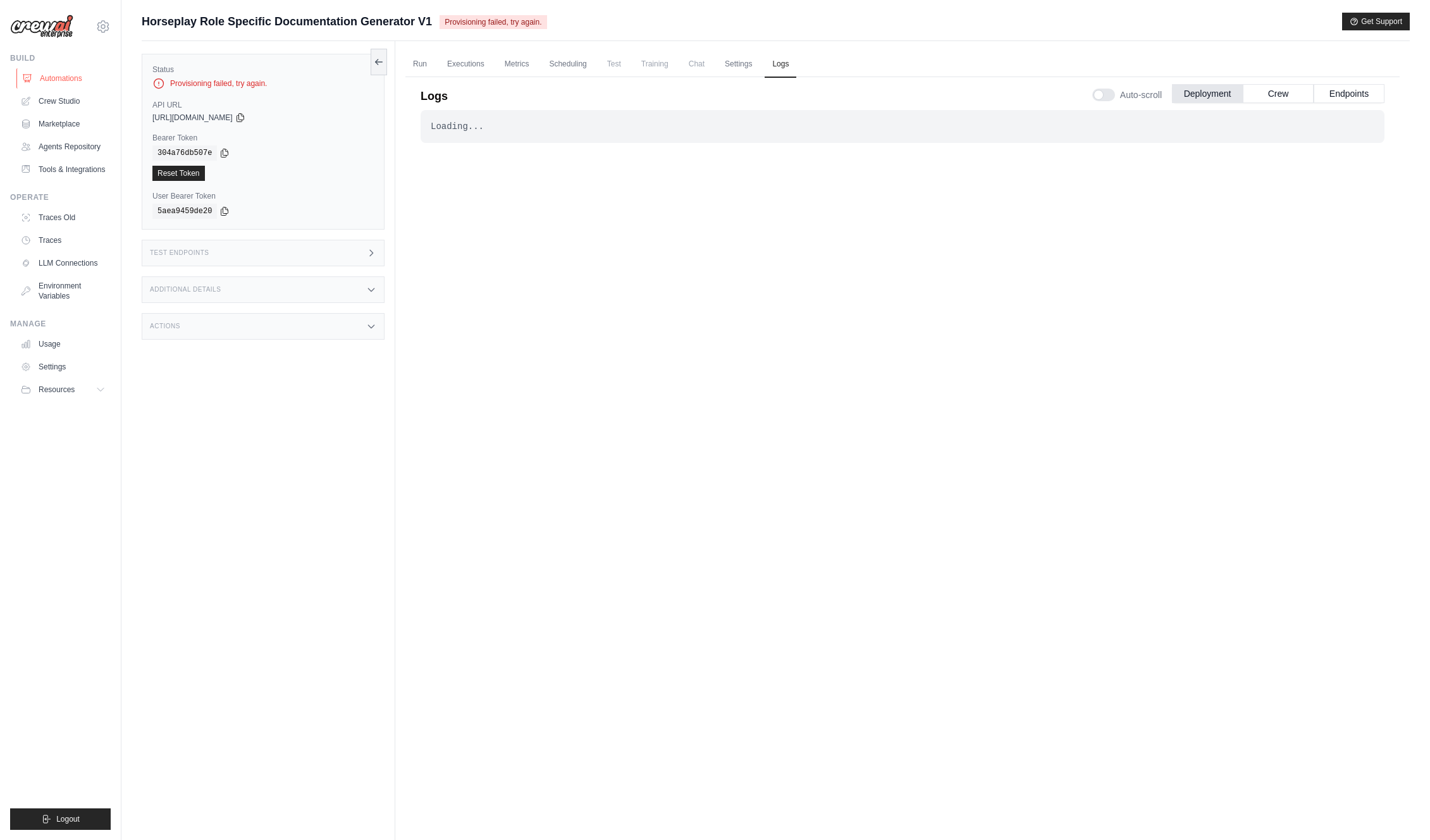
click at [51, 72] on link "Automations" at bounding box center [64, 78] width 96 height 21
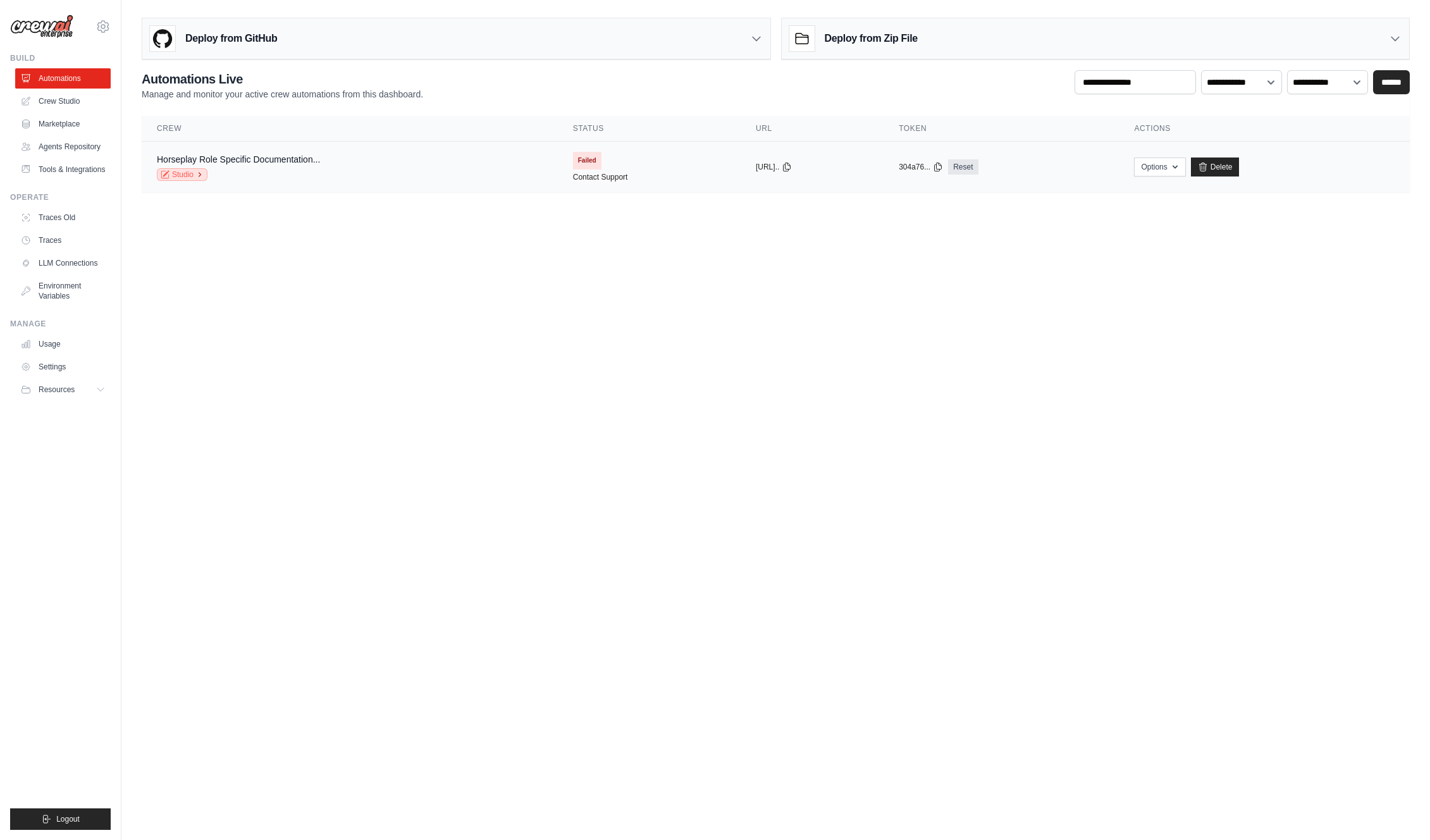
click at [199, 173] on icon at bounding box center [200, 175] width 2 height 4
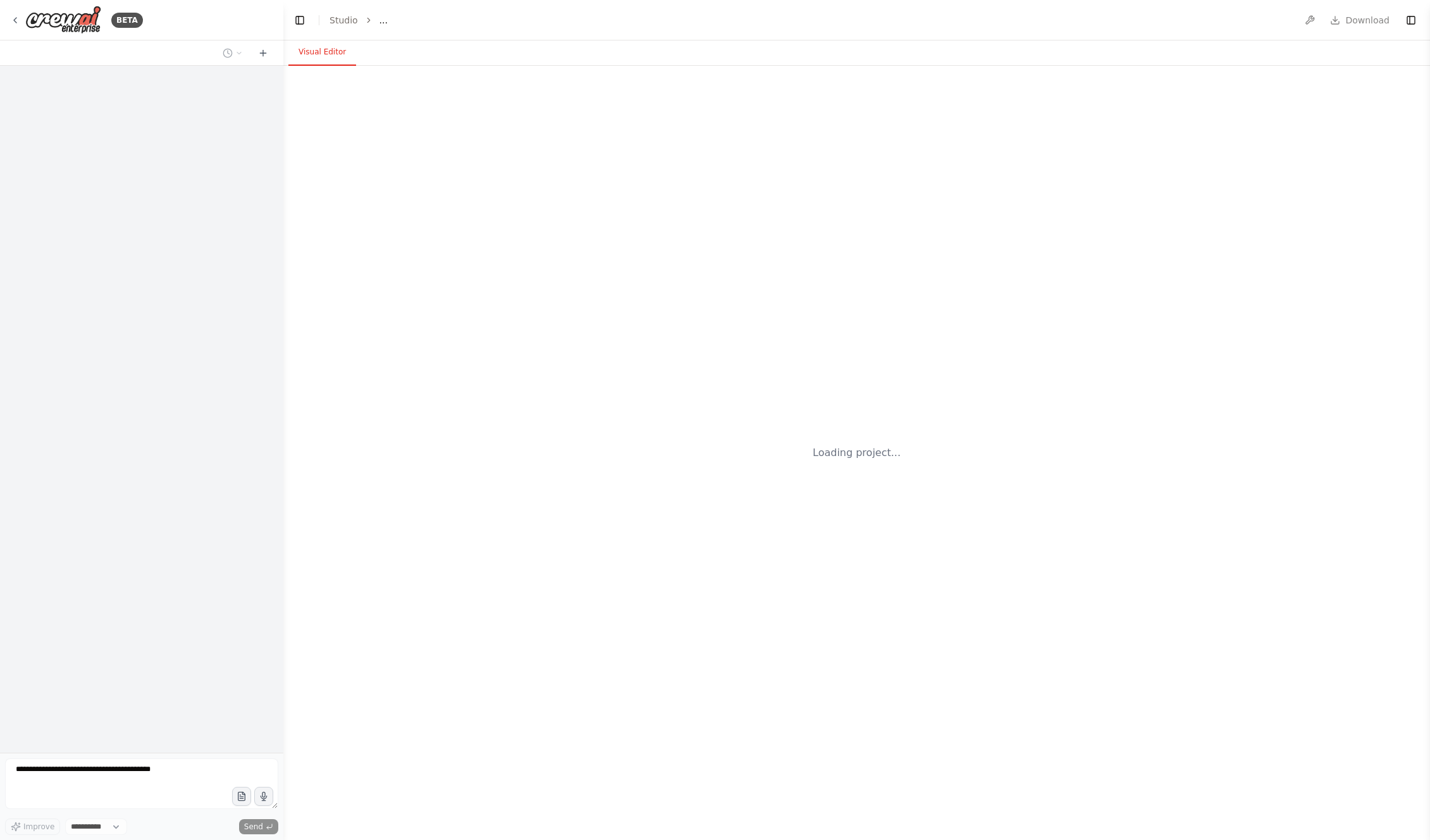
select select "****"
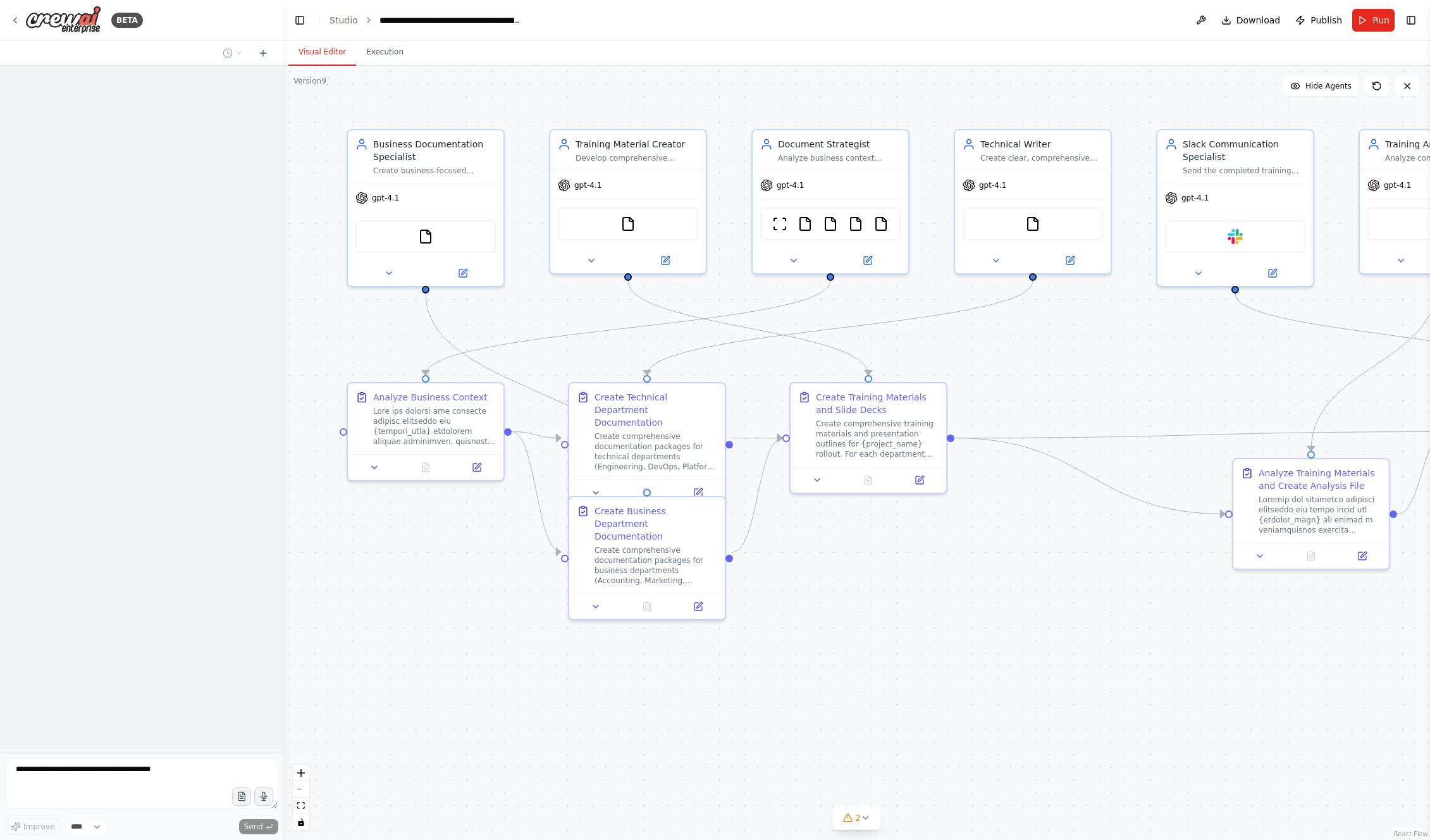
click at [1330, 21] on span "Publish" at bounding box center [1326, 20] width 31 height 12
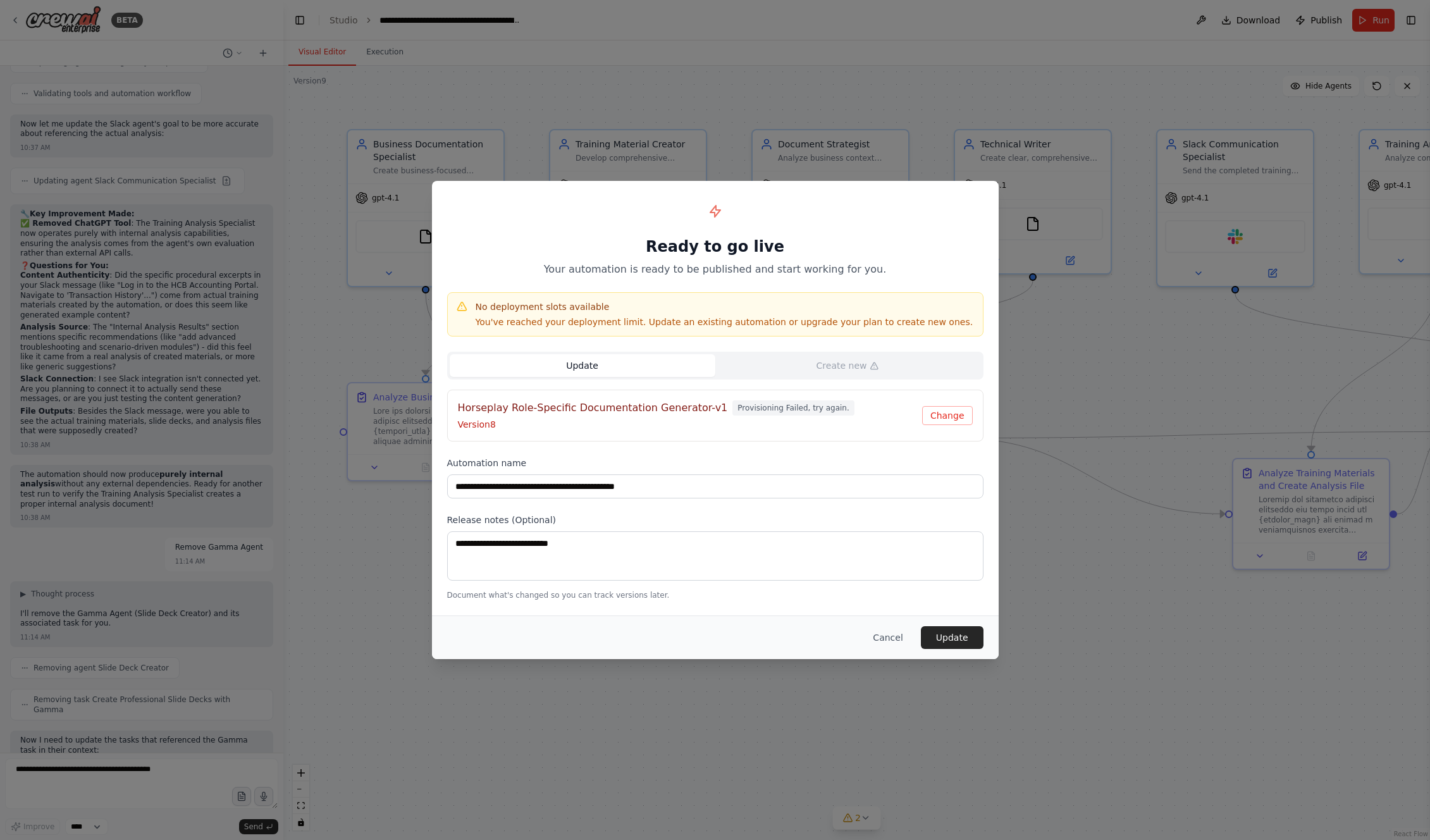
scroll to position [11988, 0]
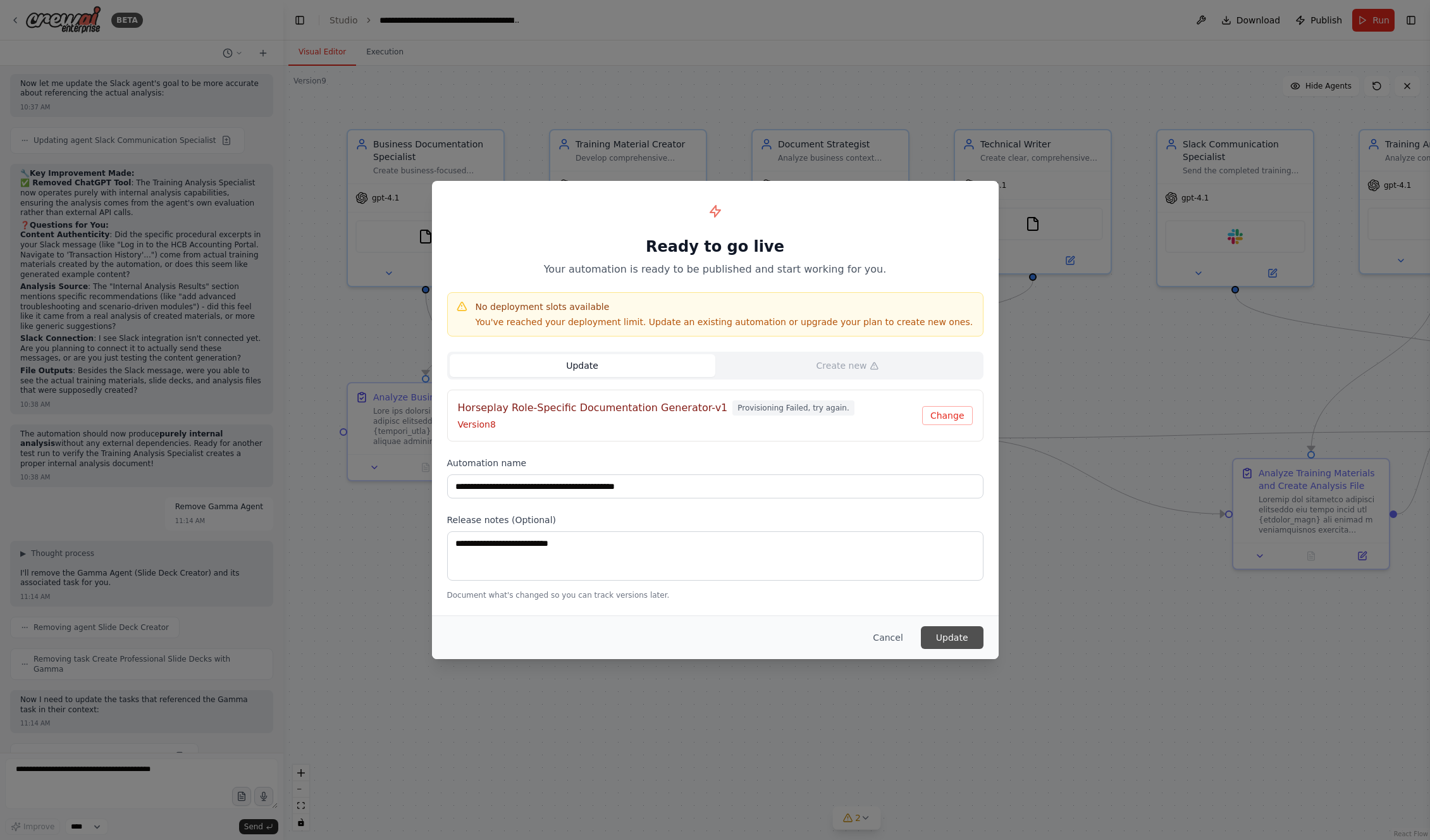
click at [957, 642] on button "Update" at bounding box center [952, 637] width 63 height 23
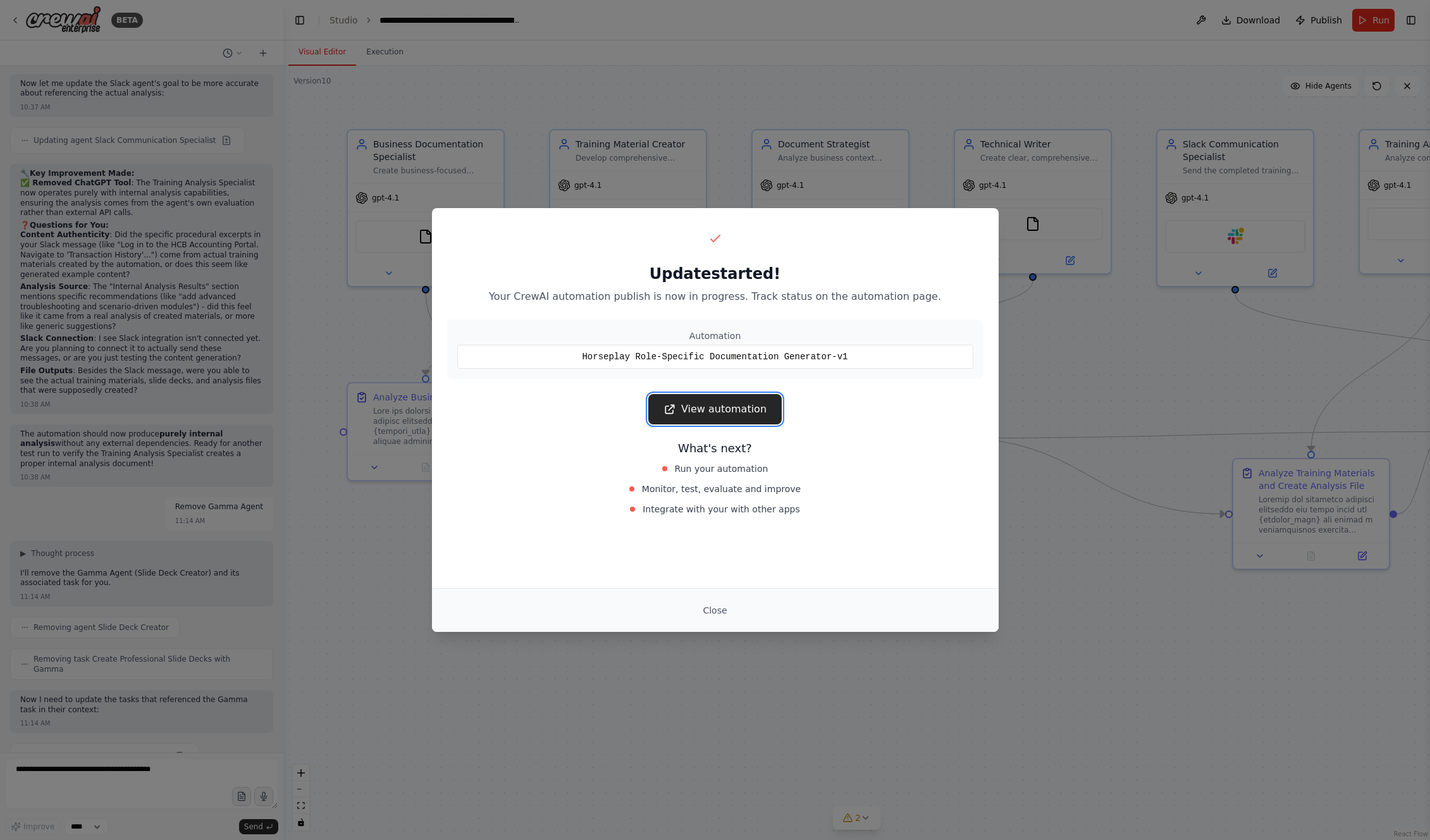
click at [735, 407] on link "View automation" at bounding box center [715, 408] width 133 height 30
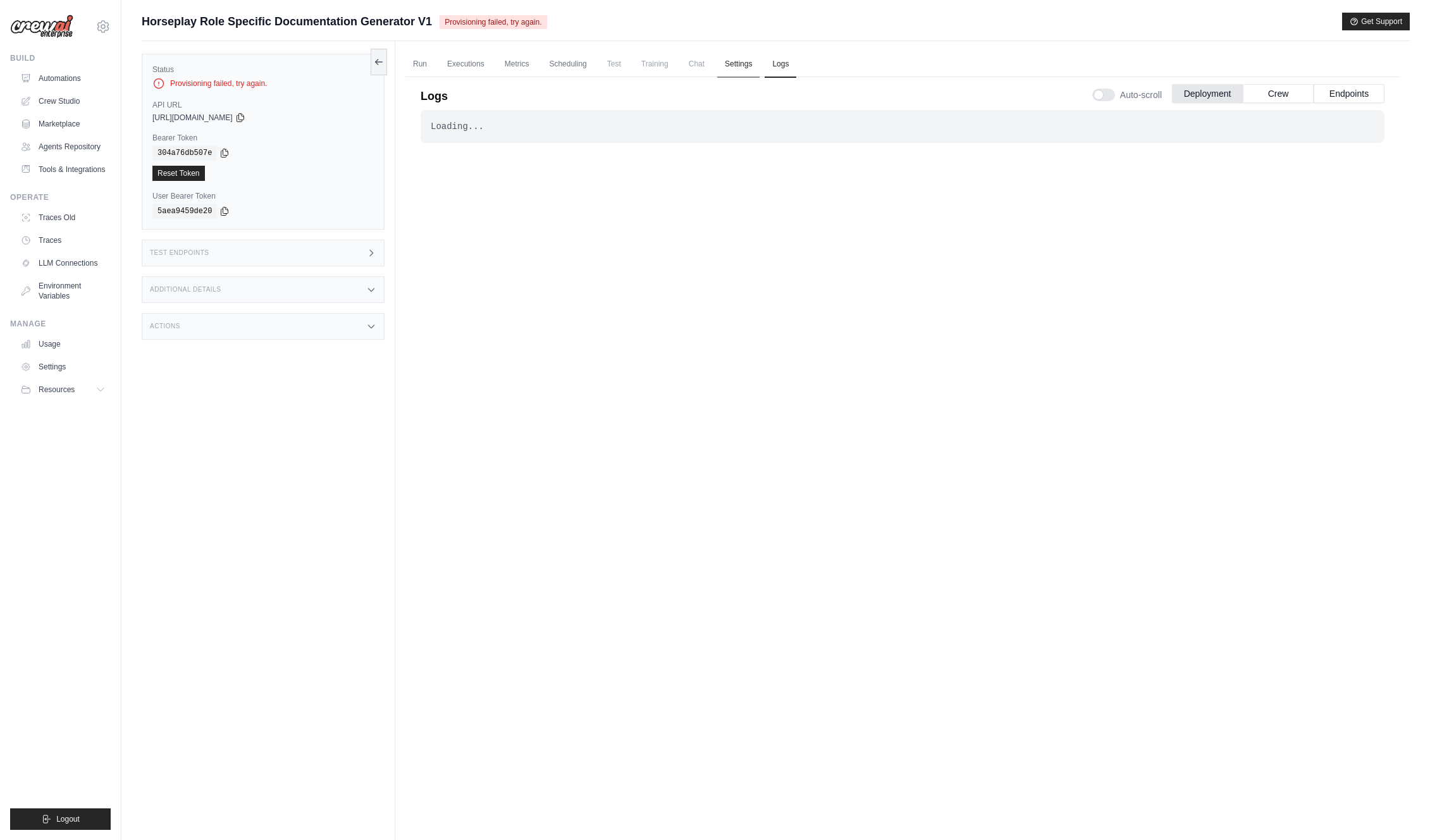
click at [741, 71] on link "Settings" at bounding box center [738, 64] width 42 height 26
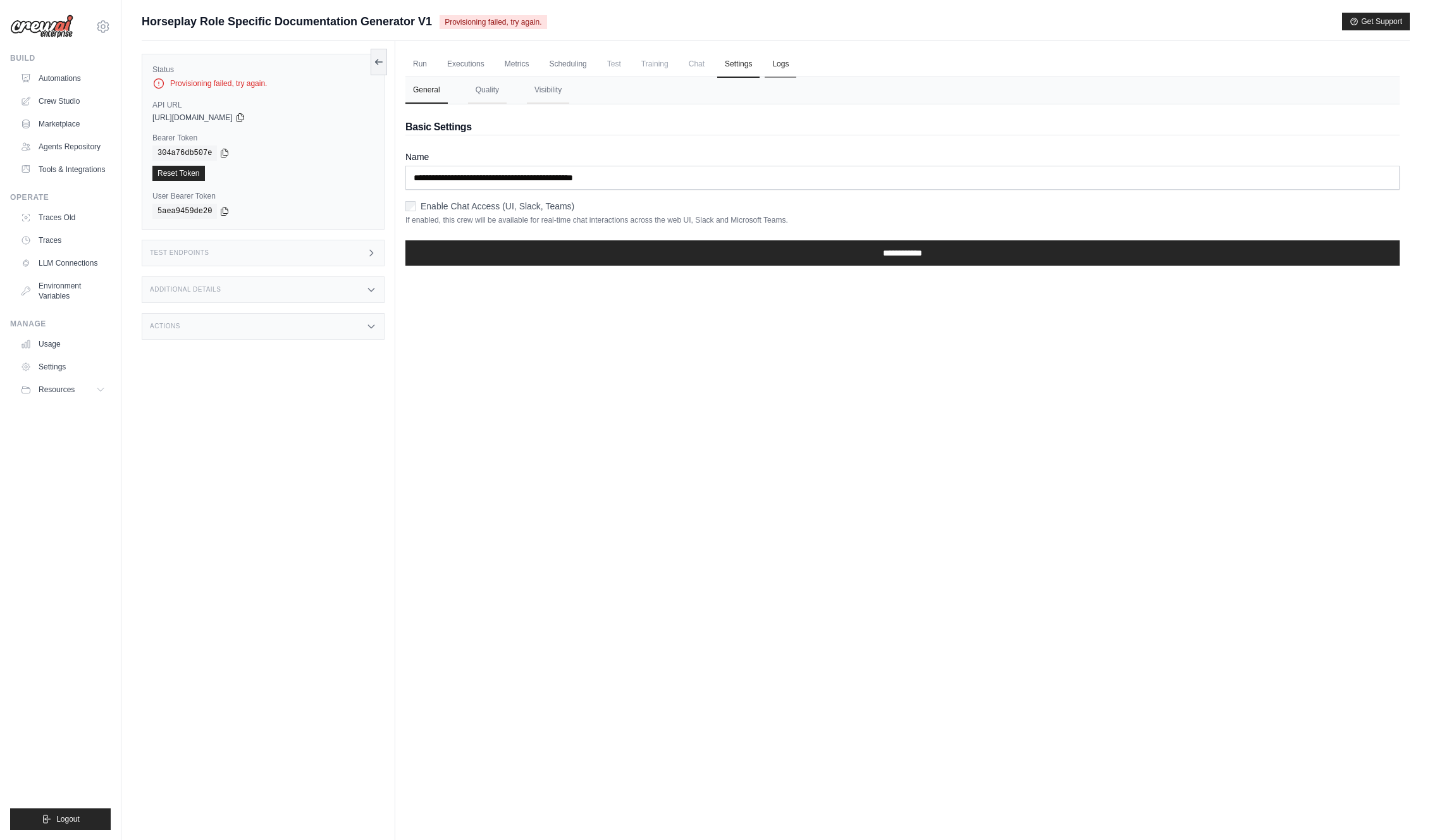
click at [774, 68] on link "Logs" at bounding box center [781, 64] width 31 height 26
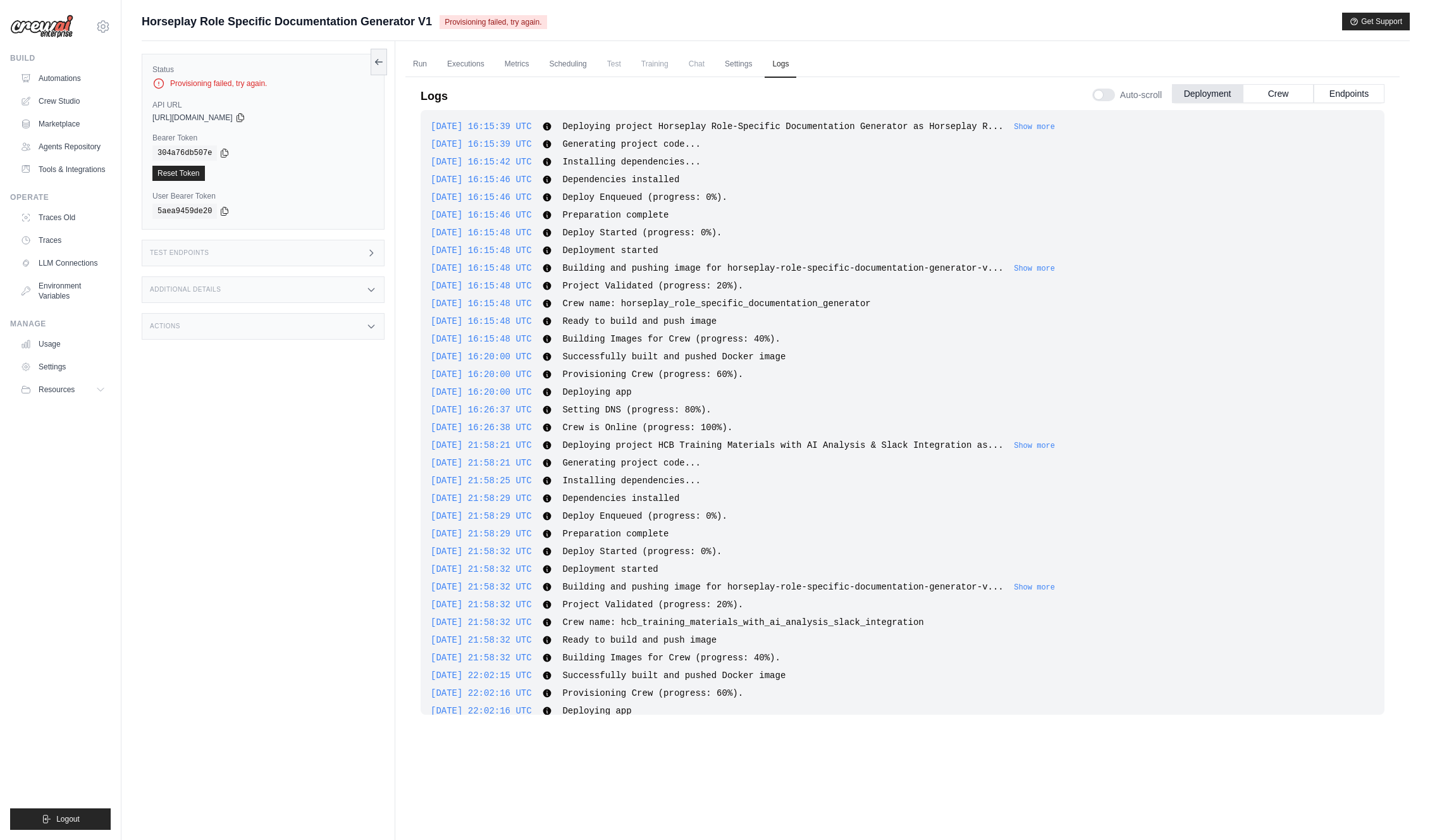
scroll to position [2634, 0]
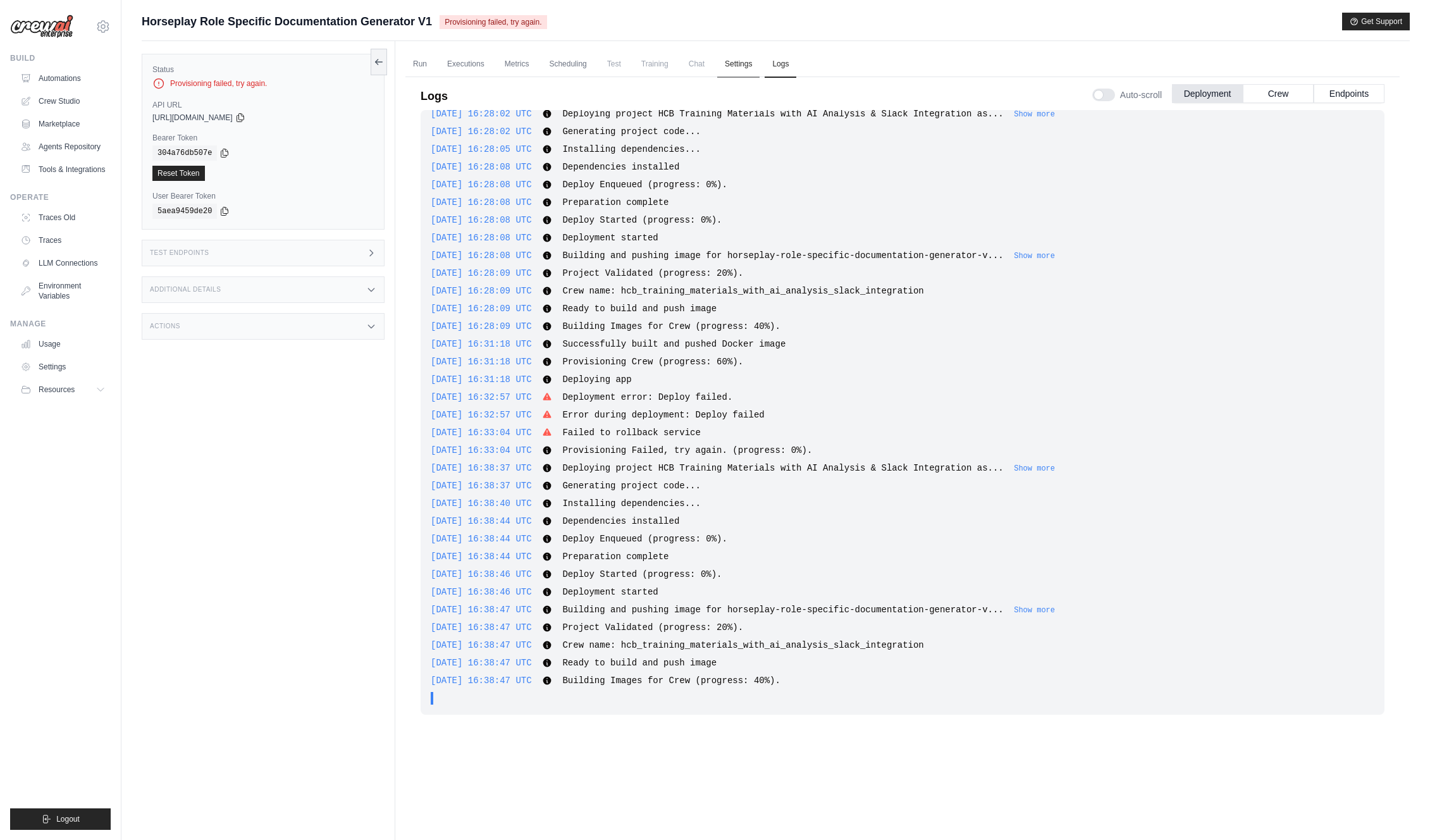
drag, startPoint x: 739, startPoint y: 64, endPoint x: 746, endPoint y: 64, distance: 7.0
click at [739, 64] on link "Settings" at bounding box center [738, 64] width 42 height 26
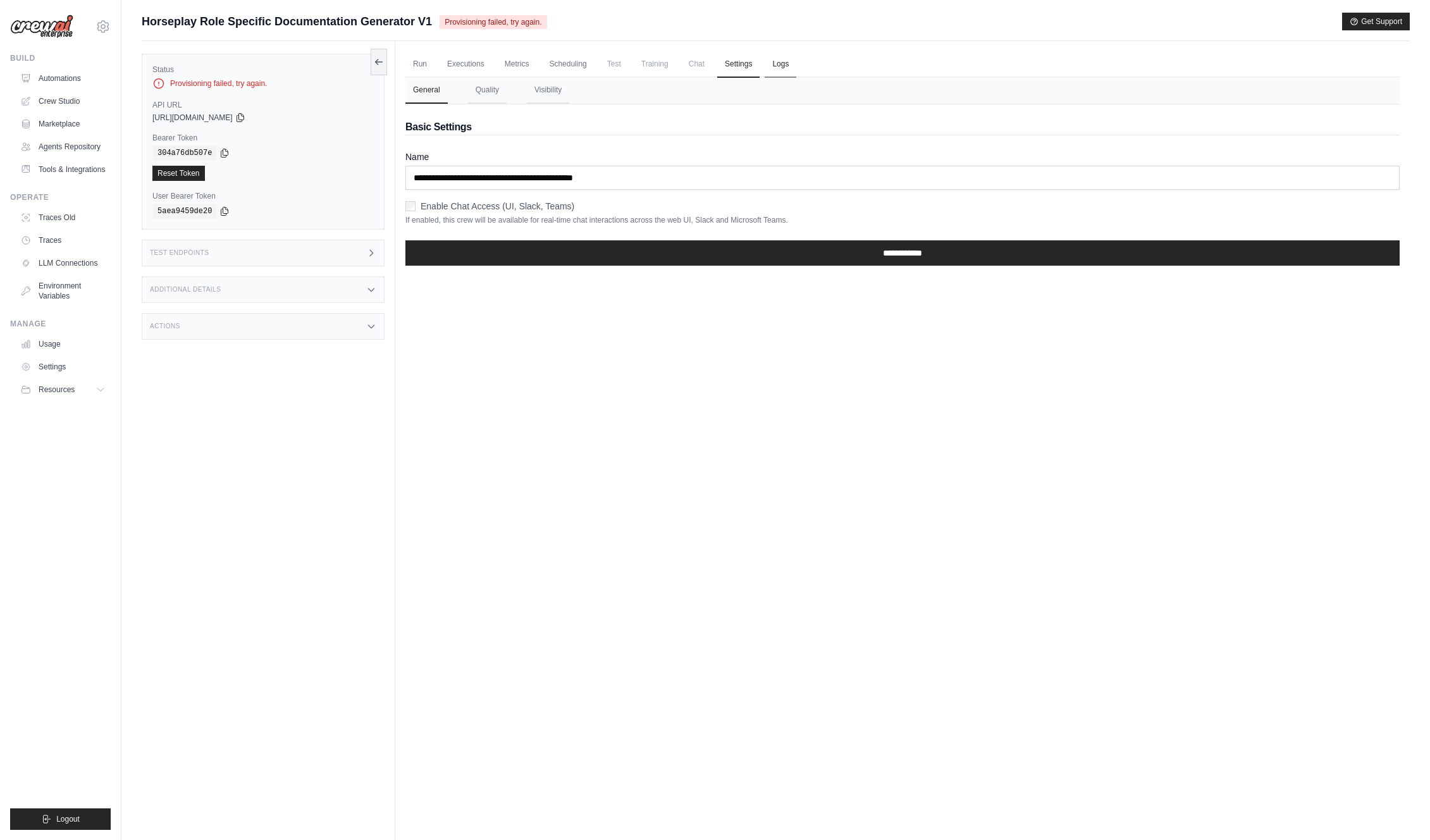
click at [780, 64] on link "Logs" at bounding box center [781, 64] width 31 height 26
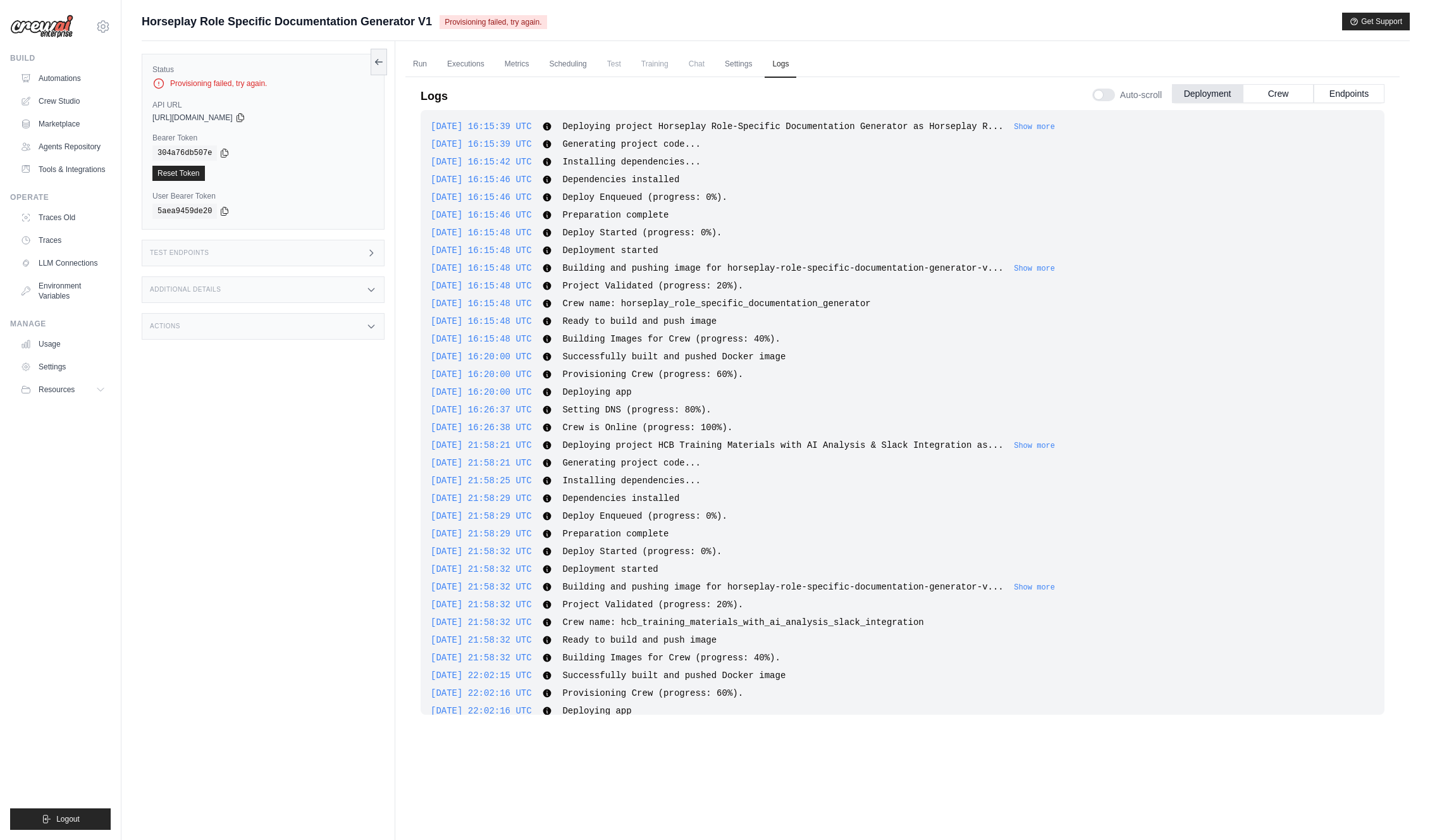
scroll to position [2634, 0]
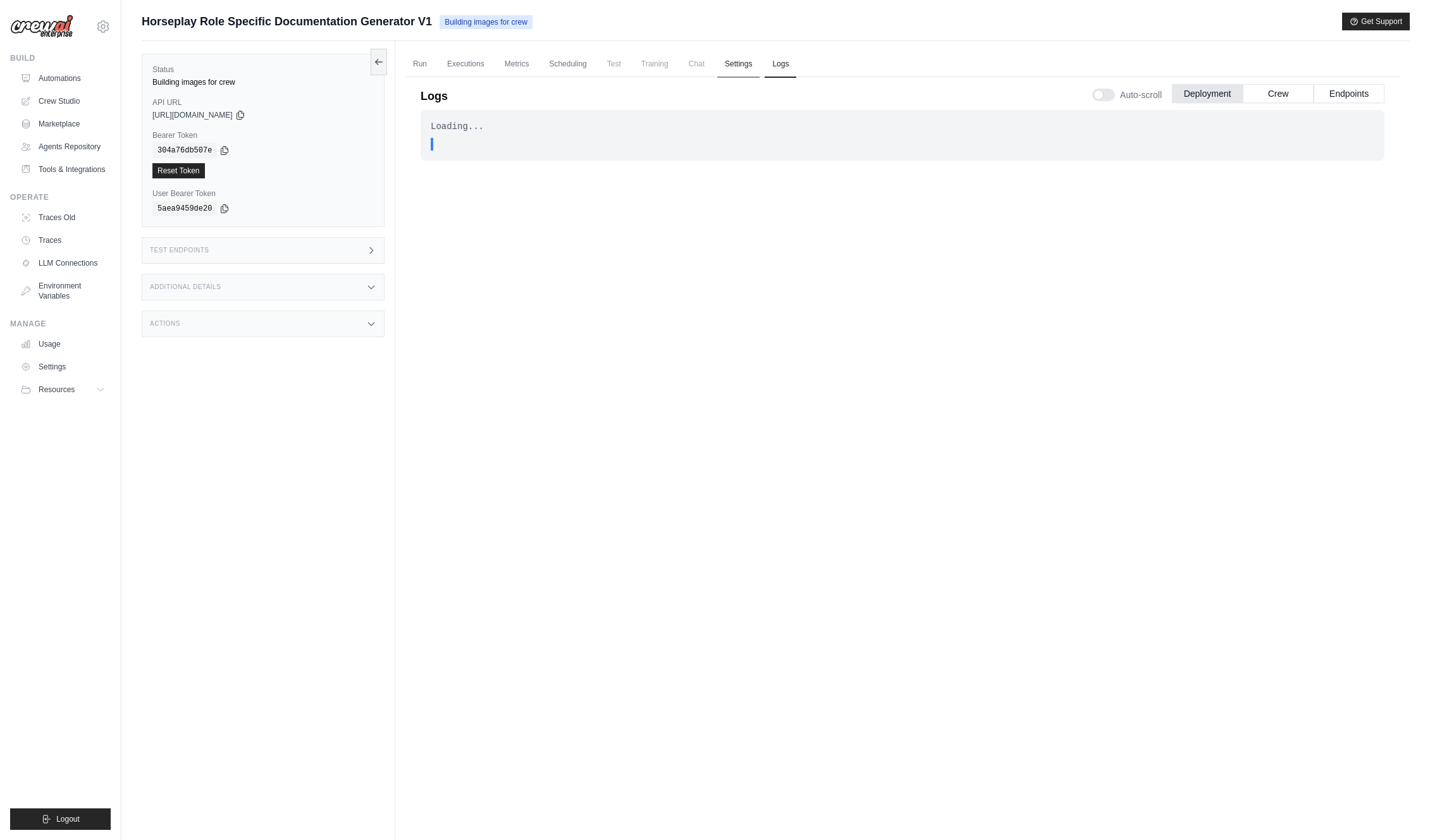
click at [736, 61] on link "Settings" at bounding box center [738, 64] width 42 height 26
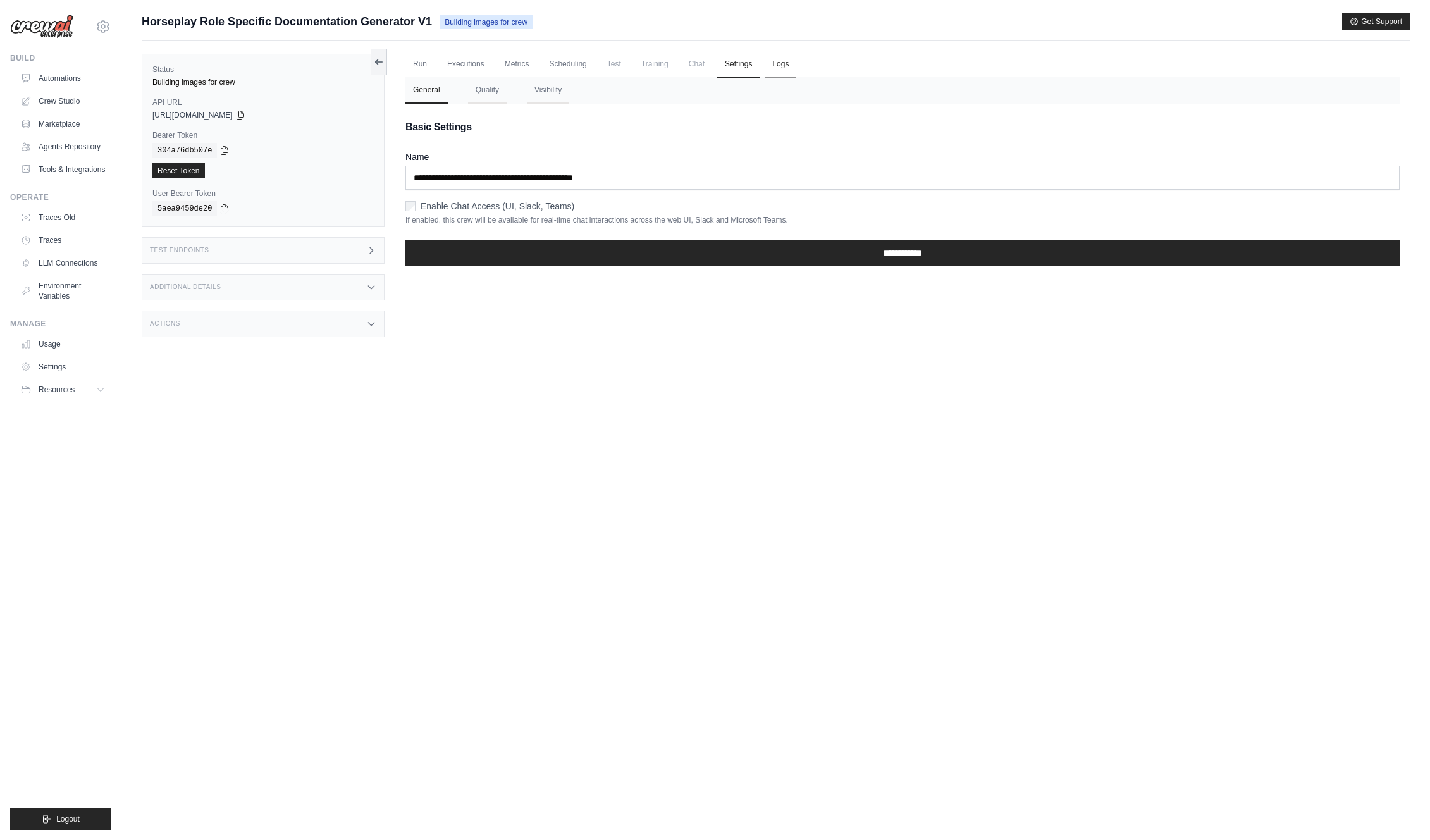
click at [778, 61] on link "Logs" at bounding box center [781, 64] width 31 height 26
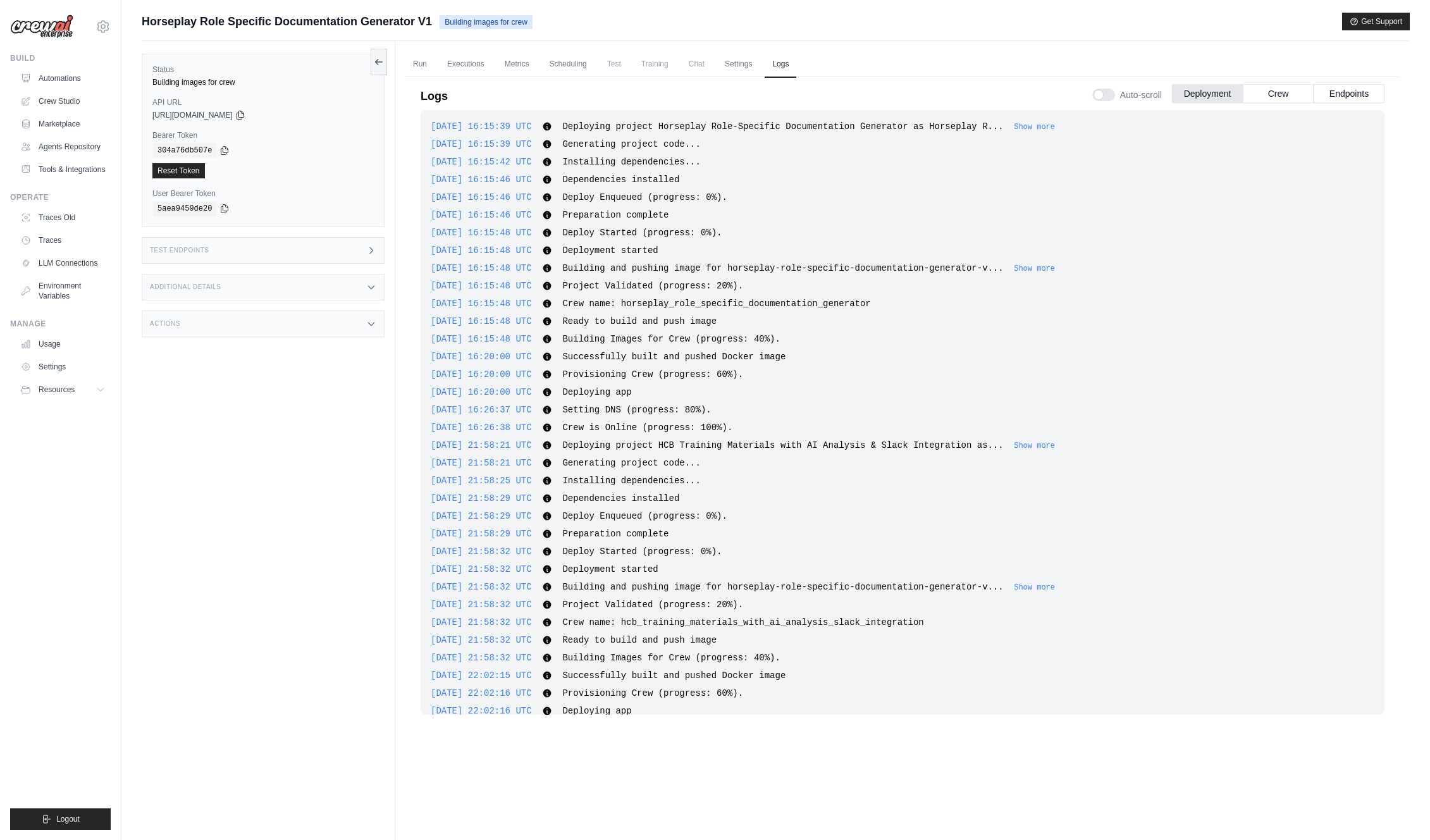
scroll to position [2687, 0]
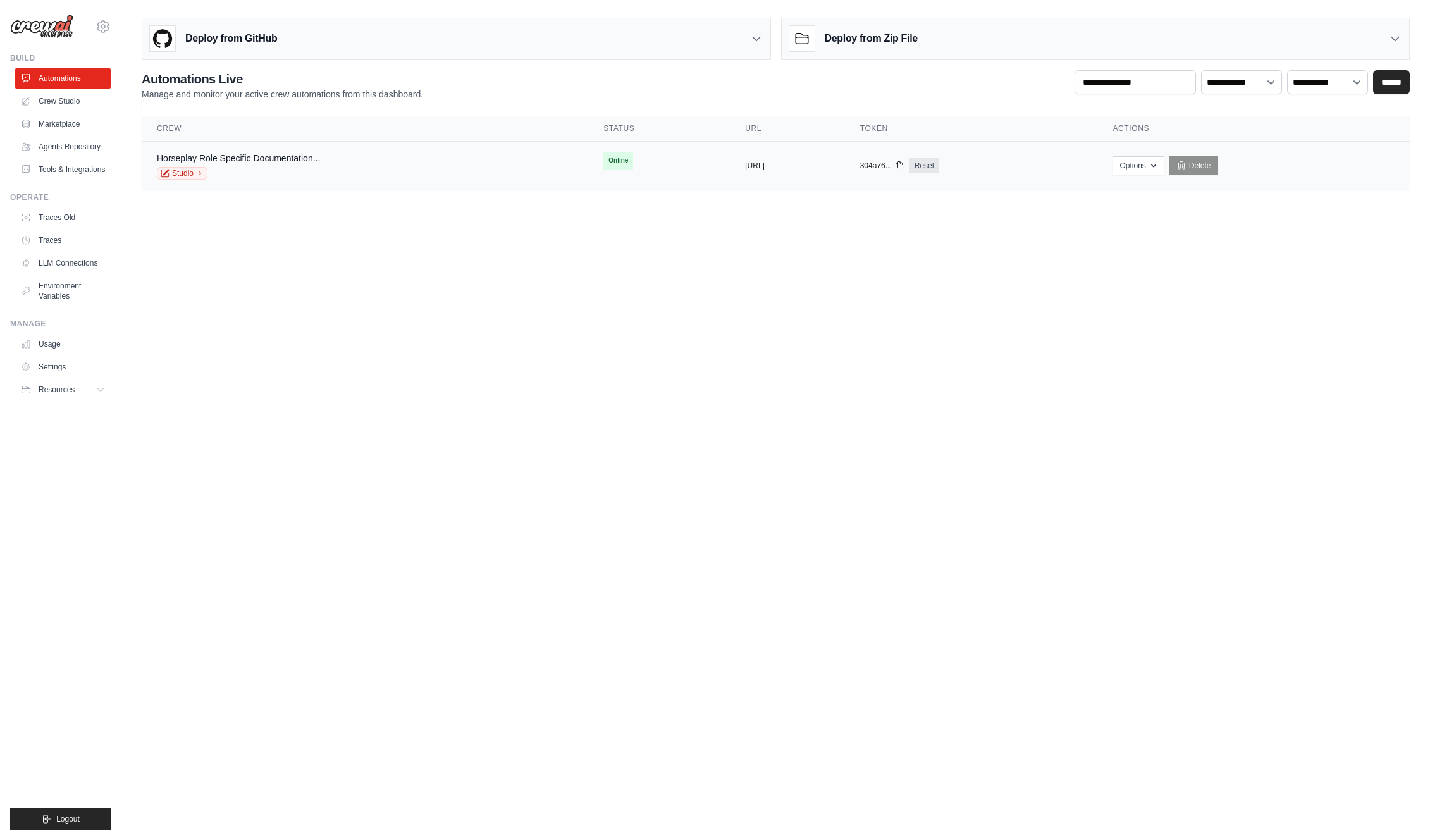
click at [209, 145] on td "Horseplay Role Specific Documentation... Studio" at bounding box center [365, 166] width 446 height 49
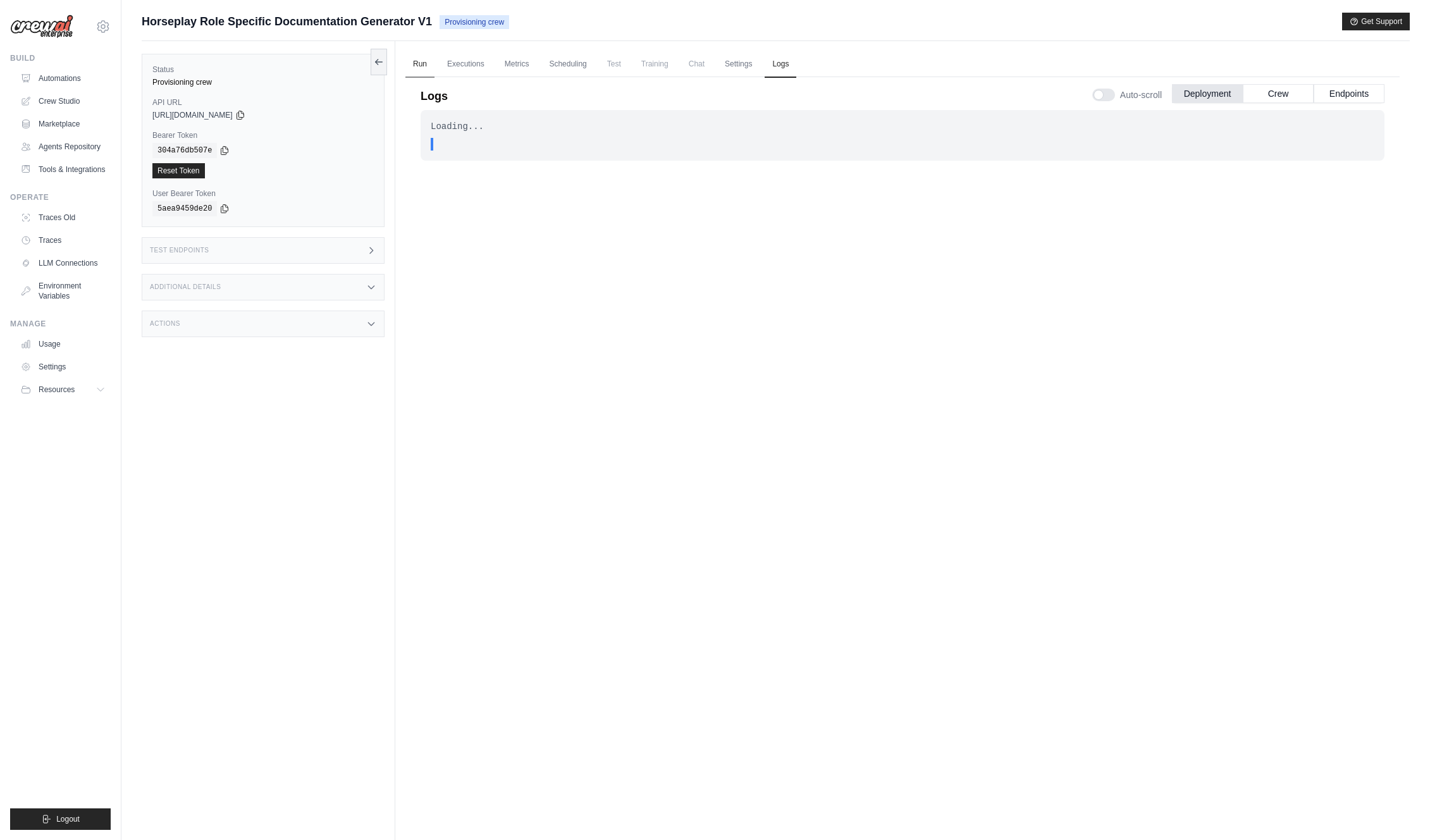
click at [419, 57] on link "Run" at bounding box center [419, 64] width 29 height 26
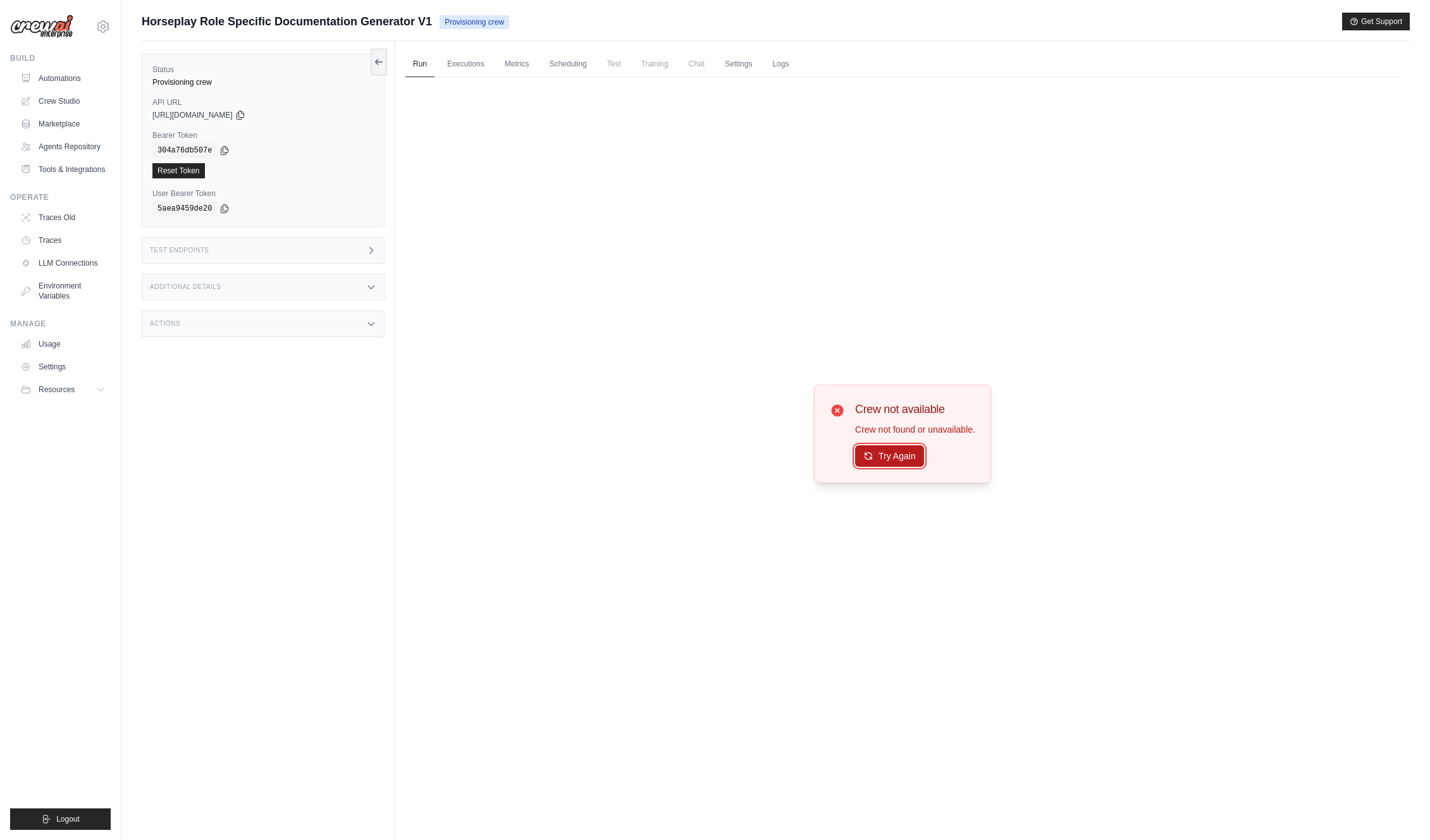
click at [878, 455] on button "Try Again" at bounding box center [890, 456] width 69 height 21
click at [787, 72] on link "Logs" at bounding box center [781, 64] width 31 height 26
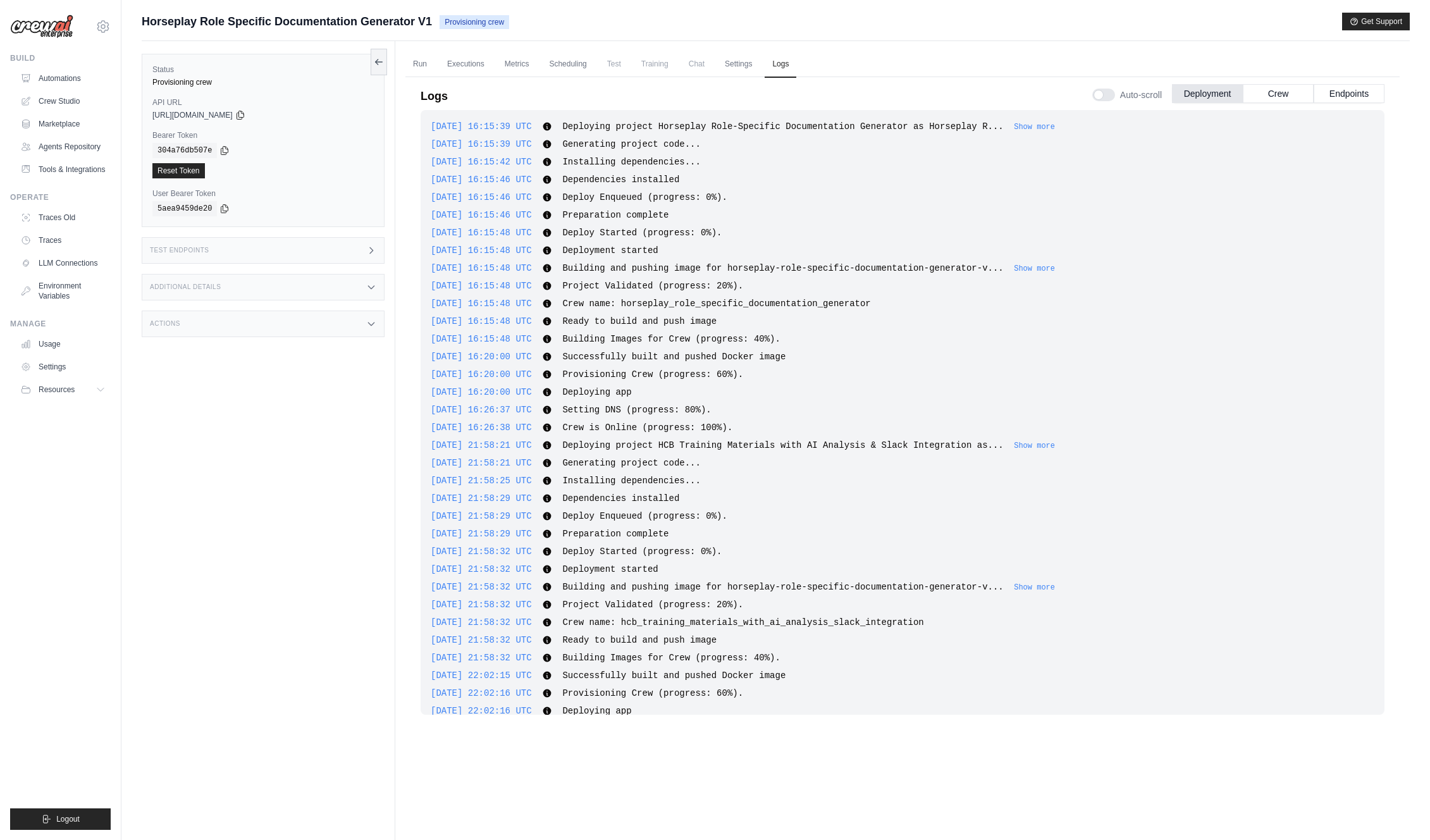
scroll to position [2811, 0]
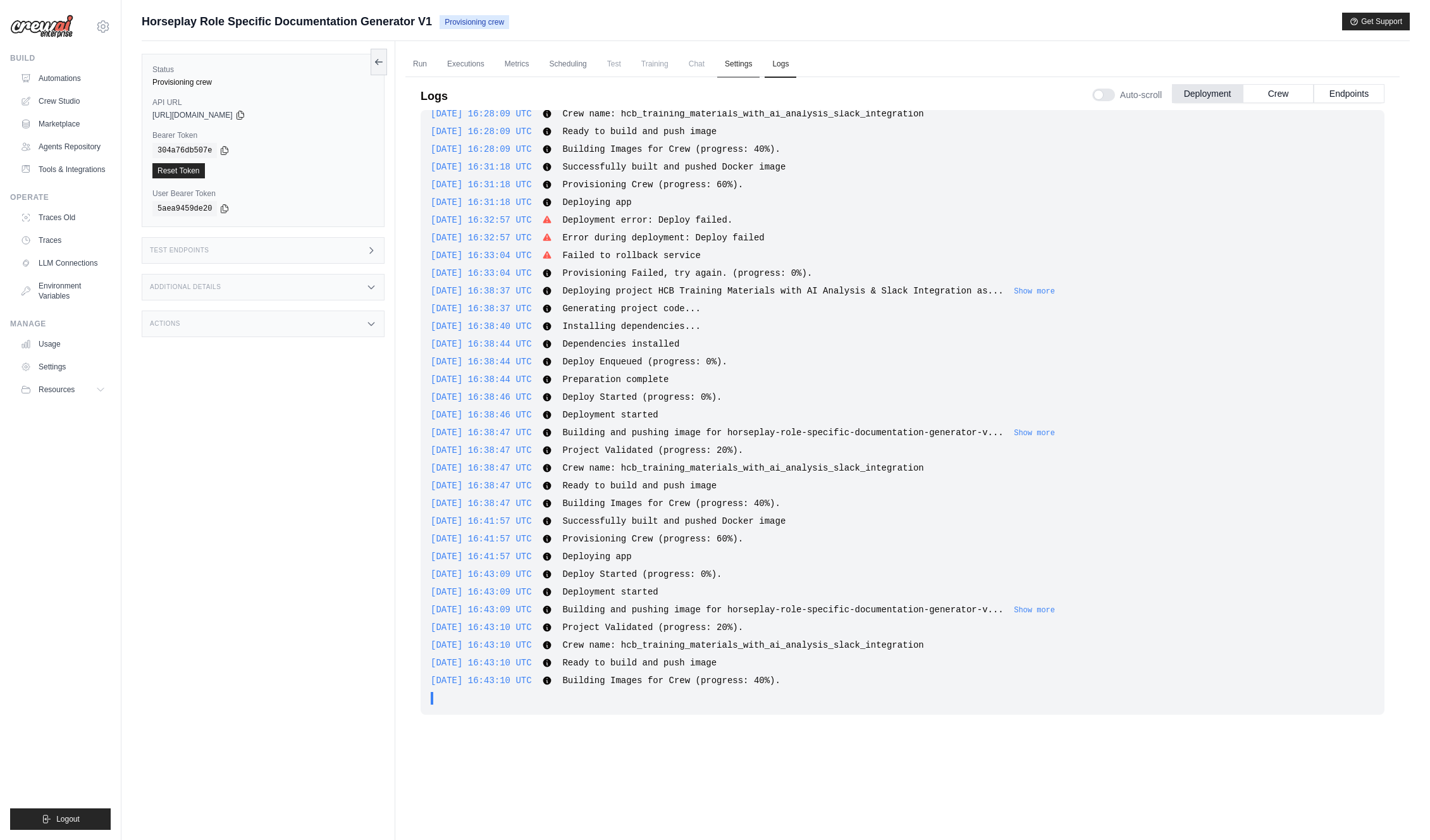
click at [726, 64] on link "Settings" at bounding box center [738, 64] width 42 height 26
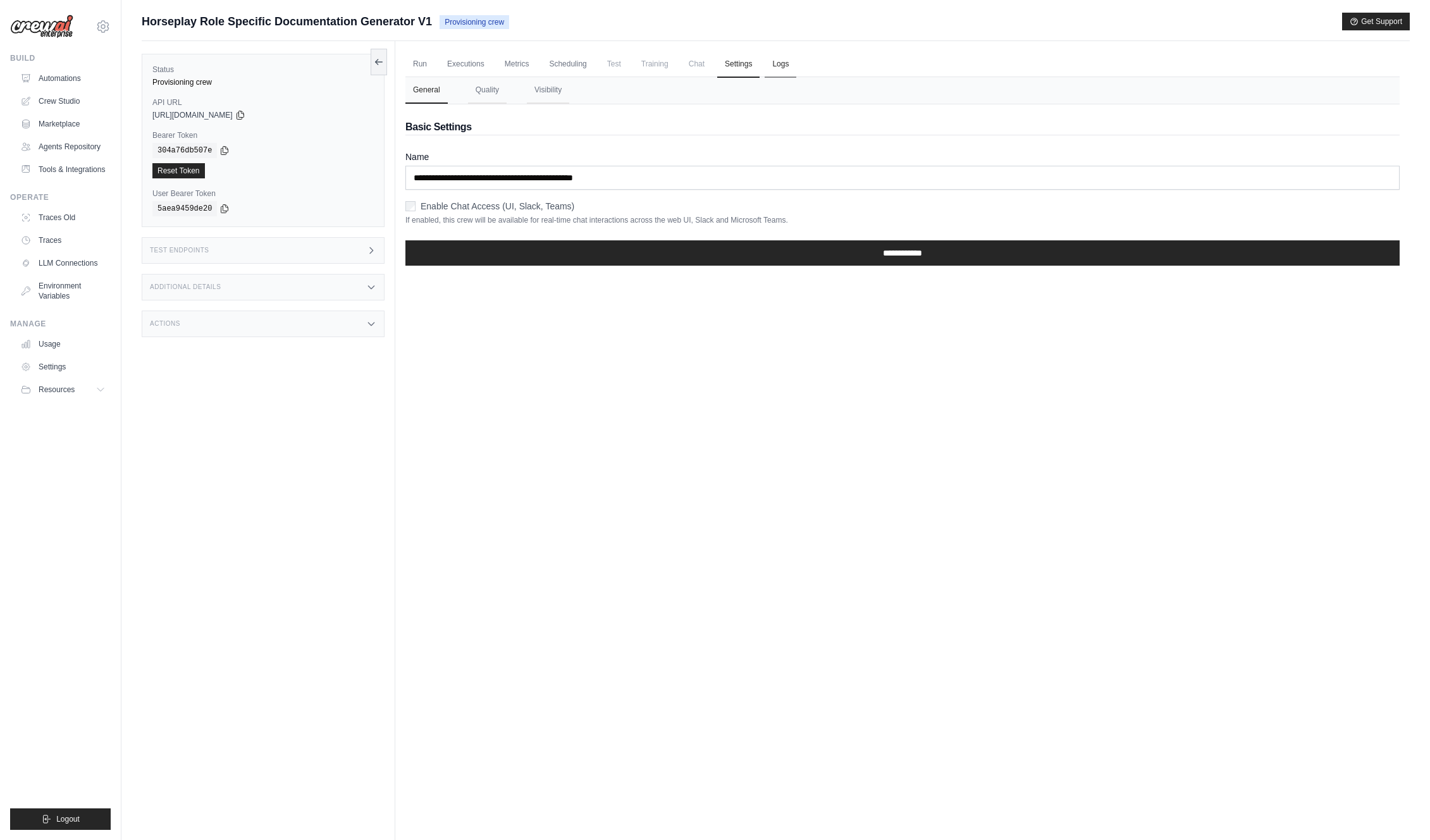
click at [782, 62] on link "Logs" at bounding box center [781, 64] width 31 height 26
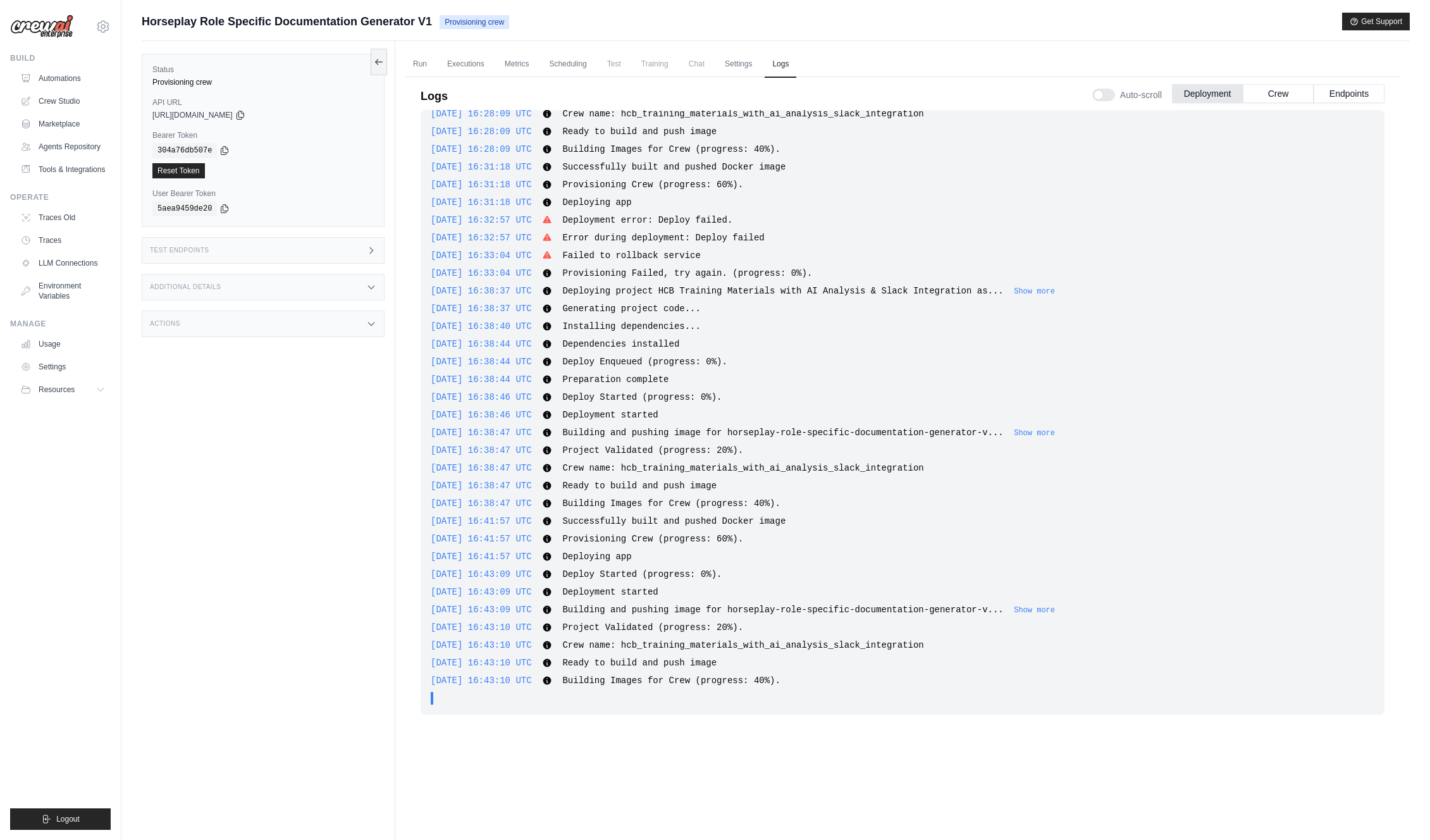
scroll to position [54, 0]
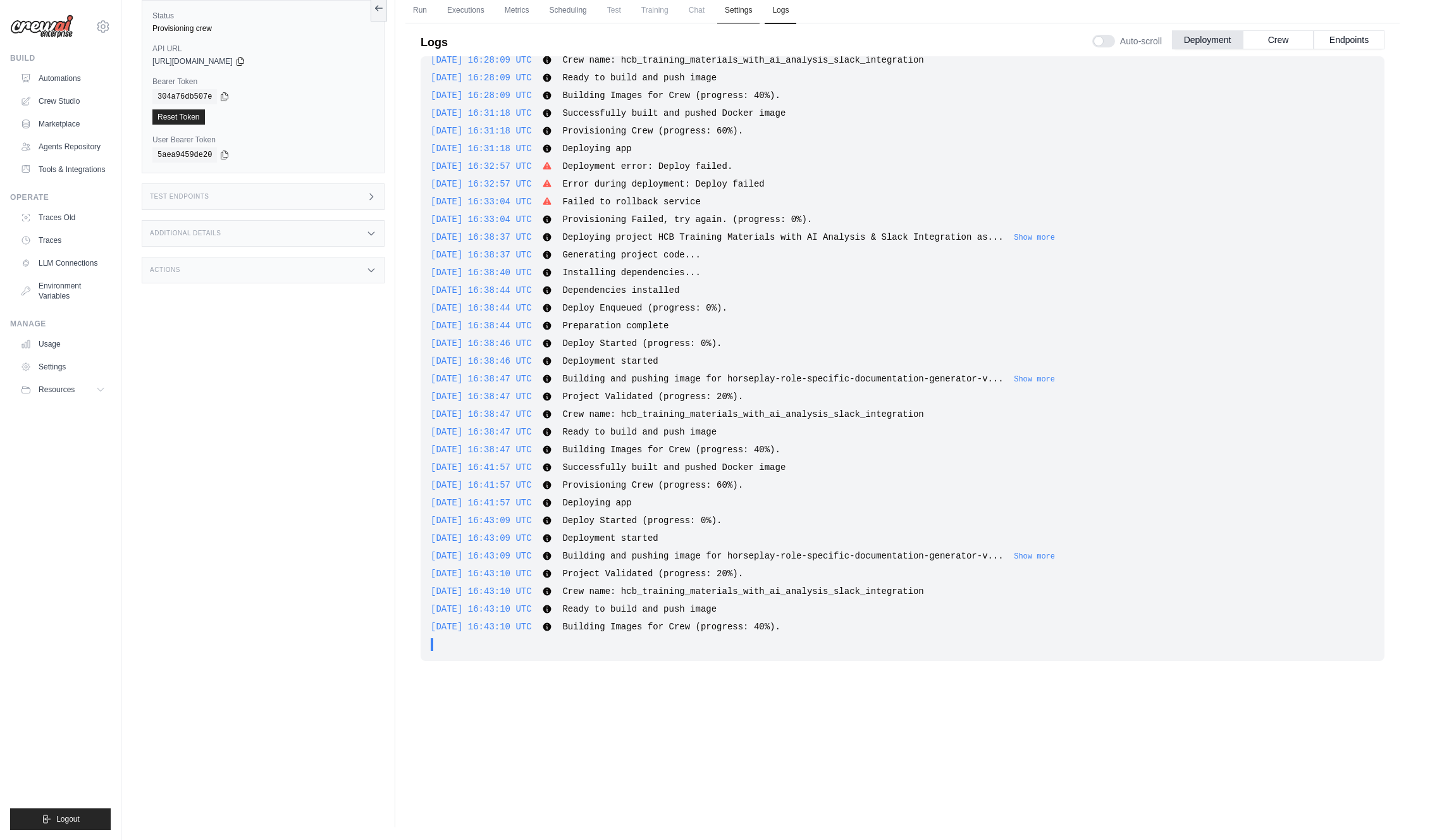
click at [736, 12] on link "Settings" at bounding box center [738, 11] width 42 height 26
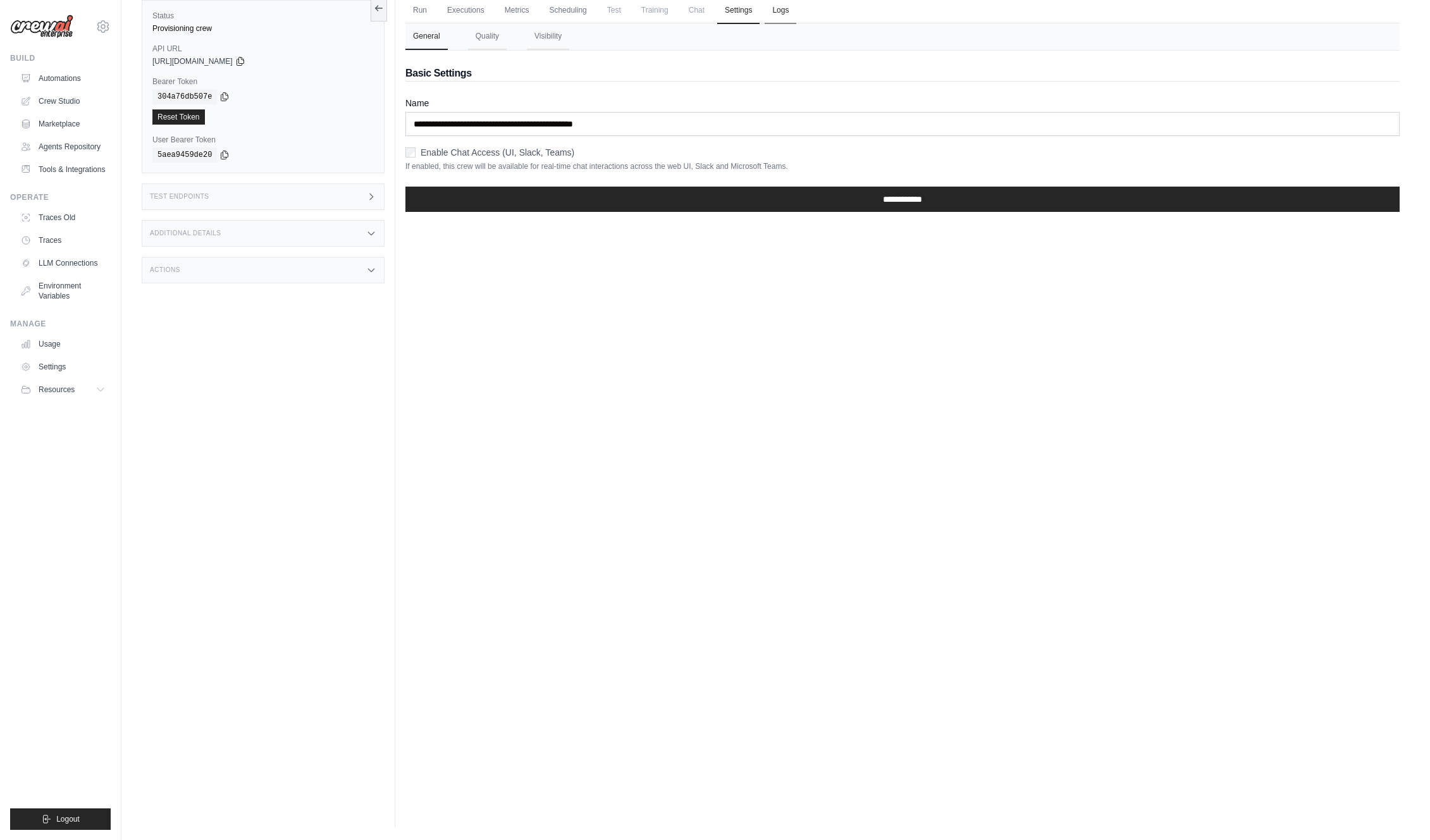
click at [778, 13] on link "Logs" at bounding box center [781, 11] width 31 height 26
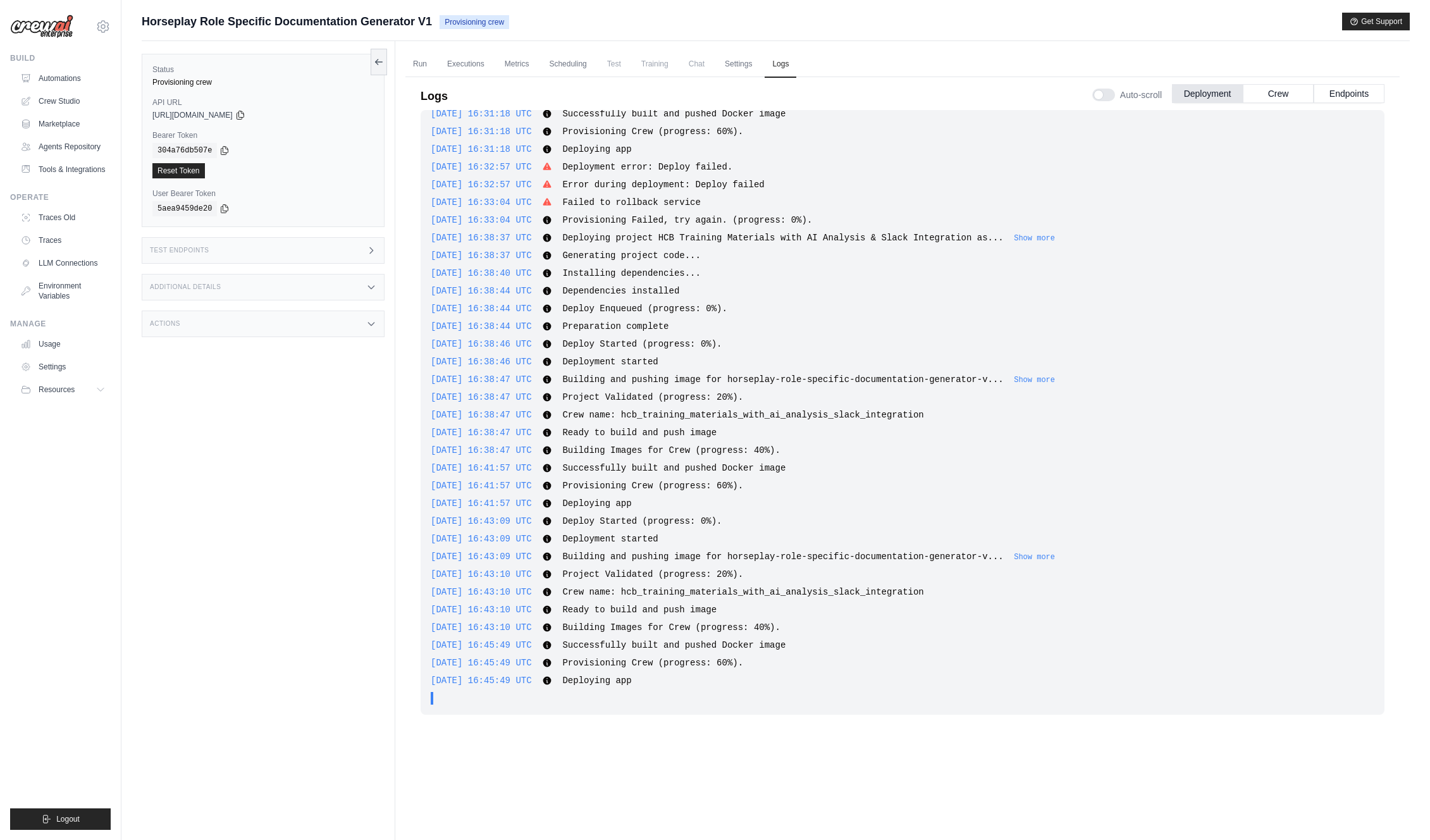
scroll to position [2851, 0]
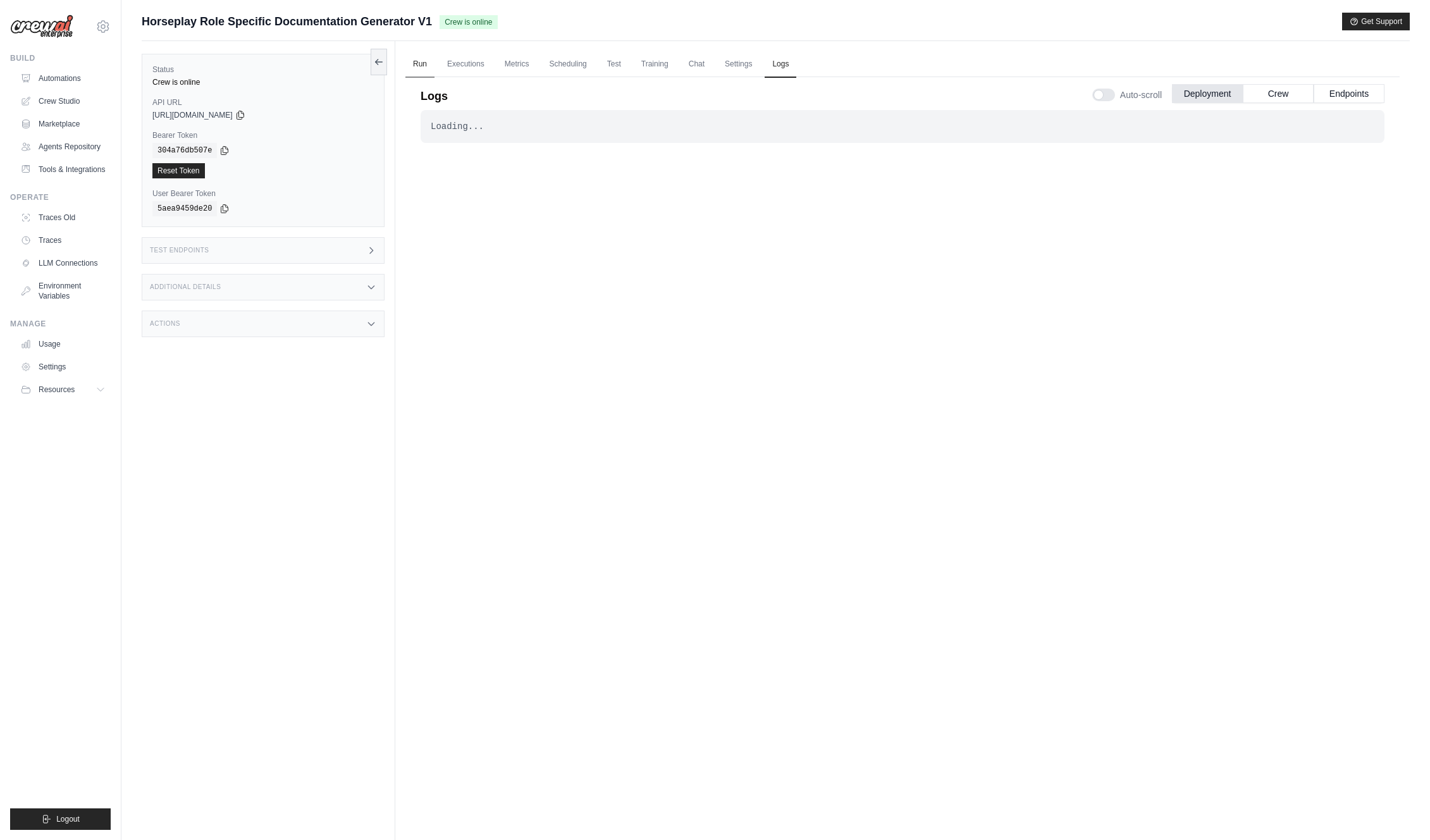
click at [419, 64] on link "Run" at bounding box center [419, 64] width 29 height 26
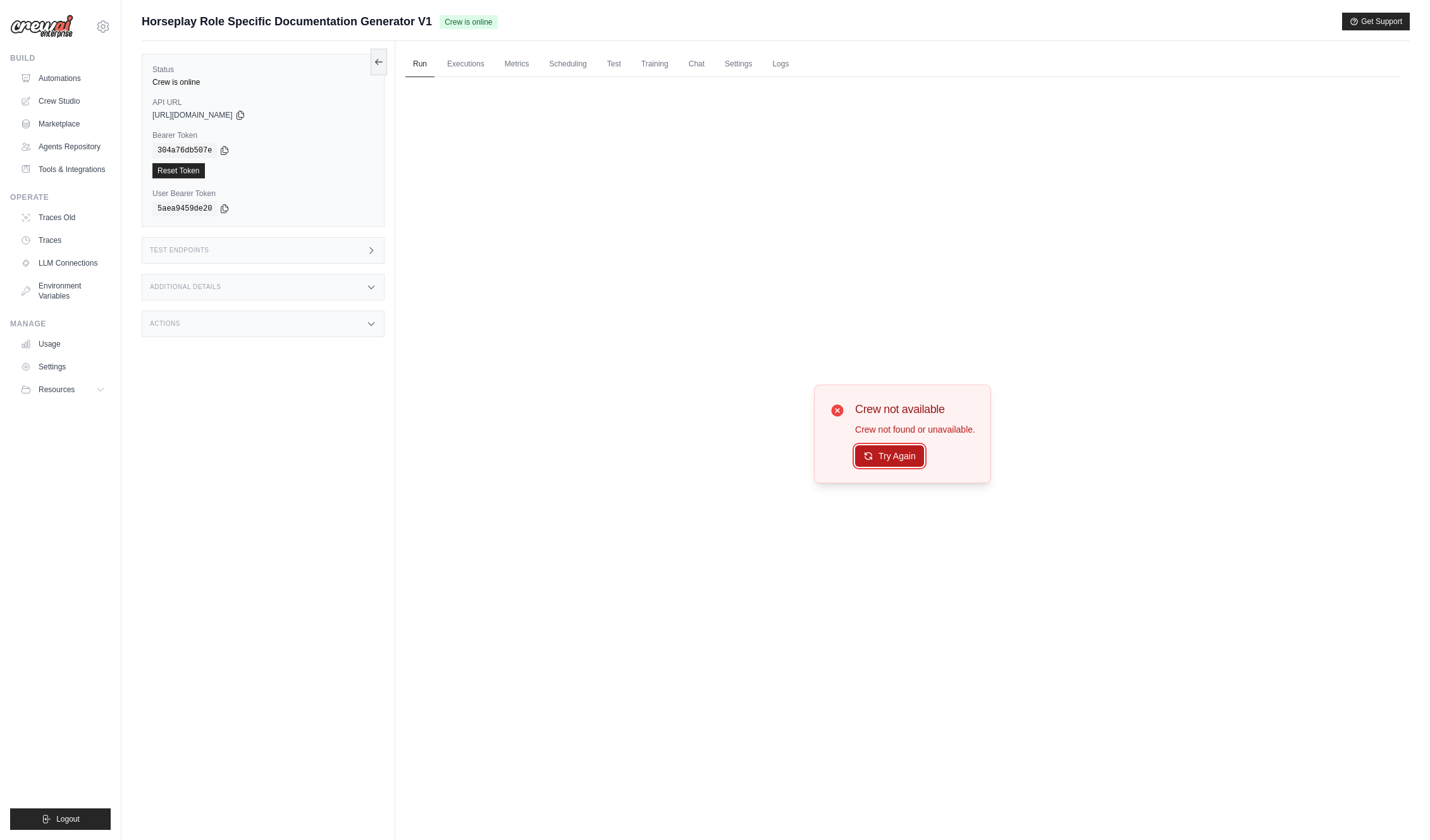
click at [899, 465] on button "Try Again" at bounding box center [890, 456] width 69 height 21
click at [896, 463] on button "Try Again" at bounding box center [890, 456] width 69 height 21
click at [779, 67] on link "Logs" at bounding box center [781, 64] width 31 height 26
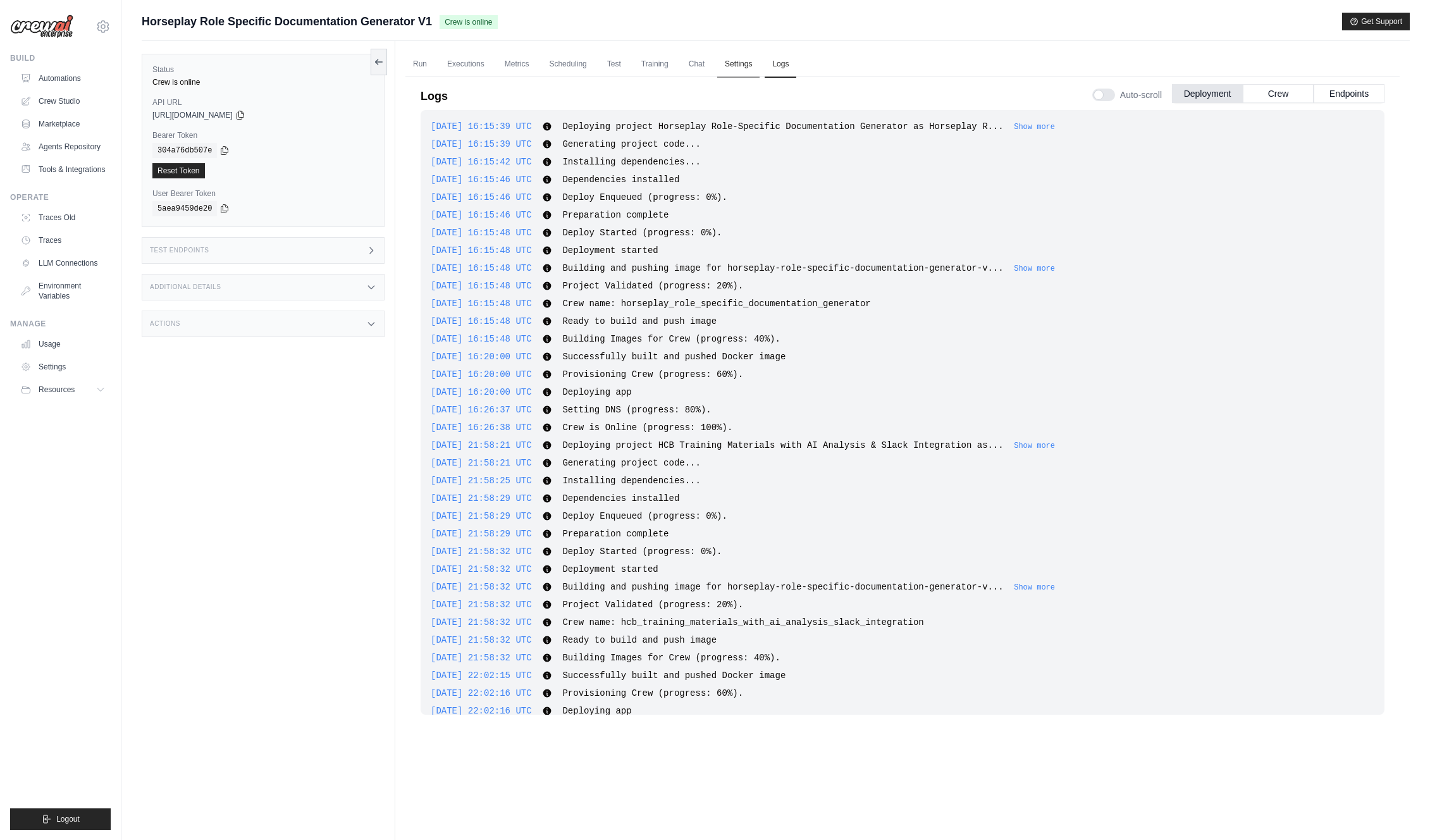
scroll to position [2922, 0]
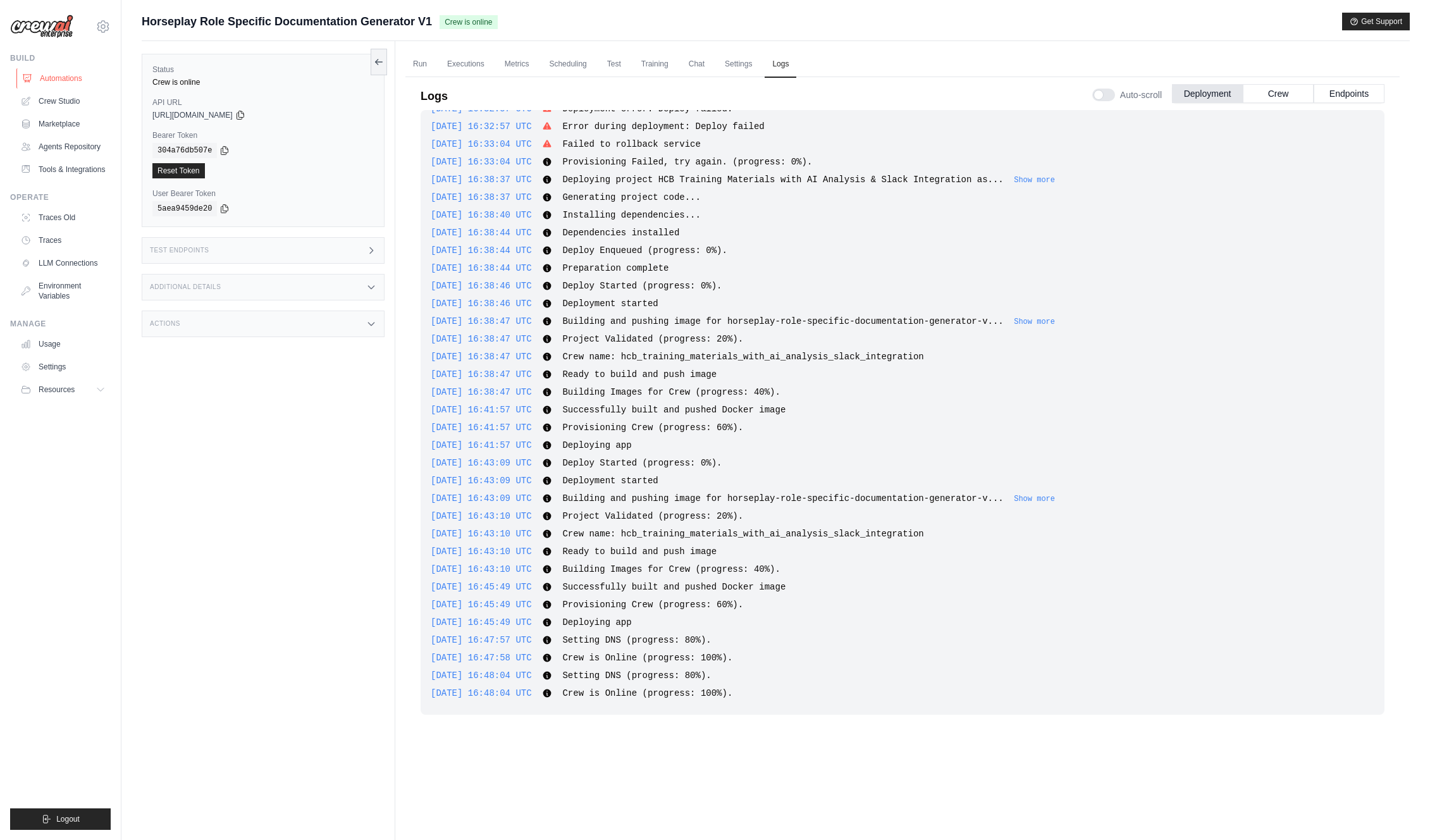
click at [75, 82] on link "Automations" at bounding box center [64, 78] width 96 height 21
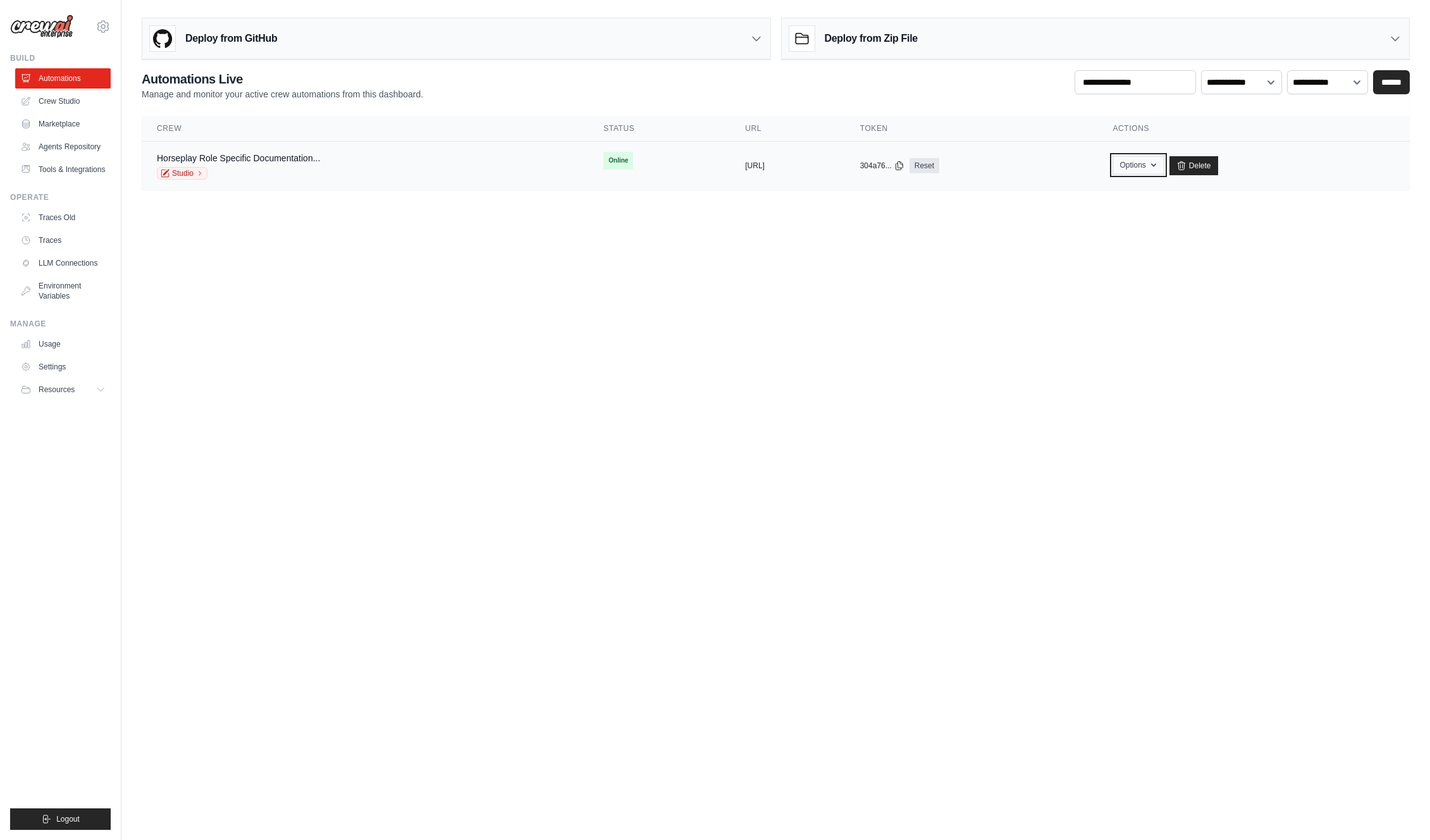
click at [1164, 162] on button "Options" at bounding box center [1138, 165] width 51 height 19
click at [247, 161] on link "Horseplay Role Specific Documentation..." at bounding box center [238, 158] width 163 height 10
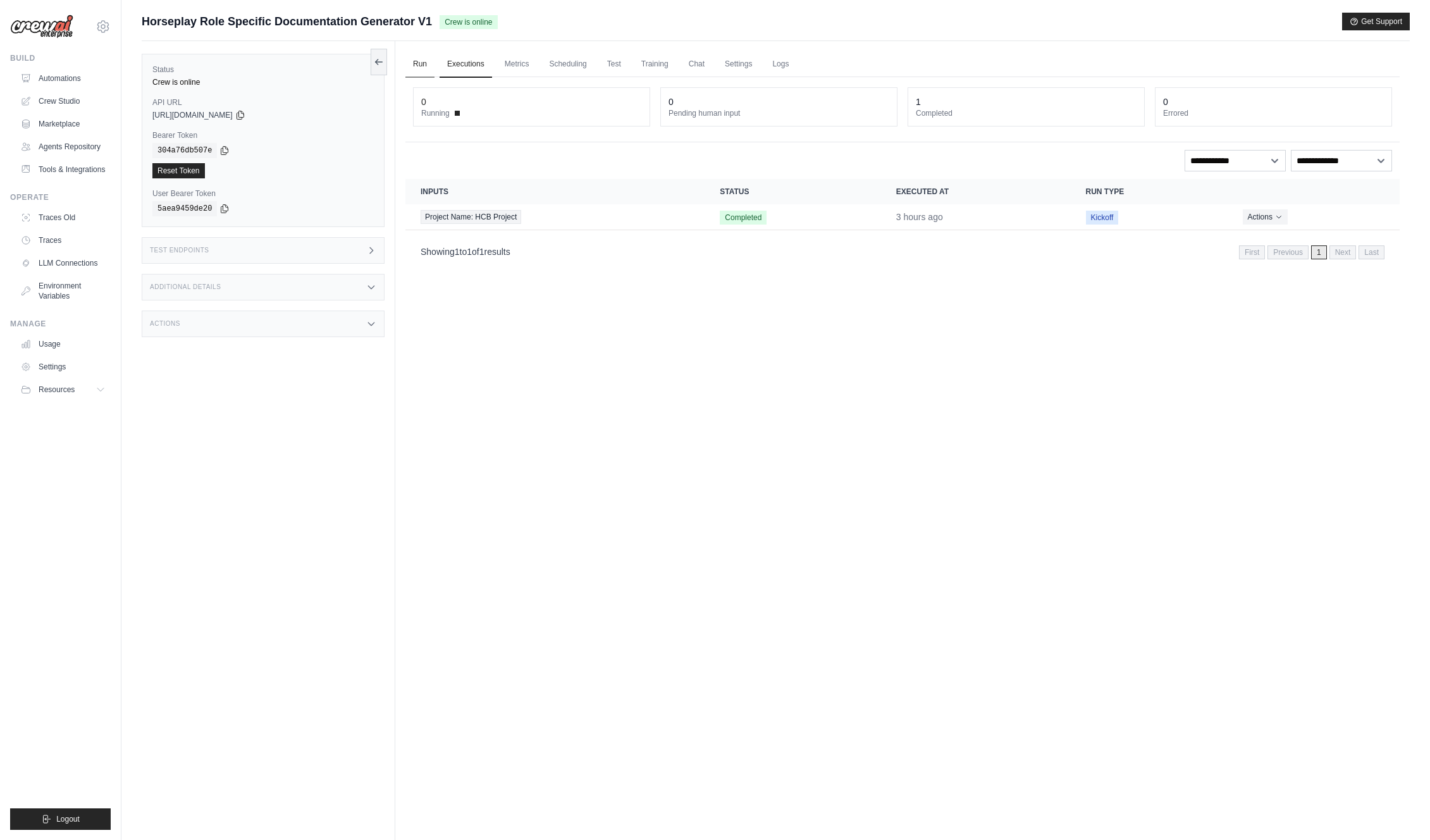
click at [418, 68] on link "Run" at bounding box center [419, 64] width 29 height 26
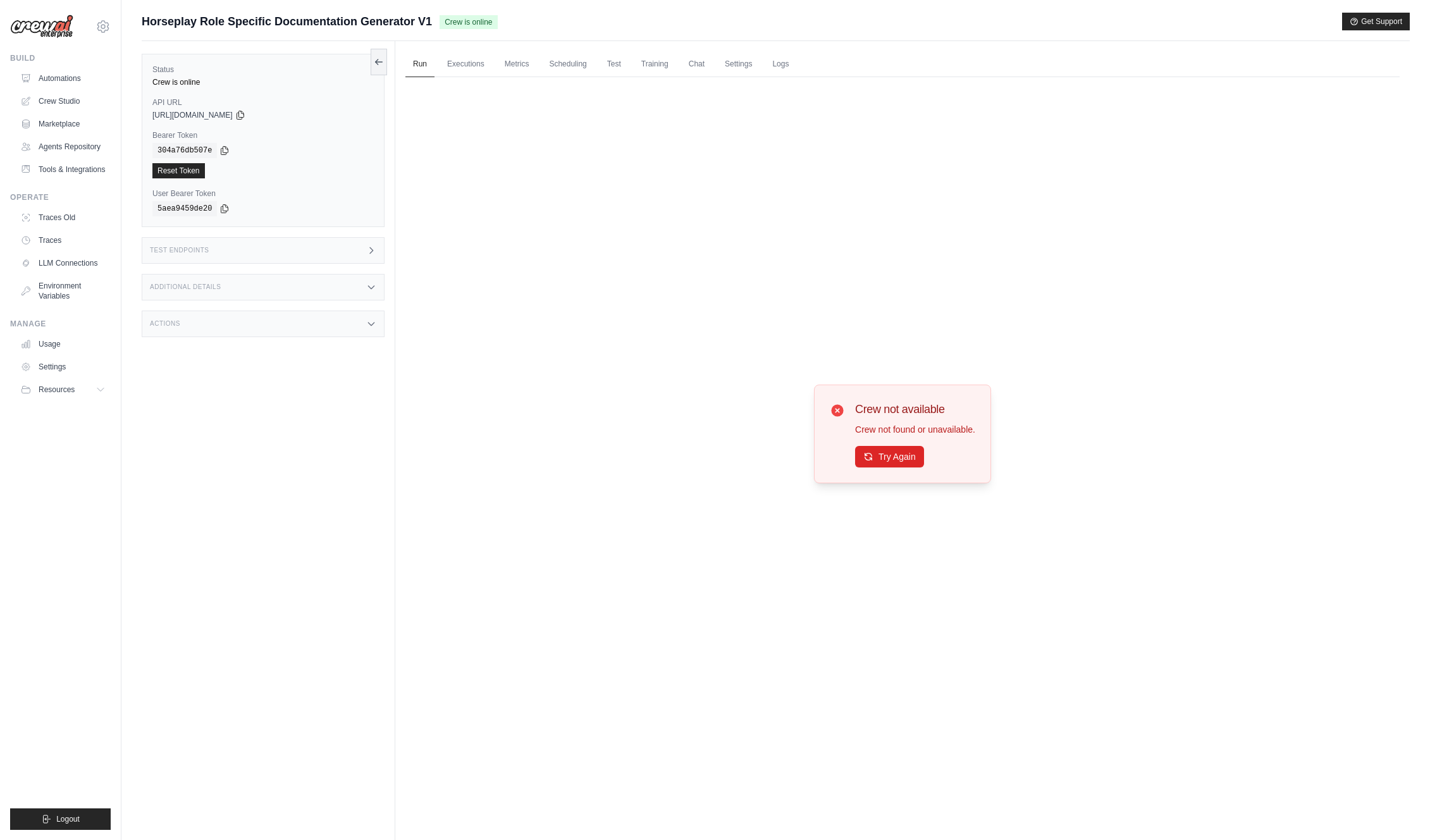
click at [797, 59] on ul "Run Executions Metrics Scheduling Test Training Chat Settings Logs" at bounding box center [902, 63] width 994 height 26
click at [784, 69] on link "Logs" at bounding box center [781, 64] width 31 height 26
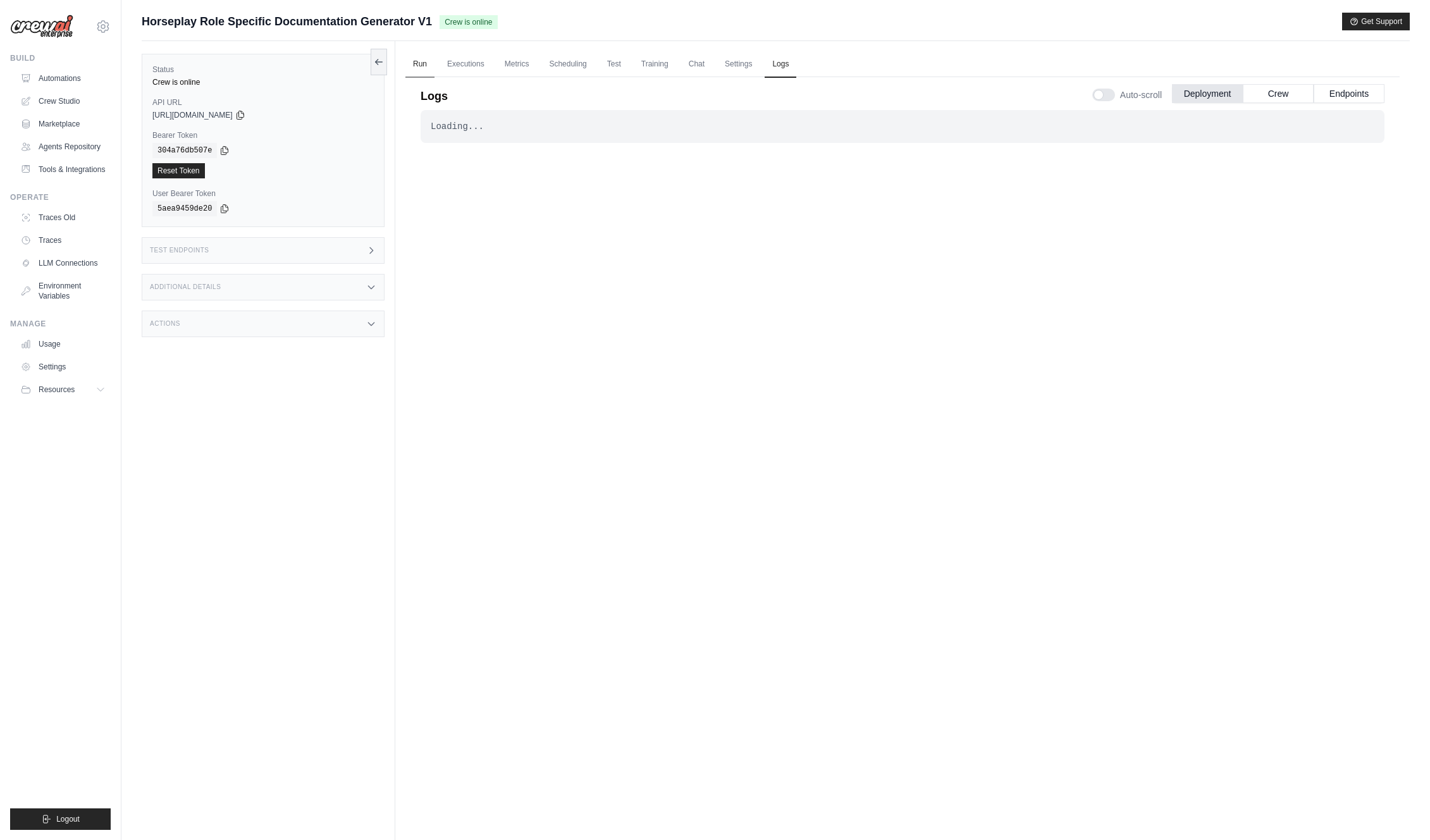
click at [416, 65] on link "Run" at bounding box center [419, 64] width 29 height 26
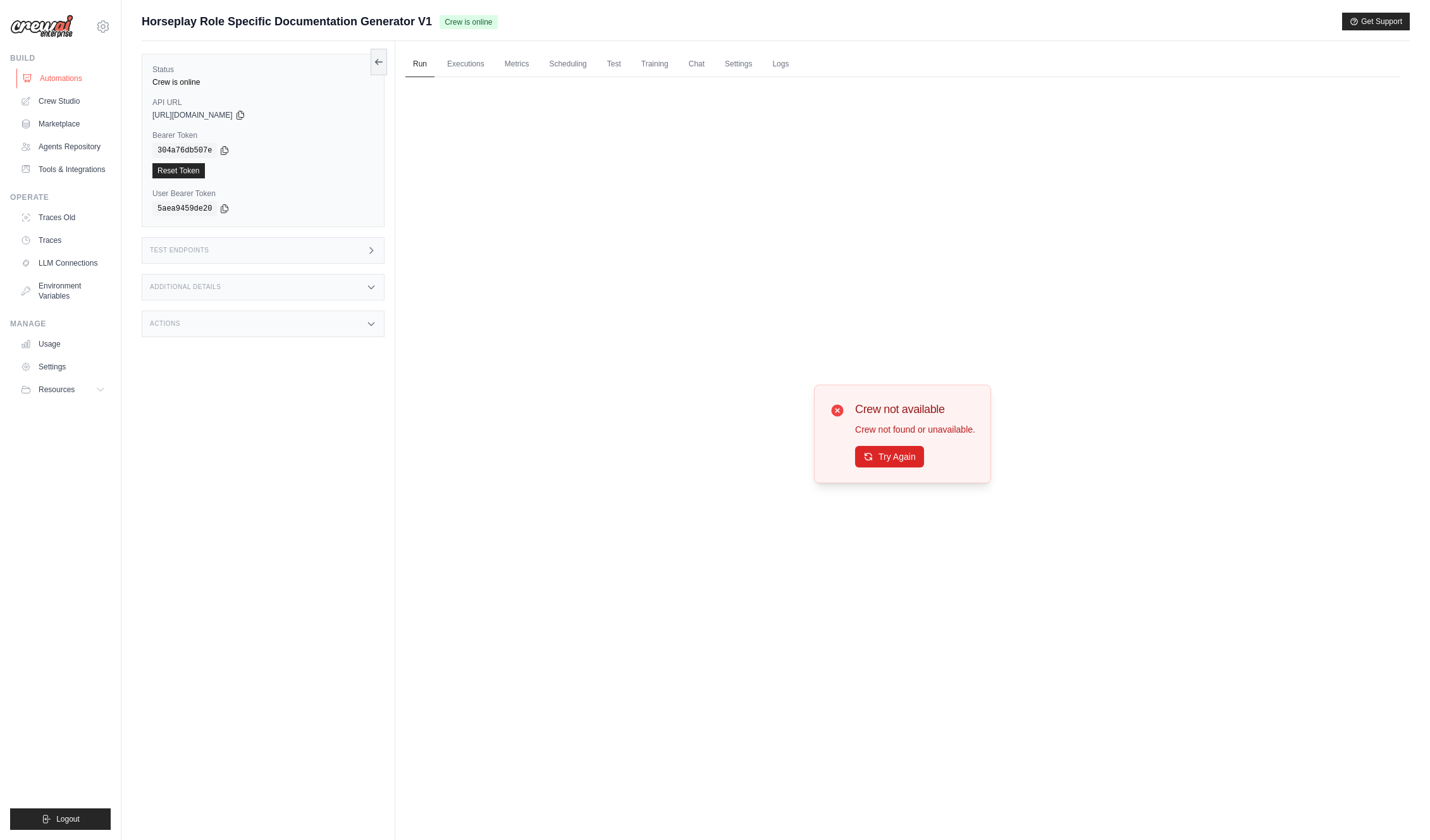
click at [62, 74] on link "Automations" at bounding box center [64, 78] width 96 height 21
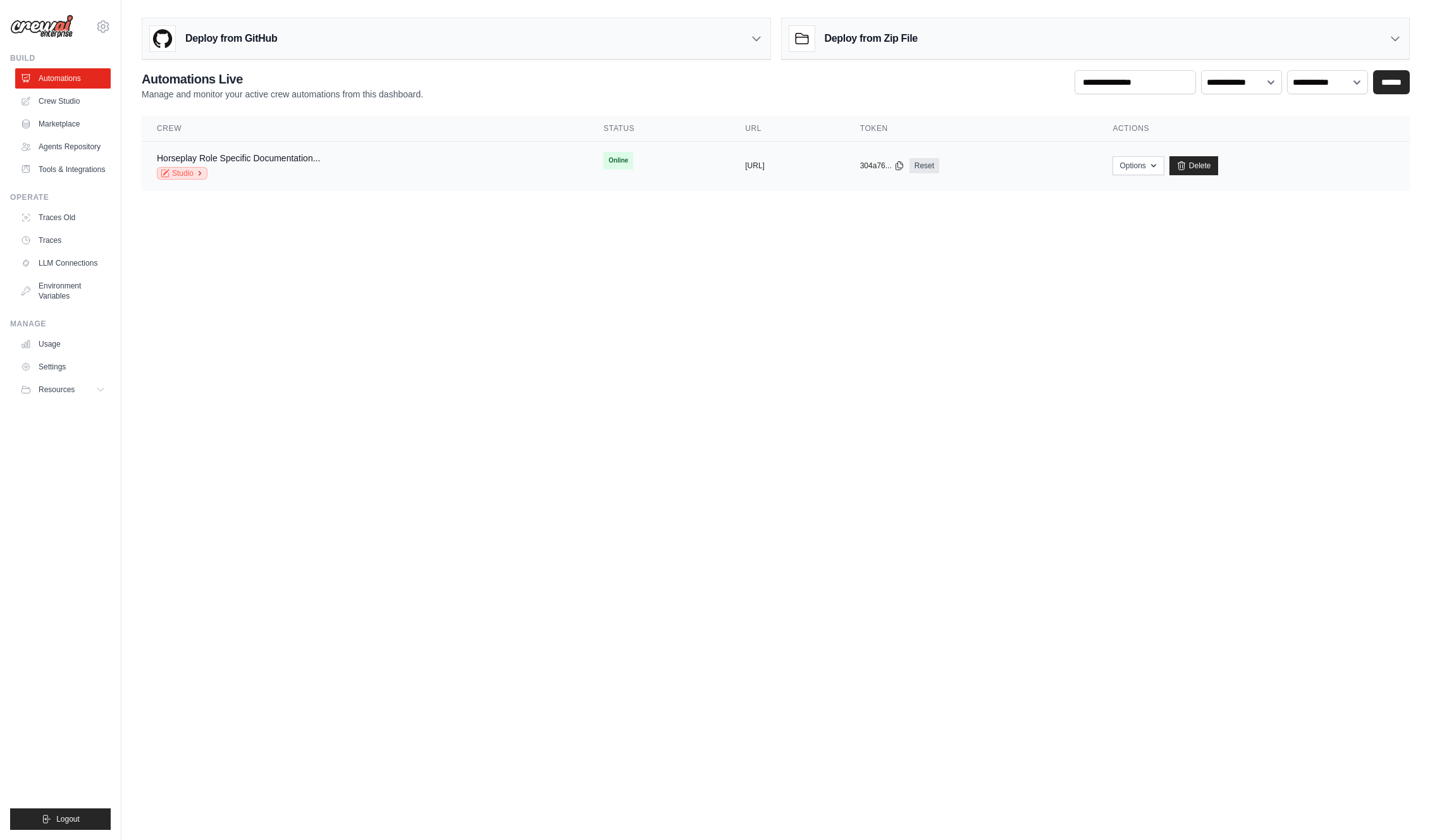
click at [196, 175] on icon at bounding box center [199, 173] width 7 height 7
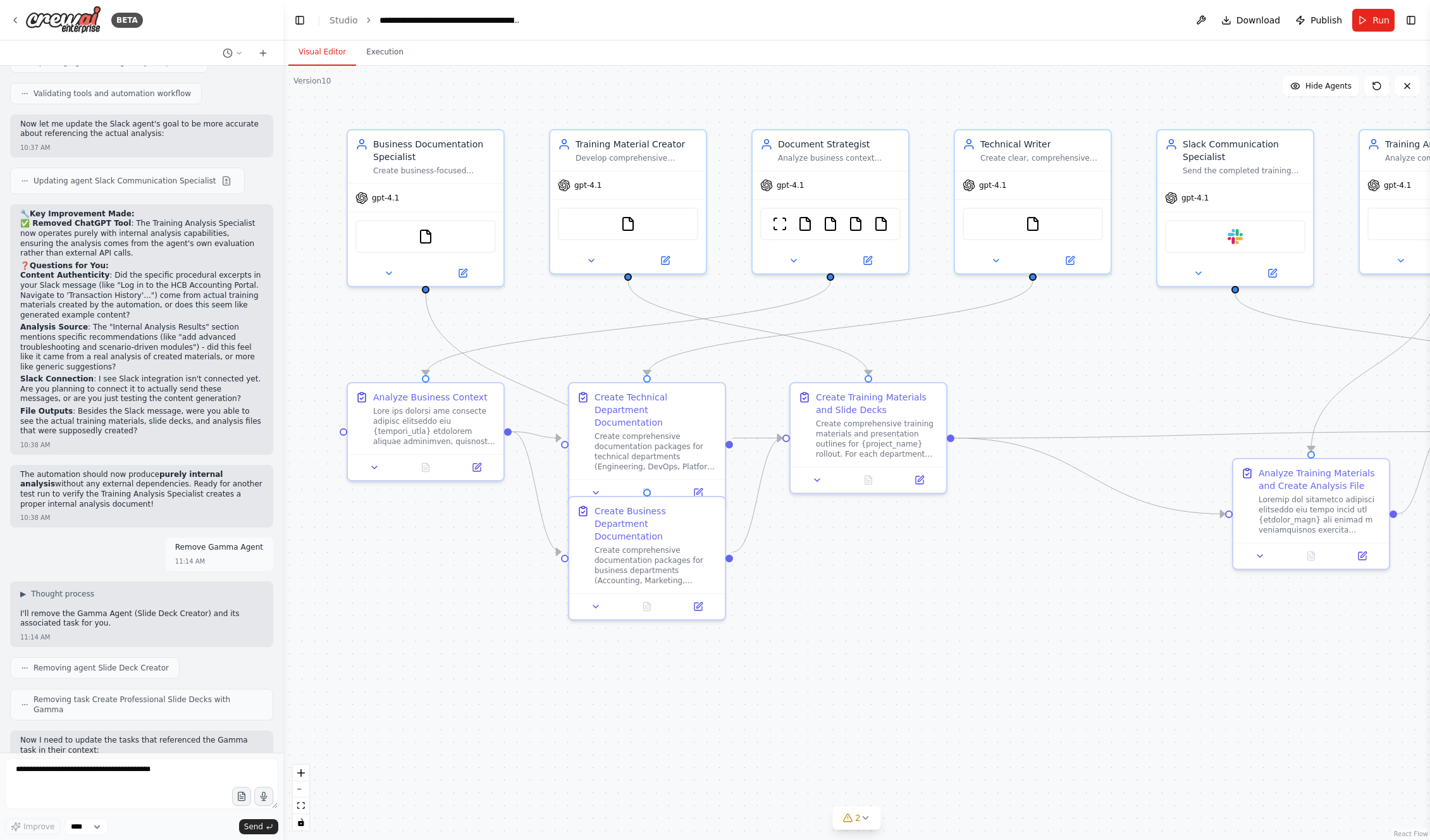
scroll to position [11988, 0]
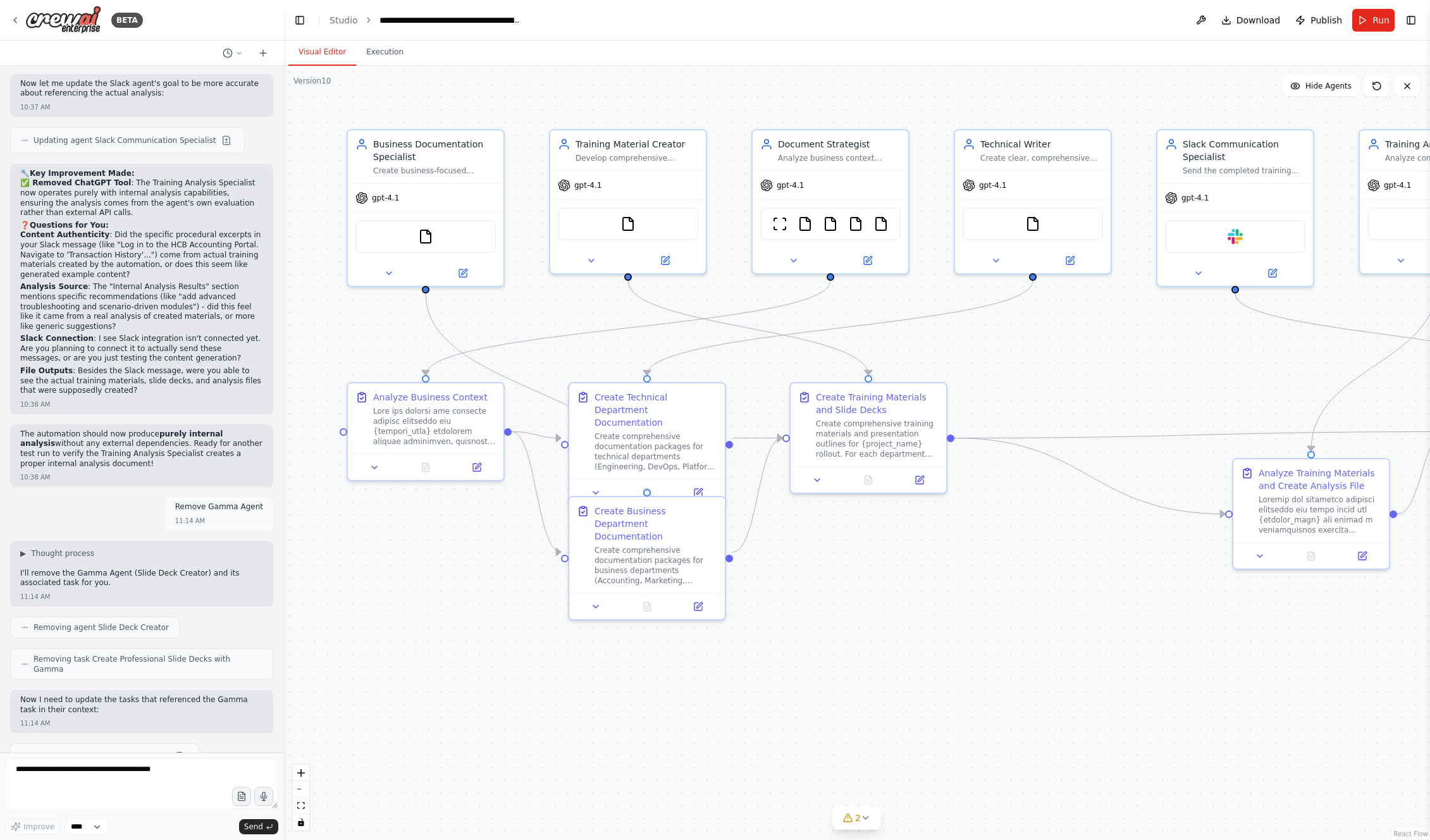
click at [326, 85] on div "Version 10" at bounding box center [311, 81] width 37 height 10
click at [317, 82] on div "Version 10" at bounding box center [311, 81] width 37 height 10
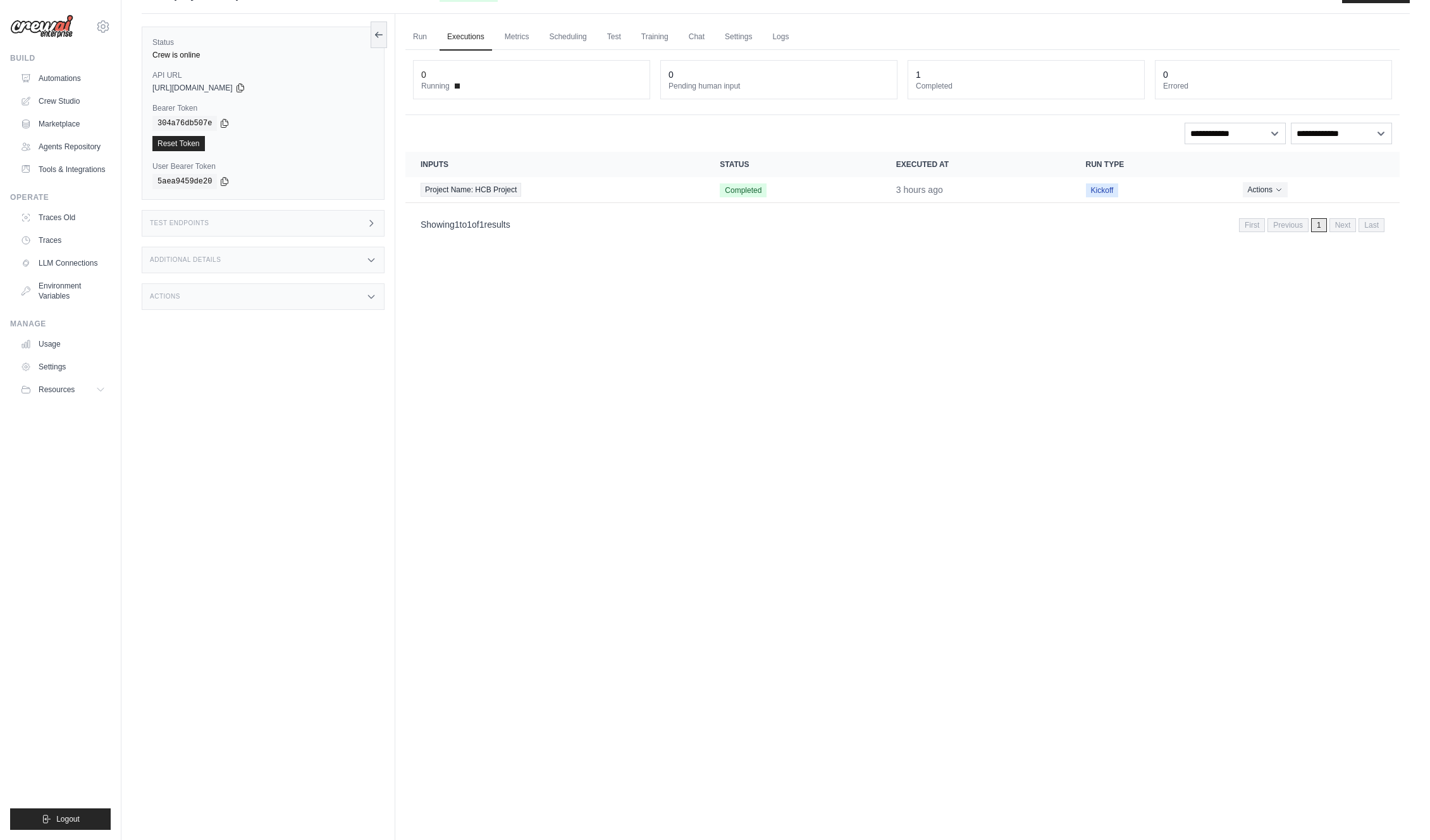
scroll to position [29, 0]
click at [1261, 189] on button "Actions" at bounding box center [1265, 187] width 45 height 15
click at [1318, 202] on link "View Details" at bounding box center [1344, 210] width 81 height 21
click at [1322, 208] on link "View Details" at bounding box center [1344, 210] width 81 height 21
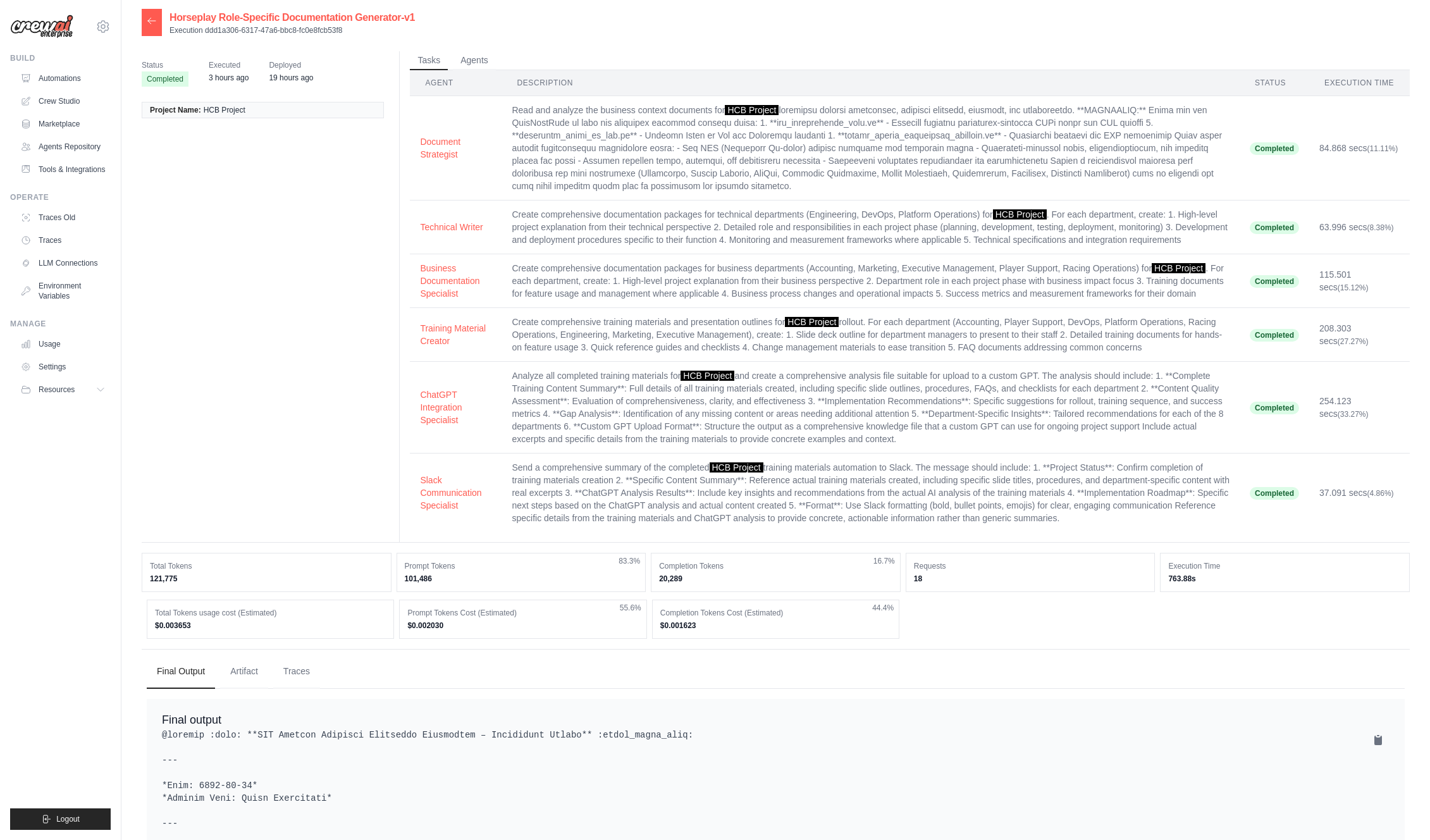
scroll to position [7, 0]
click at [232, 669] on button "Artifact" at bounding box center [244, 668] width 48 height 34
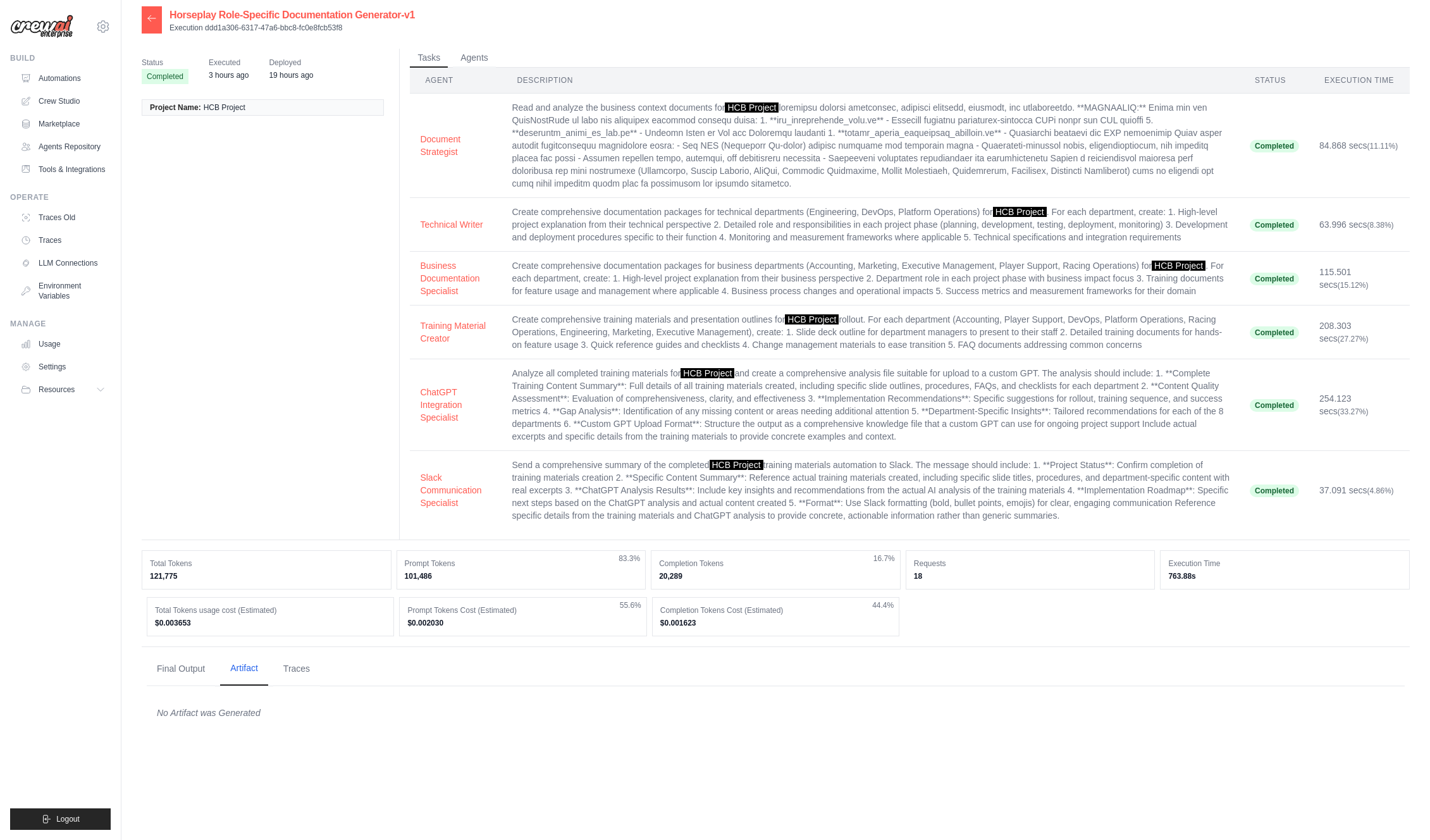
scroll to position [26, 0]
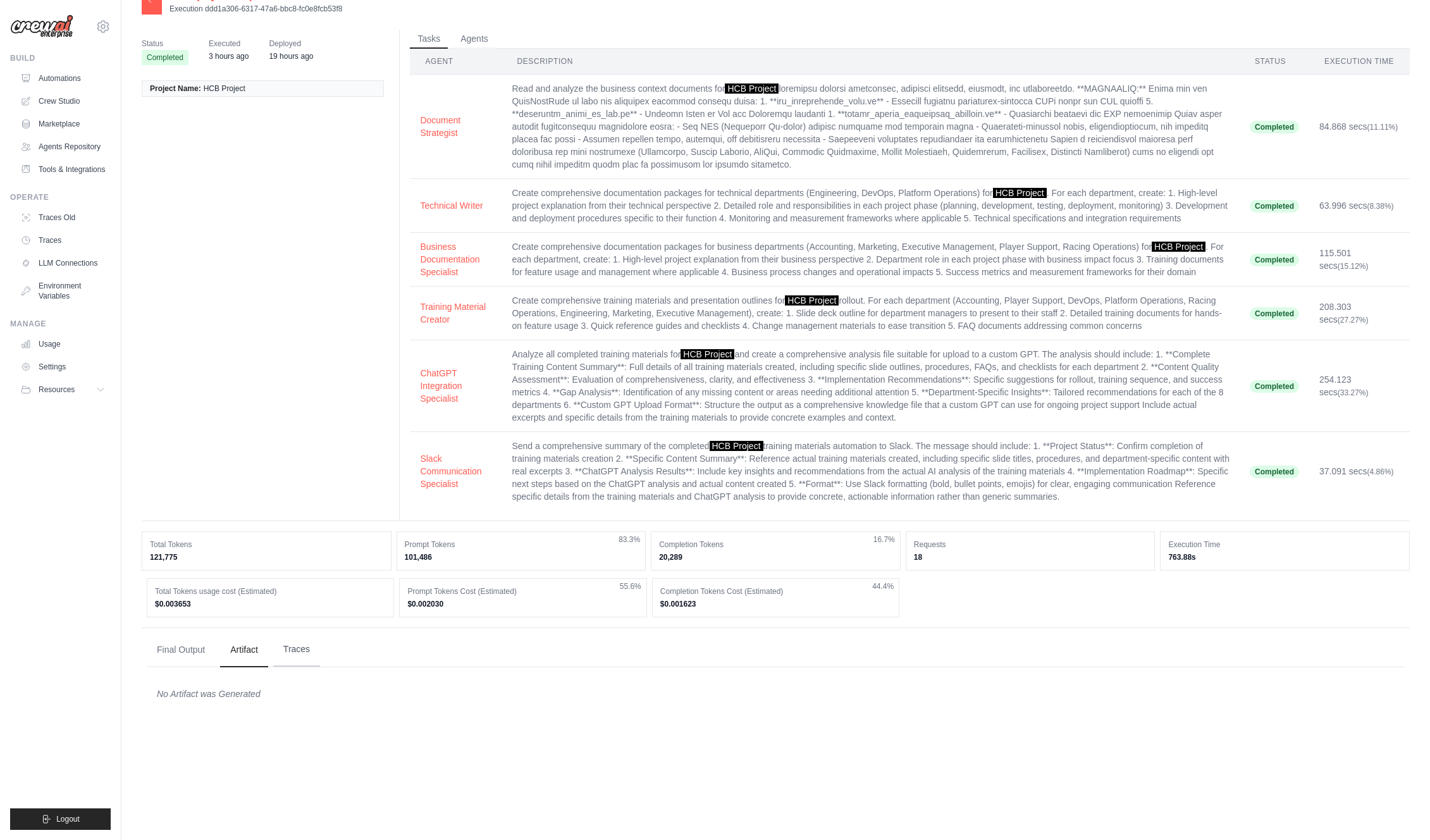
click at [287, 653] on button "Traces" at bounding box center [297, 649] width 47 height 34
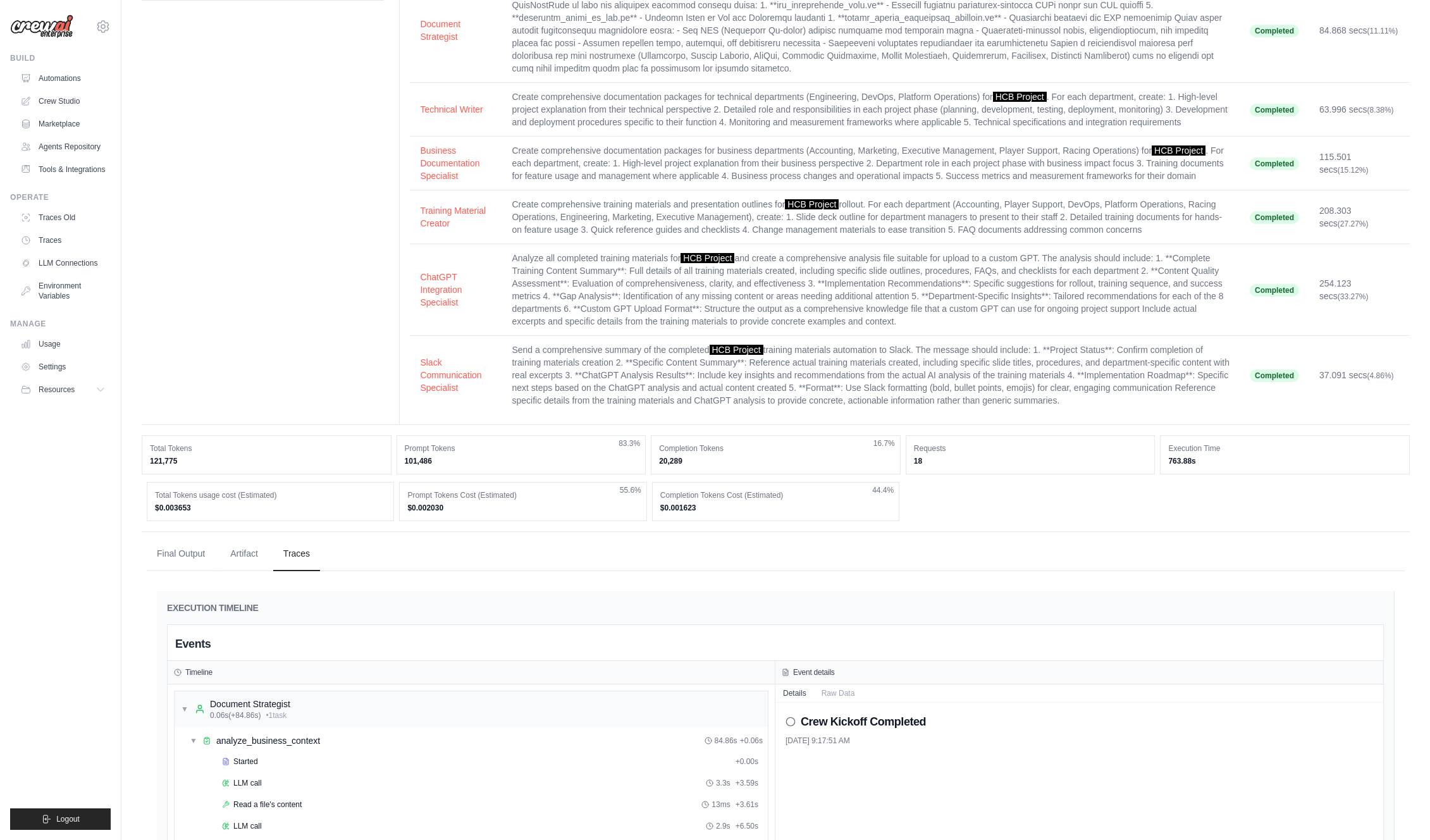
scroll to position [244, 0]
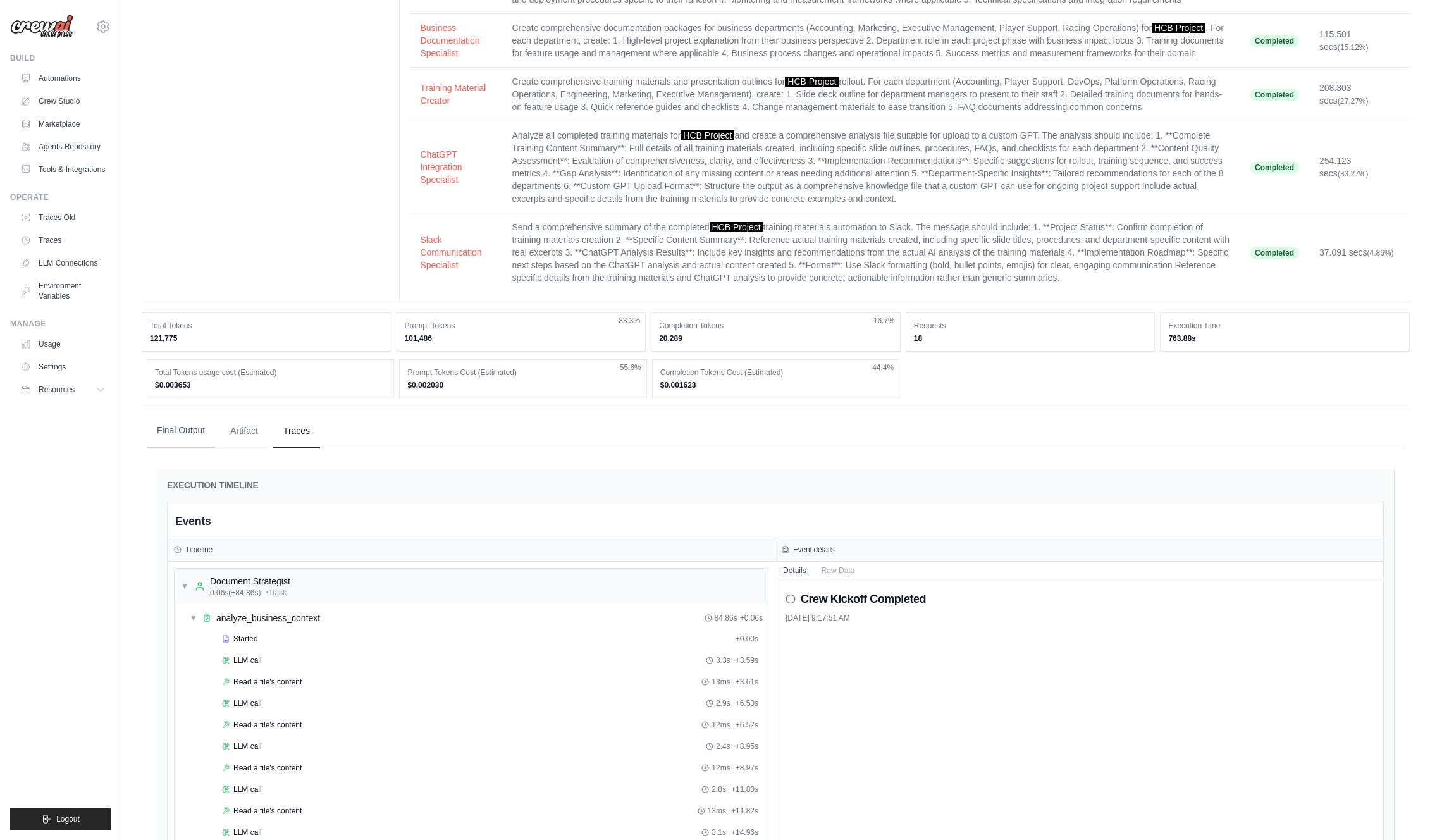
click at [182, 437] on button "Final Output" at bounding box center [180, 430] width 68 height 34
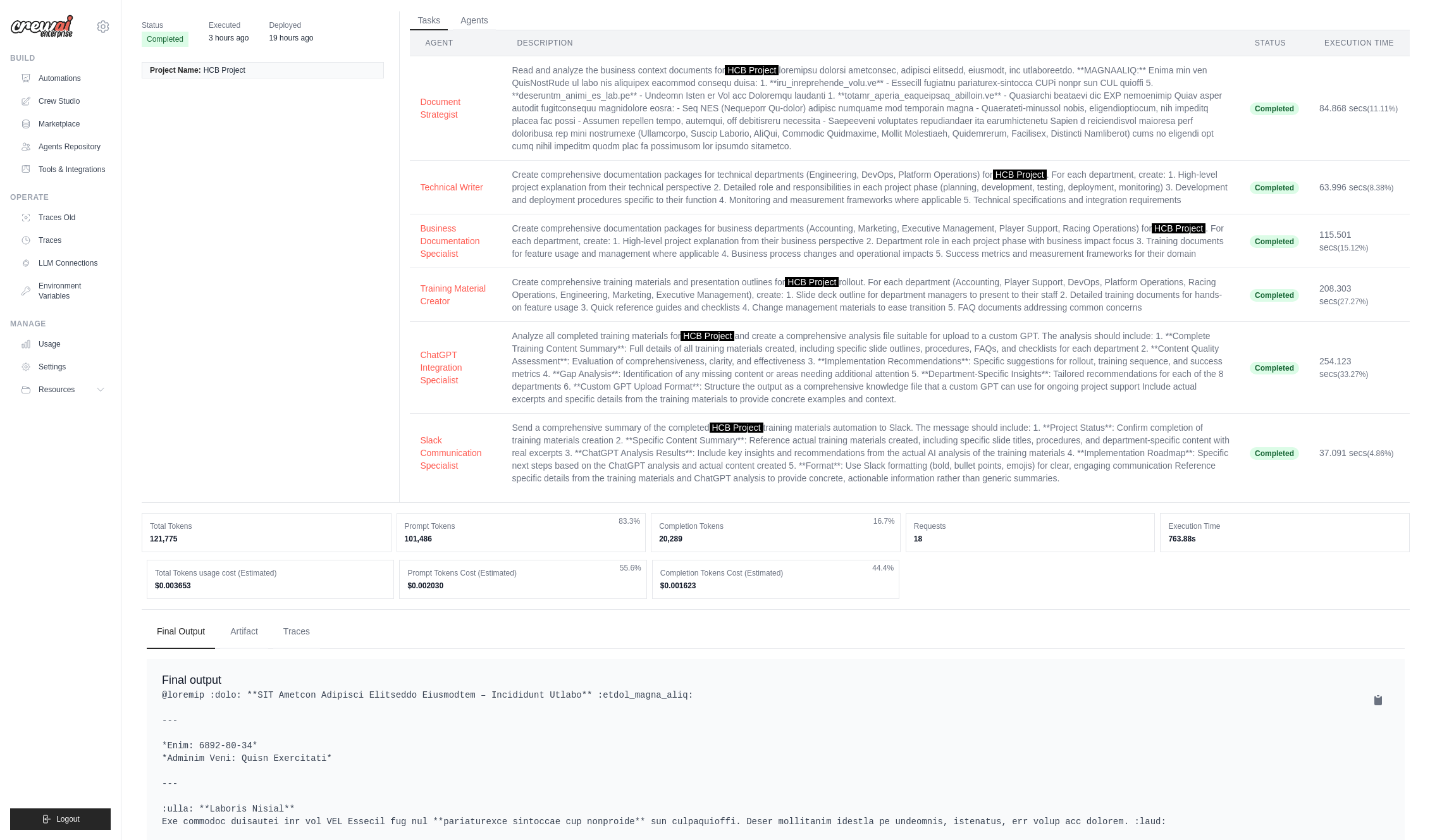
scroll to position [0, 0]
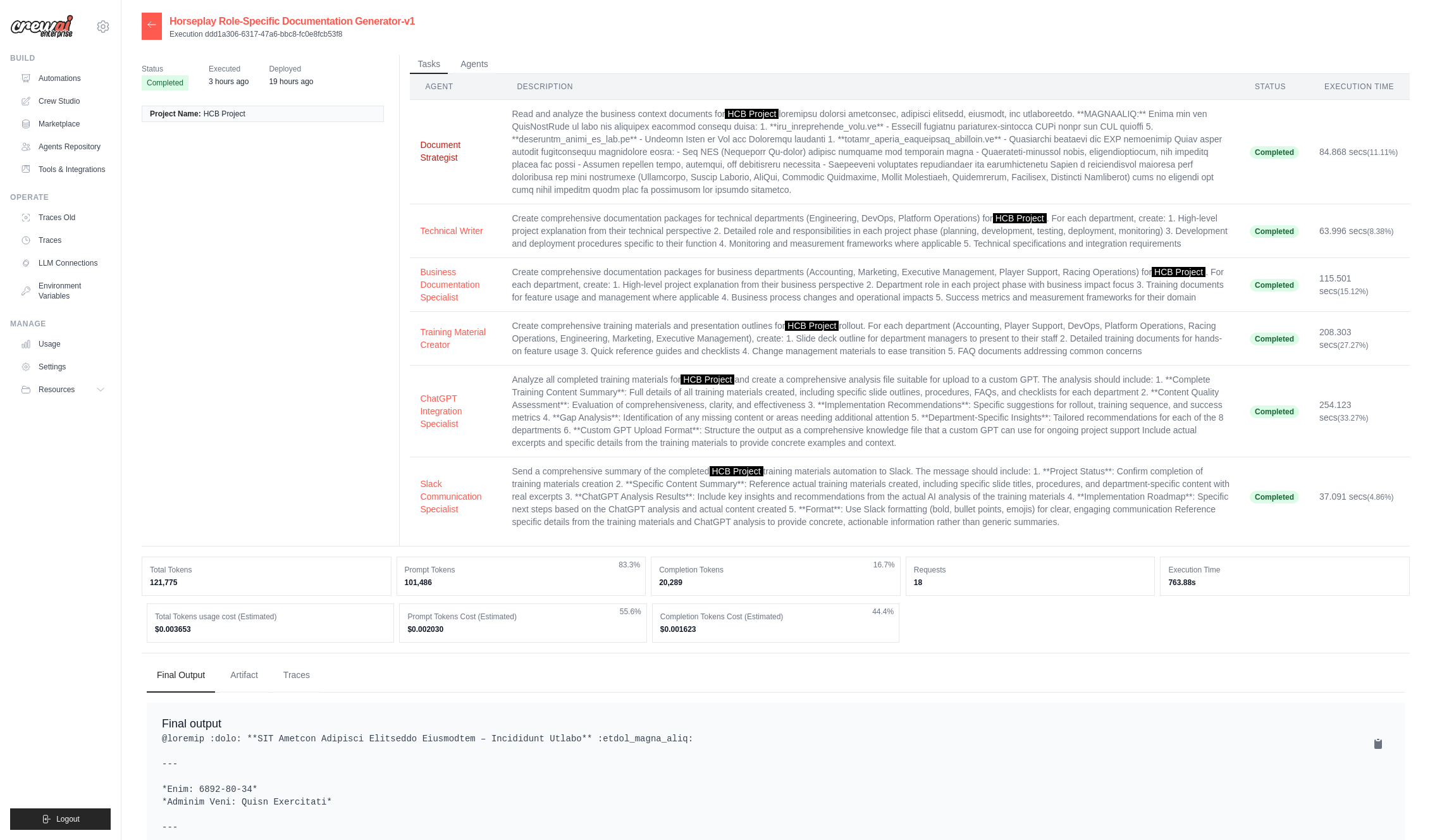
click at [448, 154] on button "Document Strategist" at bounding box center [456, 151] width 72 height 26
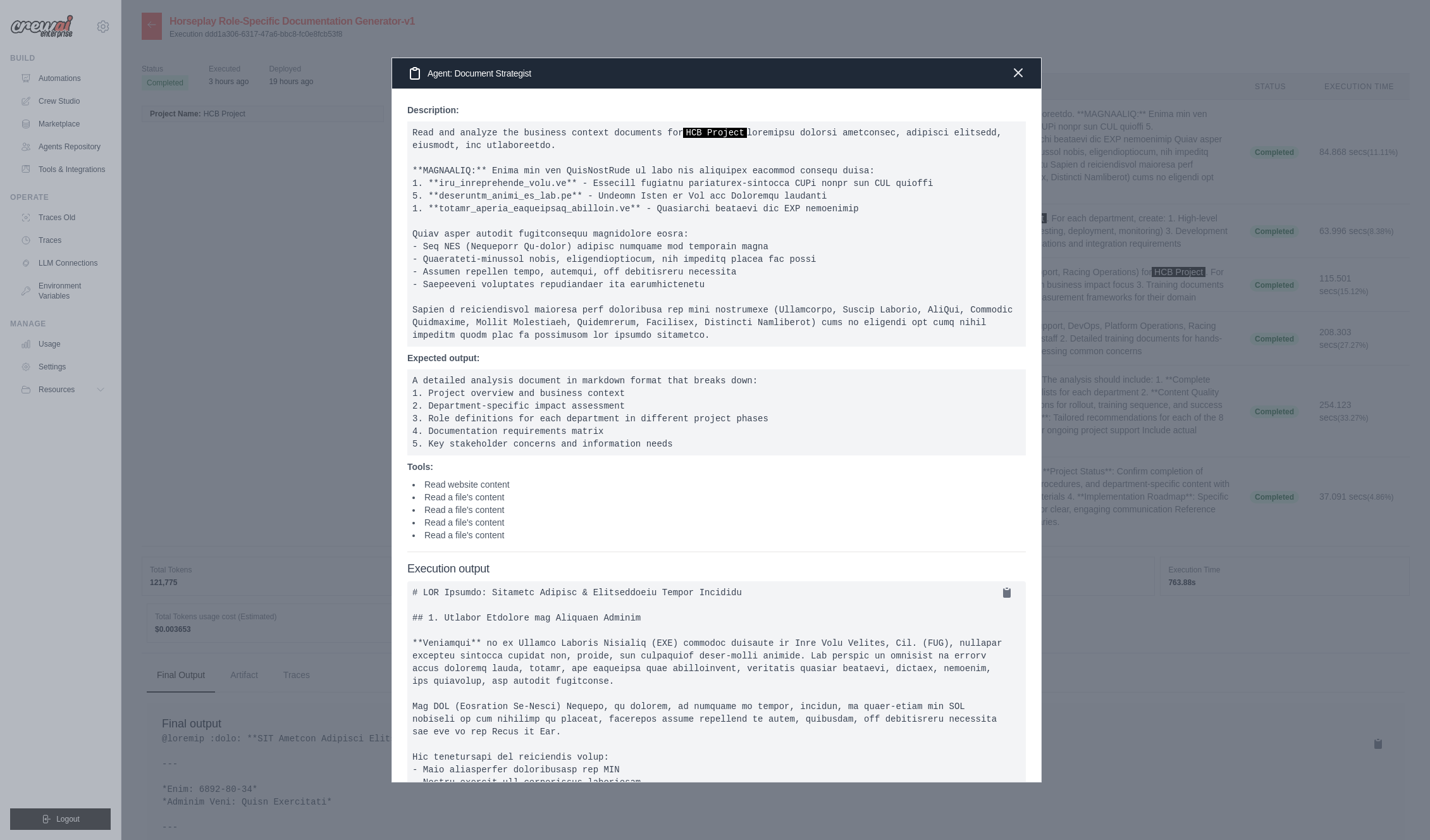
click at [1019, 75] on icon "button" at bounding box center [1018, 72] width 15 height 15
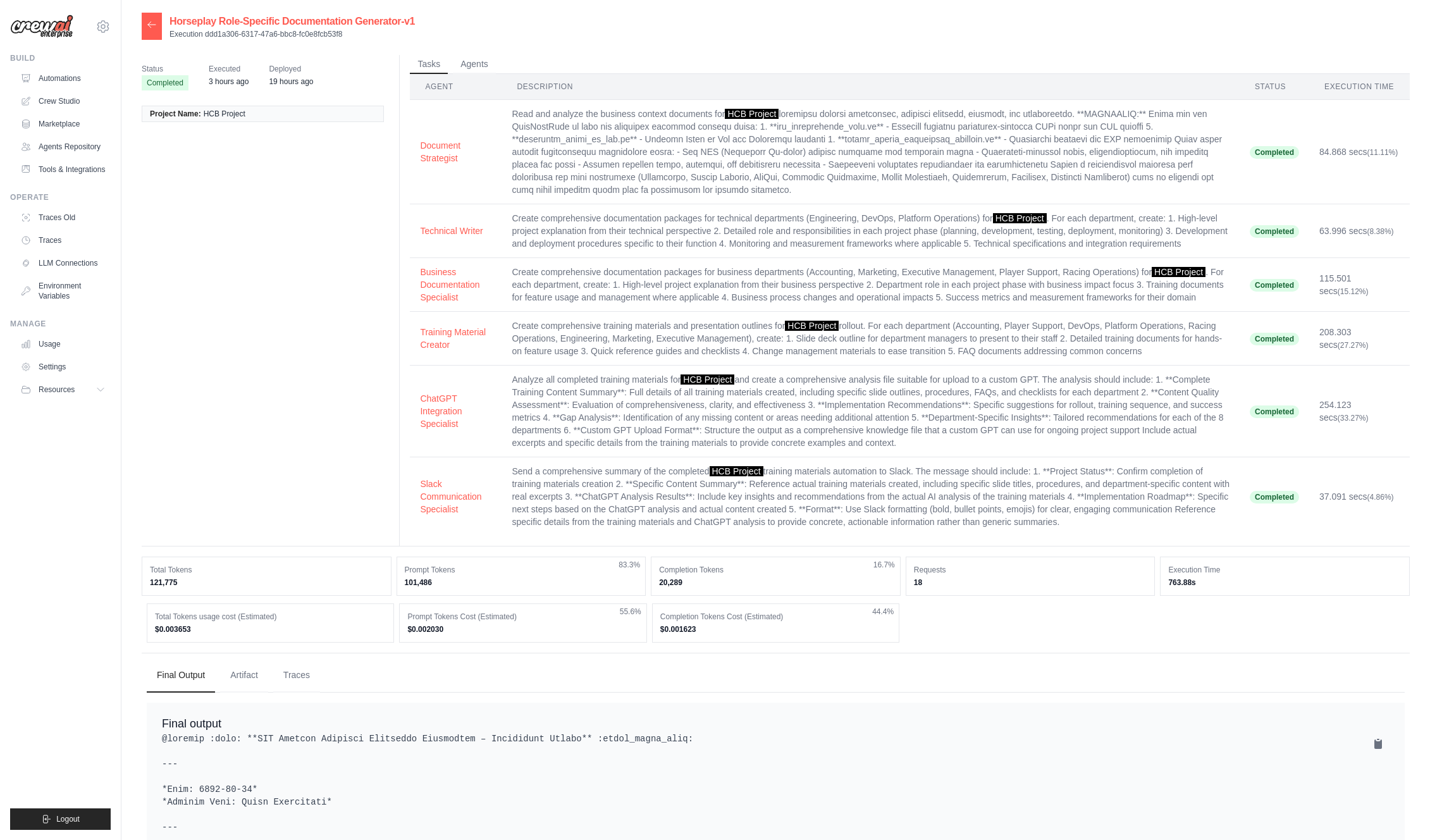
click at [148, 26] on icon at bounding box center [152, 24] width 7 height 6
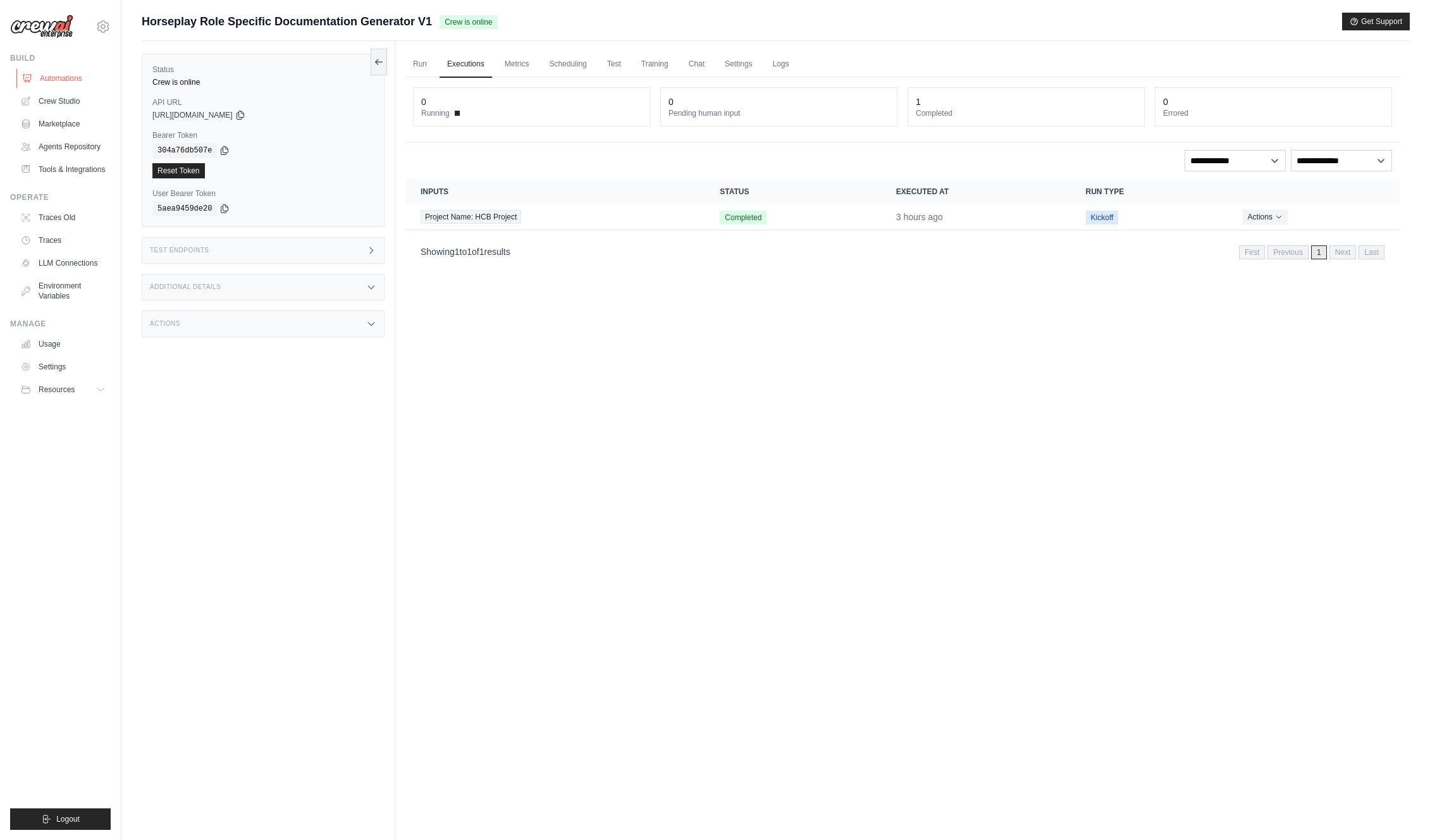
click at [64, 77] on link "Automations" at bounding box center [64, 78] width 96 height 21
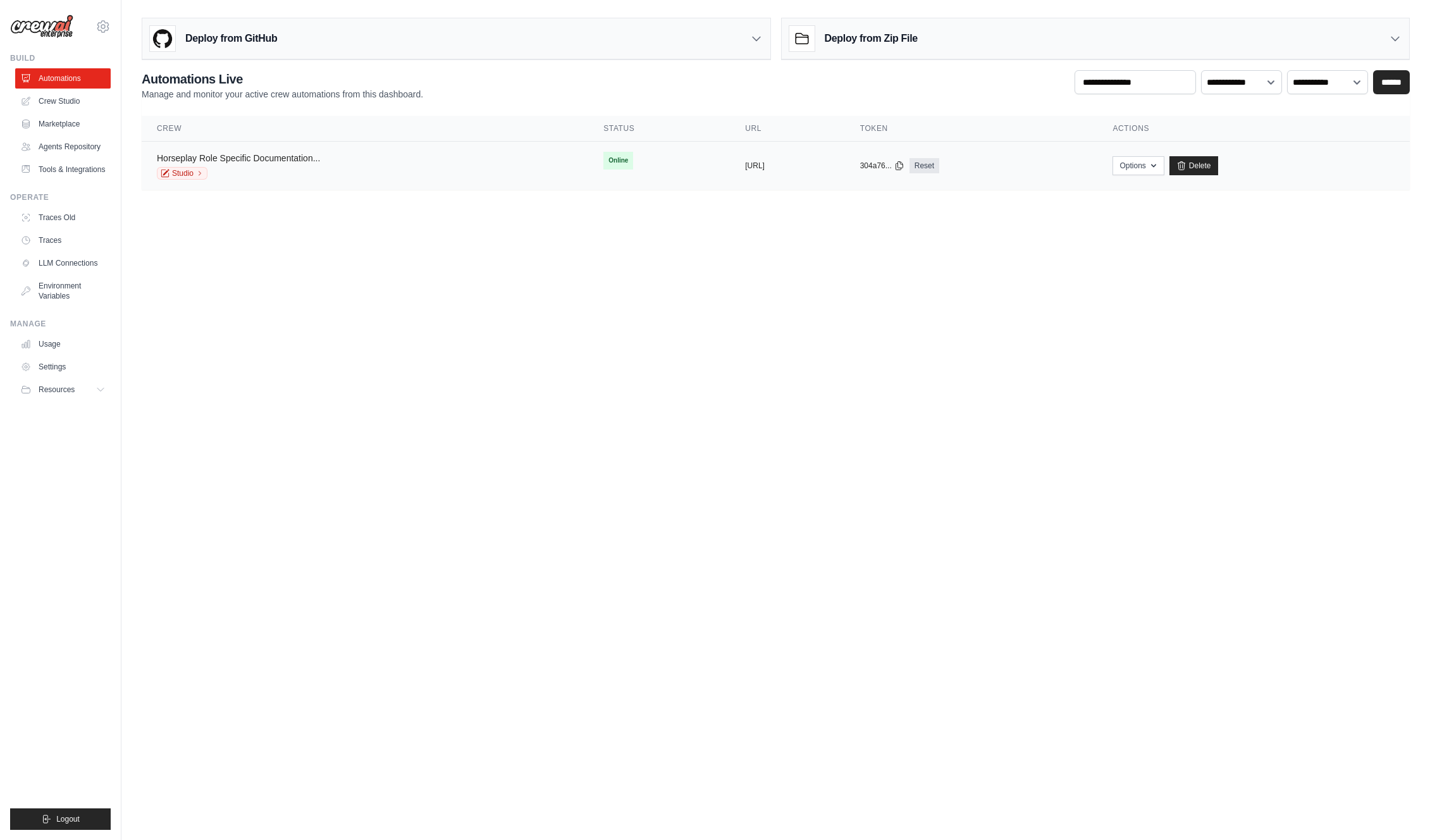
click at [293, 160] on link "Horseplay Role Specific Documentation..." at bounding box center [238, 158] width 163 height 10
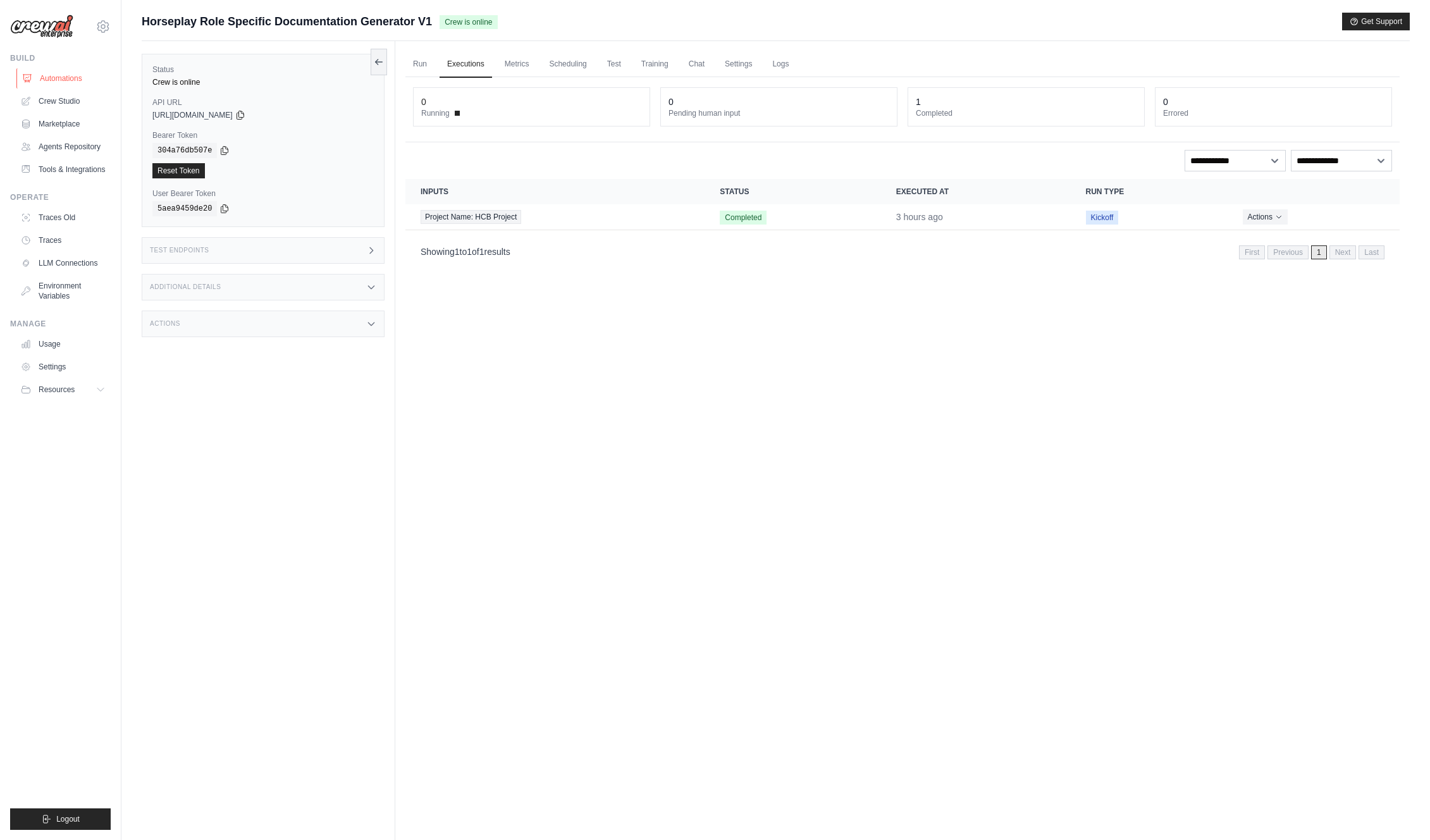
click at [45, 81] on link "Automations" at bounding box center [64, 78] width 96 height 21
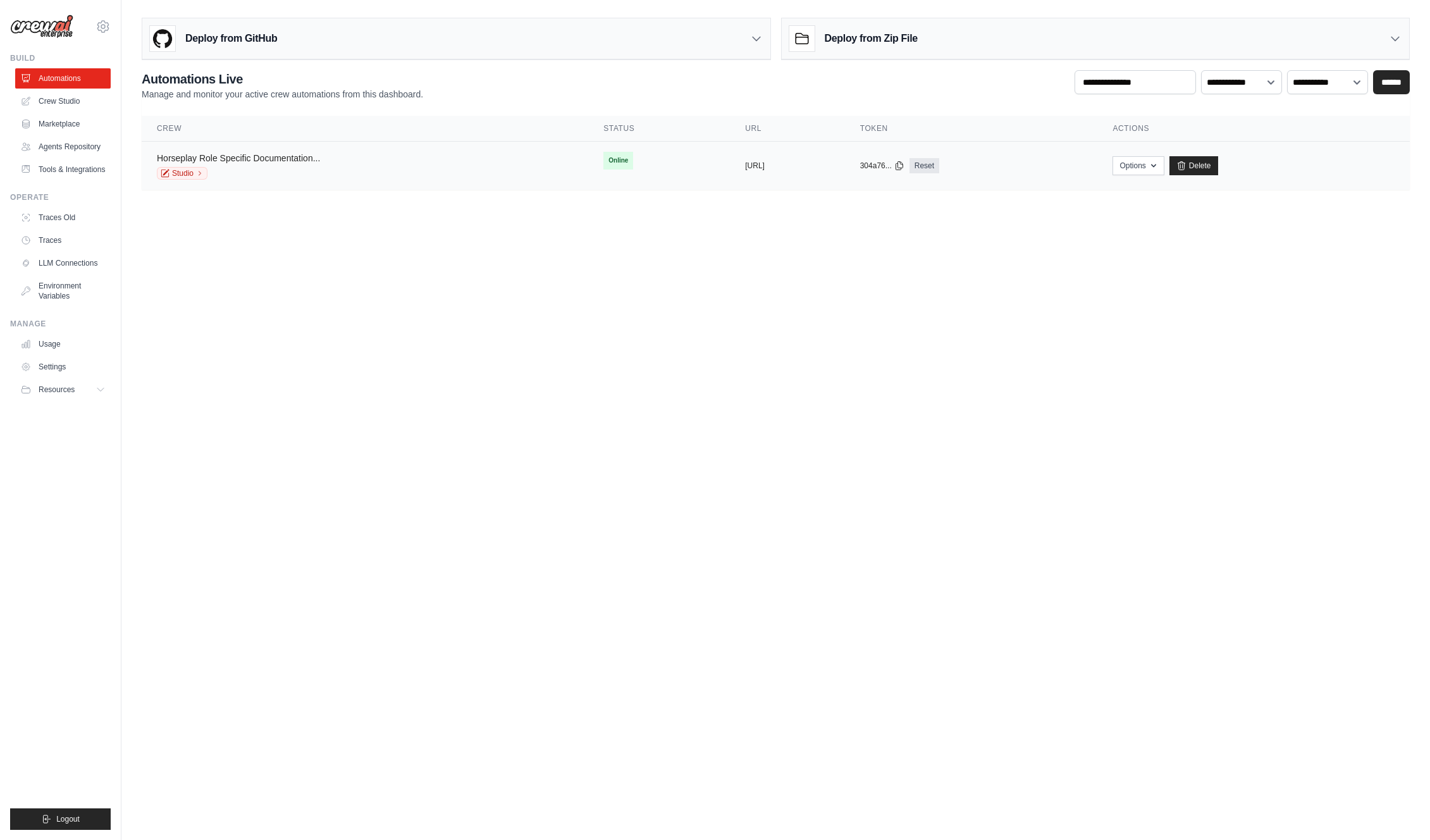
click at [225, 156] on link "Horseplay Role Specific Documentation..." at bounding box center [238, 158] width 163 height 10
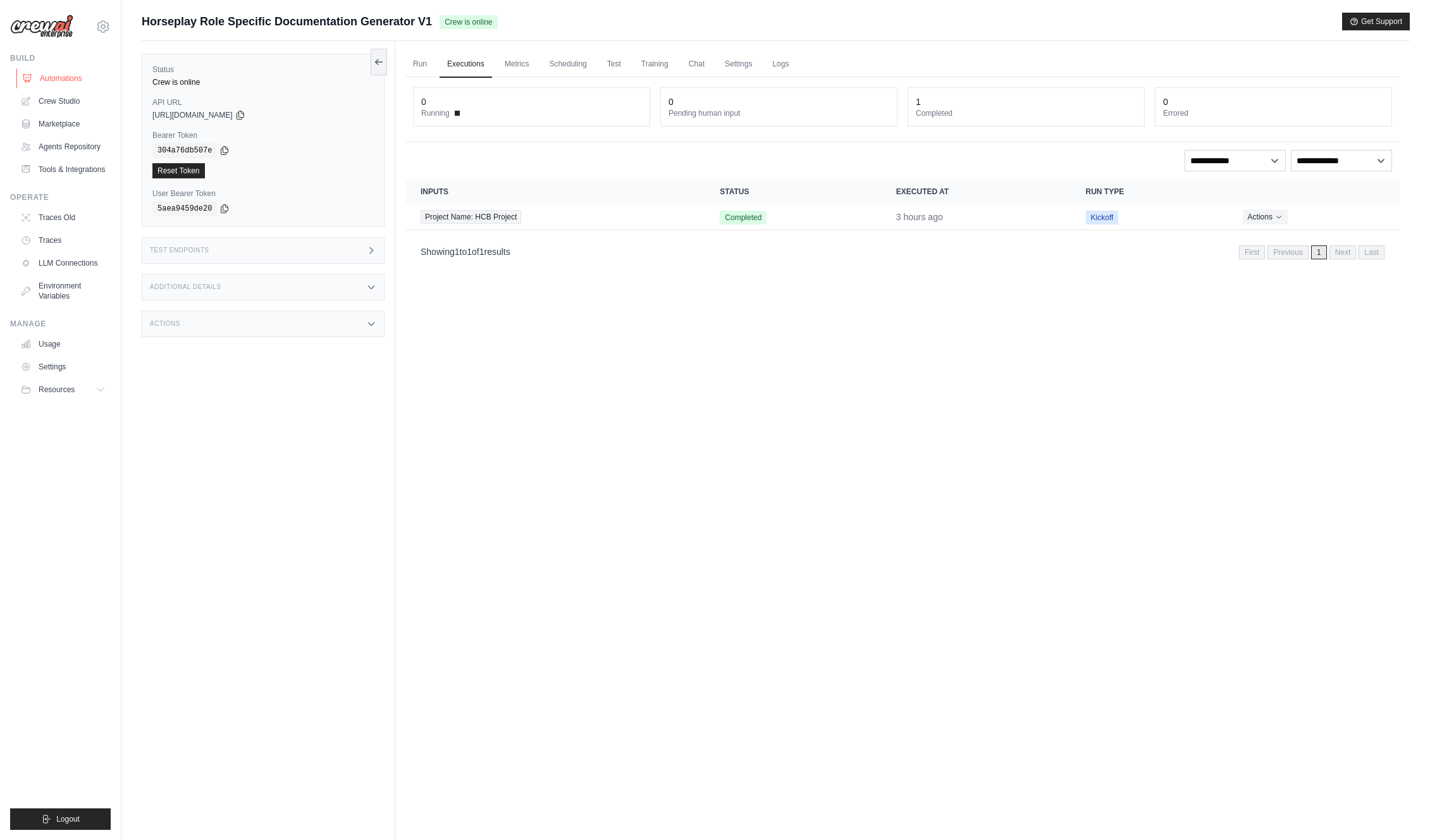
click at [56, 79] on link "Automations" at bounding box center [64, 78] width 96 height 21
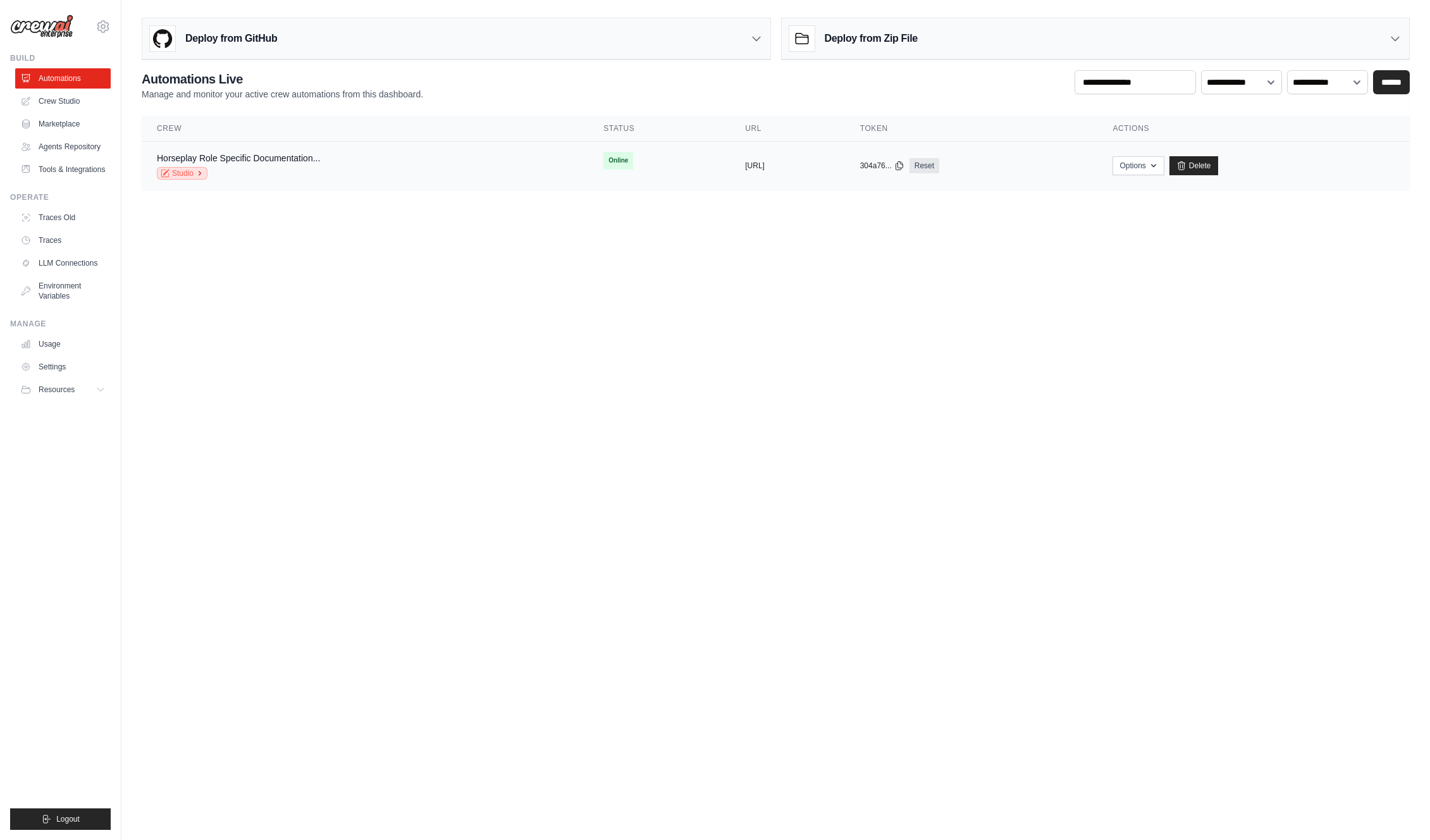
click at [176, 172] on link "Studio" at bounding box center [181, 173] width 50 height 12
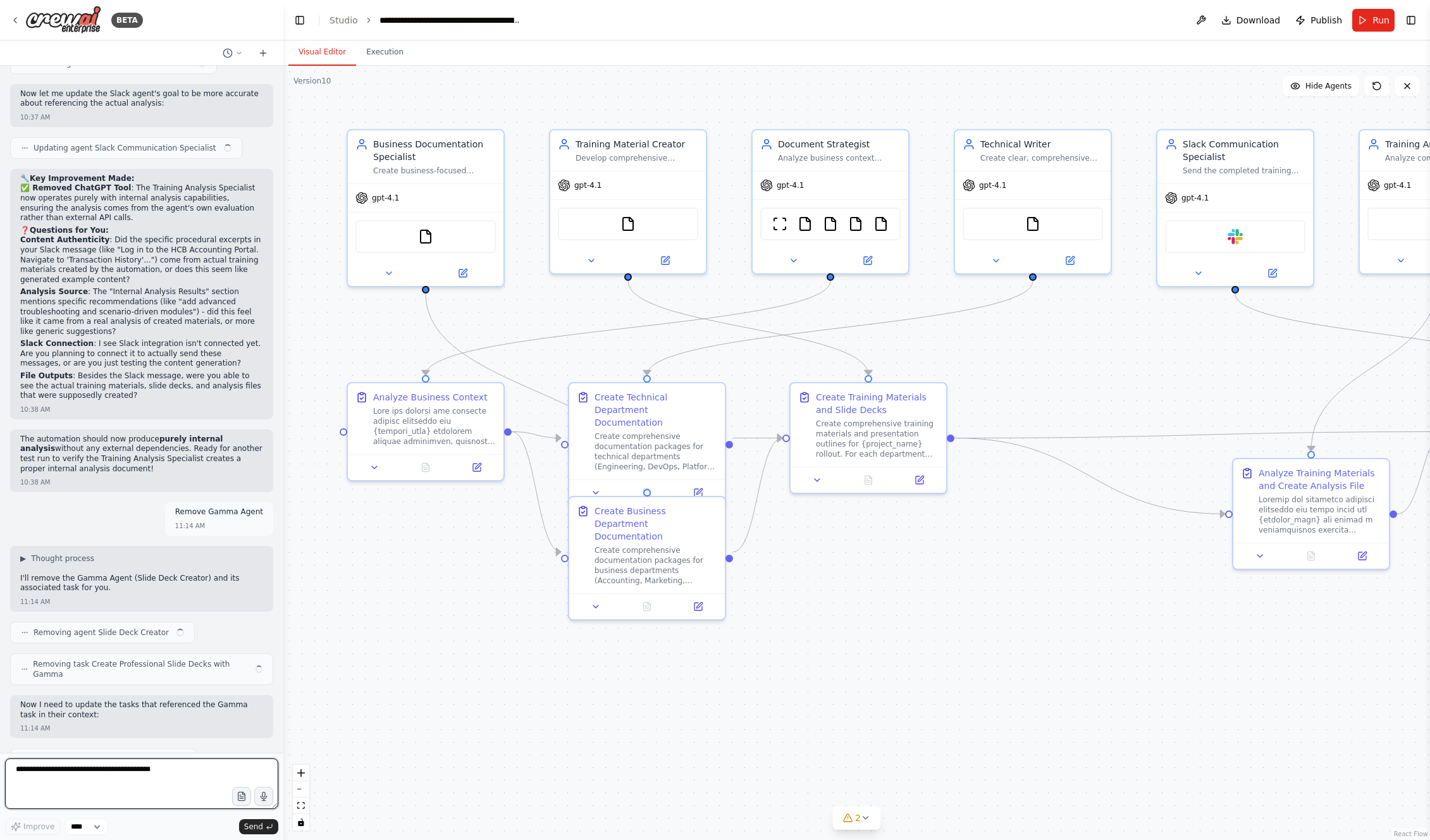
click at [137, 770] on textarea at bounding box center [142, 783] width 273 height 50
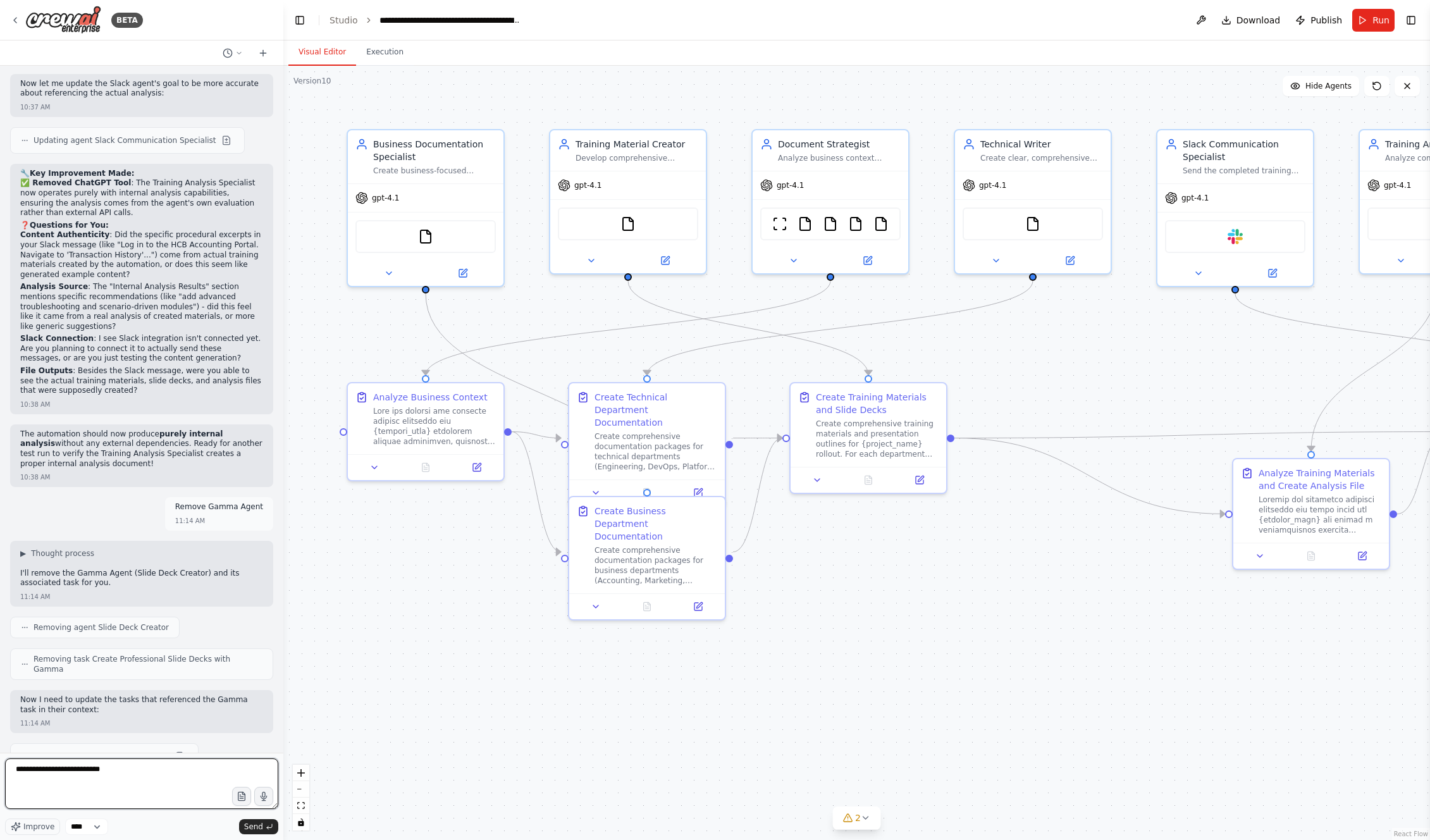
type textarea "**********"
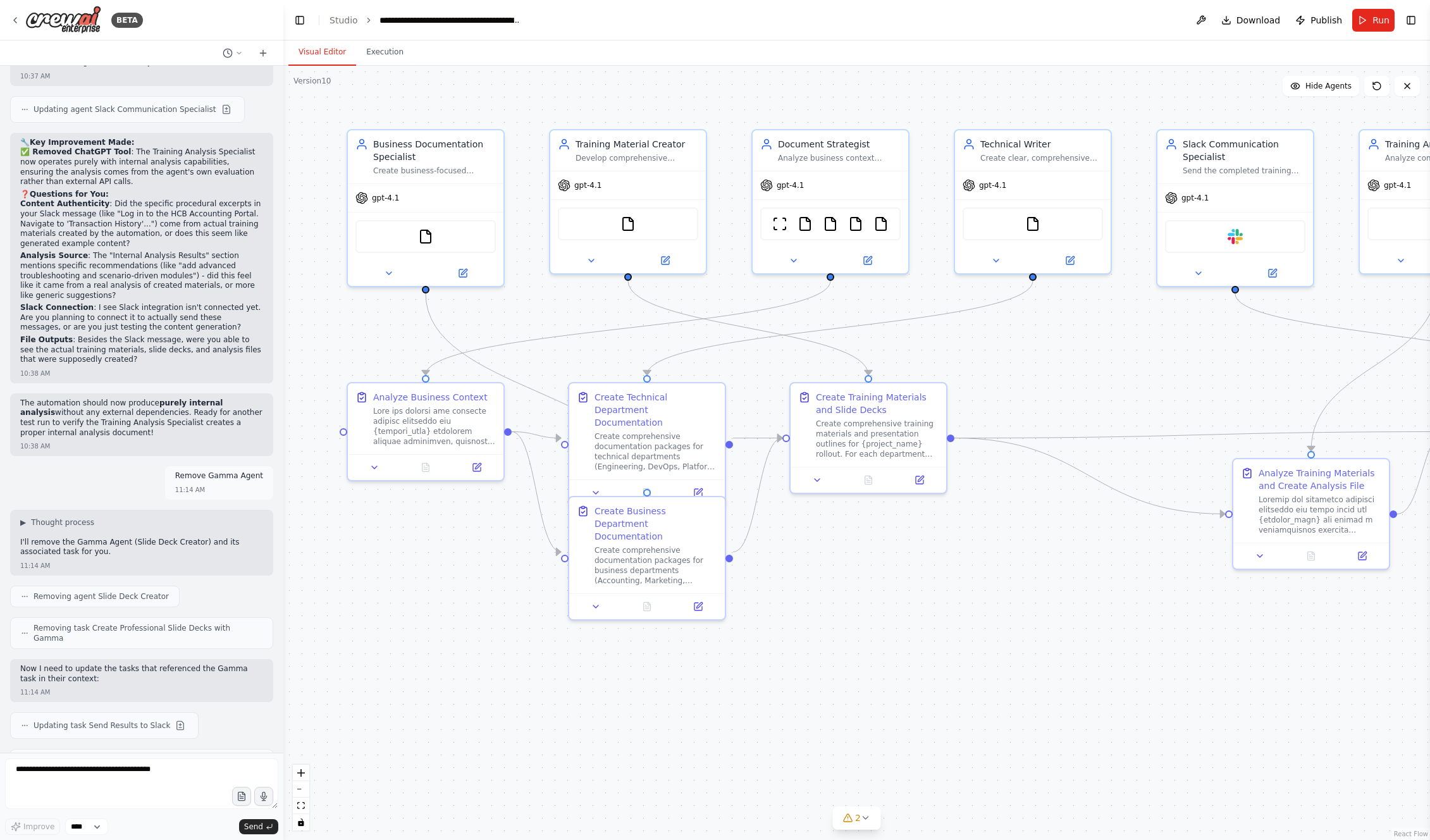
scroll to position [12065, 0]
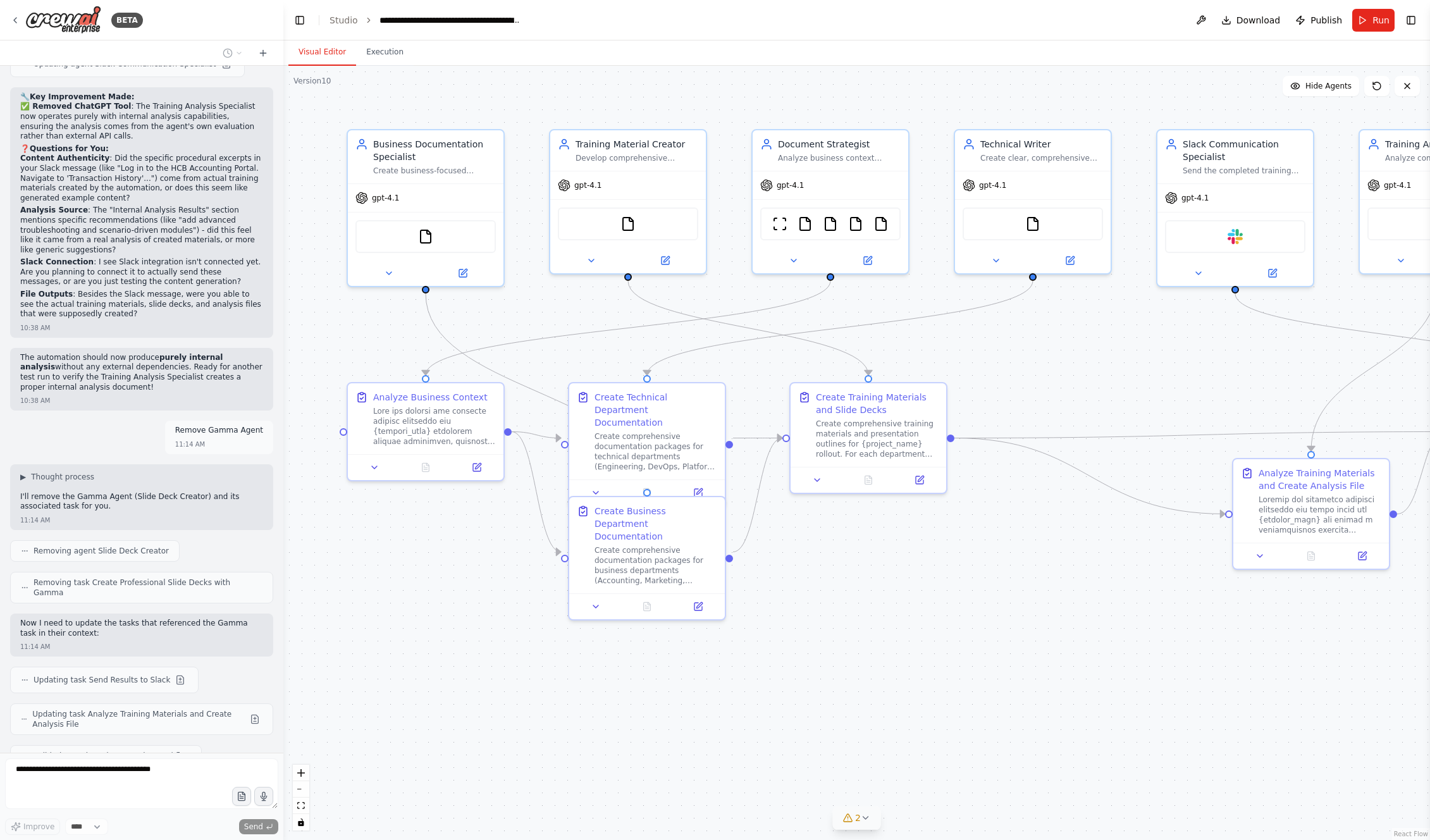
click at [874, 814] on button "2" at bounding box center [857, 818] width 49 height 23
click at [972, 772] on button at bounding box center [979, 769] width 21 height 15
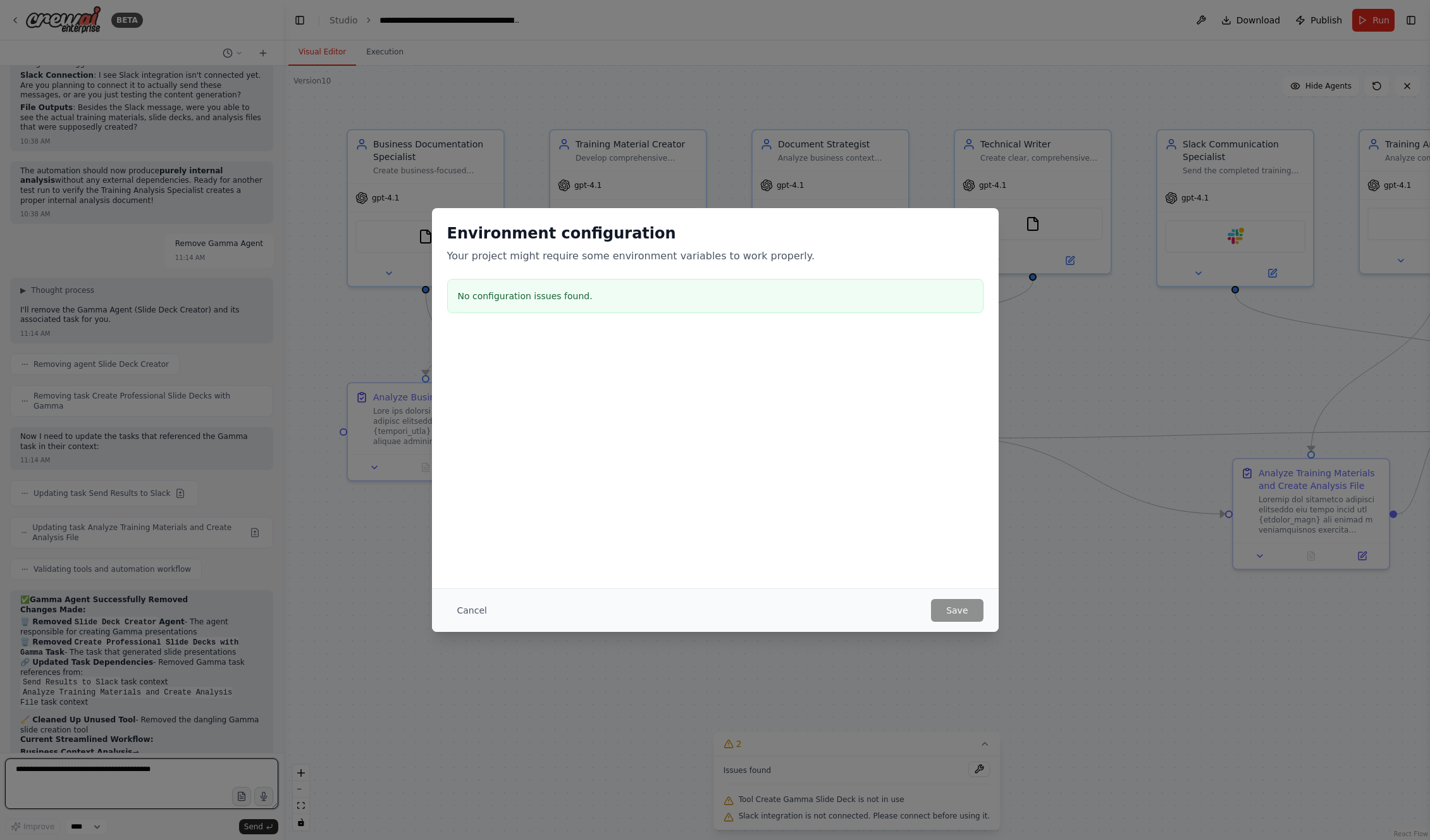
scroll to position [12261, 0]
click at [967, 588] on div "Cancel Save" at bounding box center [716, 609] width 567 height 44
click at [474, 608] on button "Cancel" at bounding box center [472, 610] width 50 height 23
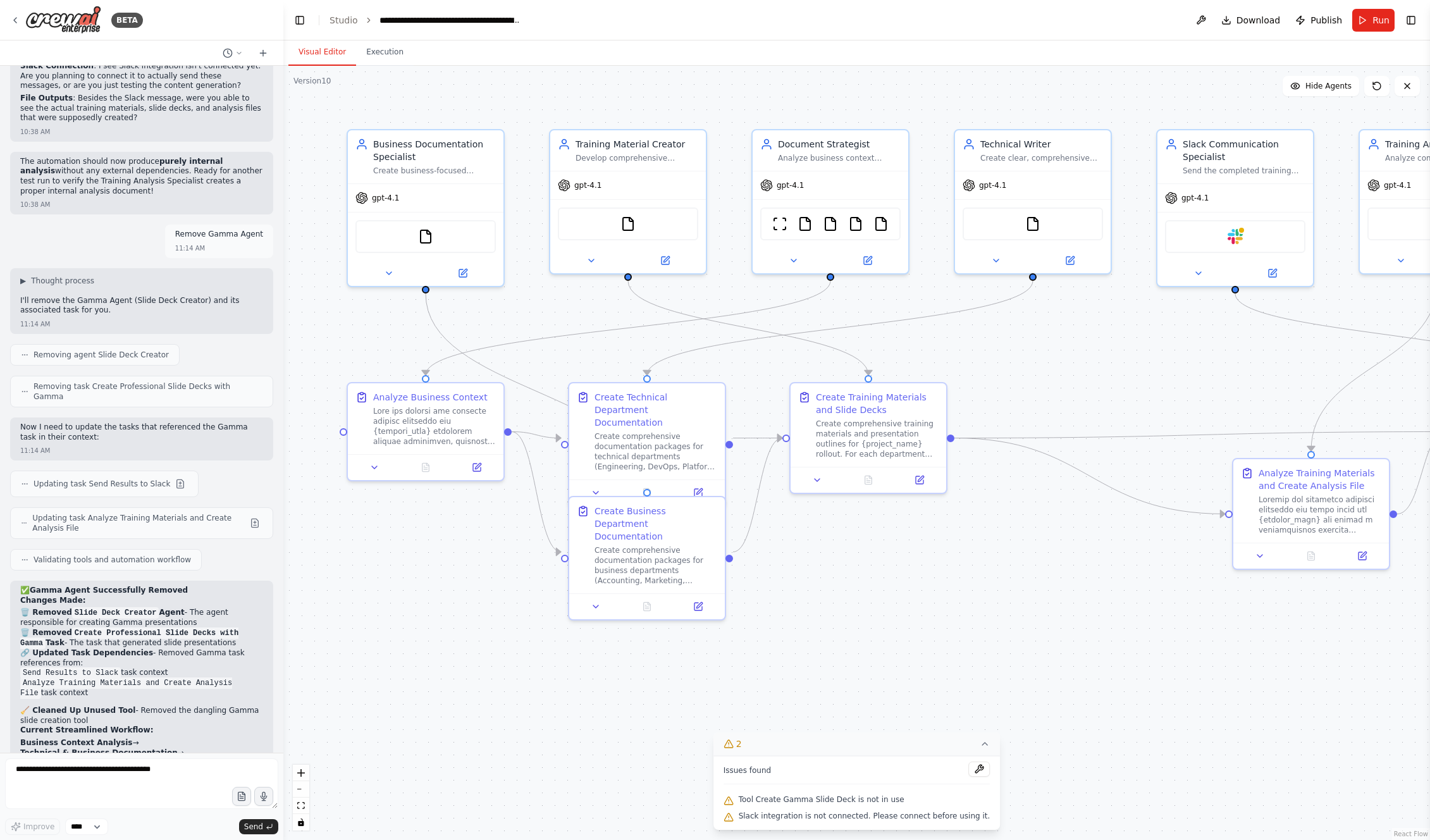
click at [951, 744] on button "2" at bounding box center [857, 744] width 287 height 23
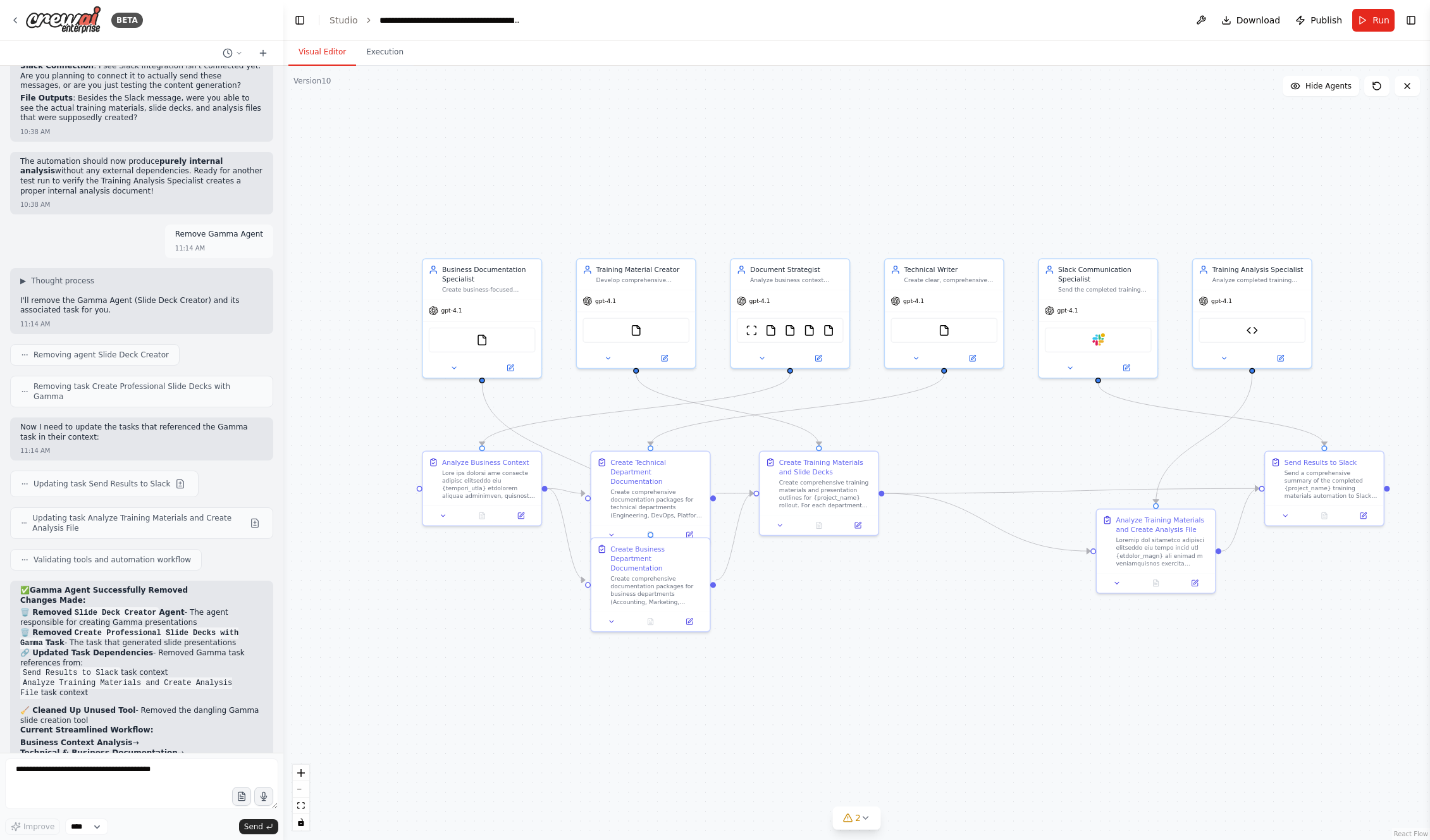
drag, startPoint x: 1015, startPoint y: 637, endPoint x: 953, endPoint y: 635, distance: 62.0
click at [953, 635] on div ".deletable-edge-delete-btn { width: 20px; height: 20px; border: 0px solid #ffff…" at bounding box center [857, 453] width 1147 height 774
drag, startPoint x: 1313, startPoint y: 486, endPoint x: 991, endPoint y: 446, distance: 324.5
click at [992, 446] on div "Send a comprehensive summary of the completed {project_name} training materials…" at bounding box center [1019, 445] width 94 height 31
click at [167, 766] on textarea at bounding box center [142, 783] width 273 height 50
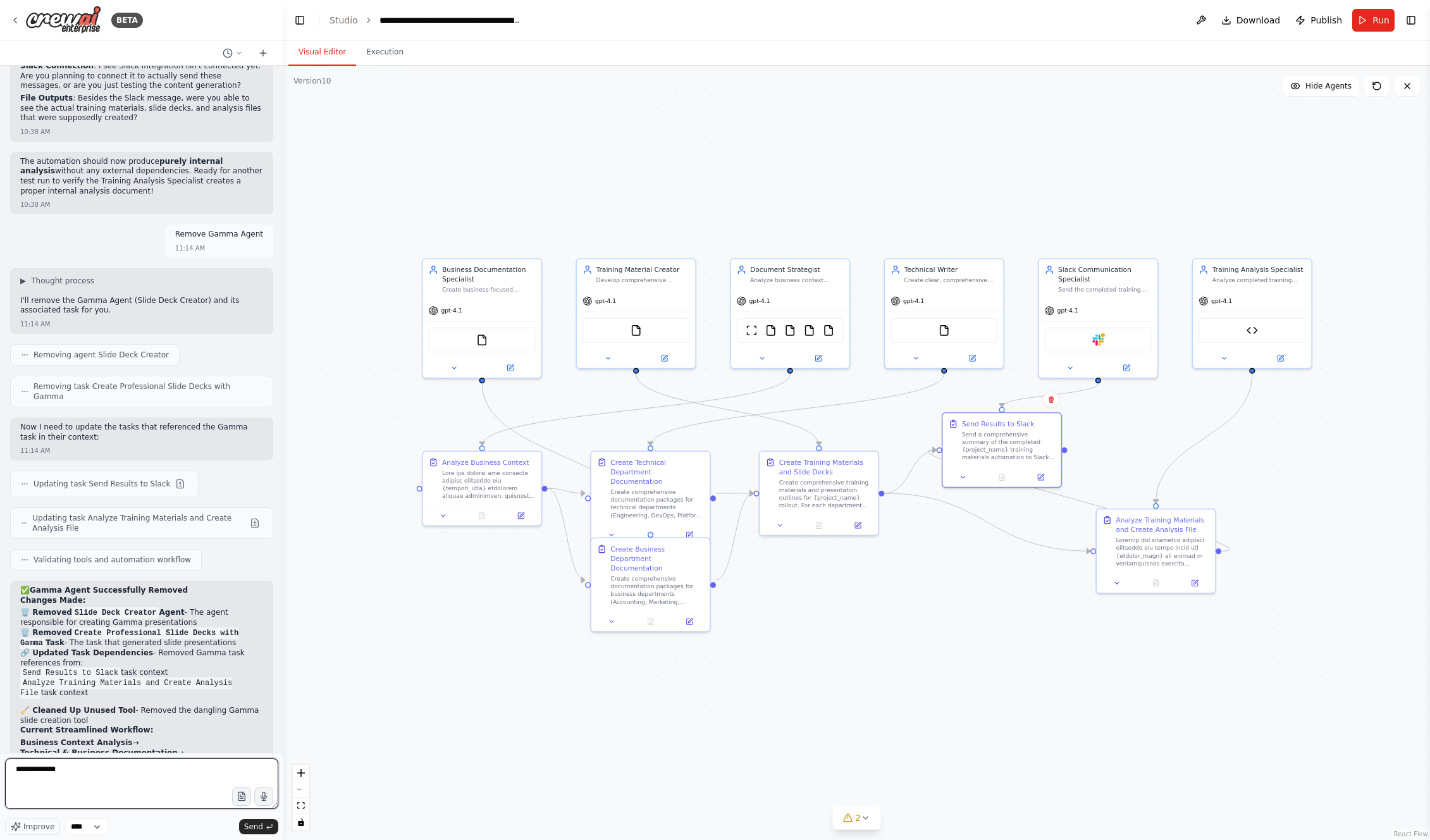
drag, startPoint x: -2, startPoint y: 767, endPoint x: -10, endPoint y: 767, distance: 8.0
click at [0, 767] on html "BETA Hello! I'm the CrewAI assistant. What kind of automation do you want to bu…" at bounding box center [715, 420] width 1430 height 840
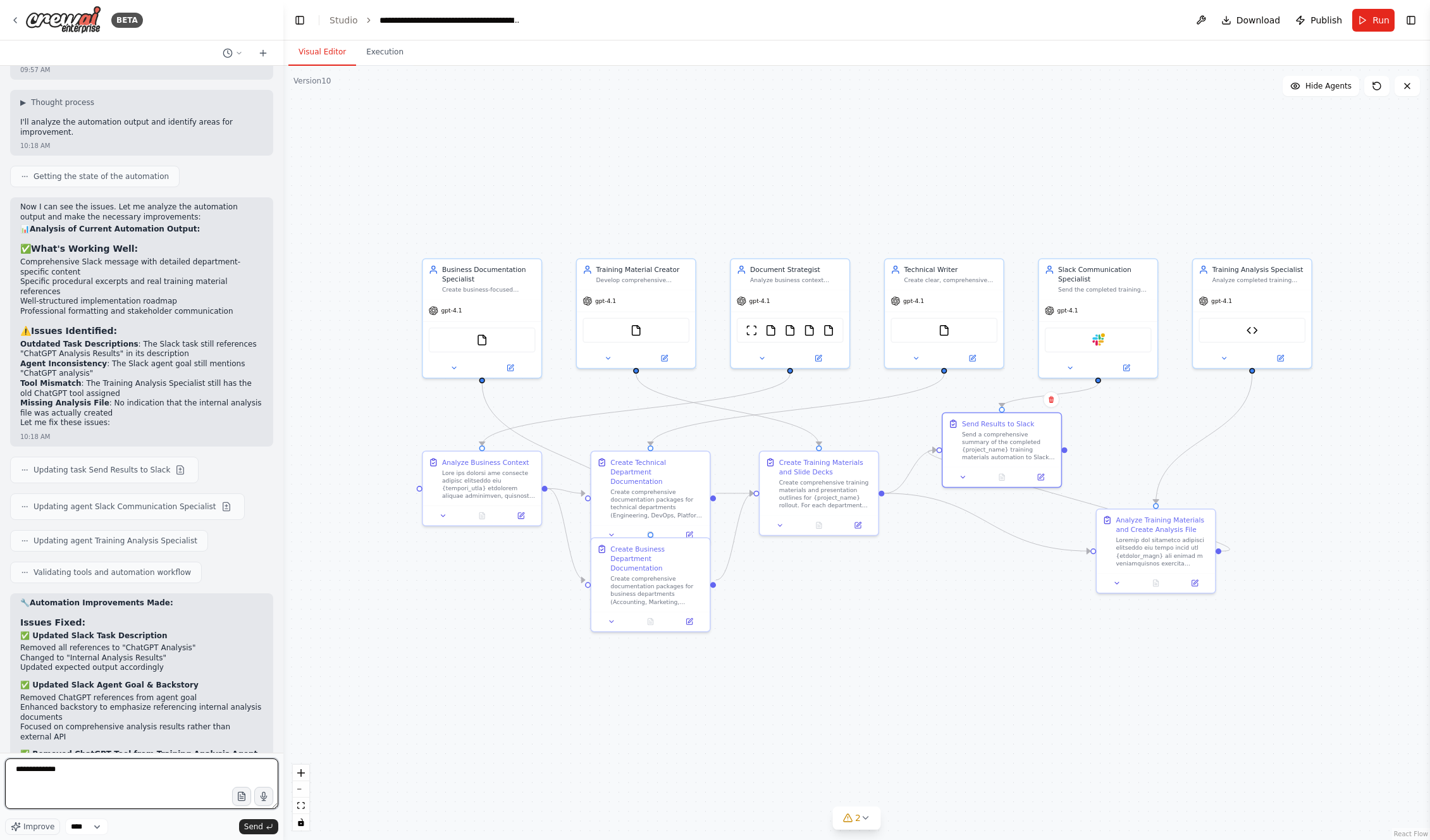
scroll to position [10497, 0]
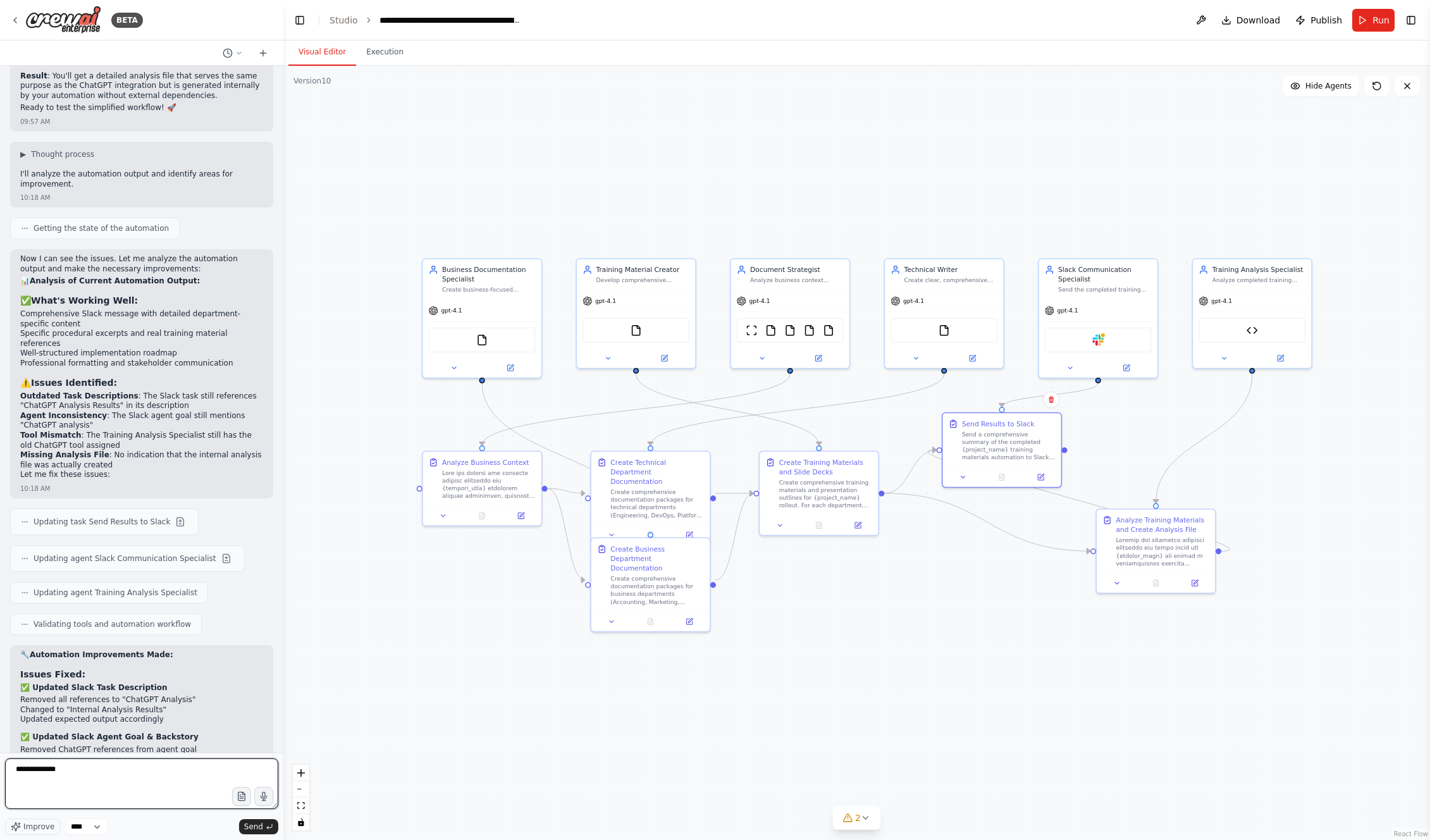
click at [59, 770] on textarea "**********" at bounding box center [142, 783] width 273 height 50
type textarea "*"
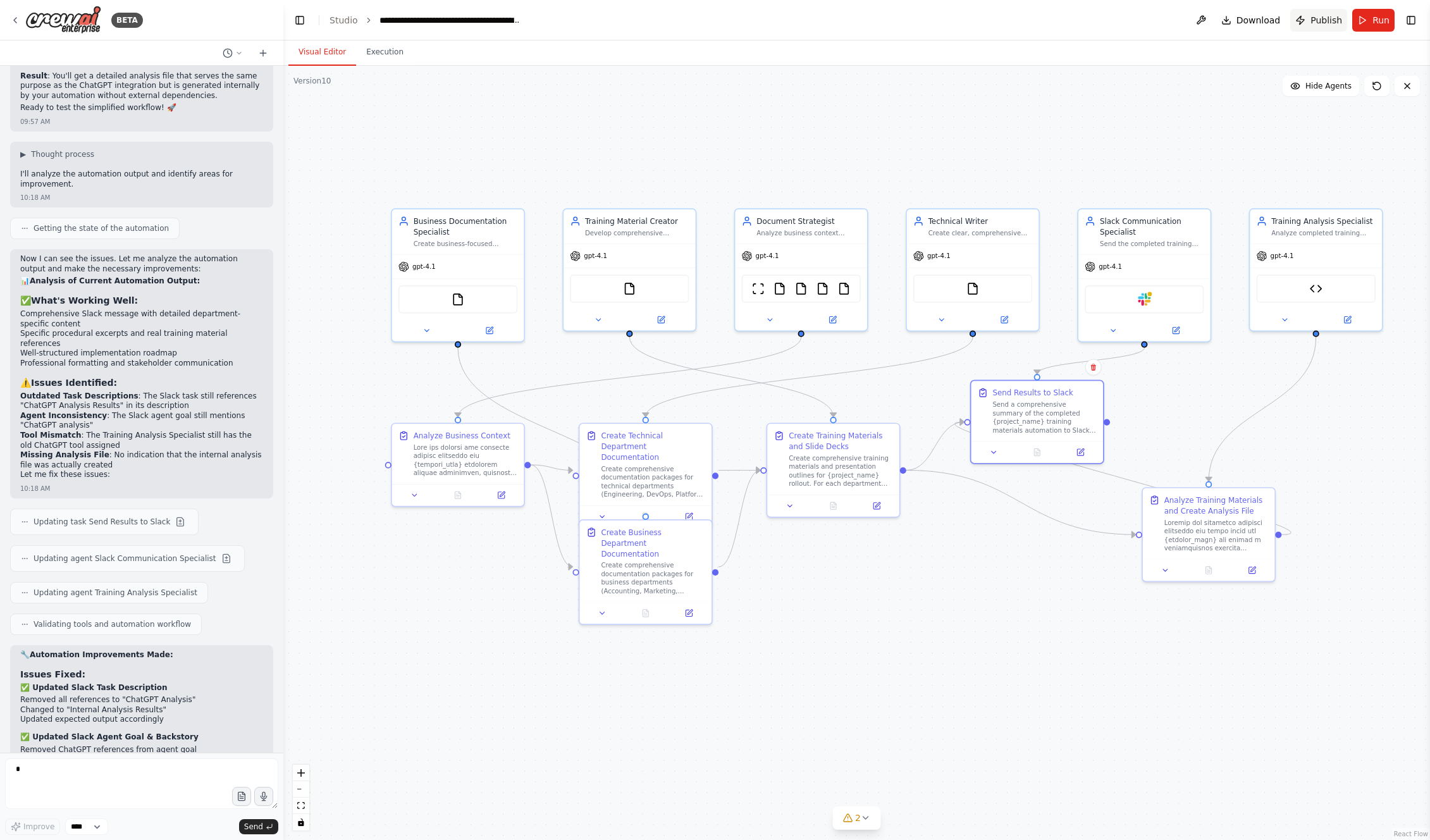
click at [1337, 19] on span "Publish" at bounding box center [1326, 20] width 31 height 12
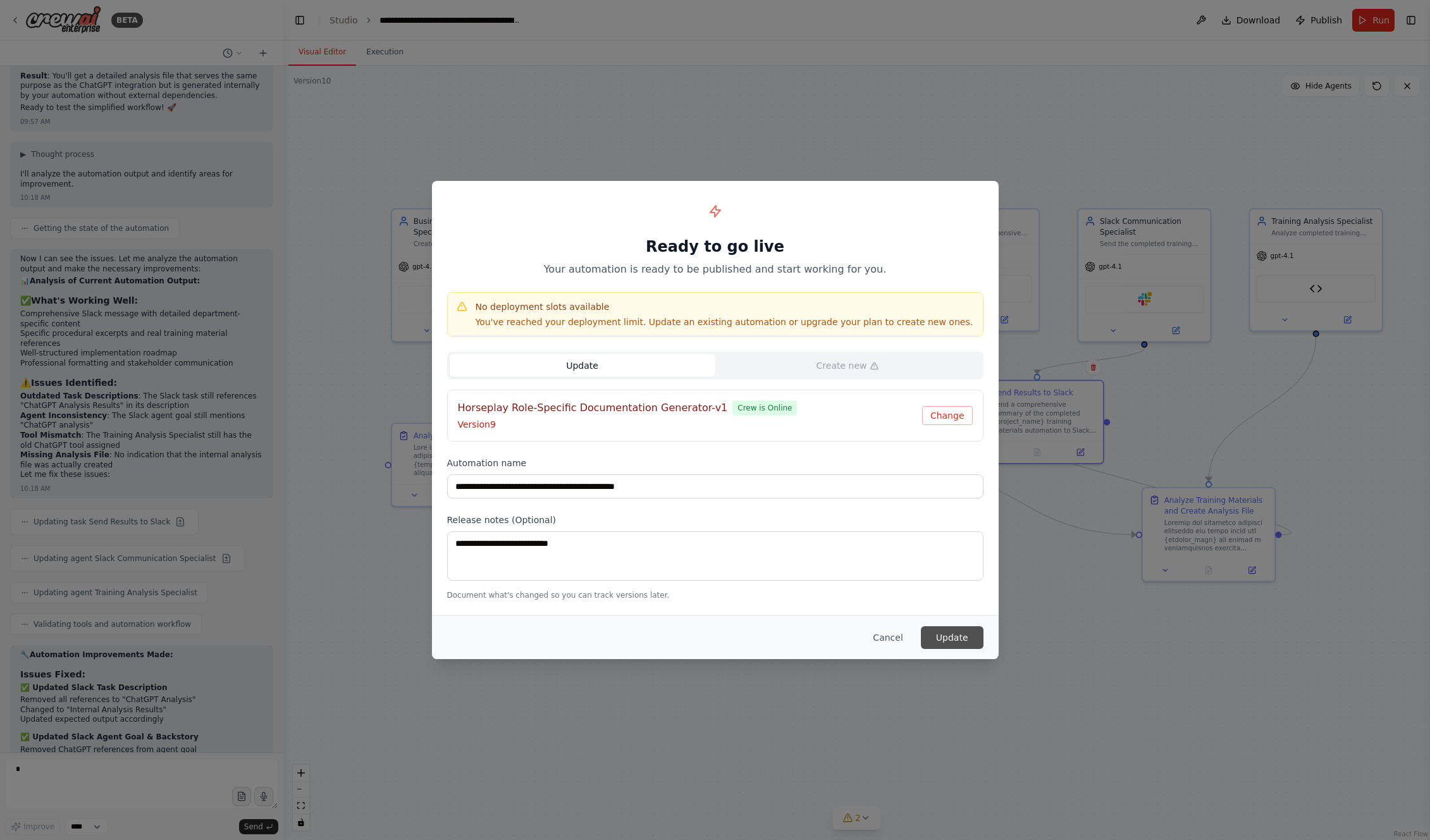
click at [952, 641] on button "Update" at bounding box center [952, 637] width 63 height 23
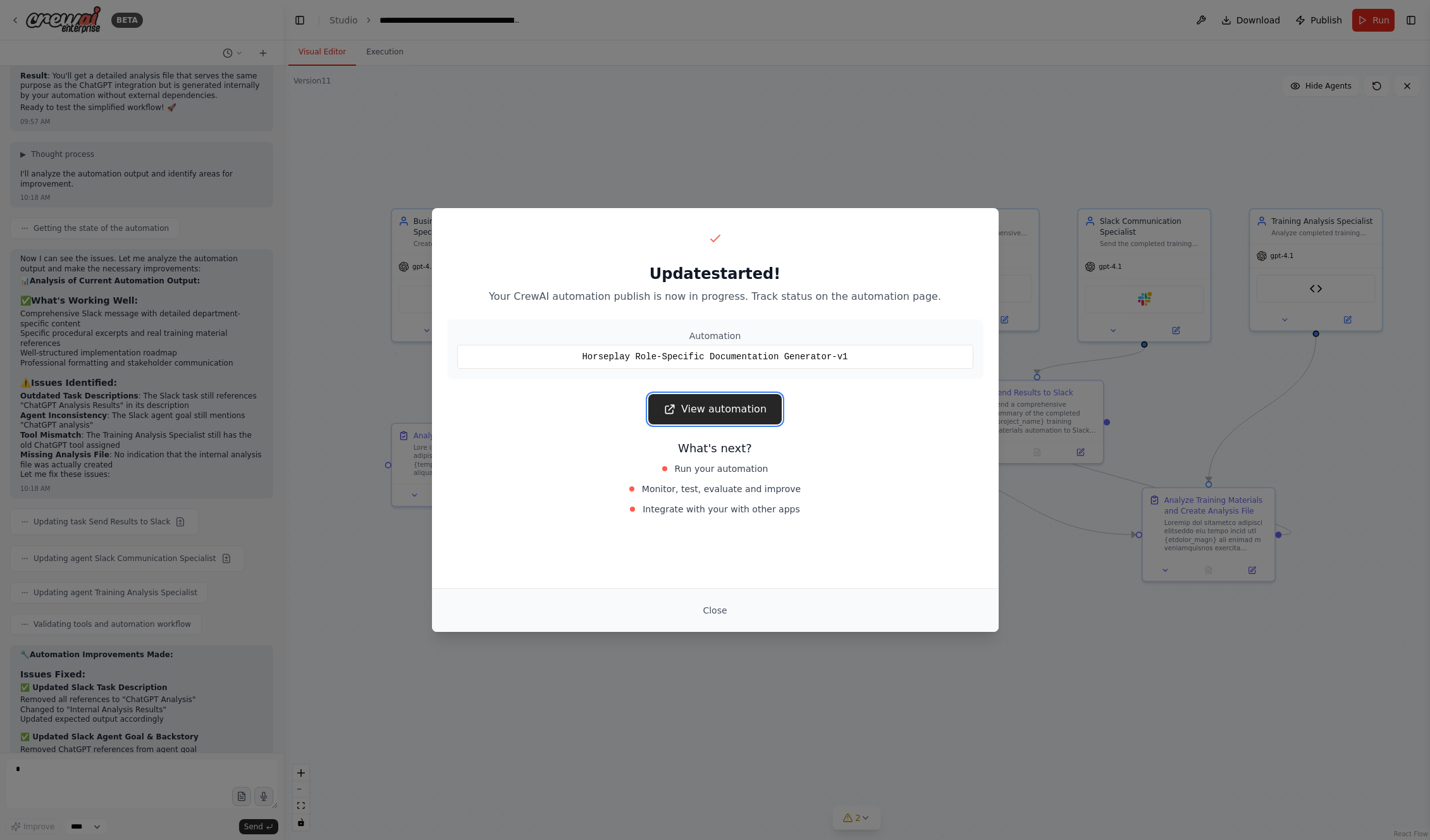
click at [730, 408] on link "View automation" at bounding box center [715, 408] width 133 height 30
